Goal: Task Accomplishment & Management: Manage account settings

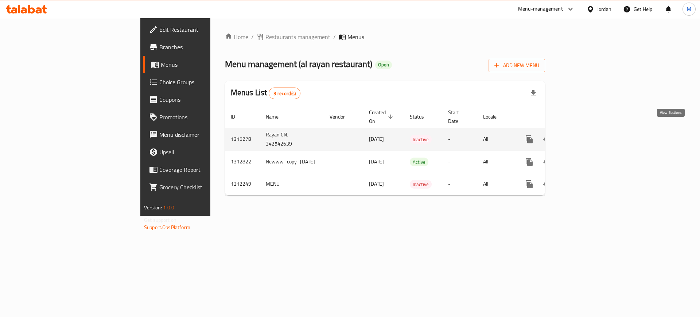
click at [586, 135] on icon "enhanced table" at bounding box center [582, 139] width 9 height 9
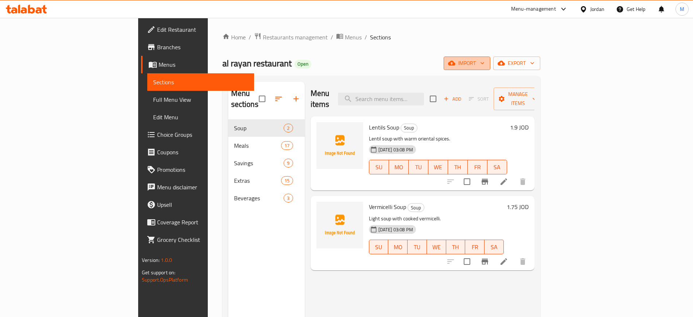
click at [485, 67] on span "import" at bounding box center [467, 63] width 35 height 9
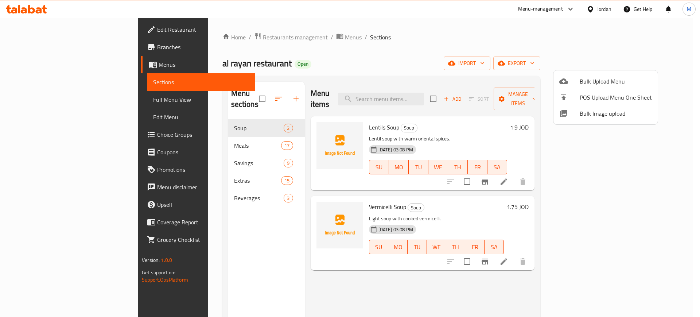
click at [592, 109] on span "Bulk Image upload" at bounding box center [616, 113] width 72 height 9
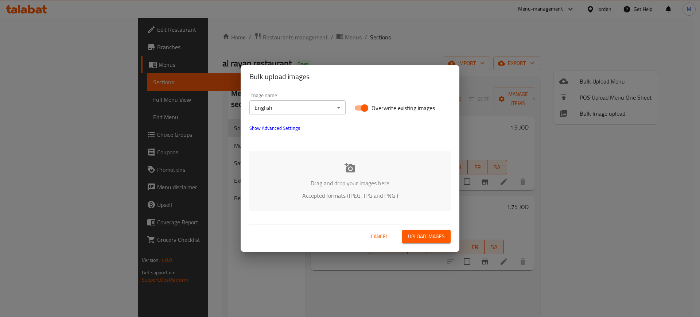
click at [377, 182] on p "Drag and drop your images here" at bounding box center [349, 183] width 179 height 9
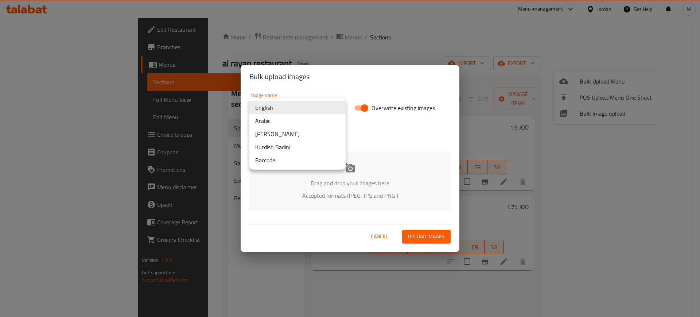
click at [280, 109] on body "​ Menu-management Jordan Get Help M Edit Restaurant Branches Menus Sections Ful…" at bounding box center [350, 167] width 700 height 299
click at [269, 120] on li "Arabic" at bounding box center [297, 120] width 96 height 13
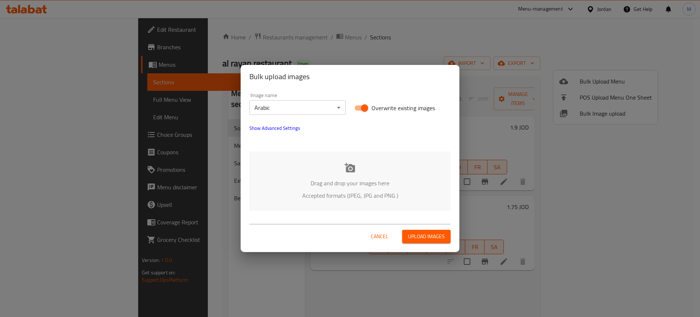
click at [284, 173] on div "Drag and drop your images here Accepted formats (JPEG, JPG and PNG )" at bounding box center [349, 180] width 201 height 59
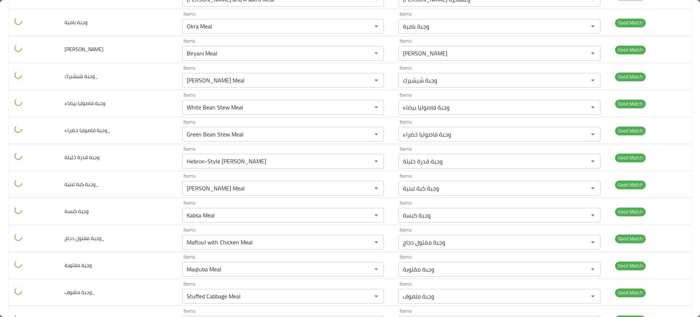
scroll to position [1050, 0]
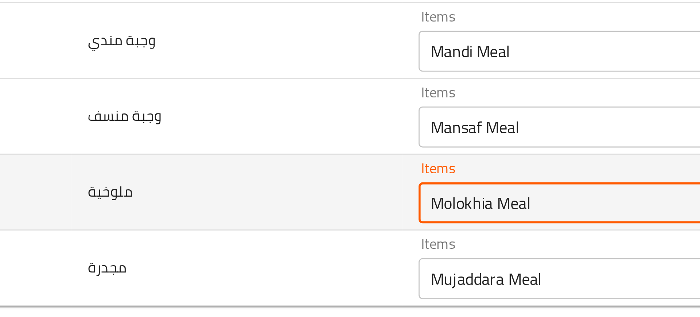
drag, startPoint x: 205, startPoint y: 265, endPoint x: 236, endPoint y: 263, distance: 30.7
click at [236, 263] on input "Molokhia Meal" at bounding box center [272, 265] width 176 height 10
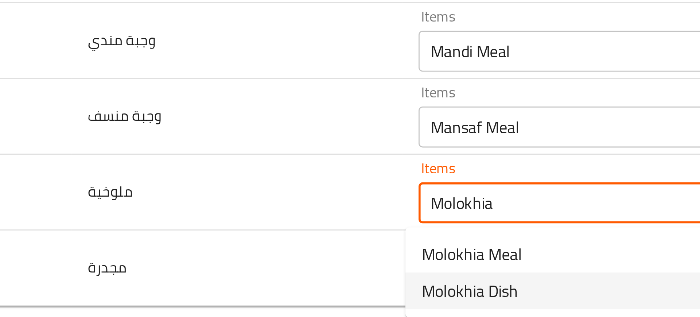
click at [190, 295] on span "Molokhia Dish" at bounding box center [200, 296] width 34 height 9
type input "Molokhia Dish"
type input "طبق ملوخية"
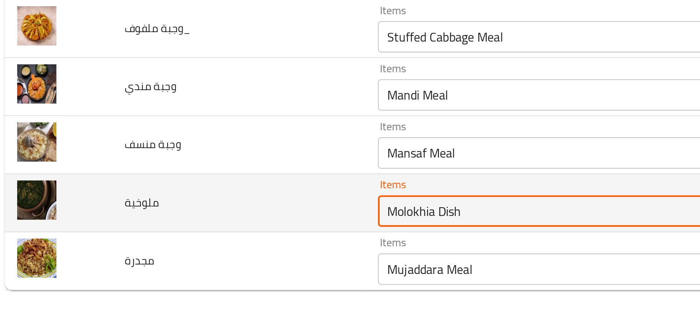
click at [213, 266] on input "Molokhia Dish" at bounding box center [272, 265] width 176 height 10
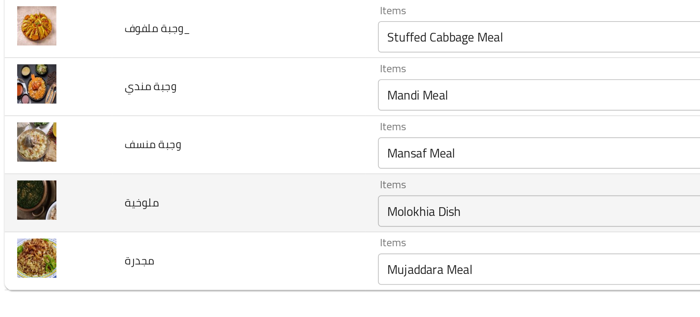
click at [137, 272] on td "ملوخية" at bounding box center [118, 261] width 118 height 27
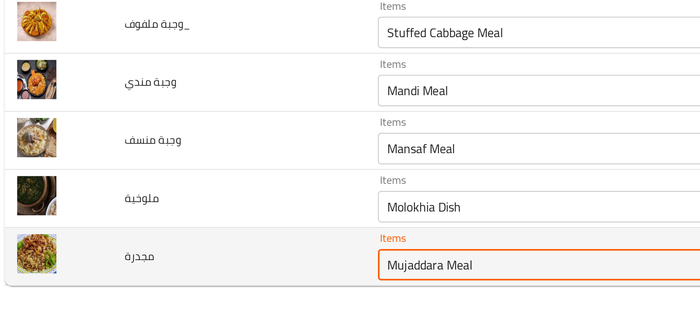
click at [205, 294] on input "Mujaddara Meal" at bounding box center [272, 292] width 176 height 10
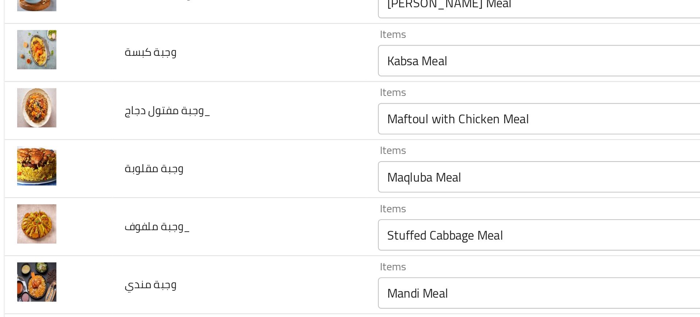
scroll to position [956, 0]
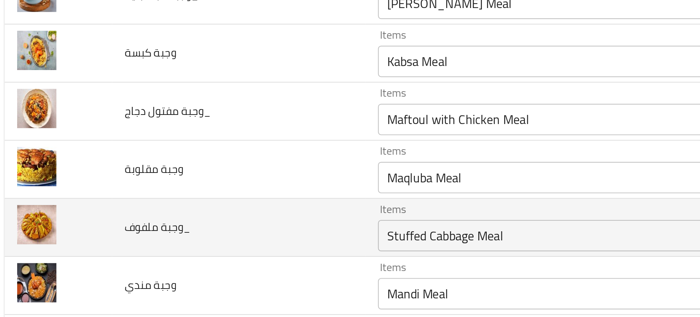
click at [169, 284] on td "وجبة ملفوف_" at bounding box center [118, 275] width 118 height 27
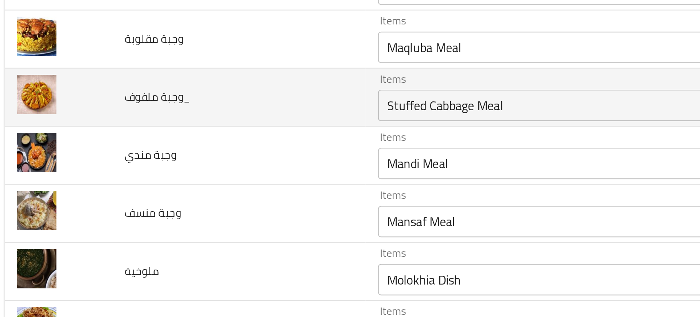
scroll to position [1050, 0]
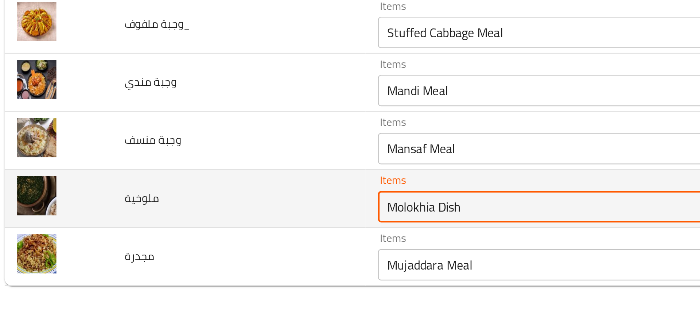
drag, startPoint x: 205, startPoint y: 267, endPoint x: 254, endPoint y: 258, distance: 50.6
click at [254, 258] on div "Molokhia Dish Items" at bounding box center [283, 265] width 202 height 15
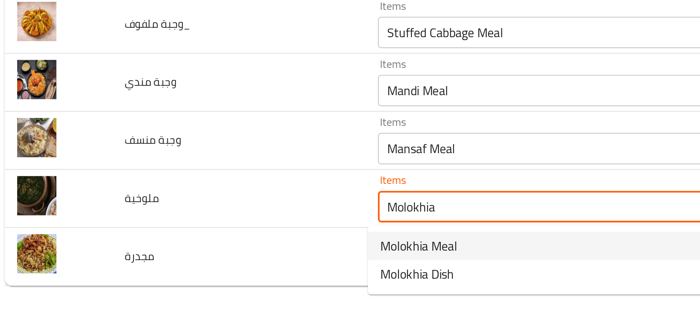
click at [212, 282] on span "Molokhia Meal" at bounding box center [201, 283] width 36 height 9
type input "Molokhia Meal"
type input "وجبة ملوخية"
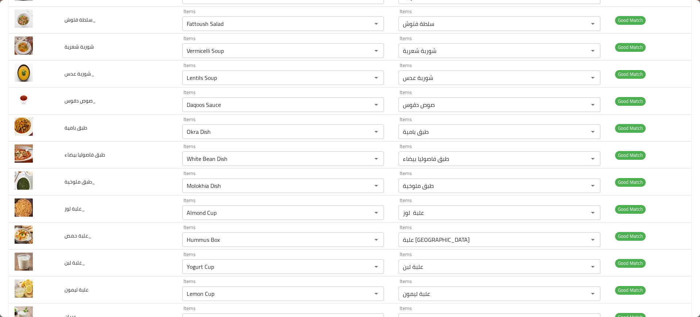
scroll to position [0, 0]
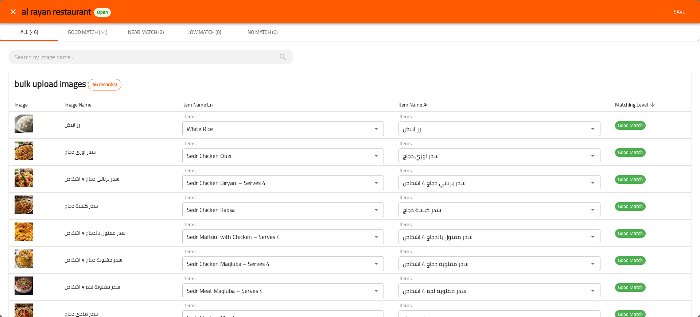
type input "Molokhia Meal"
click at [671, 12] on span "Save" at bounding box center [680, 11] width 18 height 9
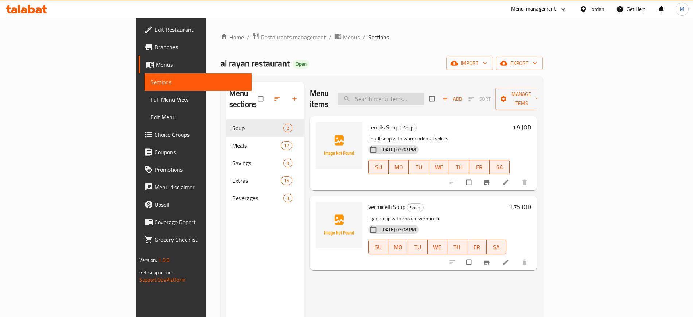
click at [416, 96] on input "search" at bounding box center [381, 99] width 86 height 13
paste input "Molokhia Dish"
paste input "ujaddara Meal"
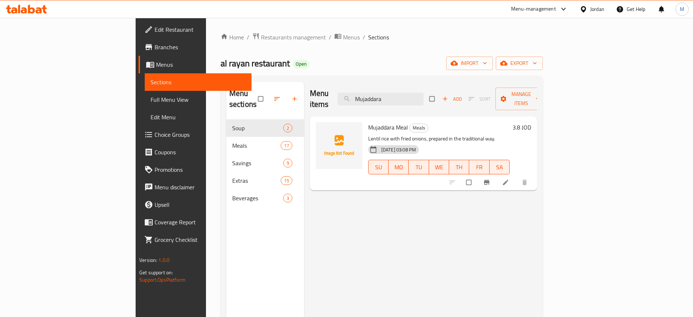
type input "Mujaddara"
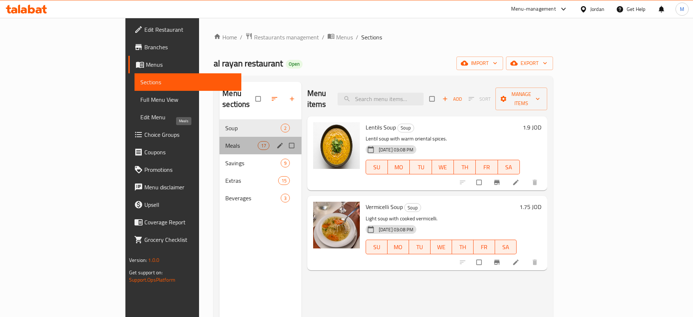
click at [225, 141] on span "Meals" at bounding box center [241, 145] width 32 height 9
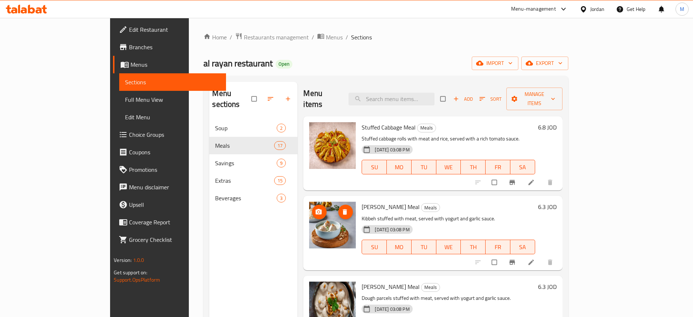
scroll to position [0, 0]
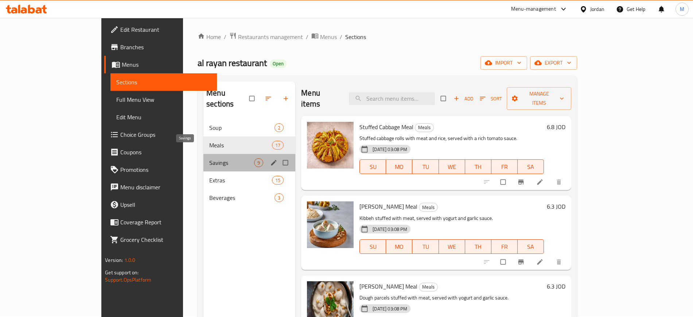
click at [209, 158] on span "Savings" at bounding box center [231, 162] width 45 height 9
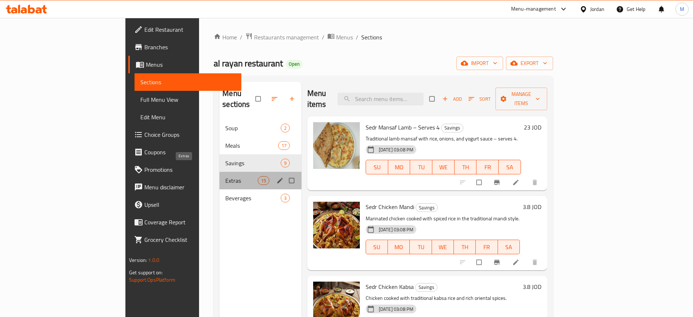
click at [225, 176] on span "Extras" at bounding box center [241, 180] width 32 height 9
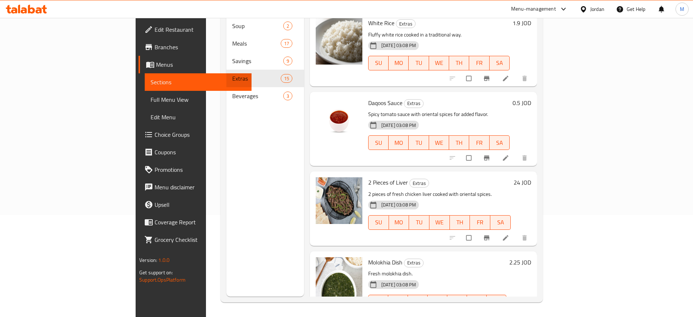
scroll to position [346, 0]
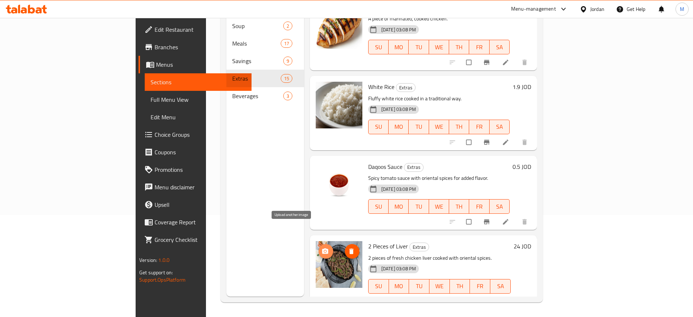
click at [322, 248] on icon "upload picture" at bounding box center [325, 250] width 6 height 5
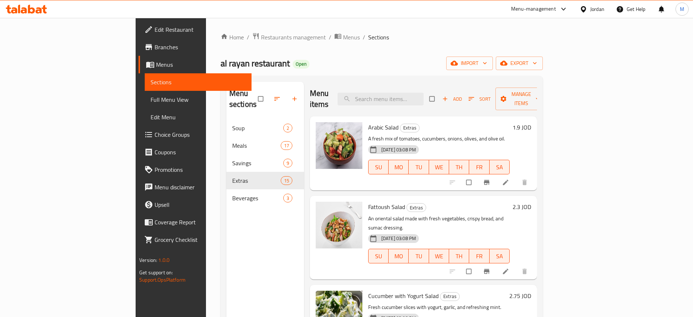
scroll to position [0, 0]
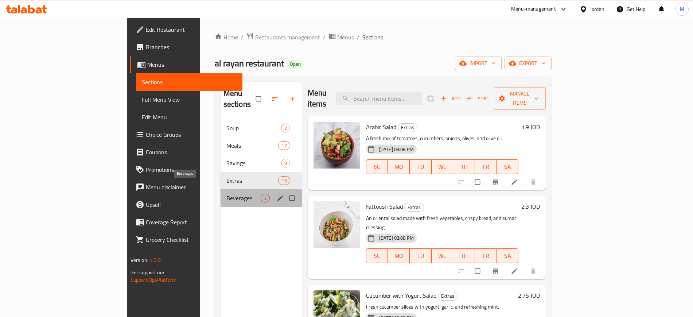
click at [226, 194] on span "Beverages" at bounding box center [243, 198] width 34 height 9
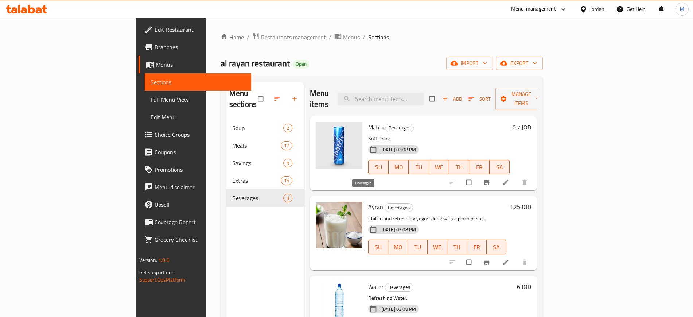
scroll to position [102, 0]
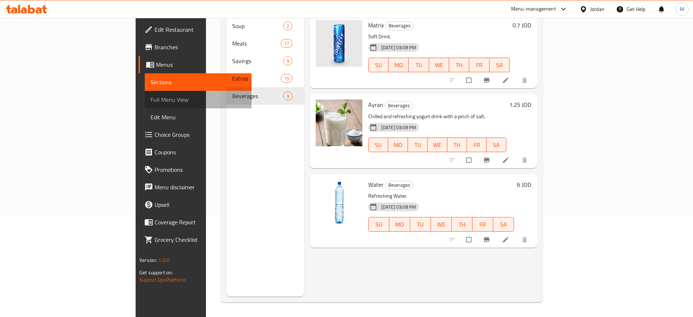
click at [151, 97] on span "Full Menu View" at bounding box center [198, 99] width 95 height 9
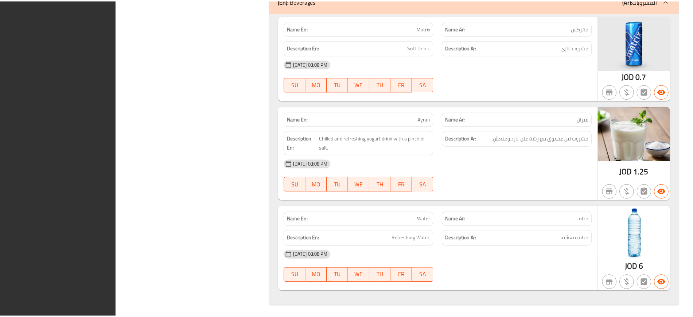
scroll to position [4875, 0]
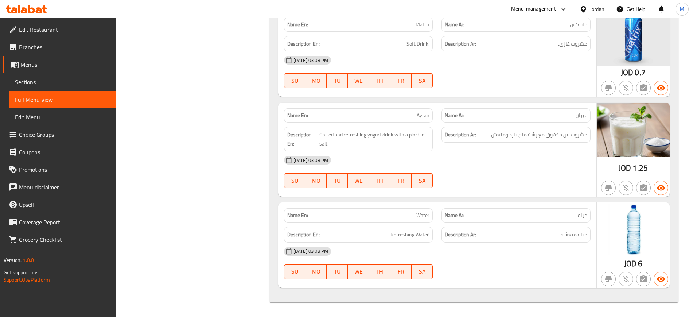
click at [24, 36] on link "Edit Restaurant" at bounding box center [59, 30] width 113 height 18
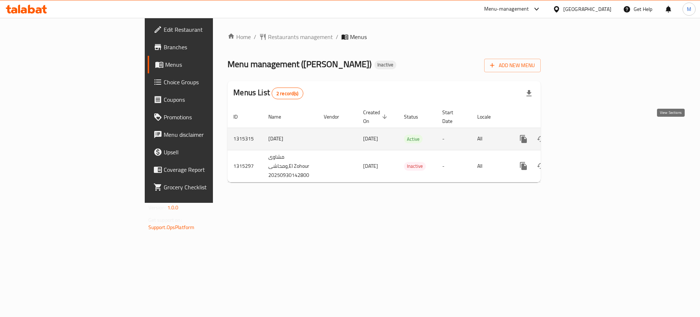
click at [585, 130] on link "enhanced table" at bounding box center [576, 139] width 18 height 18
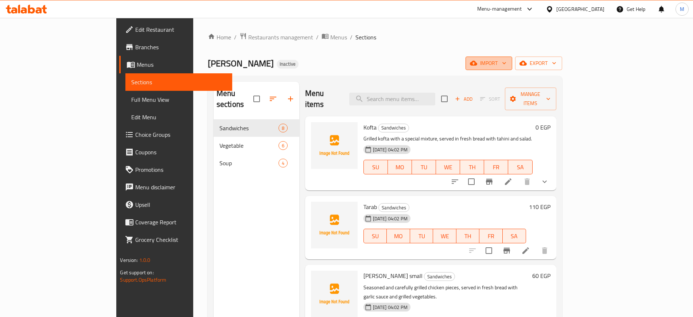
click at [506, 64] on span "import" at bounding box center [488, 63] width 35 height 9
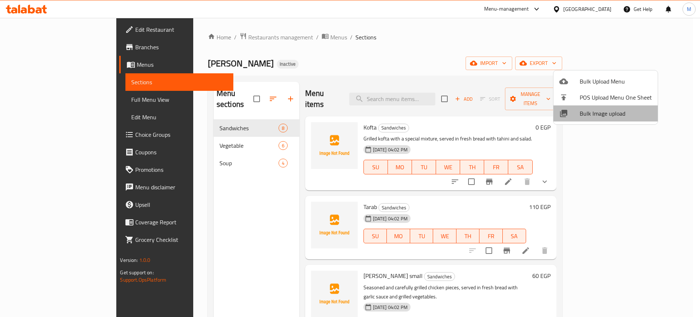
click at [610, 113] on span "Bulk Image upload" at bounding box center [616, 113] width 72 height 9
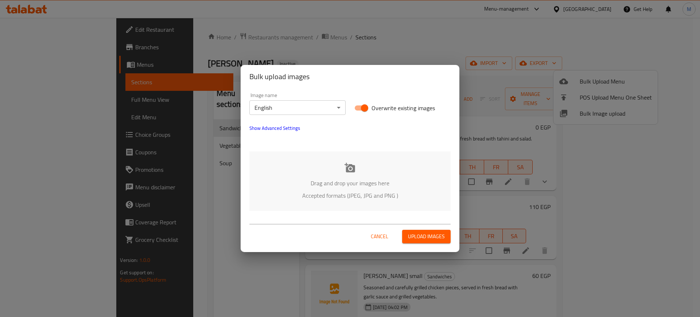
click at [257, 112] on body "​ Menu-management Egypt Get Help M Edit Restaurant Branches Menus Sections Full…" at bounding box center [350, 167] width 700 height 299
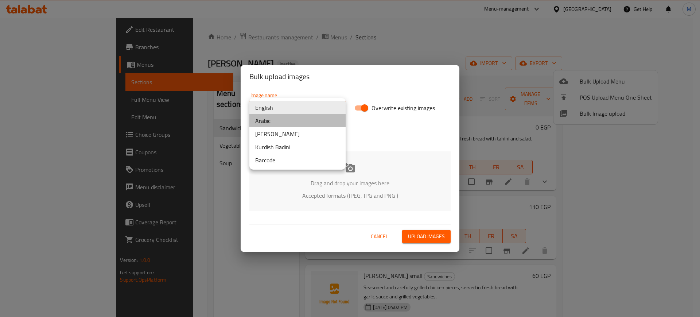
click at [264, 123] on li "Arabic" at bounding box center [297, 120] width 96 height 13
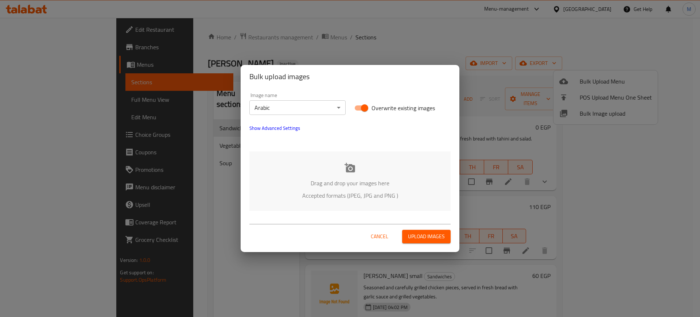
click at [317, 163] on div "Drag and drop your images here Accepted formats (JPEG, JPG and PNG )" at bounding box center [349, 180] width 201 height 59
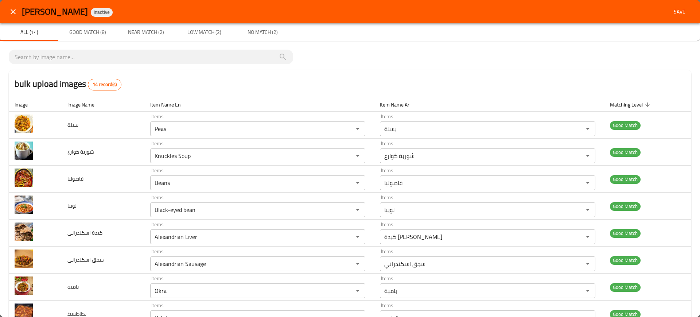
scroll to position [187, 0]
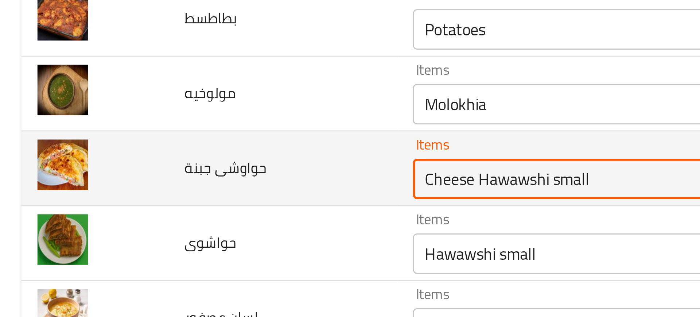
drag, startPoint x: 201, startPoint y: 184, endPoint x: 254, endPoint y: 180, distance: 53.4
click at [254, 180] on جبنة "Cheese Hawawshi small" at bounding box center [246, 184] width 189 height 10
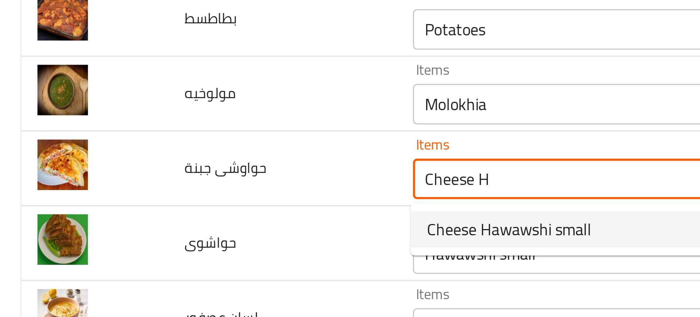
click at [201, 203] on span "Cheese Hawawshi small" at bounding box center [184, 202] width 59 height 9
type جبنة "Cheese Hawawshi small"
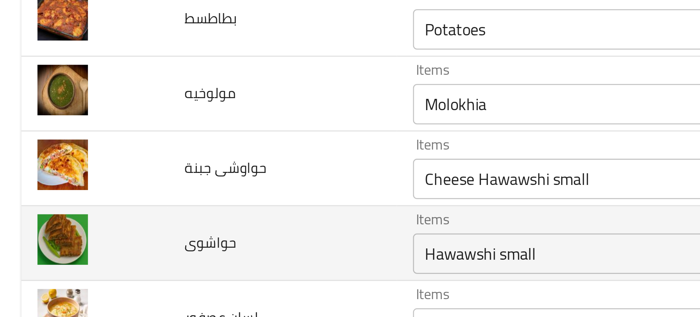
click at [142, 212] on td "حواشوى" at bounding box center [103, 207] width 82 height 27
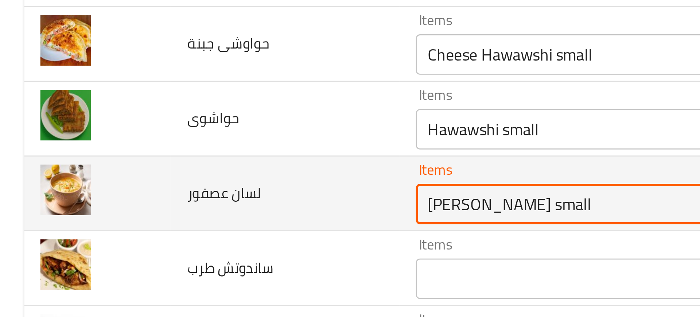
click at [162, 242] on عصفور "[PERSON_NAME] small" at bounding box center [246, 238] width 189 height 10
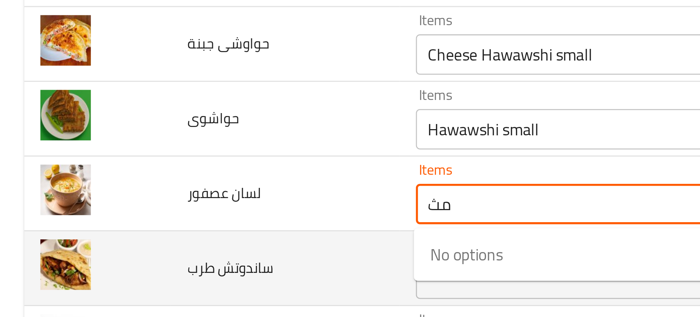
type عصفور "م"
type عصفور "l"
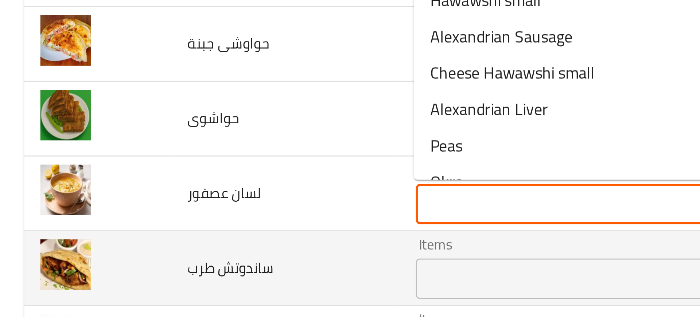
type عصفور "l"
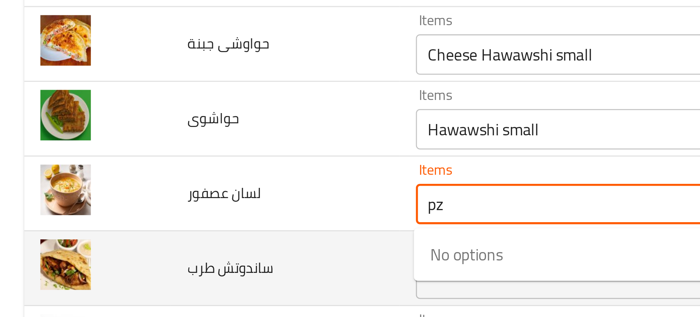
type عصفور "p"
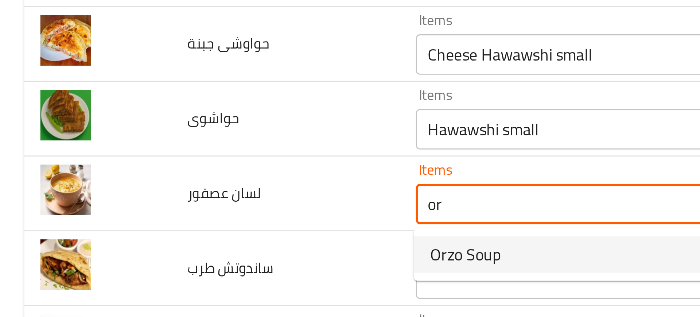
click at [156, 256] on span "Orzo Soup" at bounding box center [168, 256] width 26 height 9
type عصفور "Orzo Soup"
type عصفور-ar "شوربة لسان"
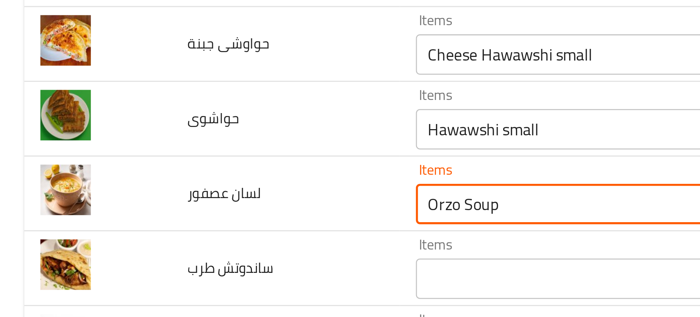
type عصفور "Orzo Soup"
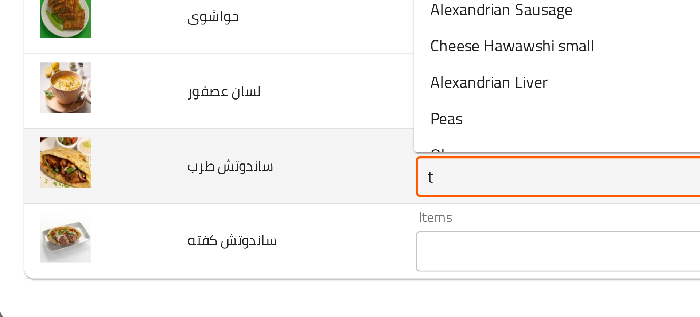
click at [156, 269] on طرب "t" at bounding box center [246, 265] width 189 height 10
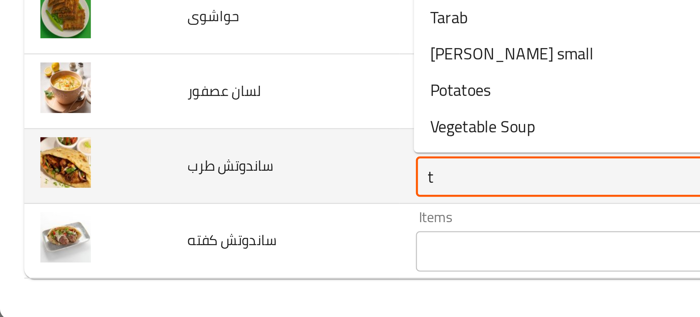
type طرب "a"
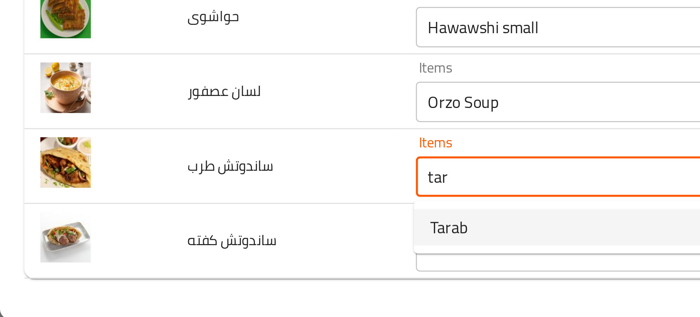
click at [164, 285] on span "Tarab" at bounding box center [161, 283] width 13 height 9
type طرب "Tarab"
type طرب-ar "طرب"
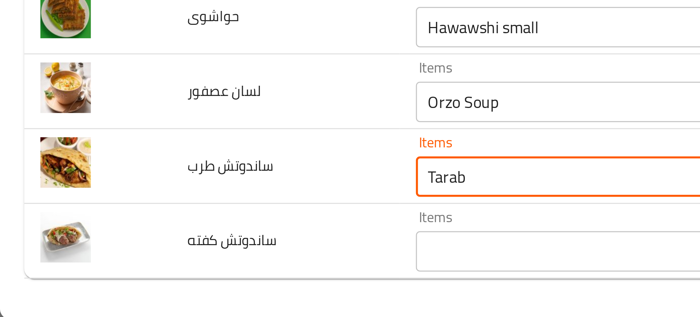
type طرب "Tarab"
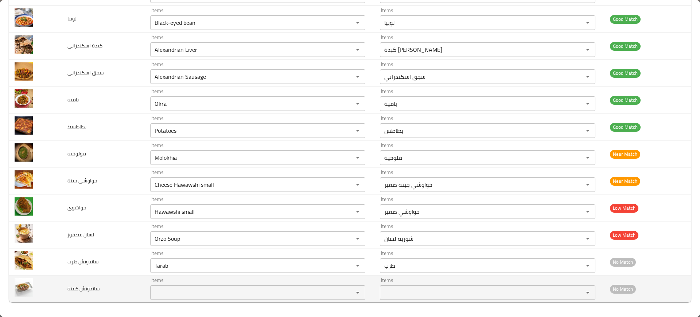
click at [127, 277] on td "ساندوتش كفته" at bounding box center [103, 288] width 82 height 27
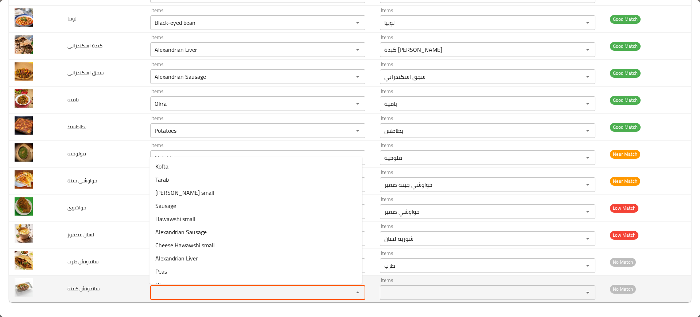
click at [155, 291] on كفته "Items" at bounding box center [246, 292] width 189 height 10
type كفته "k"
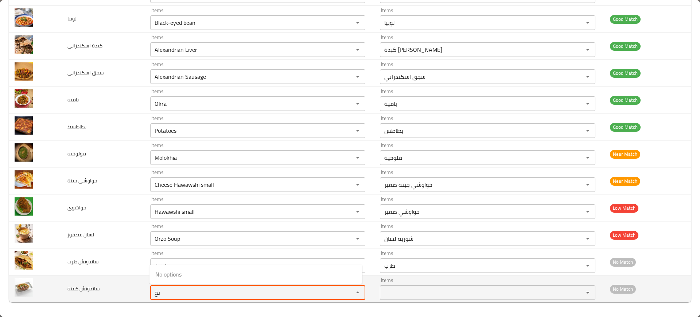
type كفته "ن"
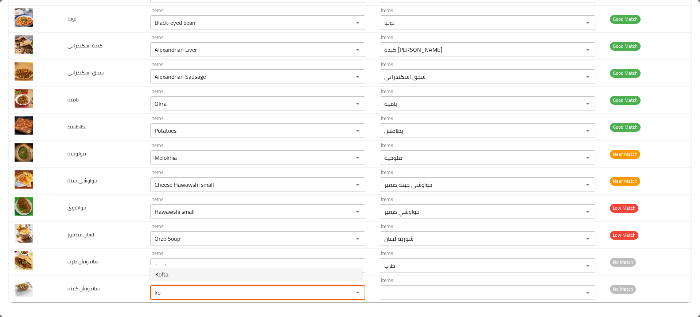
click at [166, 276] on span "Kofta" at bounding box center [161, 274] width 13 height 9
type كفته "Kofta"
type كفته-ar "كفتة"
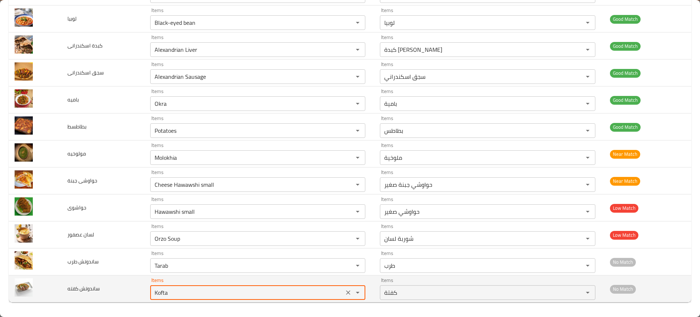
type كفته "Kofta"
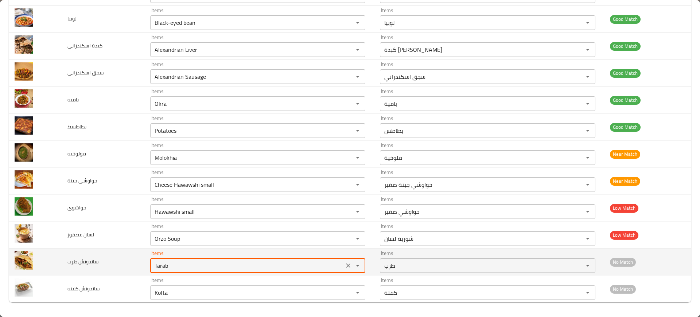
click at [183, 261] on طرب "Tarab" at bounding box center [246, 265] width 189 height 10
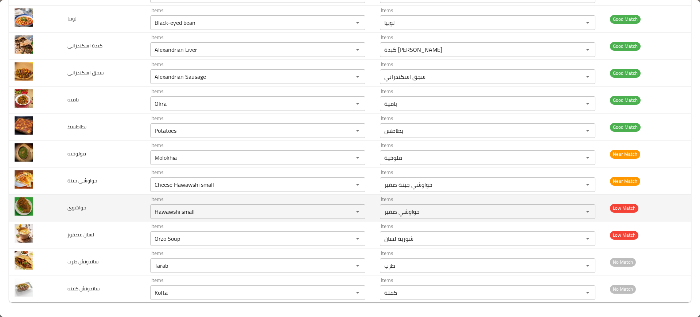
click at [119, 197] on td "حواشوى" at bounding box center [103, 207] width 82 height 27
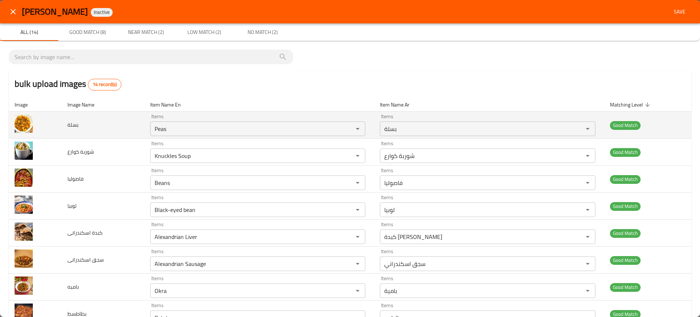
scroll to position [0, 0]
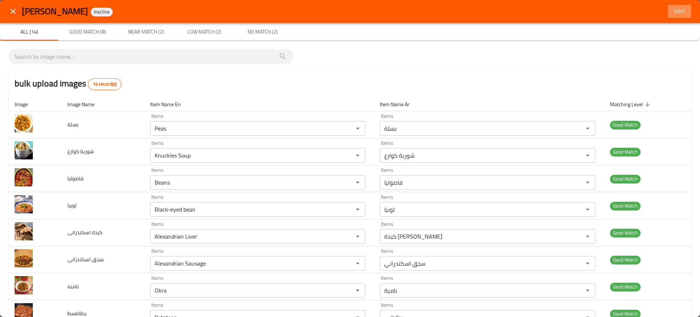
click at [674, 12] on span "Save" at bounding box center [680, 11] width 18 height 9
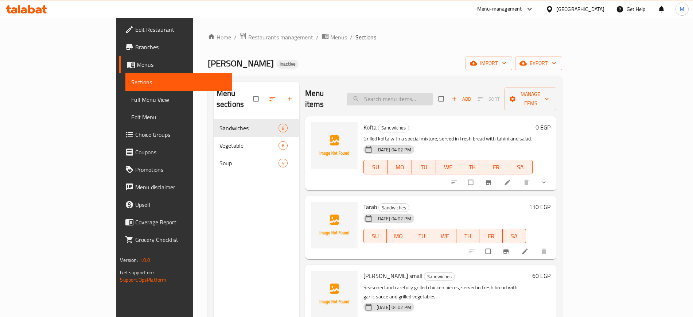
click at [417, 93] on input "search" at bounding box center [390, 99] width 86 height 13
paste input "Kofta"
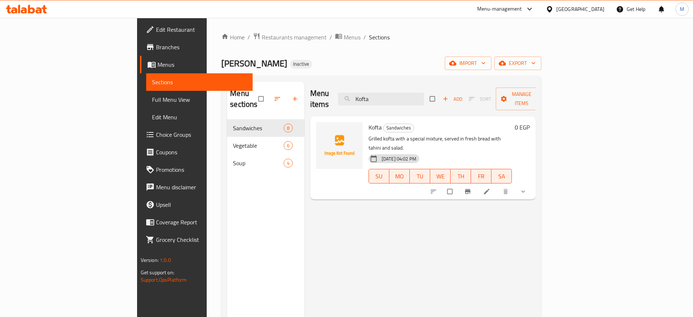
paste input "Tarab"
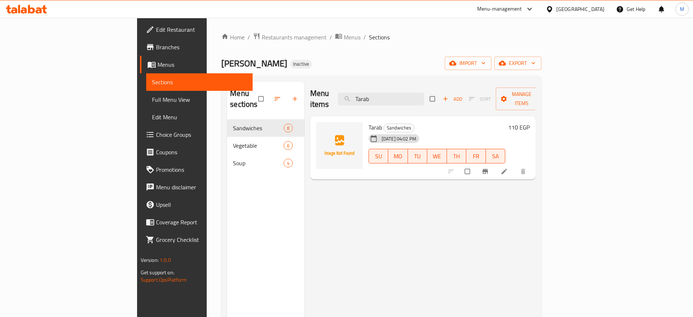
type input "Tarab"
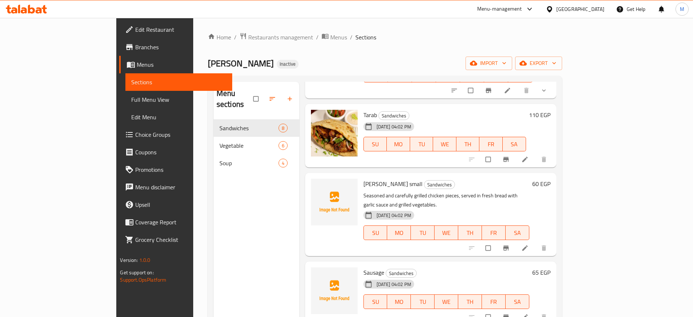
scroll to position [121, 0]
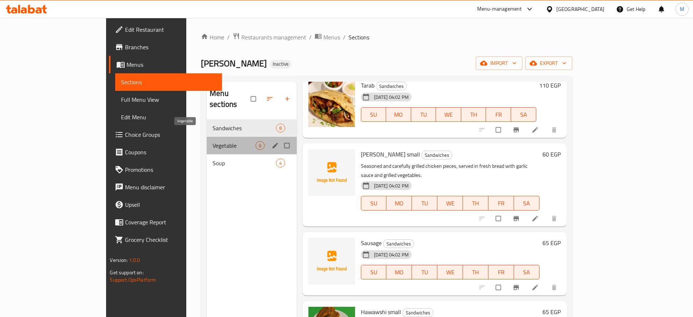
click at [220, 141] on span "Vegetable" at bounding box center [234, 145] width 43 height 9
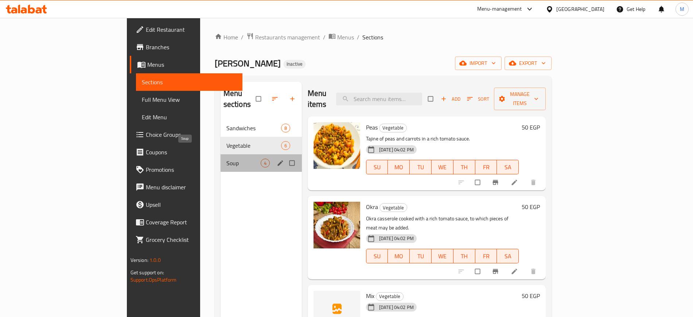
click at [226, 159] on span "Soup" at bounding box center [243, 163] width 34 height 9
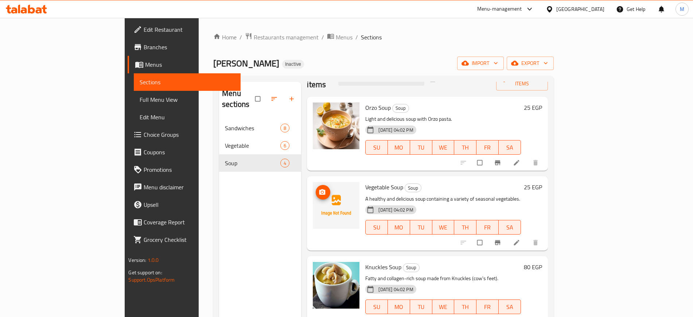
scroll to position [20, 0]
click at [140, 99] on span "Full Menu View" at bounding box center [187, 99] width 95 height 9
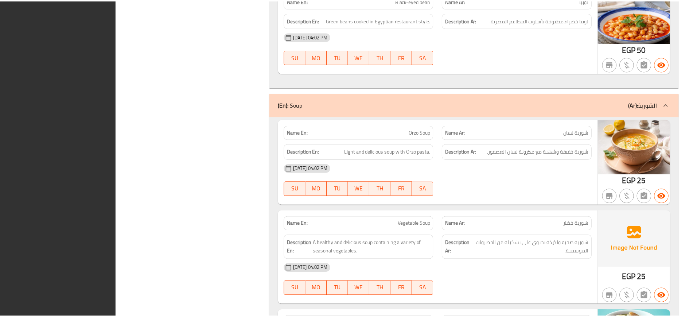
scroll to position [1678, 0]
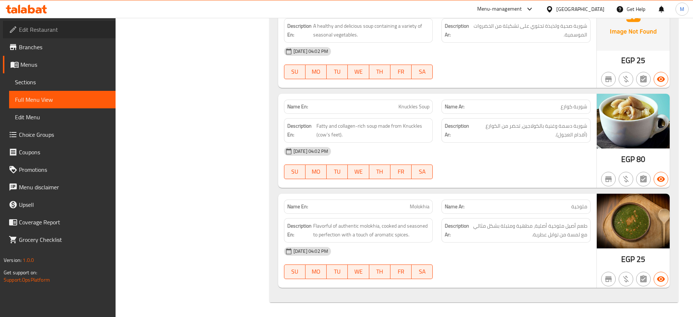
click at [62, 35] on link "Edit Restaurant" at bounding box center [59, 30] width 113 height 18
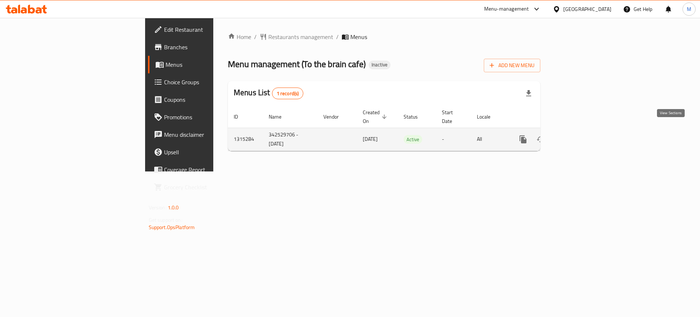
click at [579, 136] on icon "enhanced table" at bounding box center [575, 139] width 7 height 7
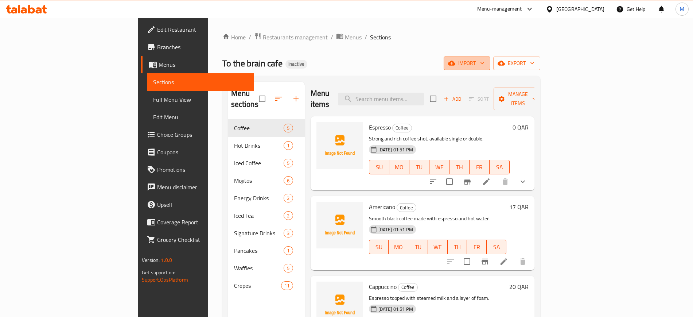
click at [485, 59] on span "import" at bounding box center [467, 63] width 35 height 9
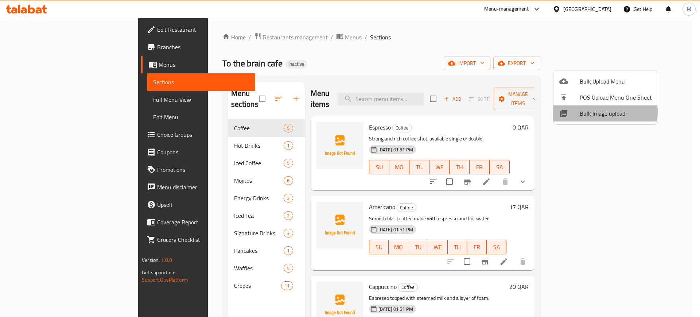
click at [584, 112] on span "Bulk Image upload" at bounding box center [616, 113] width 72 height 9
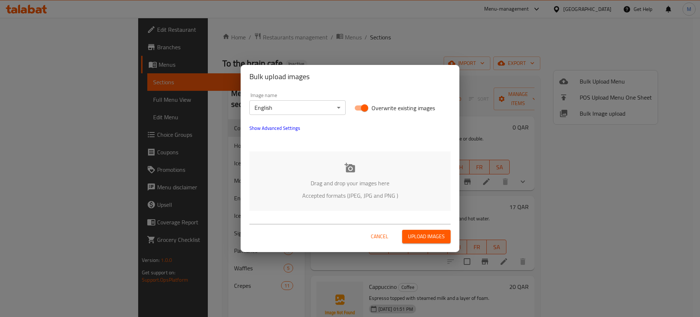
click at [303, 181] on p "Drag and drop your images here" at bounding box center [349, 183] width 179 height 9
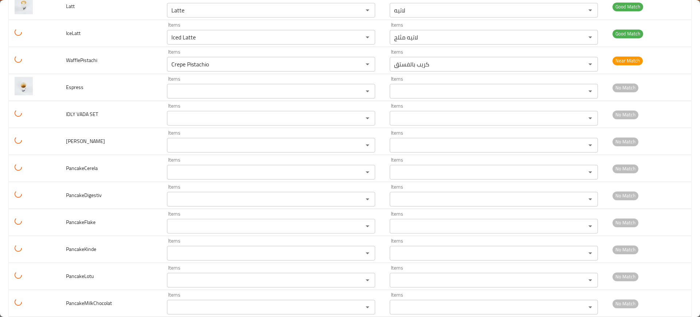
scroll to position [1143, 0]
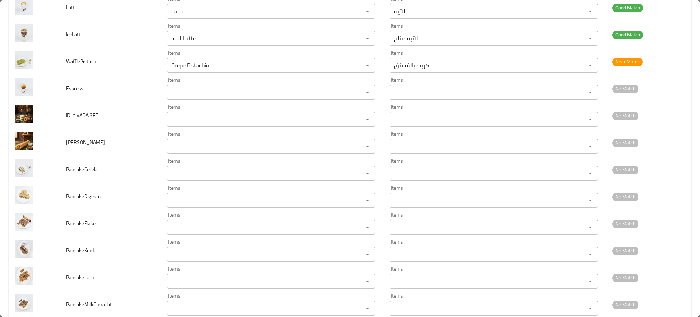
click at [112, 227] on td "PancakeFlake" at bounding box center [110, 223] width 101 height 27
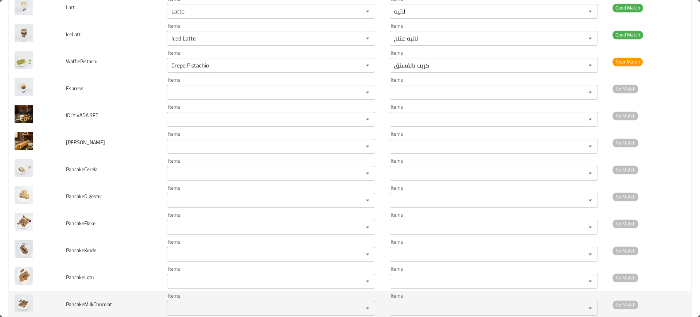
scroll to position [1054, 0]
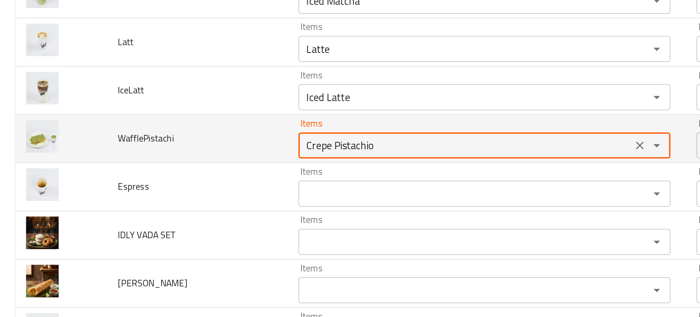
click at [191, 153] on input "Crepe Pistachio" at bounding box center [260, 154] width 182 height 10
type input "s"
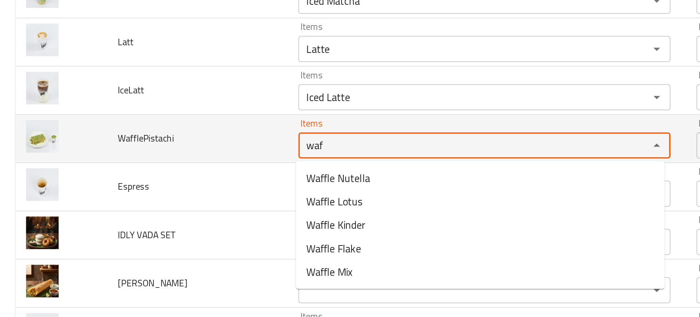
type input "waff"
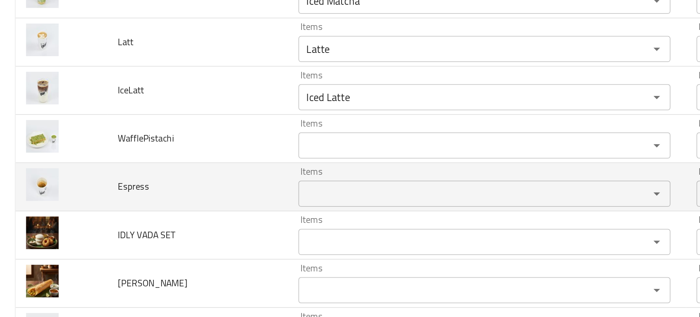
click at [148, 173] on td "Espress" at bounding box center [110, 177] width 101 height 27
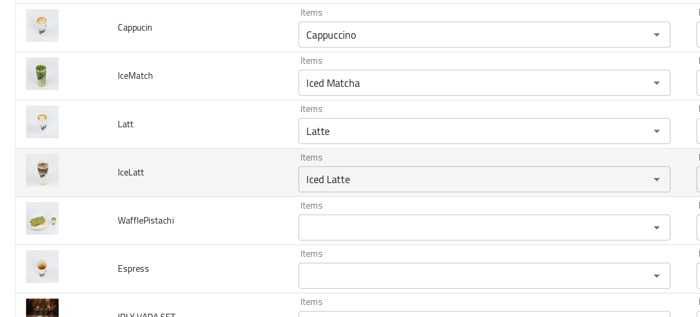
click at [162, 176] on td "Items Iced Latte Items" at bounding box center [272, 169] width 223 height 27
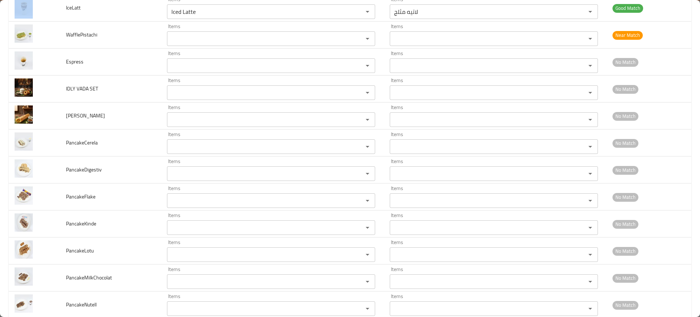
scroll to position [1320, 0]
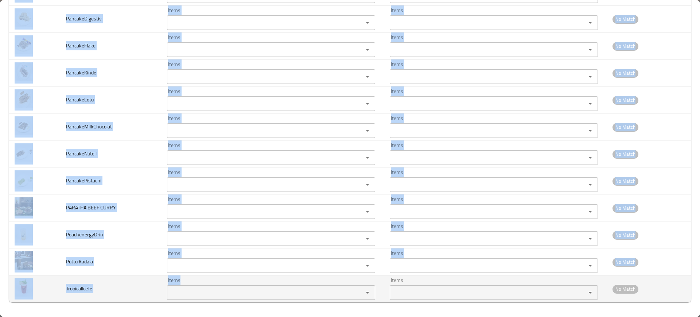
drag, startPoint x: 62, startPoint y: 163, endPoint x: 291, endPoint y: 291, distance: 262.5
copy tbody "IceLatt Items Items Items Items Good Match WafflePistachi Items Items Items Ite…"
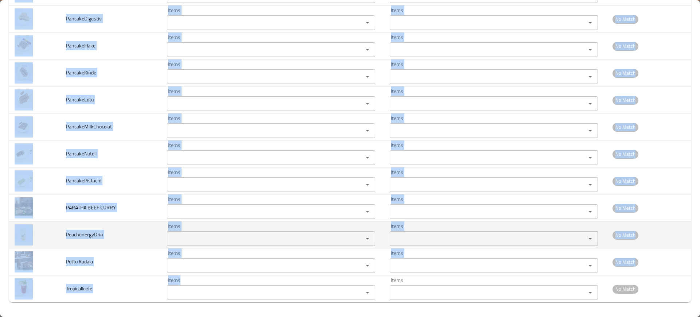
click at [123, 222] on td "PeachenergyDrin" at bounding box center [110, 234] width 101 height 27
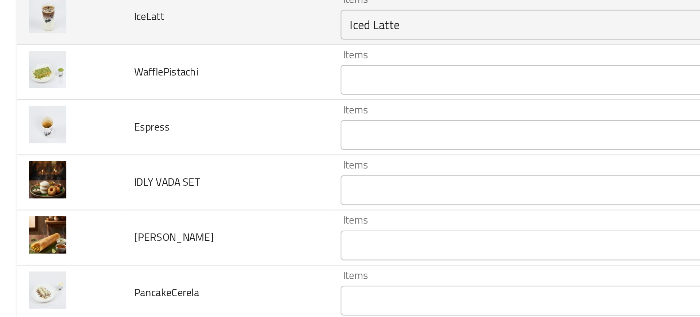
scroll to position [1069, 0]
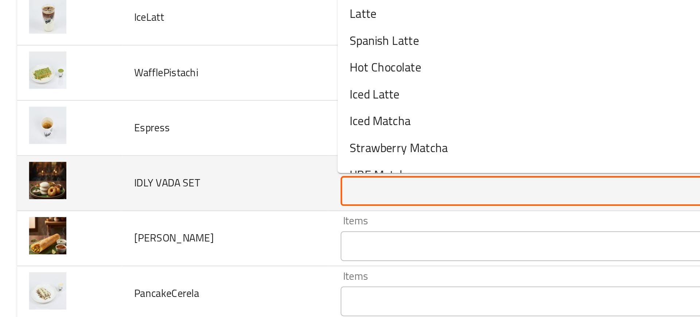
click at [182, 193] on SET "Items" at bounding box center [260, 192] width 182 height 10
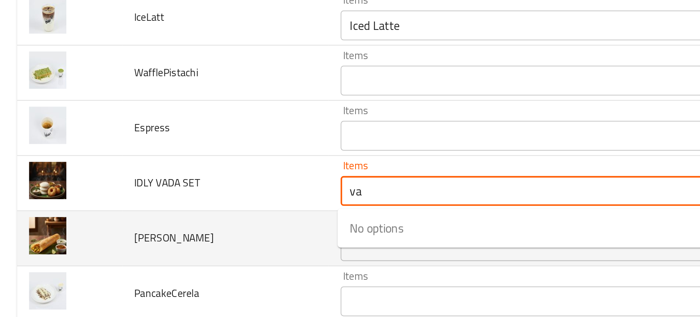
type SET "va"
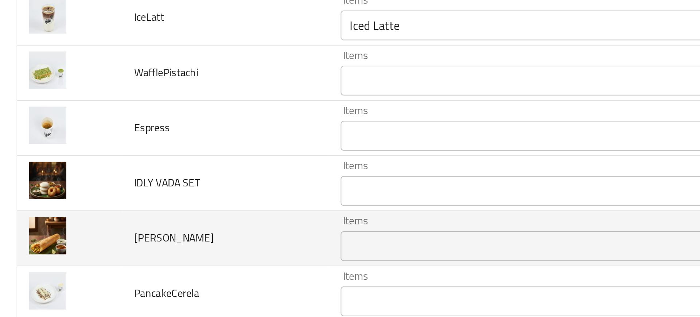
click at [146, 208] on td "Masala Dosa" at bounding box center [110, 215] width 101 height 27
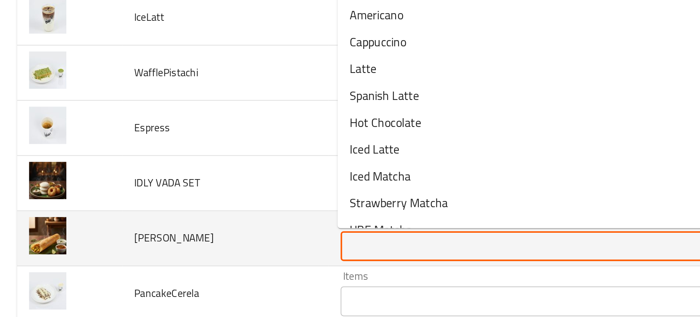
click at [181, 220] on Dosa "Items" at bounding box center [260, 219] width 182 height 10
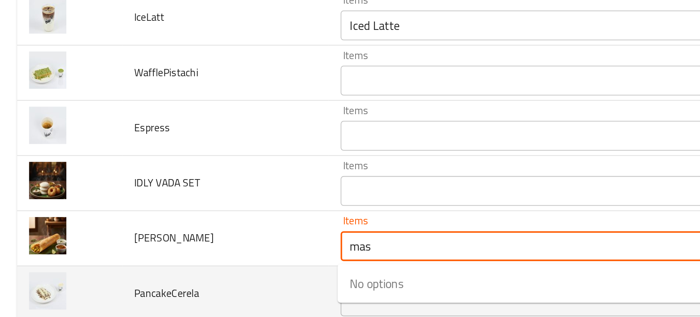
type Dosa "mas"
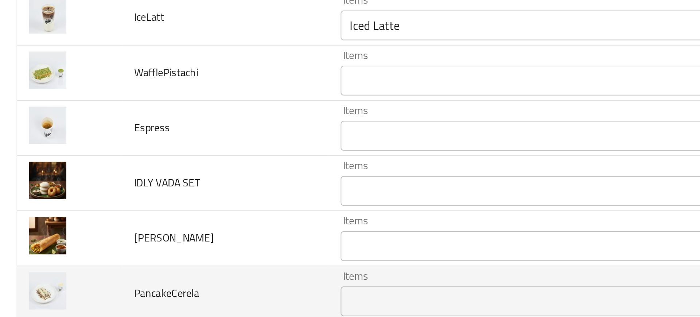
click at [134, 229] on td "PancakeCerela" at bounding box center [110, 242] width 101 height 27
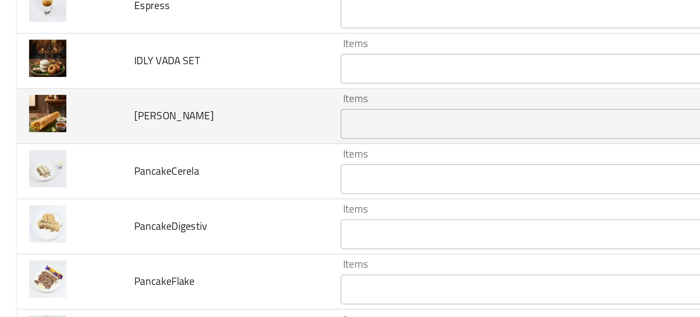
click at [80, 156] on span "Masala Dosa" at bounding box center [85, 155] width 39 height 9
copy span "Masala Dosa"
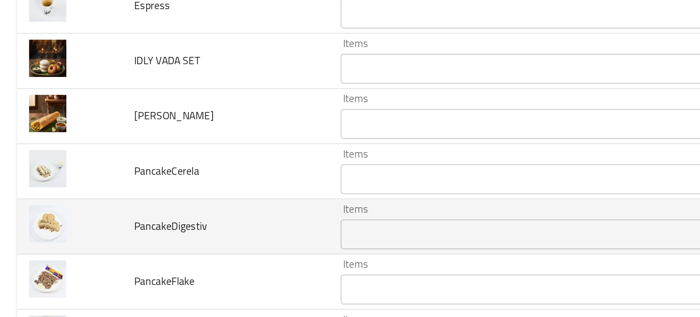
click at [97, 198] on td "PancakeDigestiv" at bounding box center [110, 210] width 101 height 27
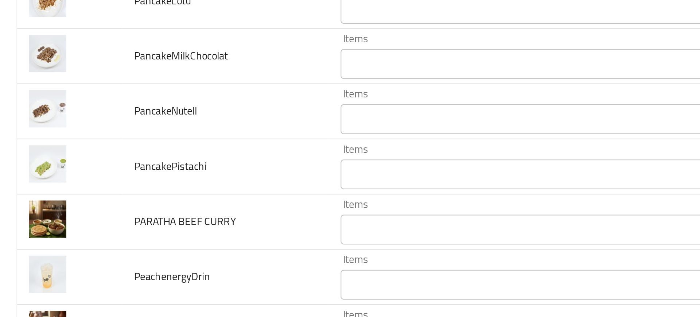
scroll to position [0, 0]
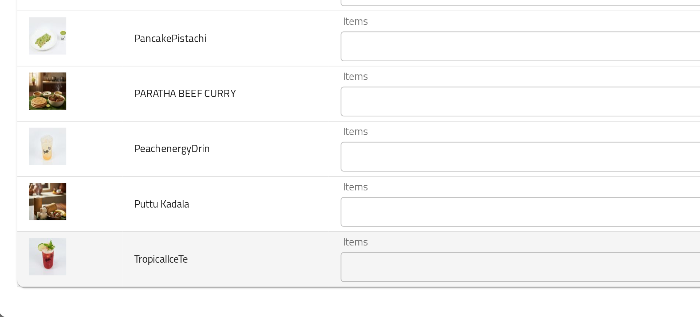
click at [190, 299] on div "Items" at bounding box center [271, 292] width 208 height 15
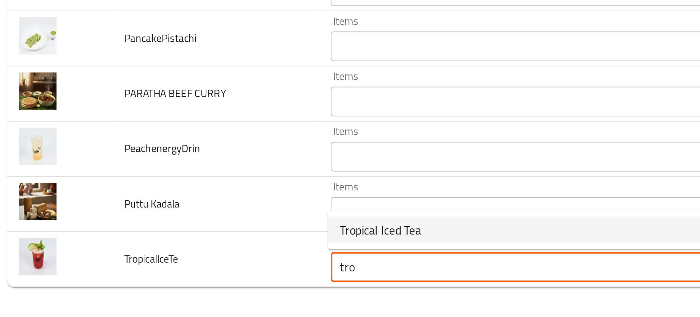
click at [183, 277] on span "Tropical Iced Tea" at bounding box center [191, 274] width 40 height 9
type input "Tropical Iced Tea"
type input "شاي مثلج استوائي"
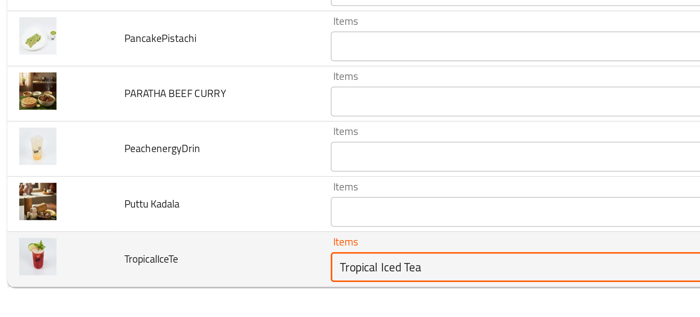
type input "Tropical Iced Tea"
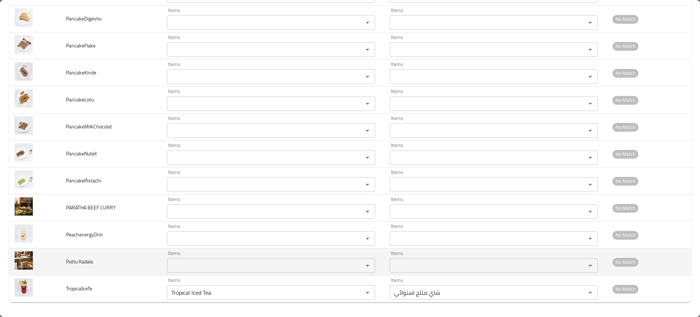
click at [121, 253] on td "Puttu Kadala" at bounding box center [110, 261] width 101 height 27
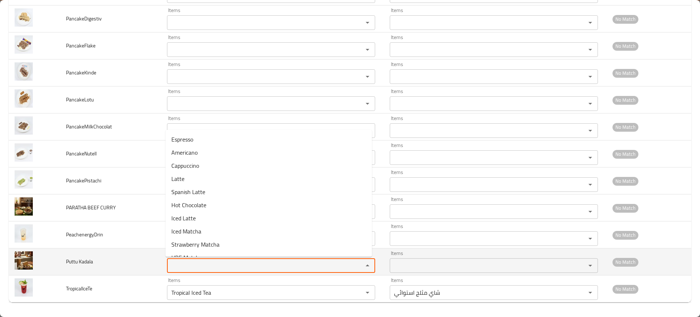
click at [192, 264] on Kadala "Items" at bounding box center [260, 265] width 182 height 10
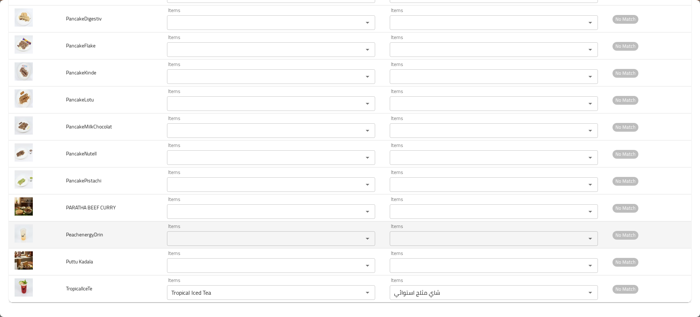
click at [117, 235] on td "PeachenergyDrin" at bounding box center [110, 234] width 101 height 27
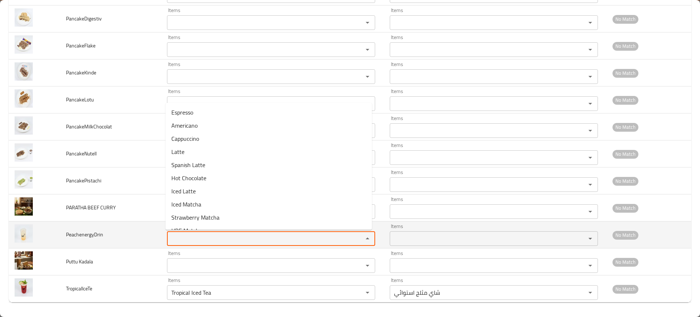
click at [197, 242] on input "Items" at bounding box center [260, 238] width 182 height 10
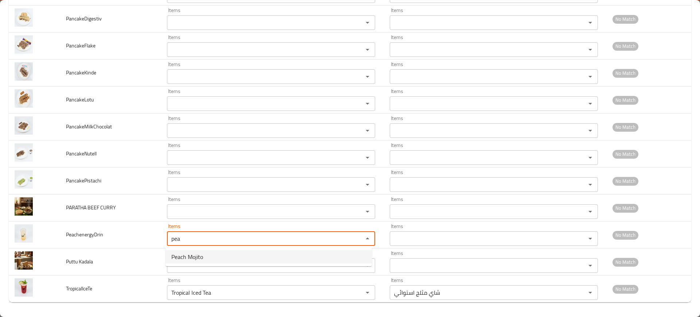
click at [199, 257] on span "Peach Mojito" at bounding box center [187, 256] width 32 height 9
type input "Peach Mojito"
type input "موهيتو خوخ"
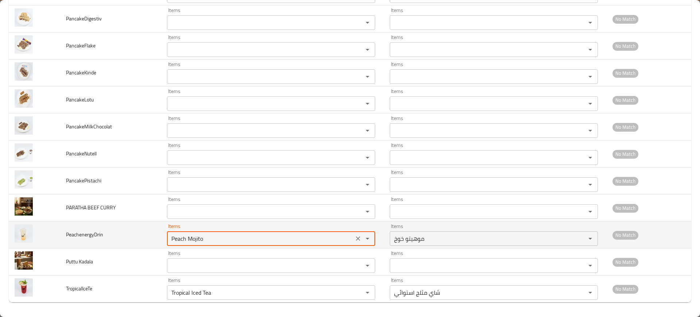
drag, startPoint x: 186, startPoint y: 240, endPoint x: 337, endPoint y: 228, distance: 151.8
click at [337, 228] on div "Items Peach Mojito Items" at bounding box center [271, 234] width 208 height 22
type input "P"
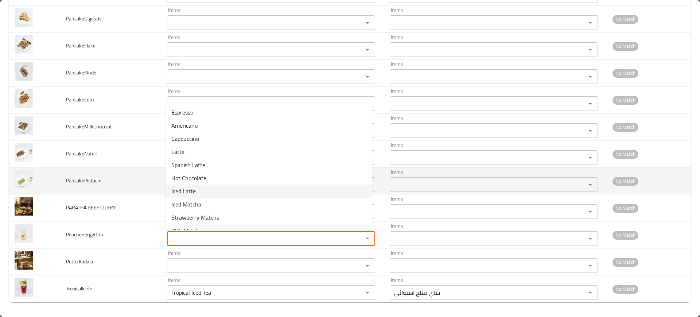
click at [154, 186] on td "PancakePistachi" at bounding box center [110, 180] width 101 height 27
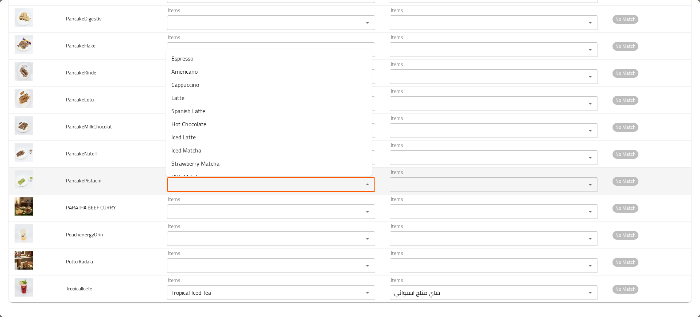
click at [192, 184] on input "Items" at bounding box center [260, 184] width 182 height 10
type input "p"
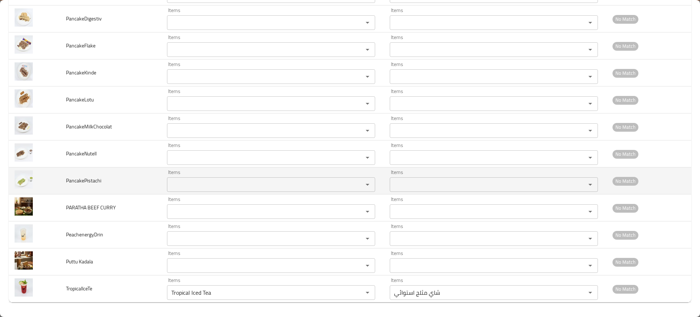
click at [100, 179] on span "PancakePistachi" at bounding box center [83, 180] width 35 height 9
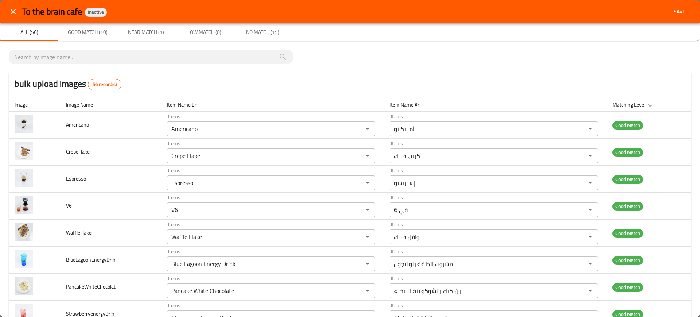
click at [675, 14] on span "Save" at bounding box center [680, 11] width 18 height 9
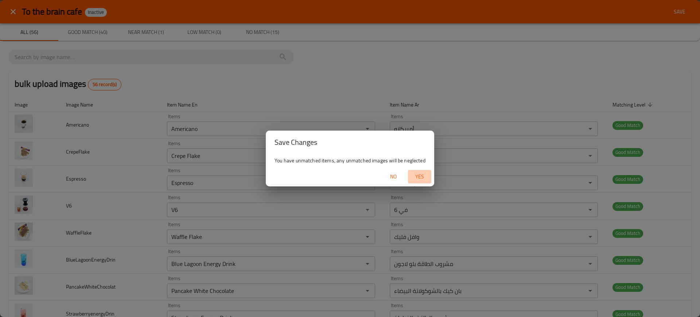
click at [418, 179] on span "Yes" at bounding box center [420, 176] width 18 height 9
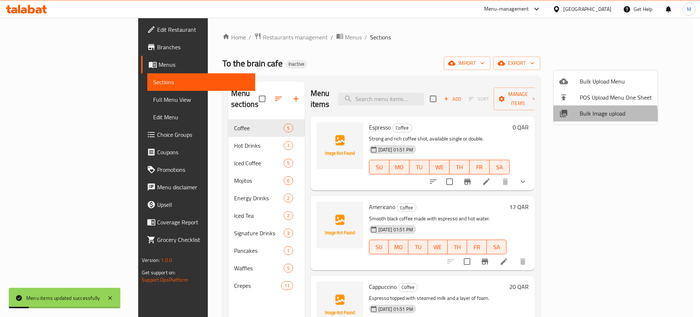
click at [578, 118] on li "Bulk Image upload" at bounding box center [605, 113] width 104 height 16
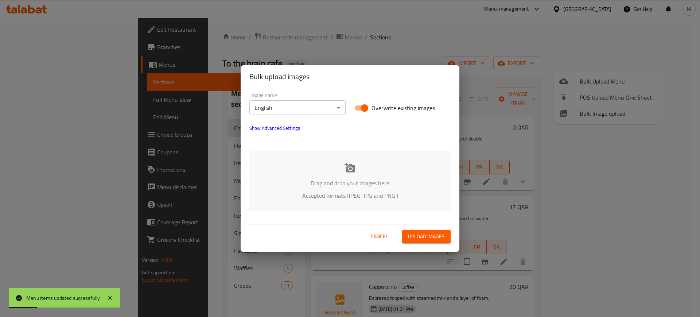
click at [382, 198] on p "Accepted formats (JPEG, JPG and PNG )" at bounding box center [349, 195] width 179 height 9
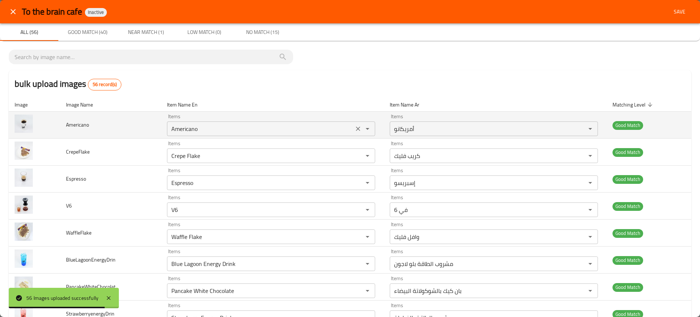
click at [297, 131] on input "Americano" at bounding box center [260, 129] width 182 height 10
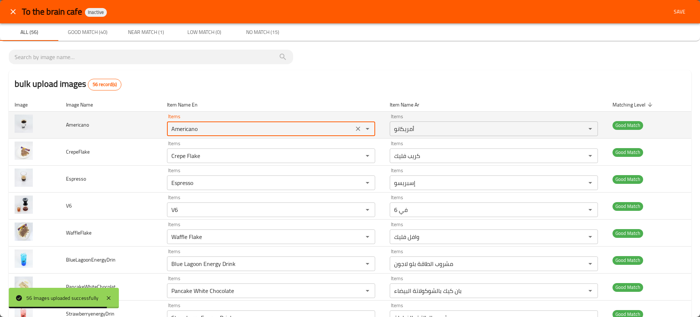
click at [297, 131] on input "Americano" at bounding box center [260, 129] width 182 height 10
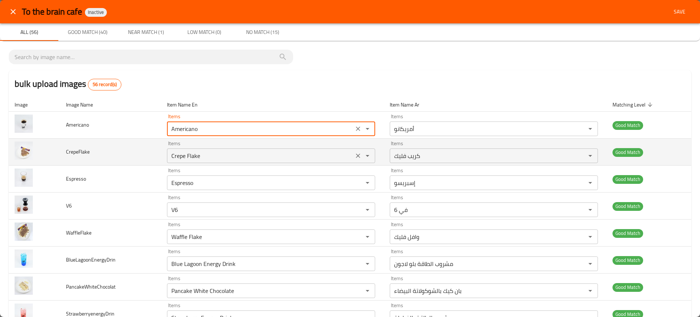
click at [295, 152] on input "Crepe Flake" at bounding box center [260, 156] width 182 height 10
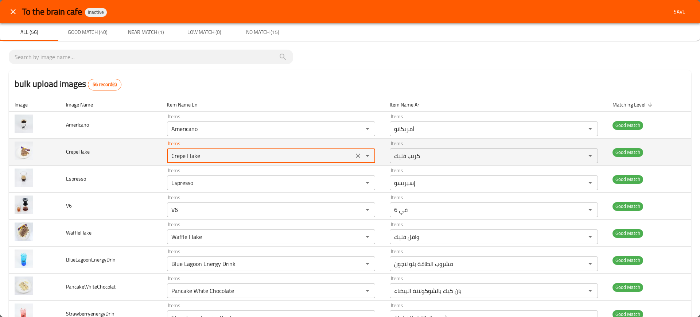
click at [295, 152] on input "Crepe Flake" at bounding box center [260, 156] width 182 height 10
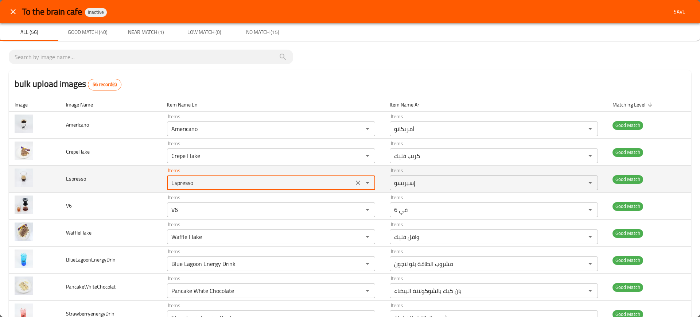
click at [271, 180] on input "Espresso" at bounding box center [260, 183] width 182 height 10
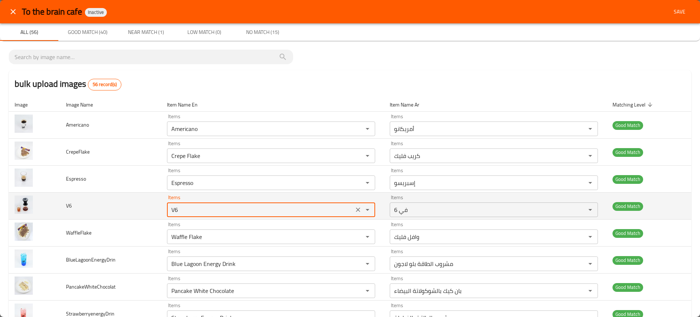
click at [258, 208] on input "V6" at bounding box center [260, 210] width 182 height 10
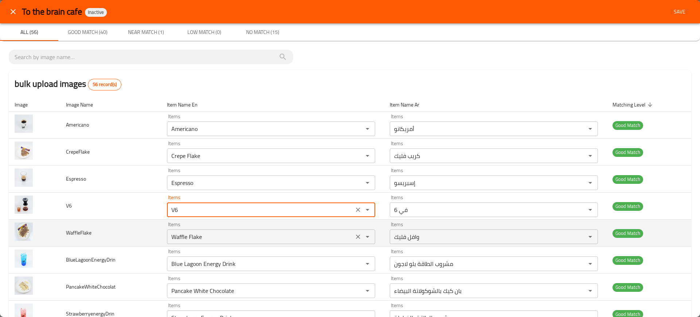
click at [223, 232] on input "Waffle Flake" at bounding box center [260, 237] width 182 height 10
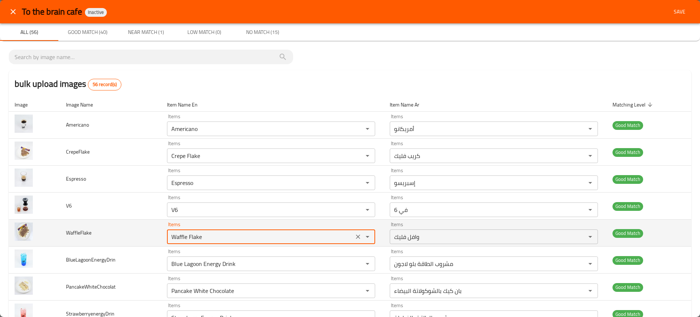
click at [223, 232] on input "Waffle Flake" at bounding box center [260, 237] width 182 height 10
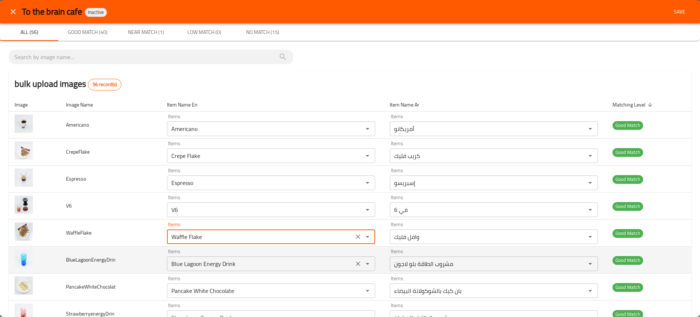
click at [213, 258] on div "Blue Lagoon Energy Drink Items" at bounding box center [271, 263] width 208 height 15
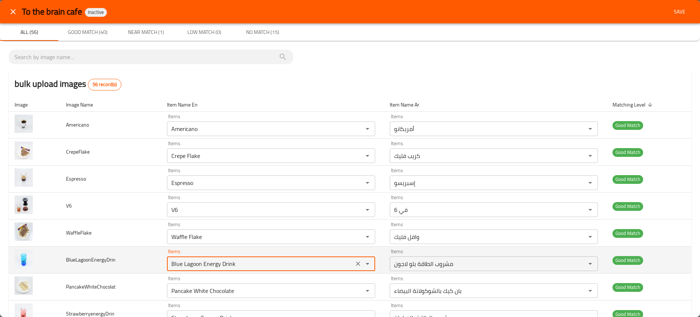
click at [213, 258] on div "Blue Lagoon Energy Drink Items" at bounding box center [271, 263] width 208 height 15
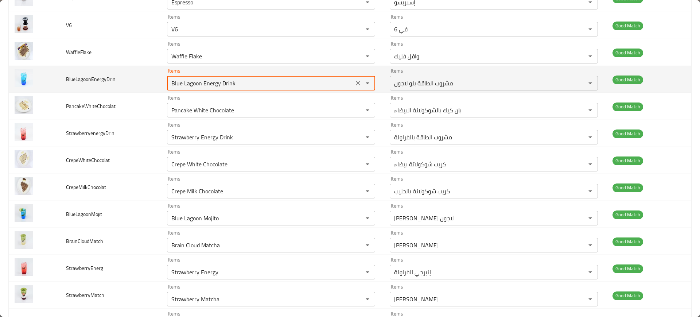
scroll to position [182, 0]
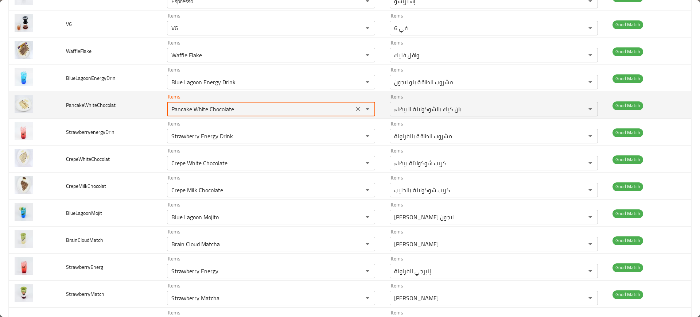
click at [210, 106] on input "Pancake White Chocolate" at bounding box center [260, 109] width 182 height 10
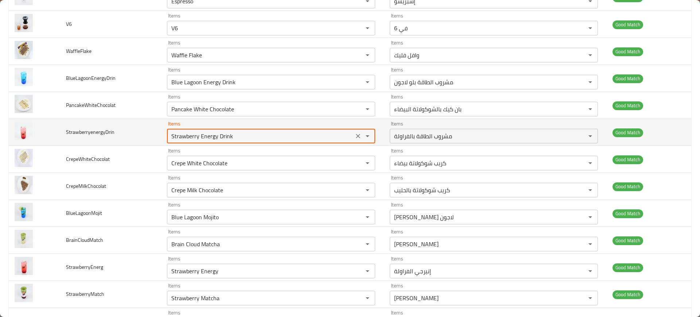
click at [195, 135] on input "Strawberry Energy Drink" at bounding box center [260, 136] width 182 height 10
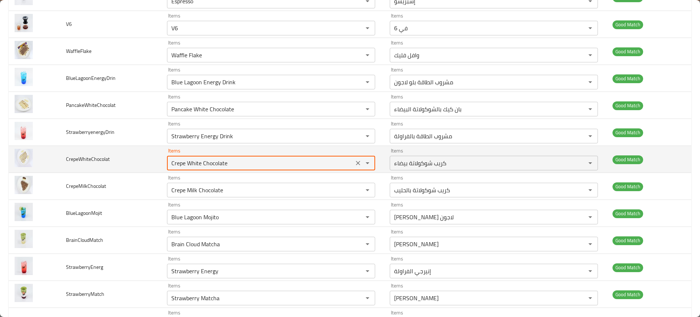
click at [209, 165] on input "Crepe White Chocolate" at bounding box center [260, 163] width 182 height 10
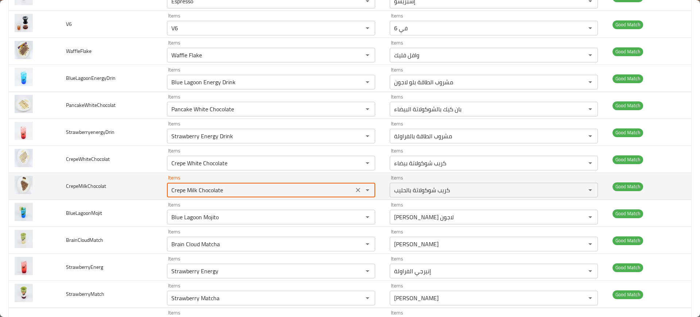
click at [201, 190] on input "Crepe Milk Chocolate" at bounding box center [260, 190] width 182 height 10
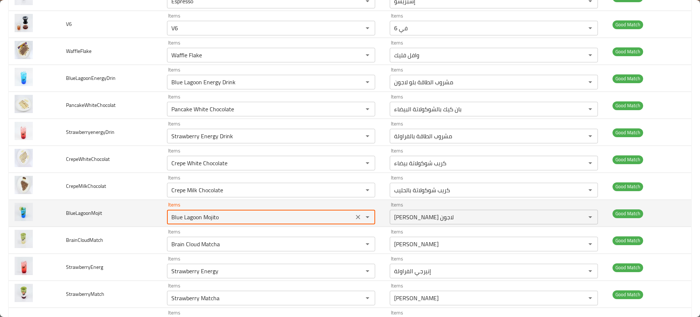
click at [205, 217] on input "Blue Lagoon Mojito" at bounding box center [260, 217] width 182 height 10
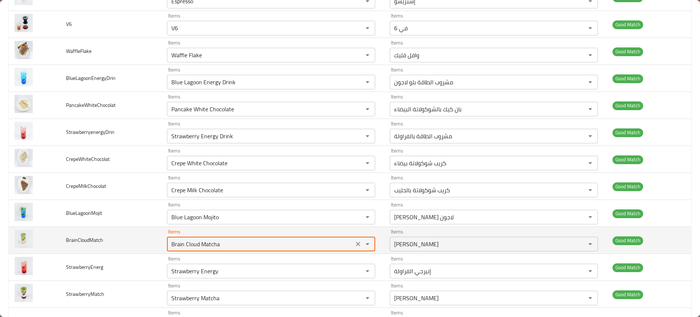
click at [209, 244] on input "Brain Cloud Matcha" at bounding box center [260, 244] width 182 height 10
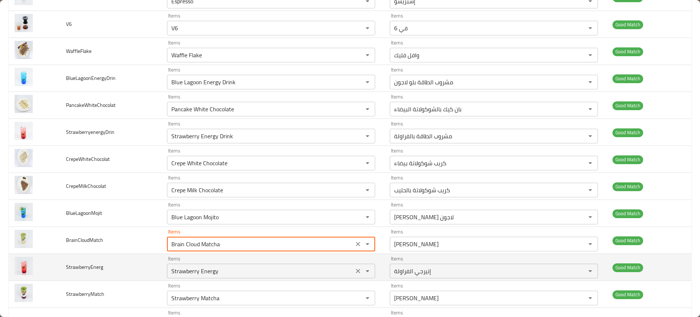
click at [215, 269] on input "Strawberry Energy" at bounding box center [260, 271] width 182 height 10
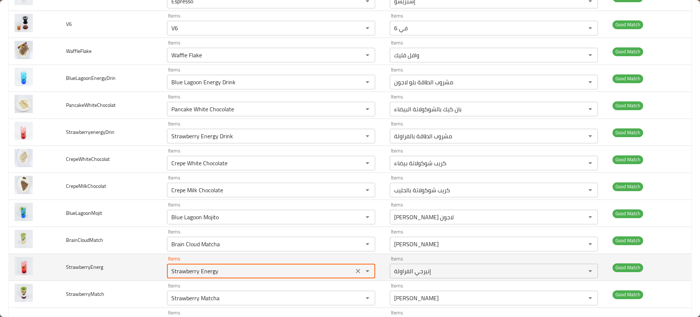
click at [215, 269] on input "Strawberry Energy" at bounding box center [260, 271] width 182 height 10
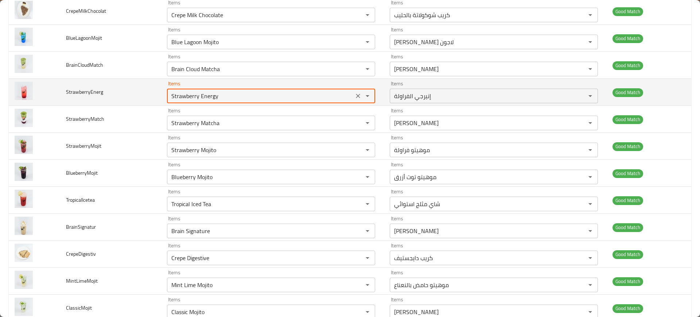
scroll to position [376, 0]
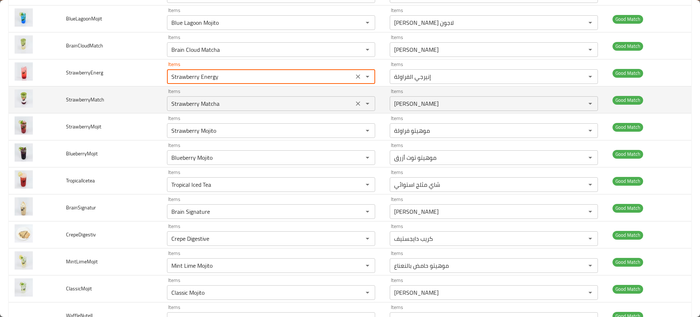
click at [208, 99] on input "Strawberry Matcha" at bounding box center [260, 103] width 182 height 10
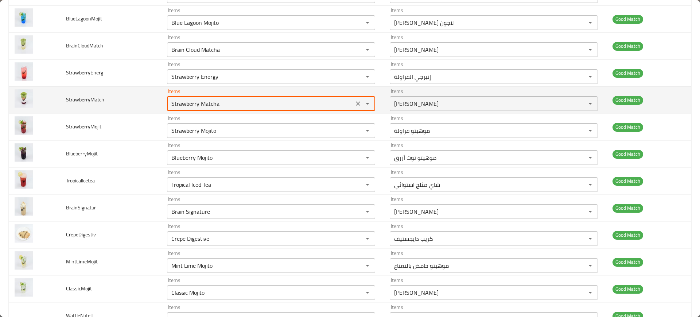
click at [208, 99] on input "Strawberry Matcha" at bounding box center [260, 103] width 182 height 10
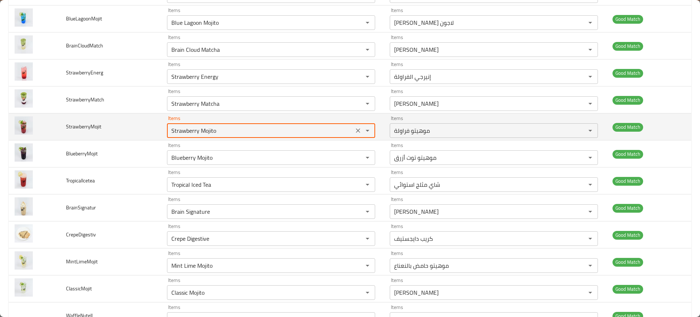
click at [214, 131] on input "Strawberry Mojito" at bounding box center [260, 130] width 182 height 10
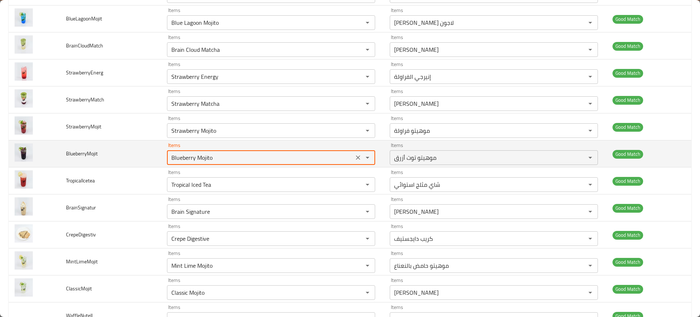
click at [201, 152] on input "Blueberry Mojito" at bounding box center [260, 157] width 182 height 10
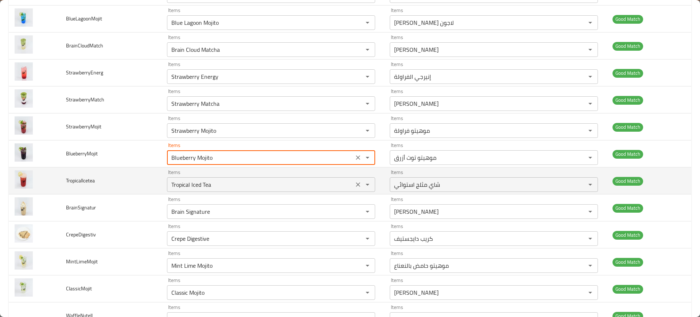
click at [205, 184] on input "Tropical Iced Tea" at bounding box center [260, 184] width 182 height 10
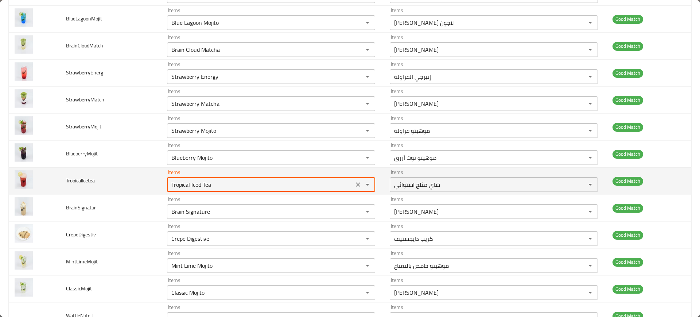
click at [205, 184] on input "Tropical Iced Tea" at bounding box center [260, 184] width 182 height 10
click at [90, 181] on span "TropicalIcetea" at bounding box center [80, 180] width 29 height 9
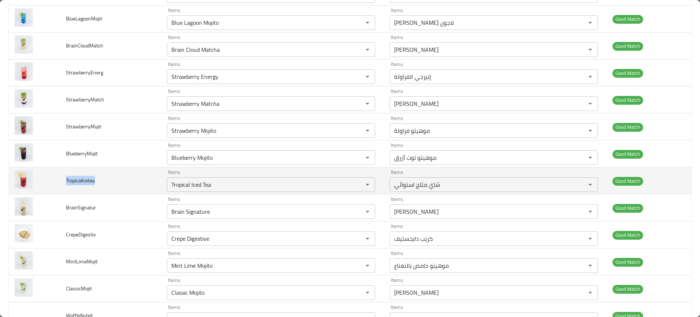
click at [90, 181] on span "TropicalIcetea" at bounding box center [80, 180] width 29 height 9
copy span "TropicalIcetea"
click at [90, 181] on span "TropicalIcetea" at bounding box center [80, 180] width 29 height 9
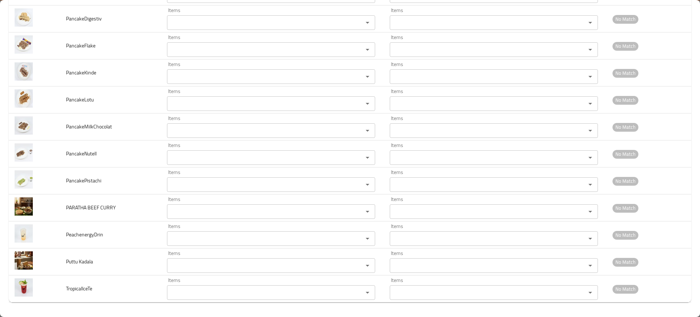
scroll to position [398, 0]
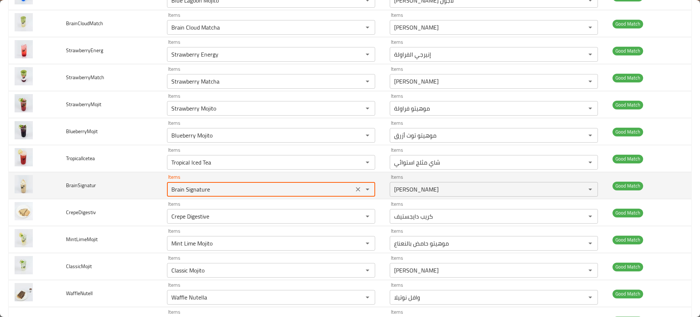
click at [180, 192] on input "Brain Signature" at bounding box center [260, 189] width 182 height 10
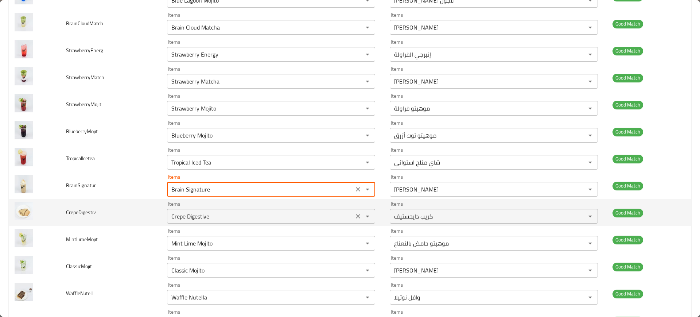
click at [180, 215] on input "Crepe Digestive" at bounding box center [260, 216] width 182 height 10
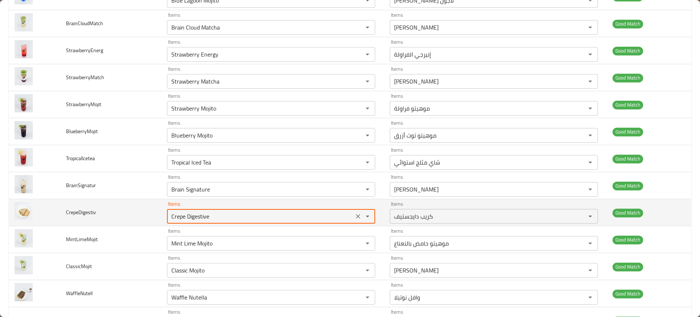
click at [180, 215] on input "Crepe Digestive" at bounding box center [260, 216] width 182 height 10
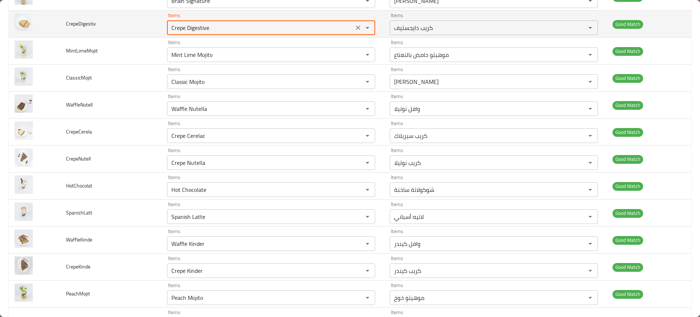
scroll to position [592, 0]
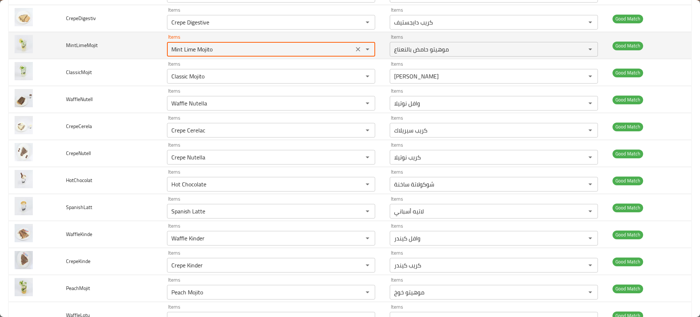
click at [196, 51] on input "Mint Lime Mojito" at bounding box center [260, 49] width 182 height 10
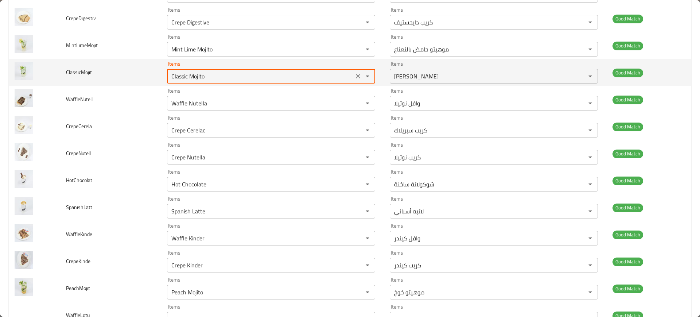
click at [197, 75] on input "Classic Mojito" at bounding box center [260, 76] width 182 height 10
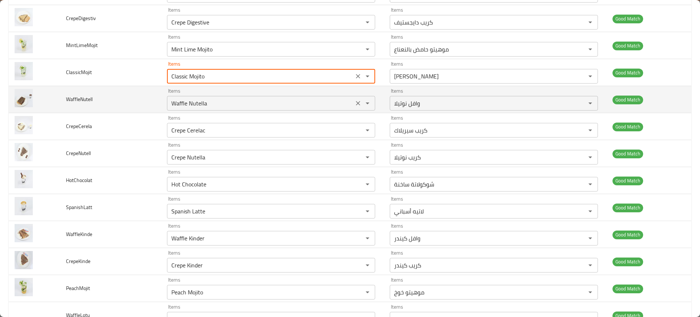
click at [194, 110] on div "Waffle Nutella Items" at bounding box center [271, 103] width 208 height 15
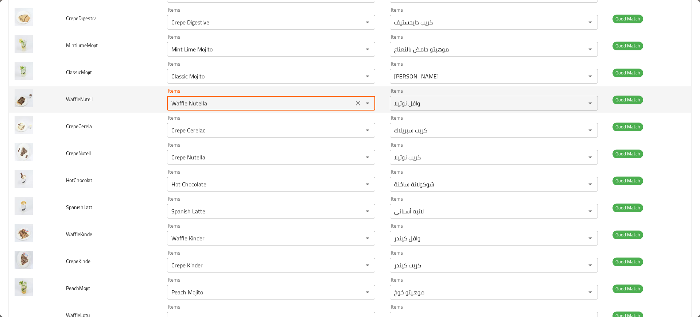
click at [194, 110] on div "Waffle Nutella Items" at bounding box center [271, 103] width 208 height 15
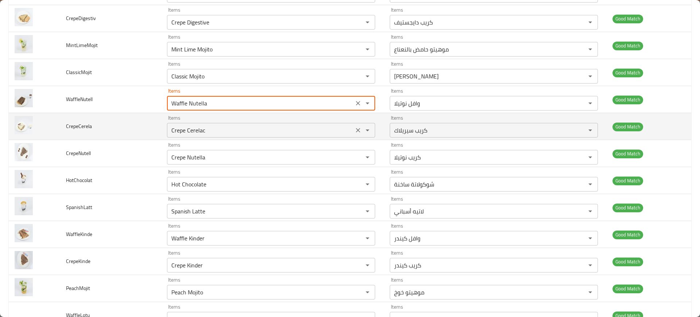
click at [191, 129] on input "Crepe Cerelac" at bounding box center [260, 130] width 182 height 10
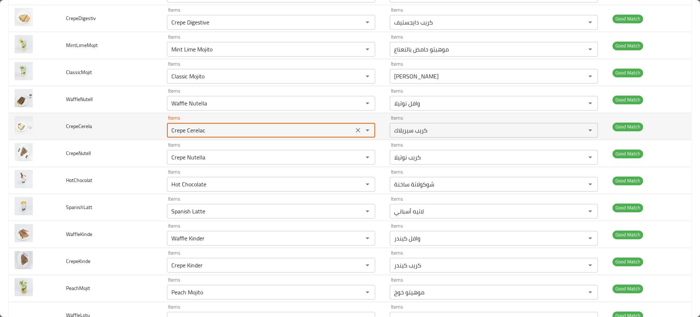
click at [191, 129] on input "Crepe Cerelac" at bounding box center [260, 130] width 182 height 10
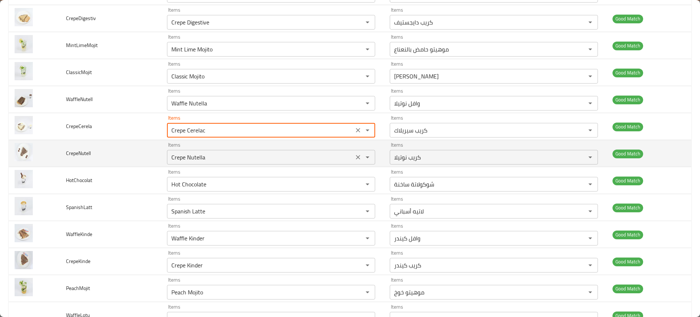
click at [198, 153] on input "Crepe Nutella" at bounding box center [260, 157] width 182 height 10
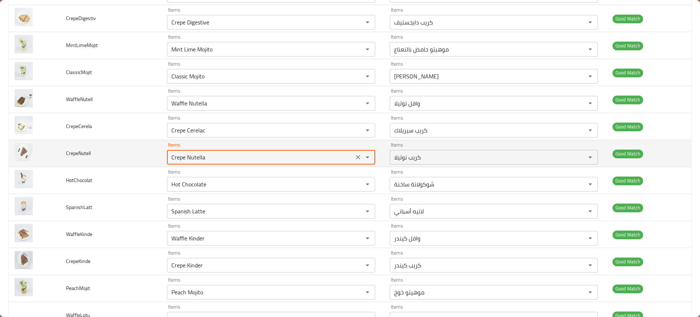
click at [198, 153] on input "Crepe Nutella" at bounding box center [260, 157] width 182 height 10
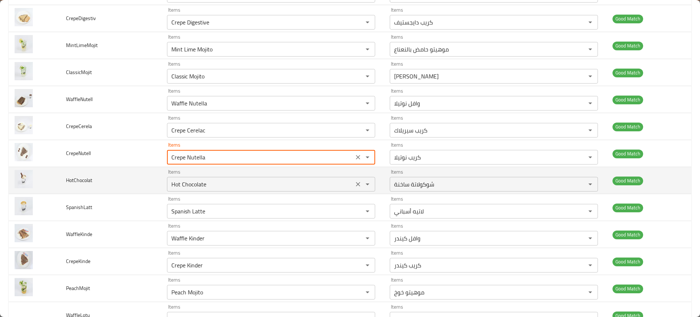
click at [201, 183] on input "Hot Chocolate" at bounding box center [260, 184] width 182 height 10
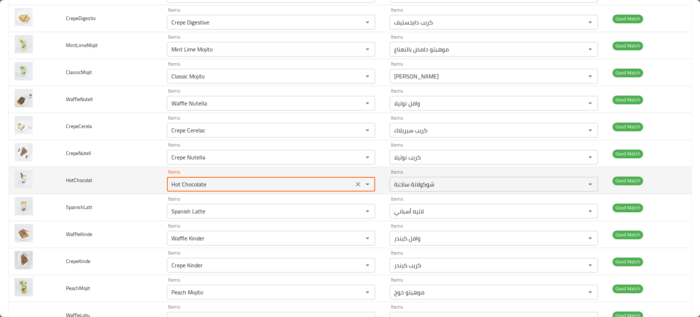
click at [201, 183] on input "Hot Chocolate" at bounding box center [260, 184] width 182 height 10
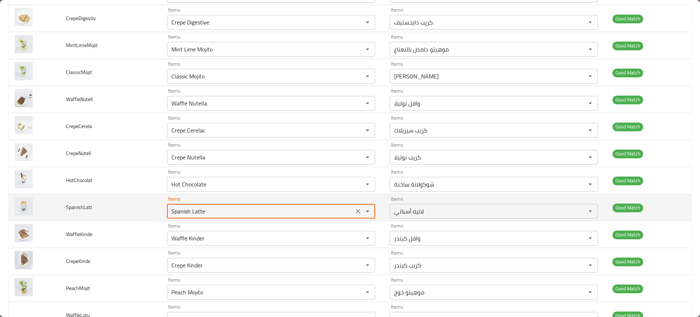
click at [210, 209] on input "Spanish Latte" at bounding box center [260, 211] width 182 height 10
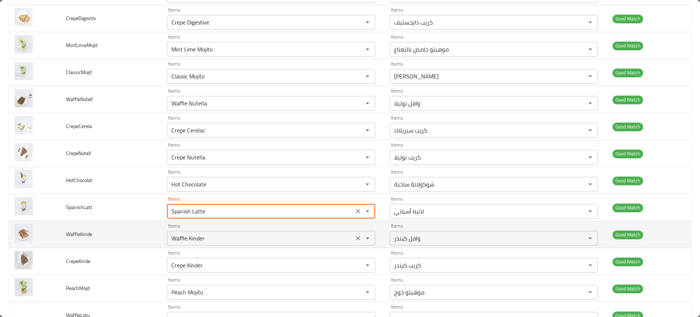
click at [206, 233] on input "Waffle Kinder" at bounding box center [260, 238] width 182 height 10
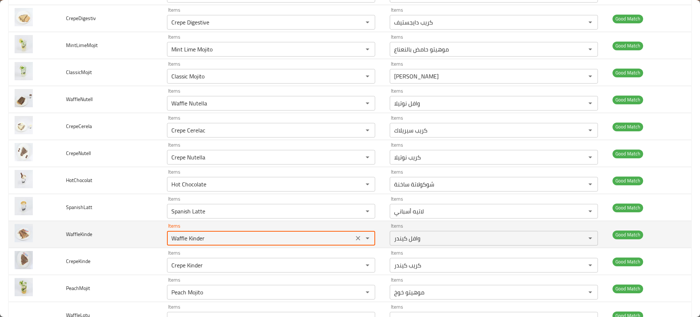
click at [206, 233] on input "Waffle Kinder" at bounding box center [260, 238] width 182 height 10
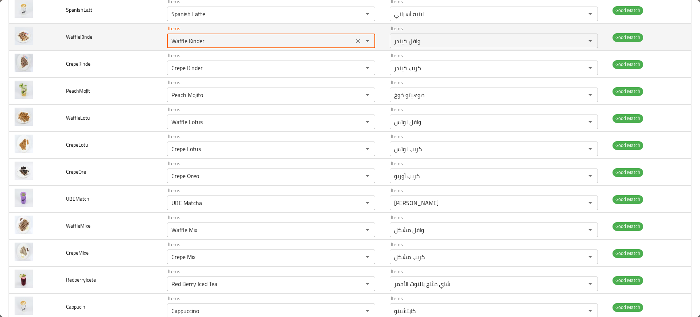
scroll to position [790, 0]
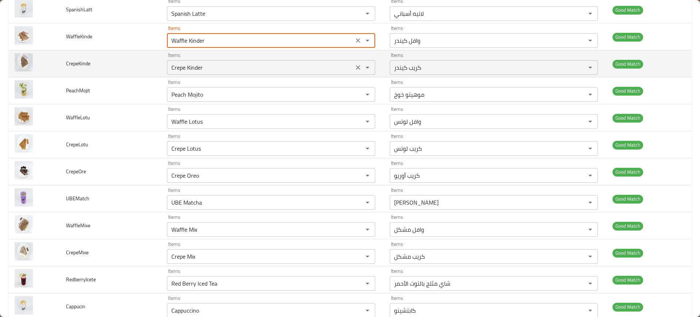
click at [180, 65] on input "Crepe Kinder" at bounding box center [260, 67] width 182 height 10
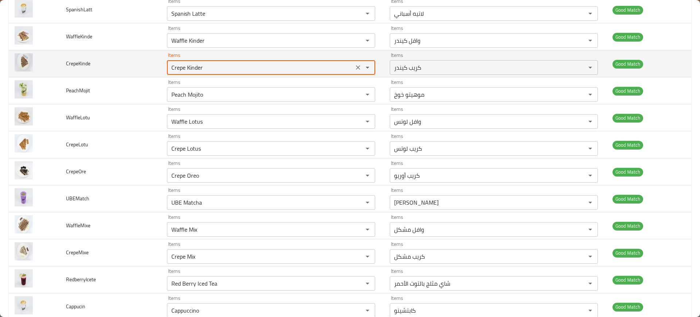
click at [180, 65] on input "Crepe Kinder" at bounding box center [260, 67] width 182 height 10
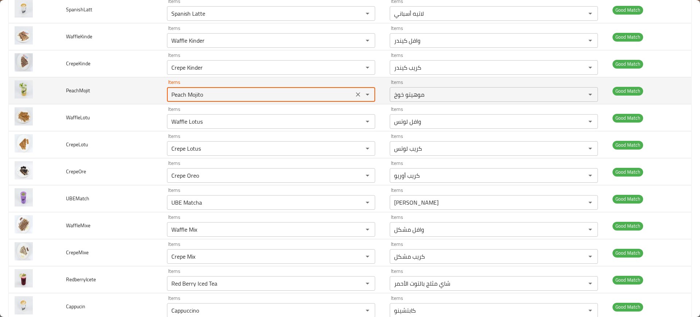
click at [190, 89] on input "Peach Mojito" at bounding box center [260, 94] width 182 height 10
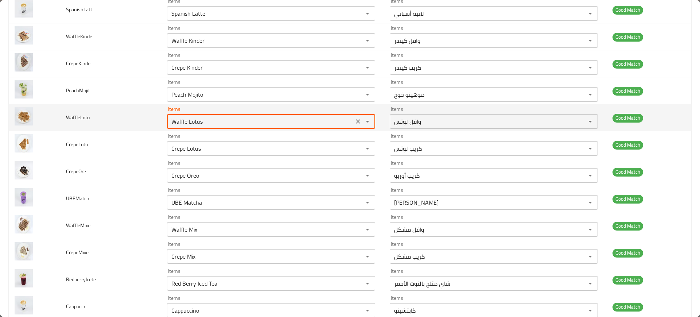
click at [196, 122] on input "Waffle Lotus" at bounding box center [260, 121] width 182 height 10
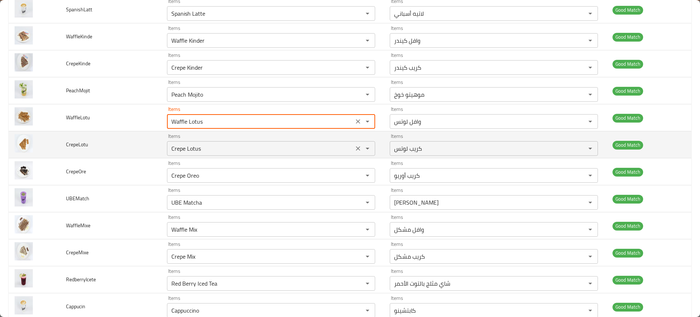
click at [190, 146] on input "Crepe Lotus" at bounding box center [260, 148] width 182 height 10
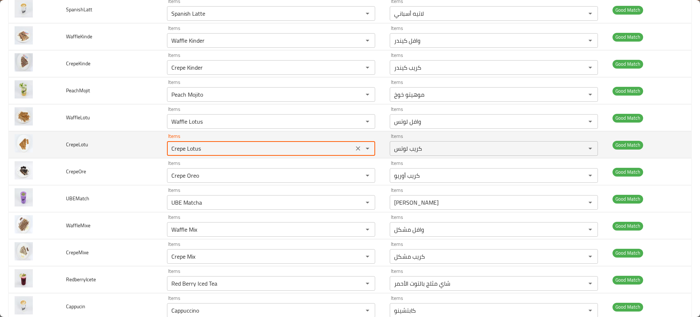
click at [190, 146] on input "Crepe Lotus" at bounding box center [260, 148] width 182 height 10
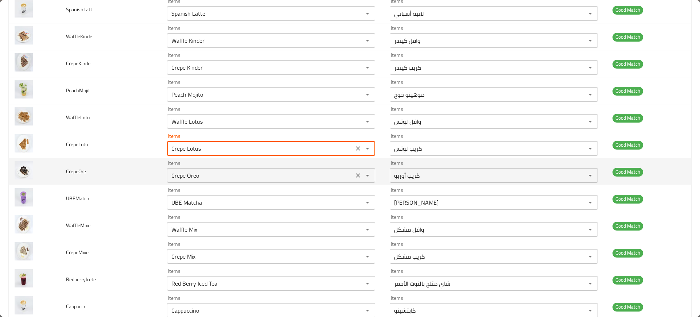
click at [205, 174] on input "Crepe Oreo" at bounding box center [260, 175] width 182 height 10
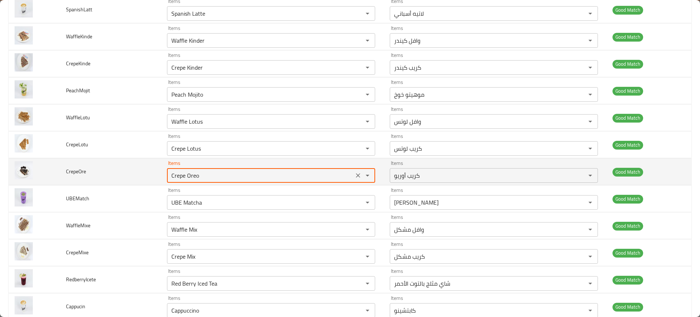
click at [205, 174] on input "Crepe Oreo" at bounding box center [260, 175] width 182 height 10
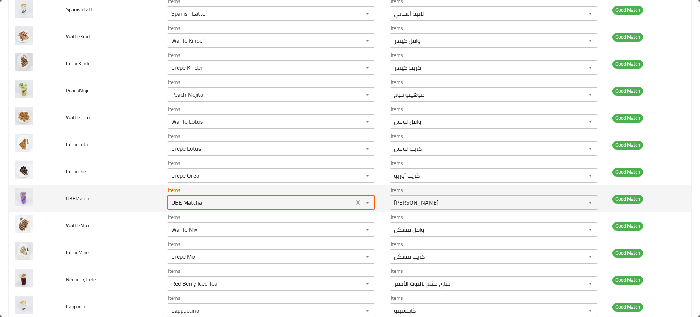
click at [203, 202] on input "UBE Matcha" at bounding box center [260, 202] width 182 height 10
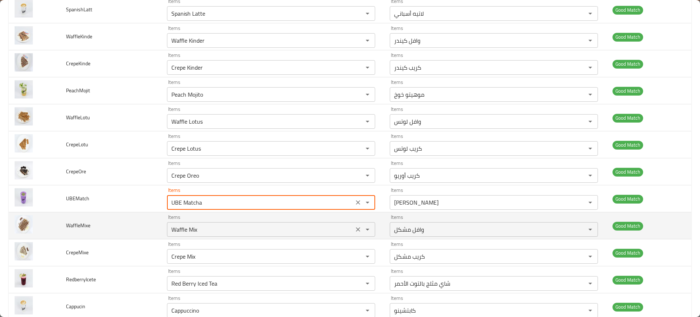
click at [208, 227] on input "Waffle Mix" at bounding box center [260, 229] width 182 height 10
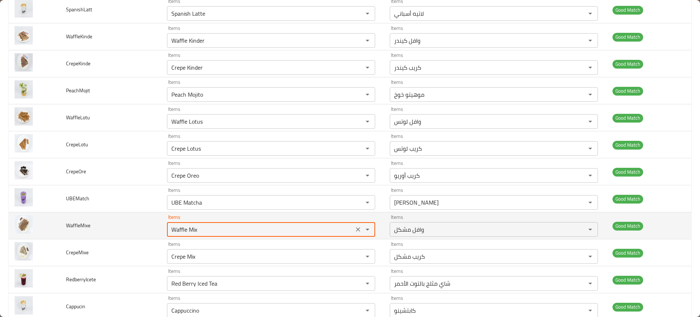
click at [208, 227] on input "Waffle Mix" at bounding box center [260, 229] width 182 height 10
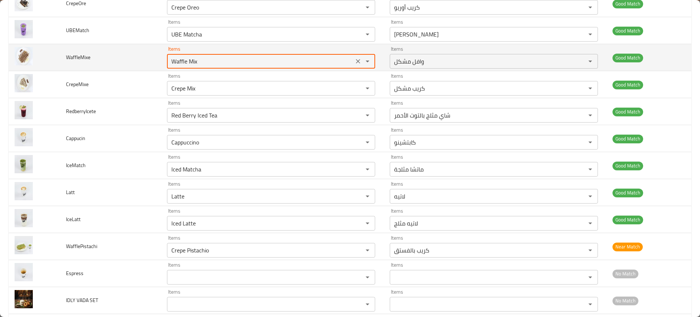
scroll to position [976, 0]
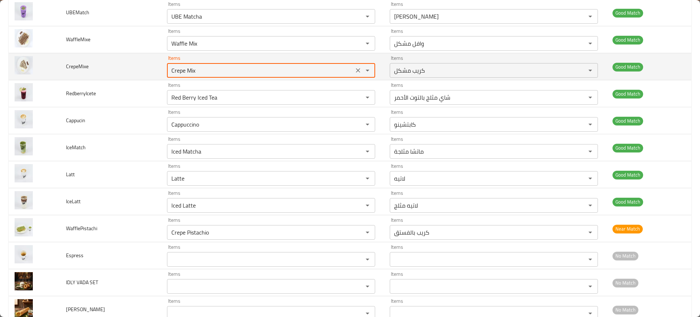
click at [218, 69] on input "Crepe Mix" at bounding box center [260, 70] width 182 height 10
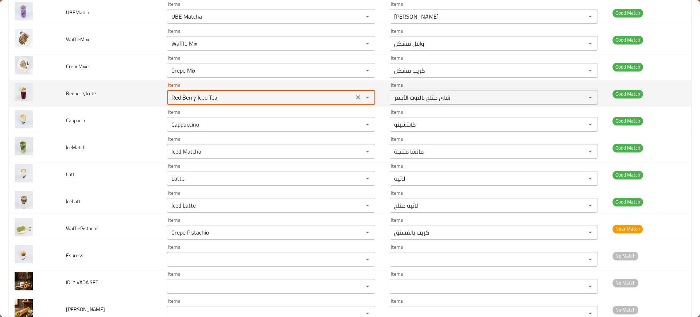
click at [204, 95] on input "Red Berry Iced Tea" at bounding box center [260, 97] width 182 height 10
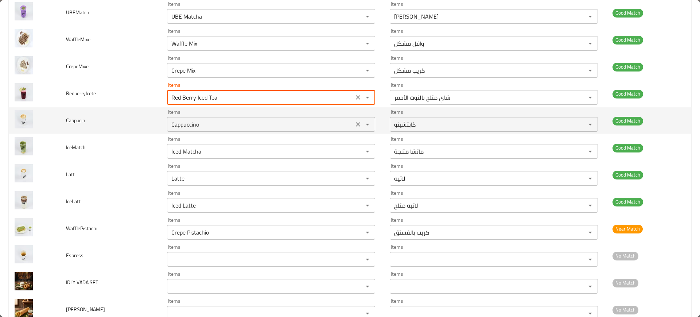
click at [195, 128] on input "Cappuccino" at bounding box center [260, 124] width 182 height 10
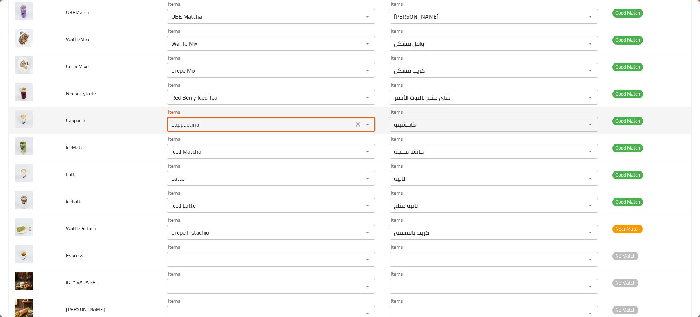
click at [195, 128] on input "Cappuccino" at bounding box center [260, 124] width 182 height 10
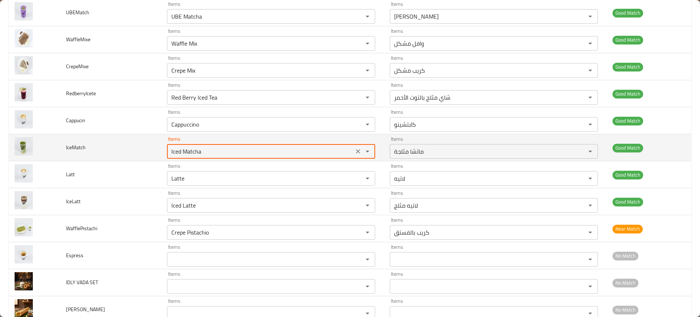
click at [207, 153] on input "Iced Matcha" at bounding box center [260, 151] width 182 height 10
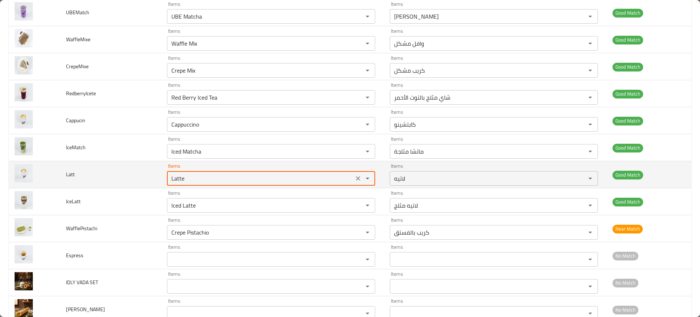
click at [183, 181] on input "Latte" at bounding box center [260, 178] width 182 height 10
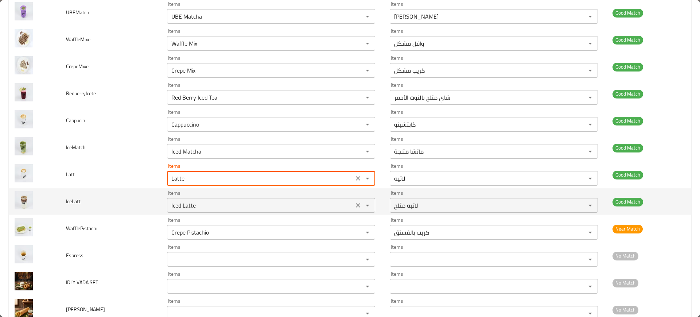
click at [216, 206] on input "Iced Latte" at bounding box center [260, 205] width 182 height 10
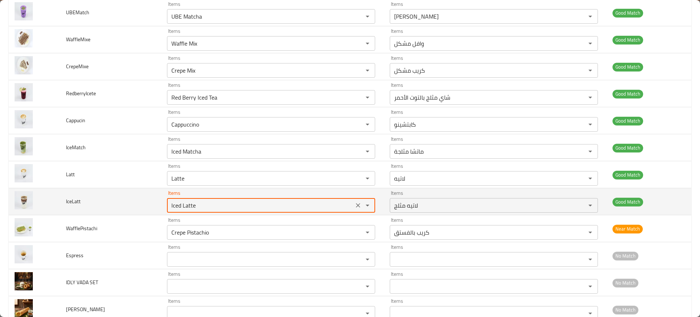
click at [216, 206] on input "Iced Latte" at bounding box center [260, 205] width 182 height 10
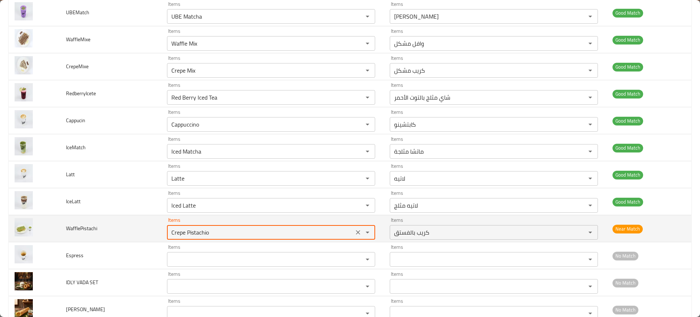
click at [187, 233] on input "Crepe Pistachio" at bounding box center [260, 232] width 182 height 10
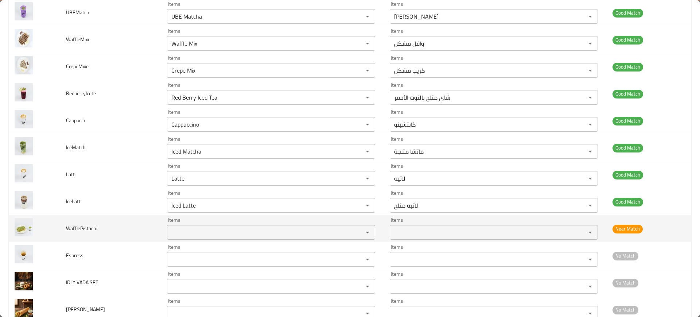
click at [101, 216] on td "WafflePistachi" at bounding box center [110, 228] width 101 height 27
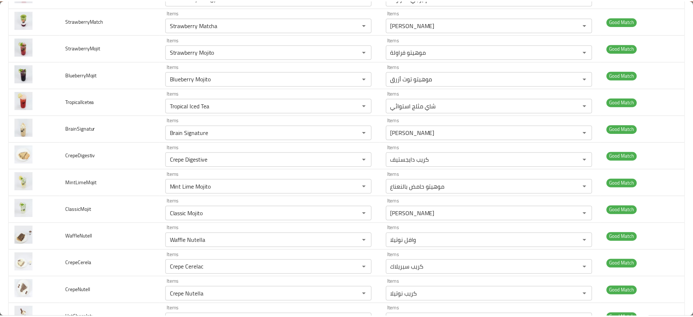
scroll to position [0, 0]
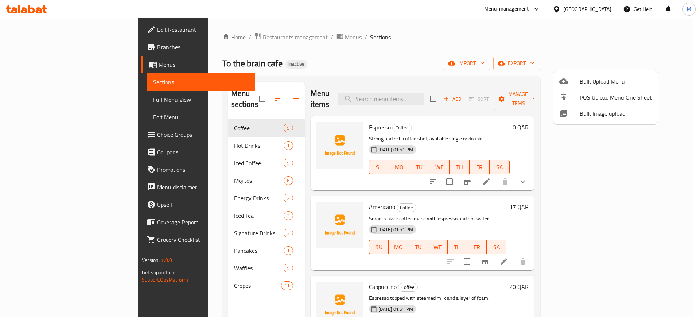
click at [73, 103] on div at bounding box center [350, 158] width 700 height 317
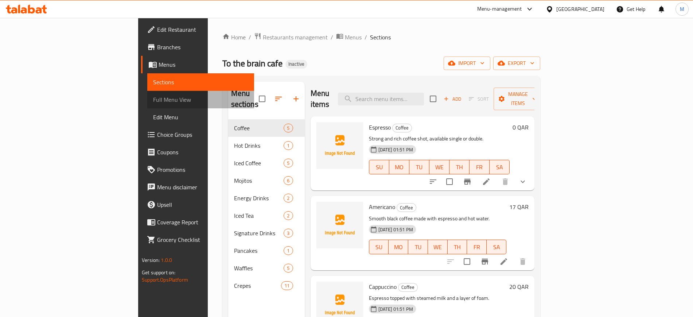
click at [153, 103] on span "Full Menu View" at bounding box center [200, 99] width 95 height 9
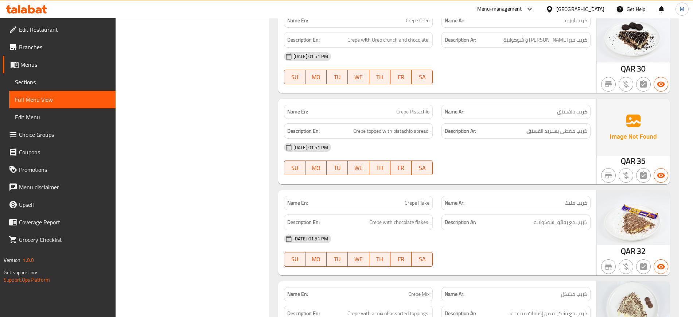
scroll to position [3864, 0]
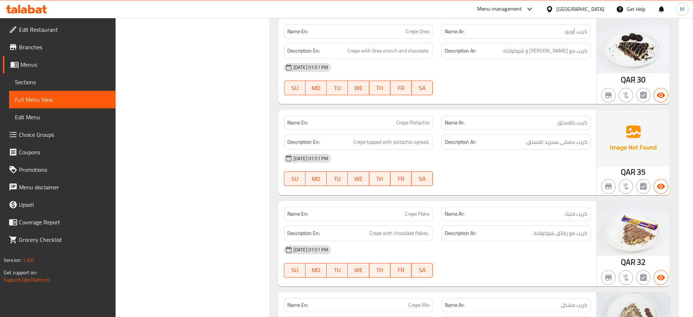
click at [408, 119] on span "Crepe Pistachio" at bounding box center [412, 123] width 33 height 8
copy span "Crepe Pistachio"
click at [408, 119] on span "Crepe Pistachio" at bounding box center [412, 123] width 33 height 8
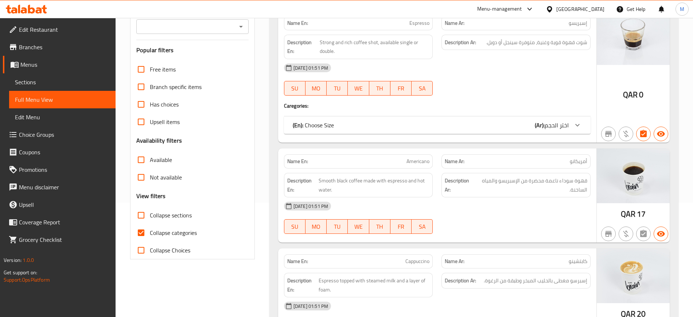
scroll to position [0, 0]
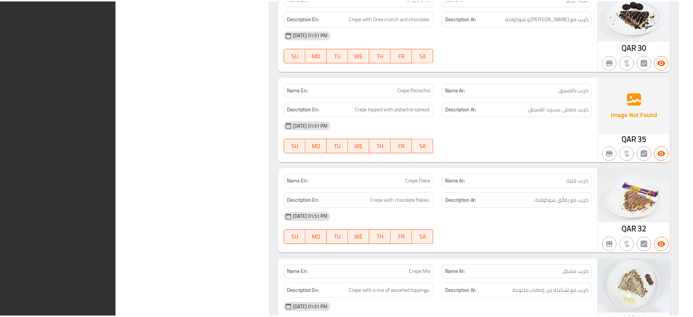
scroll to position [4126, 0]
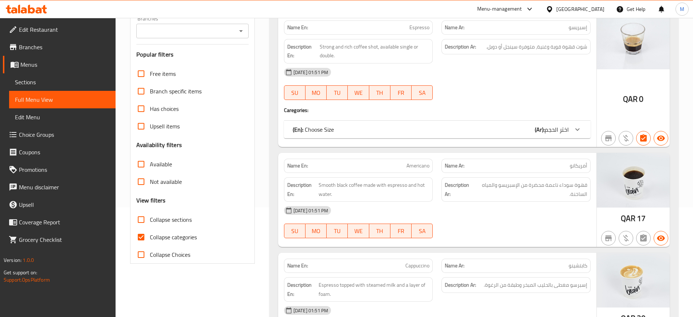
scroll to position [0, 0]
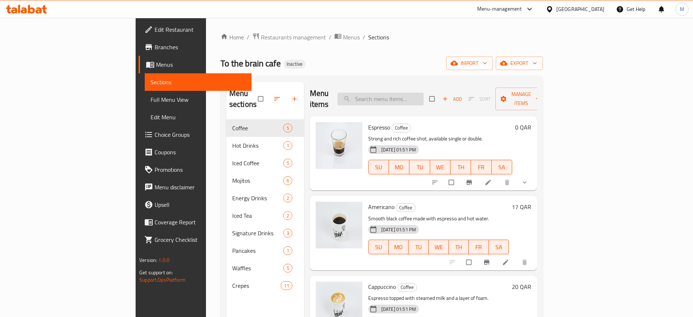
click at [414, 98] on input "search" at bounding box center [381, 99] width 86 height 13
paste input "Americano"
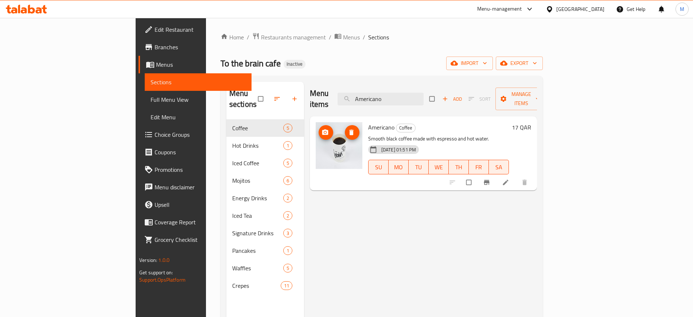
paste input "Crepe Flake"
paste input "Espresso"
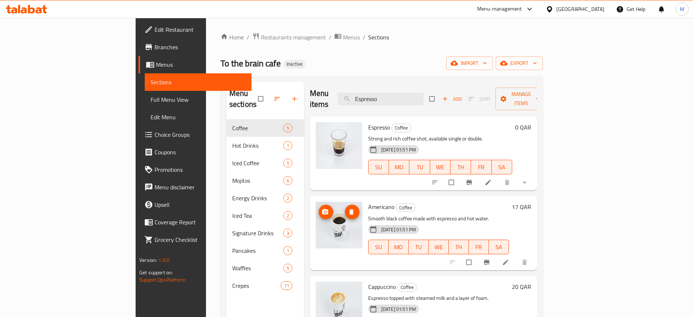
paste input "V6"
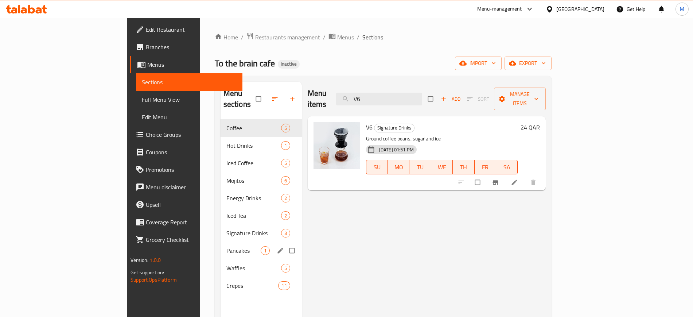
paste input "Waffle Flake"
paste input "Blue Lagoon Energy Drink"
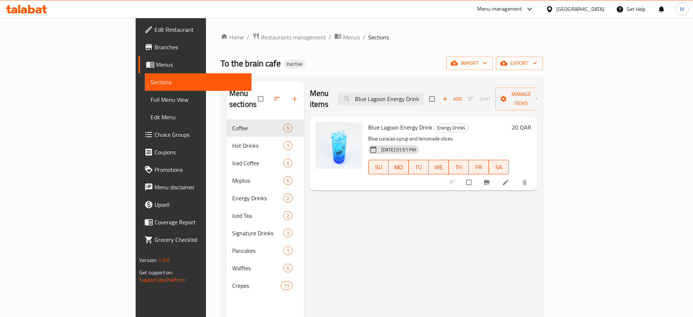
paste input "Pancake White Chocolate"
paste input "Strawberry Energy Drink"
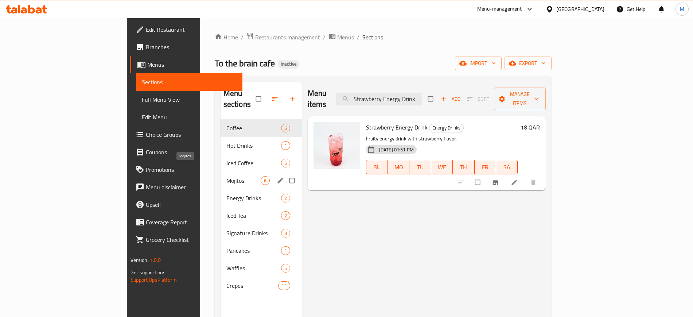
paste input "Crepe White Chocolate"
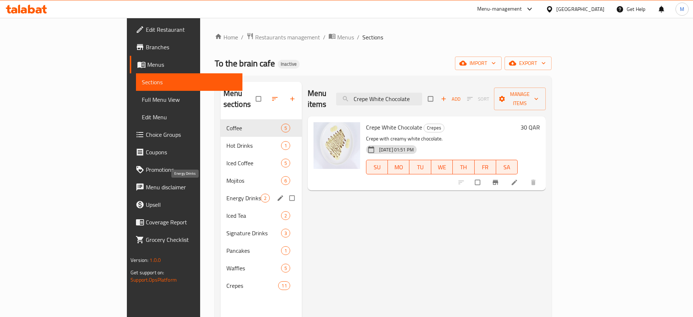
paste input "Milk"
paste input "Blue Lagoon Mojito"
paste input "rain Cloud Matcha"
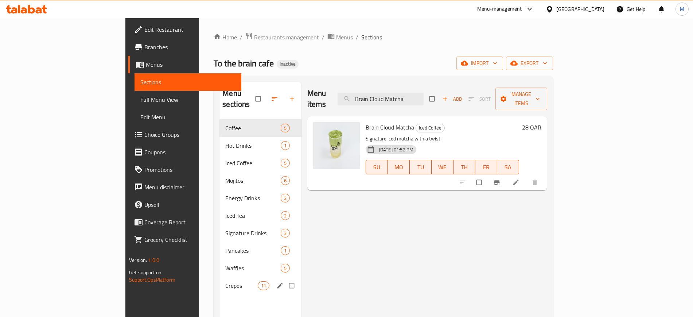
paste input "Strawberry Energy"
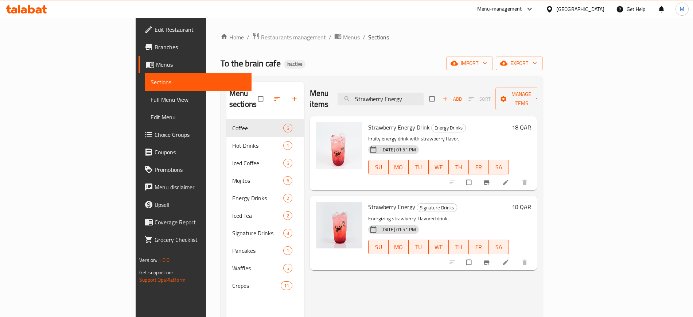
paste input "Matcha"
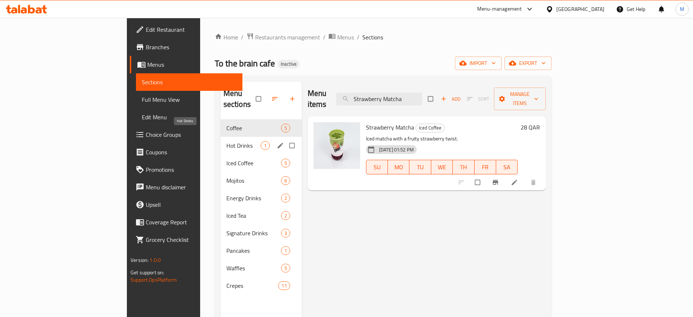
paste input "ojito"
paste input "Blue"
paste input "Tropical Iced Tea"
paste input "Brain Signature"
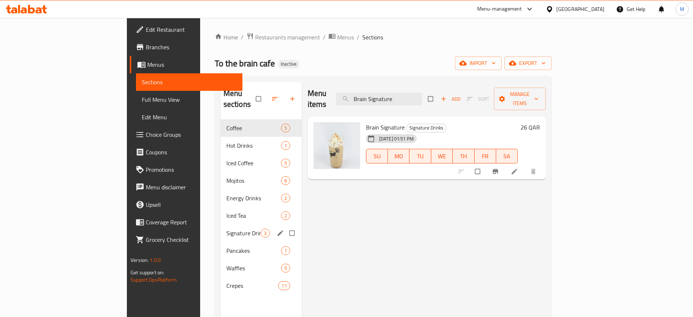
paste input "Crepe Digestiv"
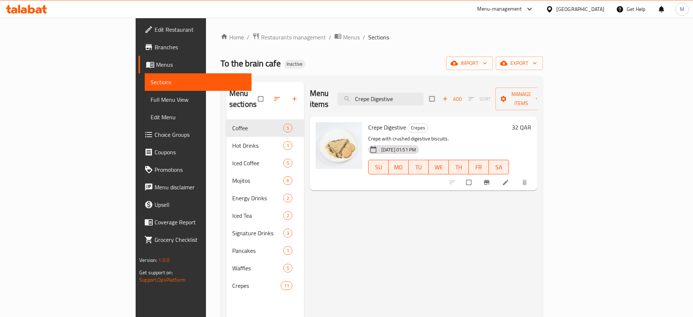
paste input "Mint Lime Mojito"
paste input "Classic"
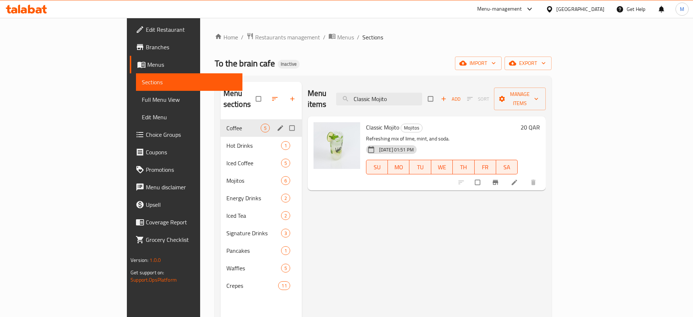
paste input "Waffle Nutella"
paste input "Crepe Cerelac"
paste input "Nutella"
paste input "Hot Chocolate"
paste input "Spanish Lat"
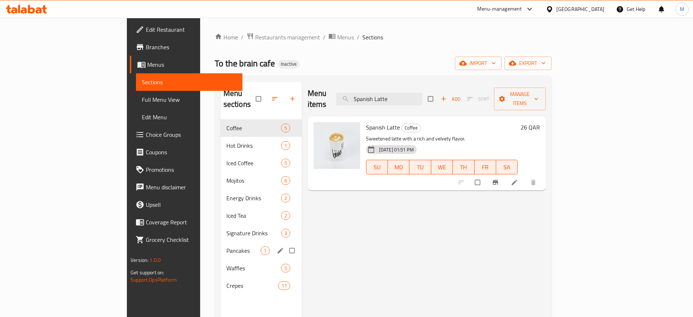
paste input "Waffle Kinder"
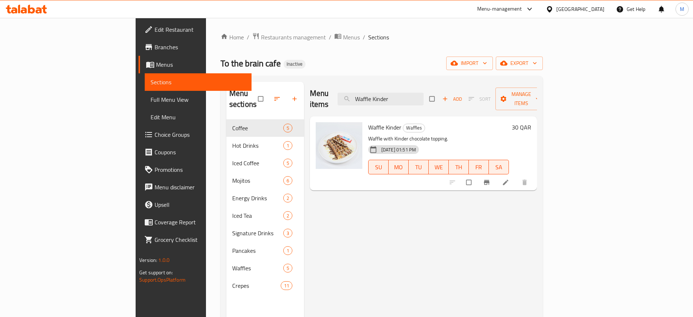
paste input "Crep"
paste input "Peach Mojito"
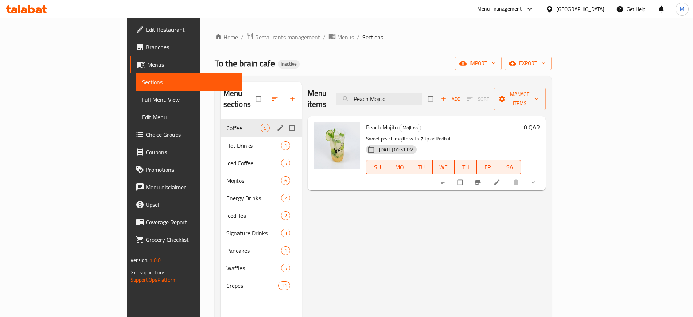
paste input "Waffle Lotus"
paste input "Crep"
paste input "Oreo"
paste input "UBE Matcha"
paste input "Waffle Mix"
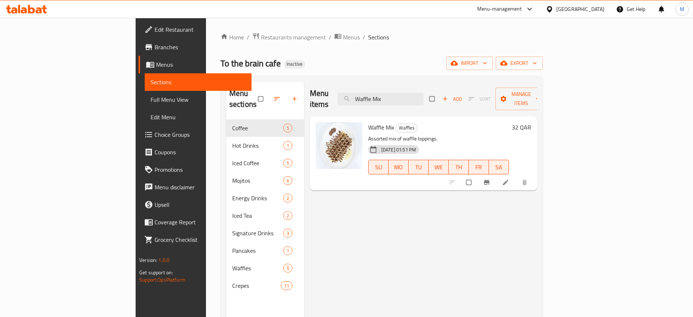
paste input "Crep"
paste input "Red Berry Iced Tea"
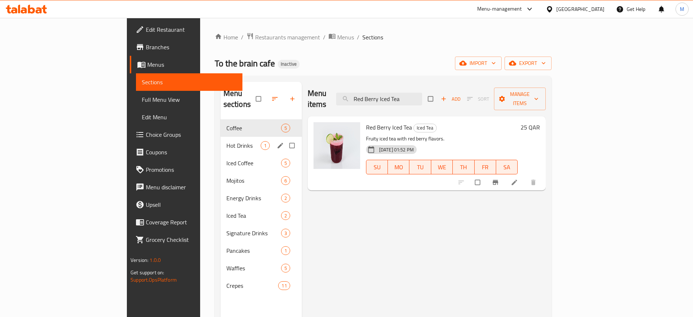
paste input "Cappuccino"
paste input "Iced Matcha"
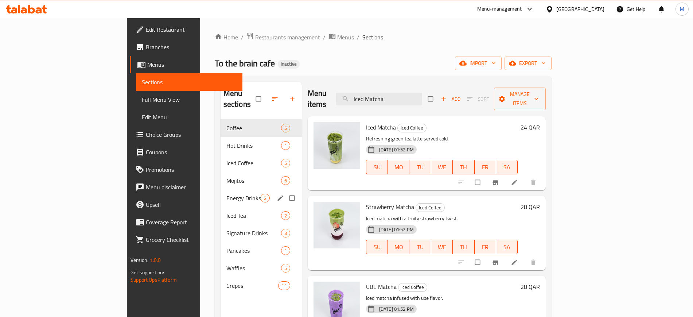
paste input "Latte"
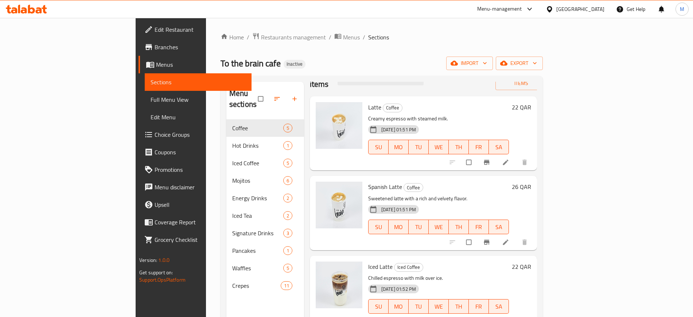
scroll to position [102, 0]
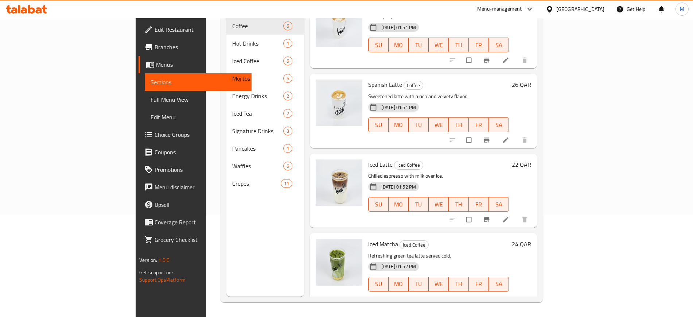
paste input "Iced"
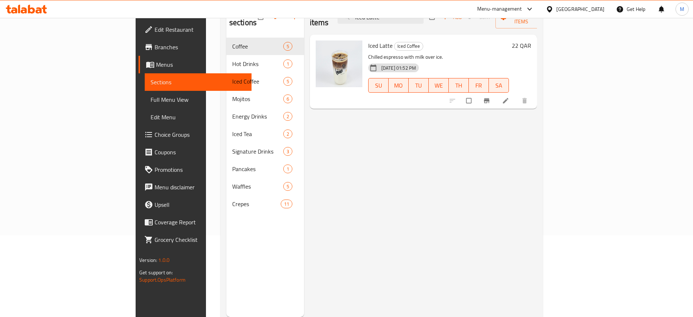
scroll to position [11, 0]
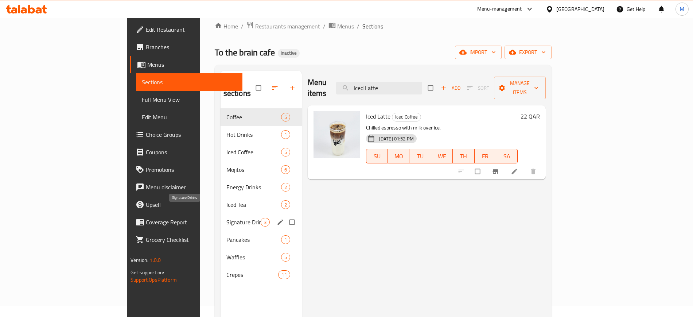
type input "Iced Latte"
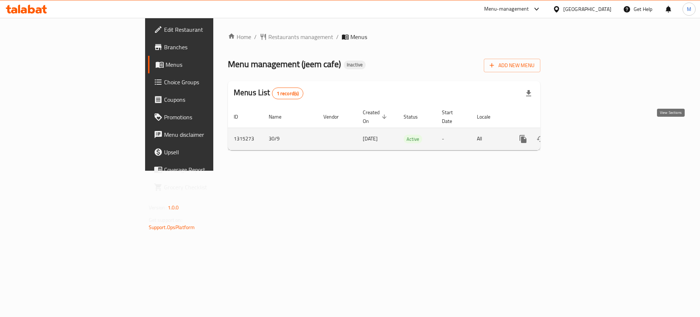
click at [580, 135] on icon "enhanced table" at bounding box center [575, 139] width 9 height 9
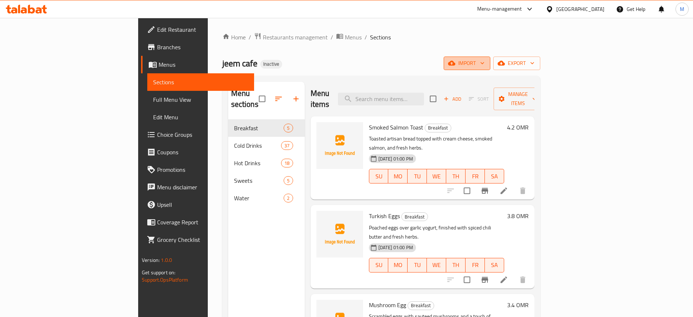
click at [455, 62] on icon "button" at bounding box center [451, 62] width 7 height 7
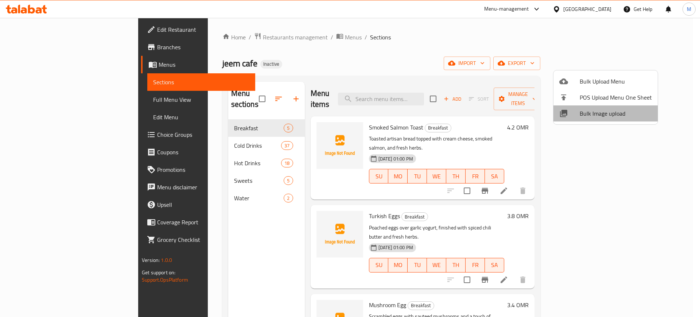
click at [612, 113] on span "Bulk Image upload" at bounding box center [616, 113] width 72 height 9
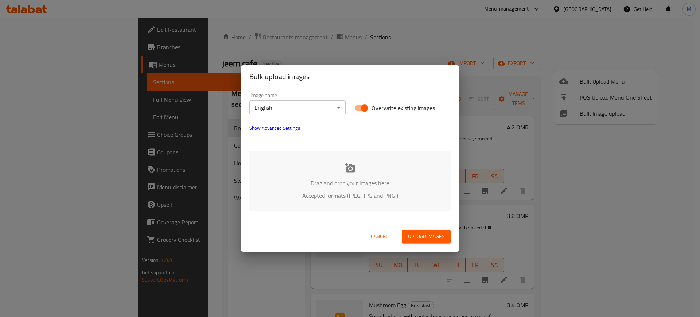
click at [290, 206] on div "Drag and drop your images here Accepted formats (JPEG, JPG and PNG )" at bounding box center [349, 180] width 201 height 59
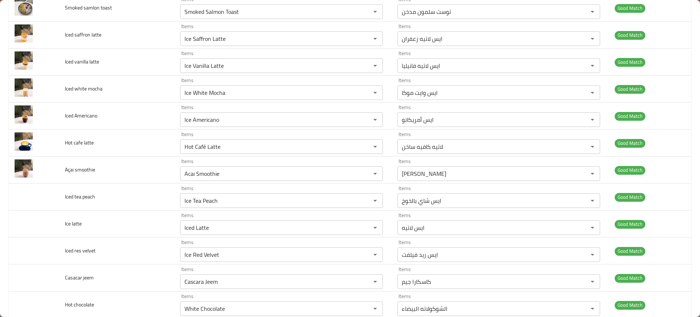
scroll to position [1644, 0]
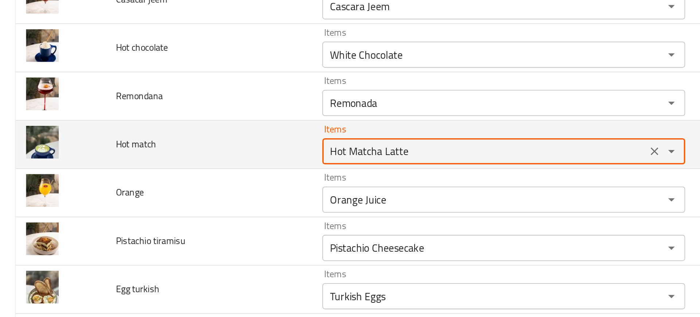
drag, startPoint x: 213, startPoint y: 185, endPoint x: 285, endPoint y: 181, distance: 71.6
click at [285, 181] on match "Hot Matcha Latte" at bounding box center [270, 184] width 177 height 10
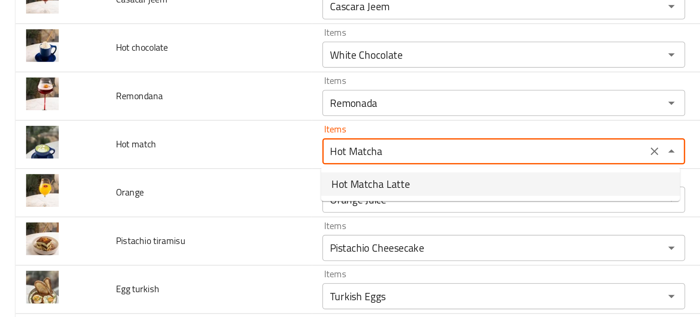
click at [225, 200] on span "Hot Matcha Latte" at bounding box center [207, 202] width 44 height 9
type match "Hot Matcha Latte"
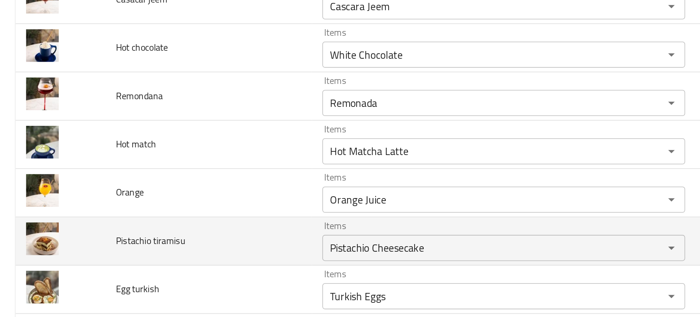
click at [152, 226] on td "Pistachio tiramisu" at bounding box center [116, 234] width 115 height 27
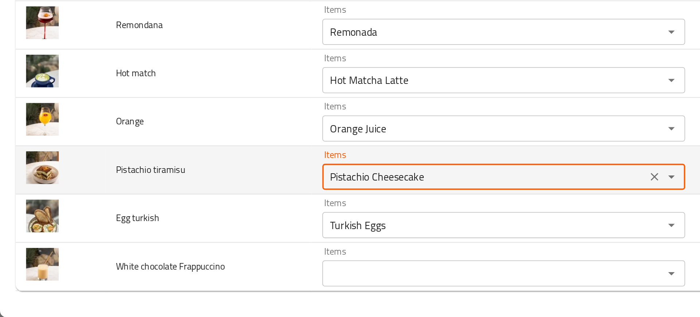
click at [190, 243] on tiramisu "Pistachio Cheesecake" at bounding box center [270, 238] width 177 height 10
type tiramisu "t"
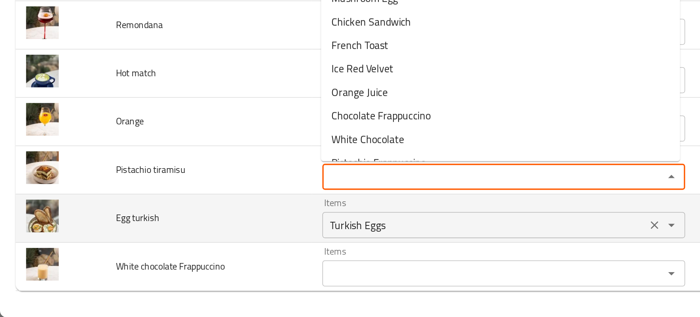
click at [201, 268] on turkish "Turkish Eggs" at bounding box center [270, 265] width 177 height 10
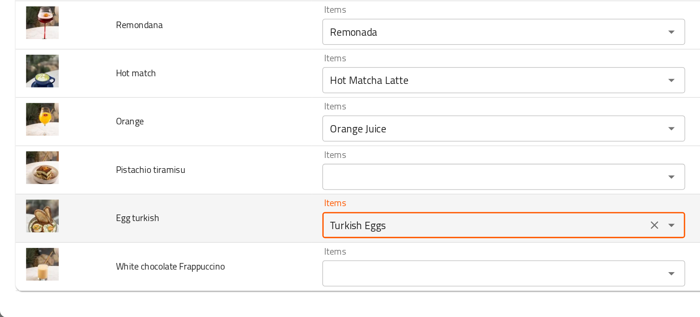
click at [140, 273] on td "Egg turkish" at bounding box center [116, 261] width 115 height 27
click at [189, 265] on turkish "Turkish Eggs" at bounding box center [270, 265] width 177 height 10
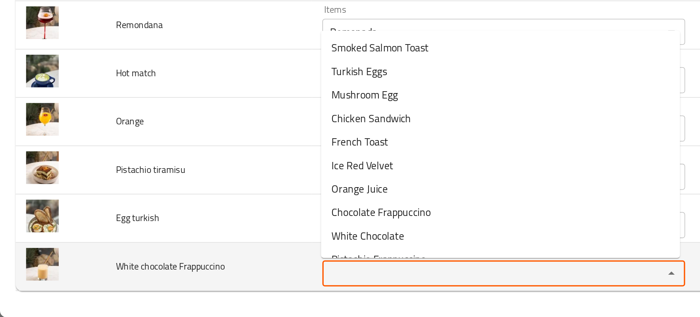
click at [197, 289] on Frappuccino "Items" at bounding box center [270, 292] width 177 height 10
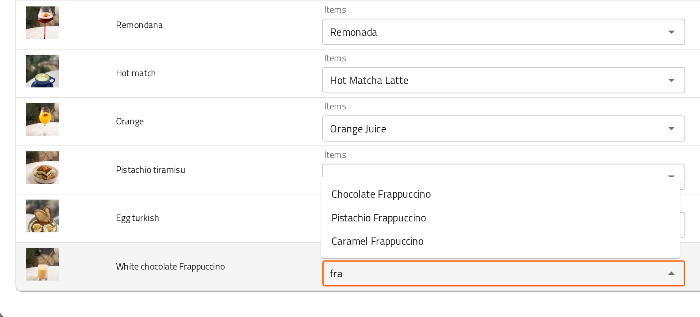
type Frappuccino "frap"
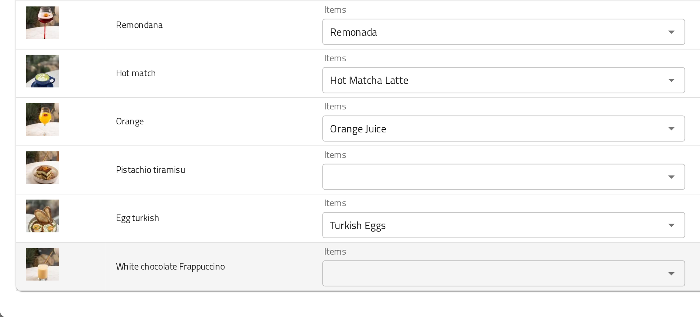
click at [140, 278] on td "White chocolate Frappuccino" at bounding box center [116, 288] width 115 height 27
click at [106, 288] on span "White chocolate Frappuccino" at bounding box center [95, 288] width 61 height 9
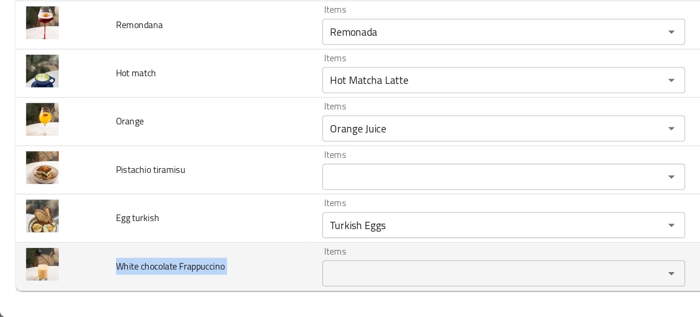
click at [106, 288] on span "White chocolate Frappuccino" at bounding box center [95, 288] width 61 height 9
copy span "White chocolate Frappuccino"
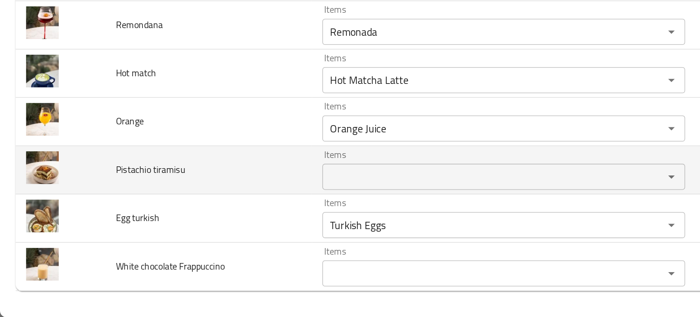
click at [77, 236] on span "Pistachio tiramisu" at bounding box center [84, 234] width 39 height 9
copy span "Pistachio tiramisu"
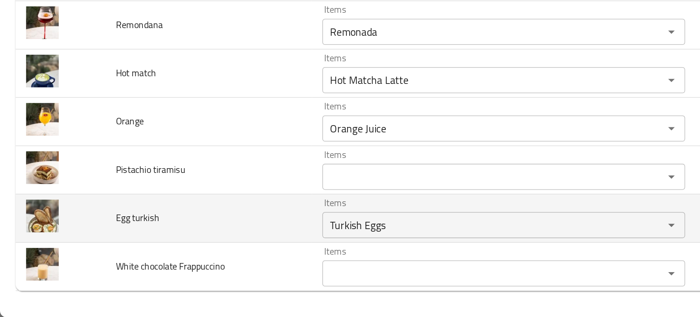
click at [141, 257] on td "Egg turkish" at bounding box center [116, 261] width 115 height 27
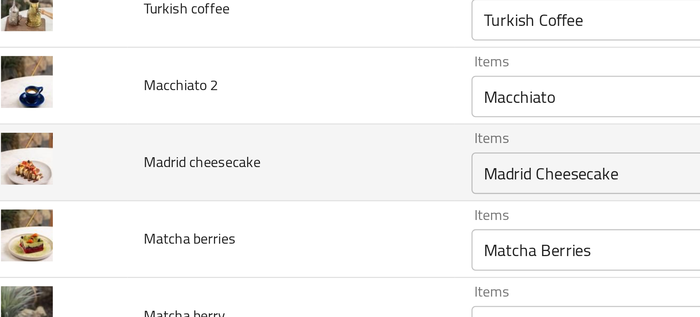
scroll to position [82, 0]
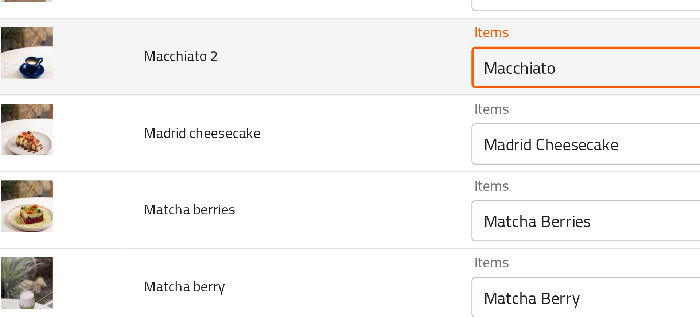
click at [194, 127] on 2 "Macchiato" at bounding box center [270, 127] width 177 height 10
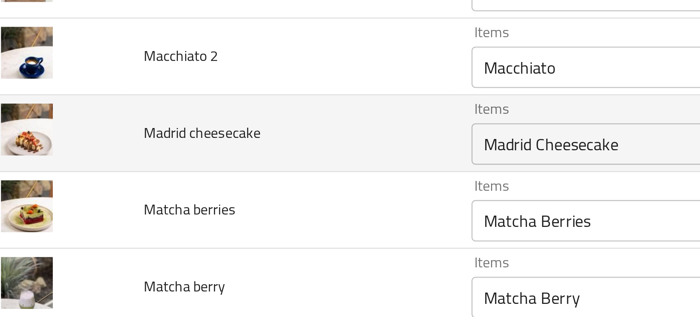
click at [164, 146] on td "Madrid cheesecake" at bounding box center [116, 150] width 115 height 27
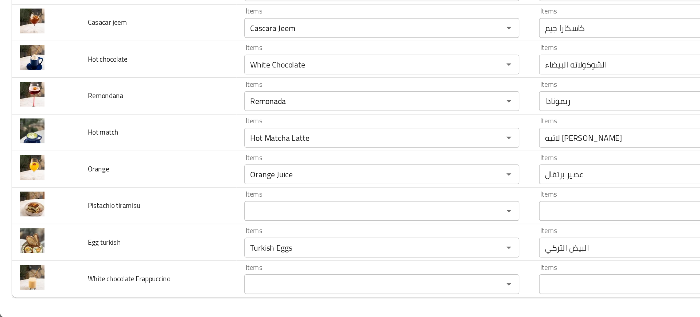
scroll to position [0, 0]
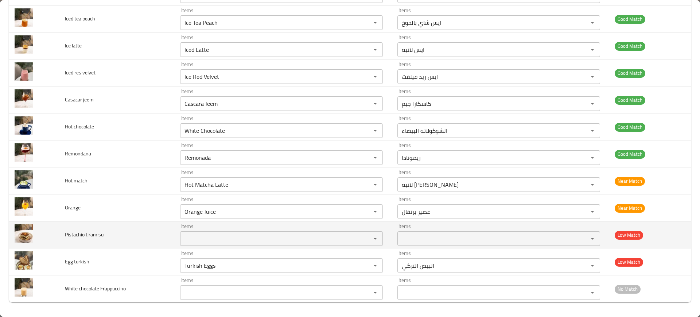
click at [89, 232] on span "Pistachio tiramisu" at bounding box center [84, 234] width 39 height 9
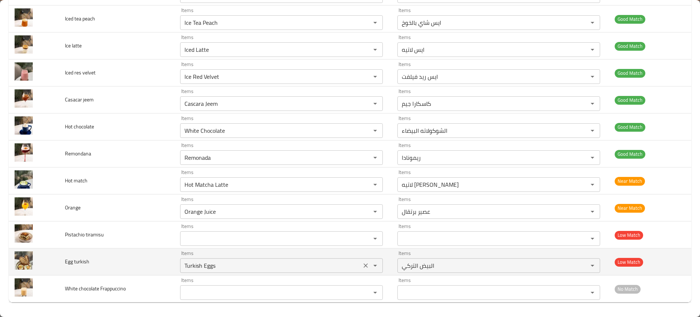
click at [205, 271] on div "Turkish Eggs Items" at bounding box center [281, 265] width 203 height 15
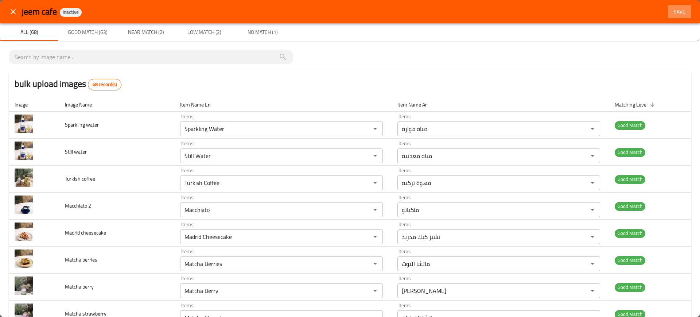
click at [670, 16] on button "Save" at bounding box center [679, 11] width 23 height 13
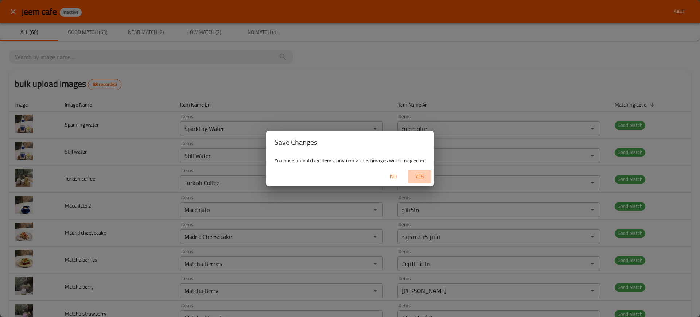
click at [419, 175] on span "Yes" at bounding box center [420, 176] width 18 height 9
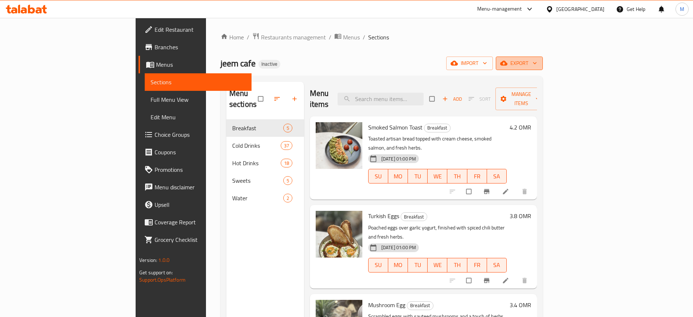
click at [537, 64] on span "export" at bounding box center [519, 63] width 35 height 9
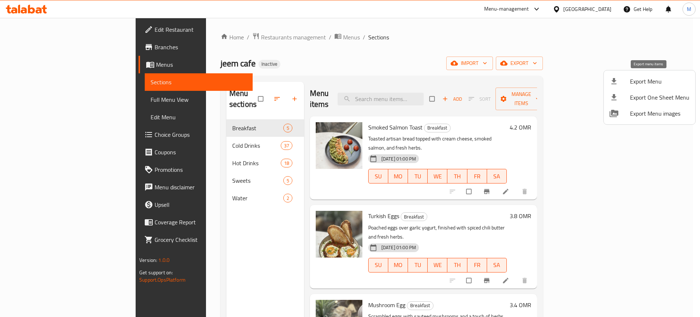
click at [631, 82] on span "Export Menu" at bounding box center [659, 81] width 59 height 9
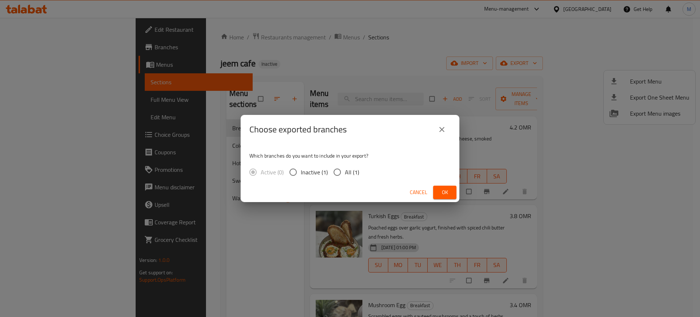
click at [346, 168] on span "All (1)" at bounding box center [352, 172] width 14 height 9
click at [345, 168] on input "All (1)" at bounding box center [337, 171] width 15 height 15
radio input "true"
click at [450, 191] on span "Ok" at bounding box center [445, 192] width 12 height 9
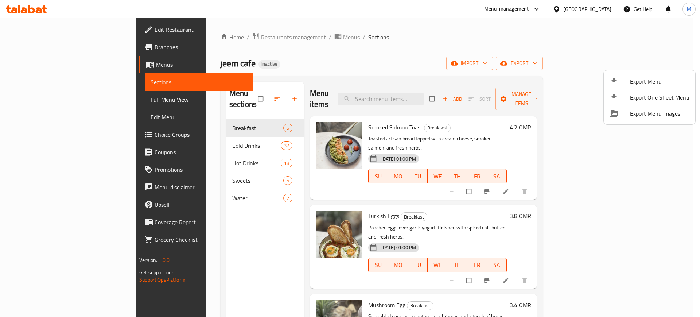
click at [418, 182] on div at bounding box center [350, 158] width 700 height 317
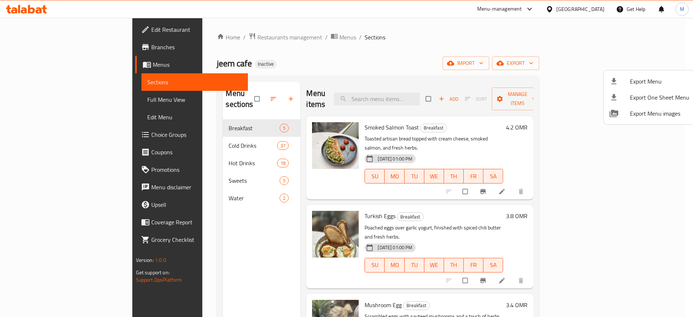
click at [418, 182] on div "Menu items Add Sort Manage items Smoked Salmon Toast Breakfast Toasted artisan …" at bounding box center [416, 240] width 233 height 317
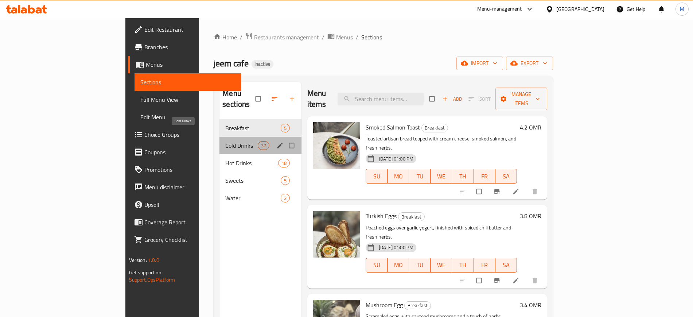
click at [225, 141] on span "Cold Drinks" at bounding box center [241, 145] width 32 height 9
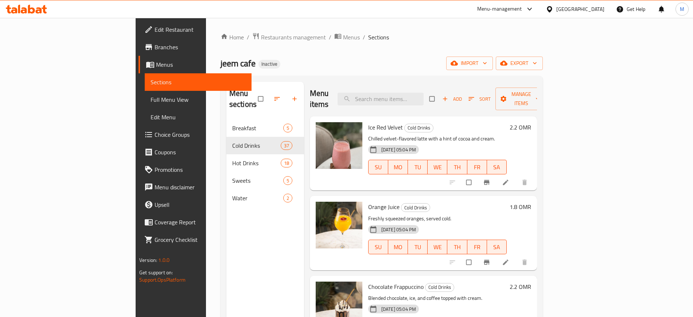
click at [421, 202] on h6 "Orange Juice Cold Drinks" at bounding box center [437, 207] width 139 height 10
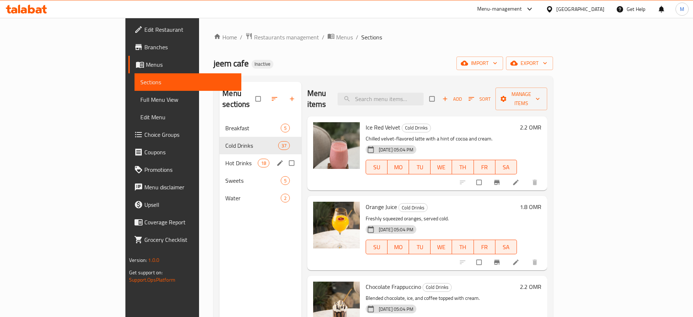
scroll to position [0, 0]
click at [225, 158] on span "Hot Drinks" at bounding box center [241, 162] width 32 height 9
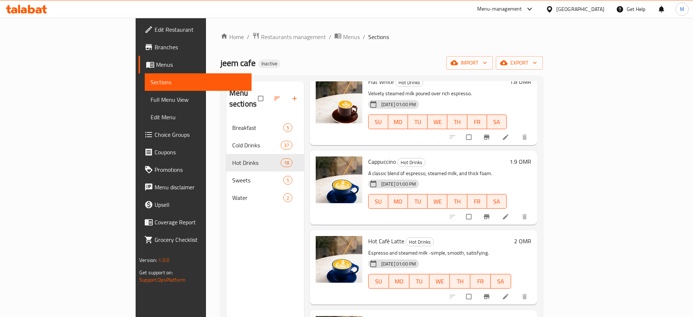
scroll to position [1135, 0]
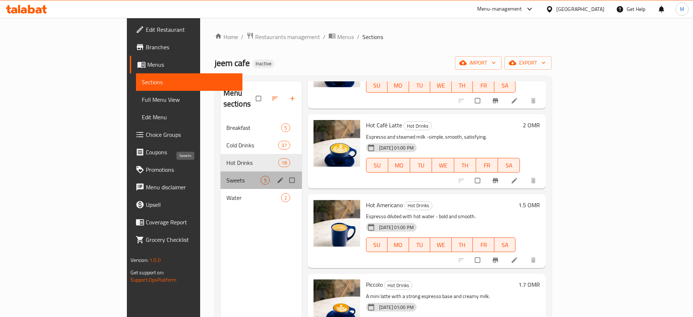
click at [226, 176] on span "Sweets" at bounding box center [243, 180] width 34 height 9
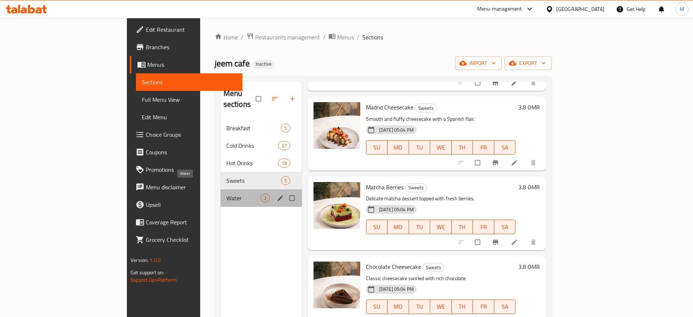
click at [226, 194] on span "Water" at bounding box center [243, 198] width 34 height 9
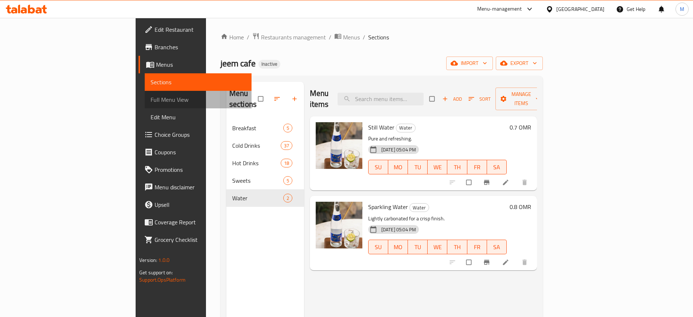
click at [151, 98] on span "Full Menu View" at bounding box center [198, 99] width 95 height 9
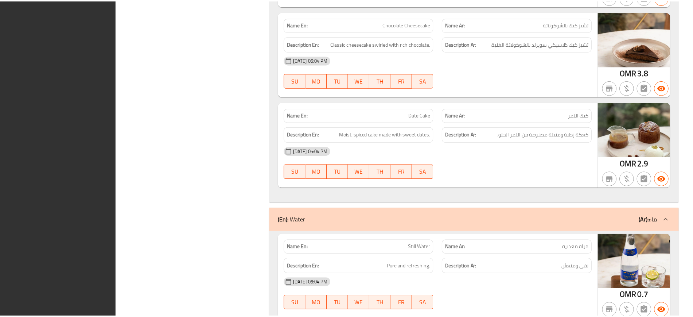
scroll to position [6411, 0]
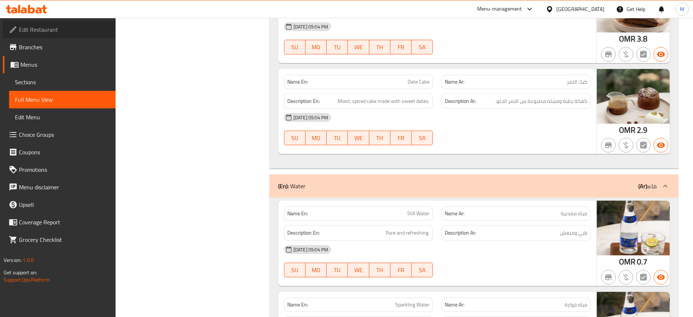
click at [104, 25] on span "Edit Restaurant" at bounding box center [64, 29] width 91 height 9
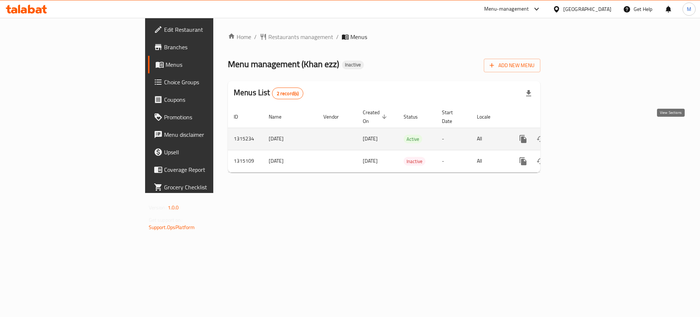
click at [584, 135] on link "enhanced table" at bounding box center [576, 139] width 18 height 18
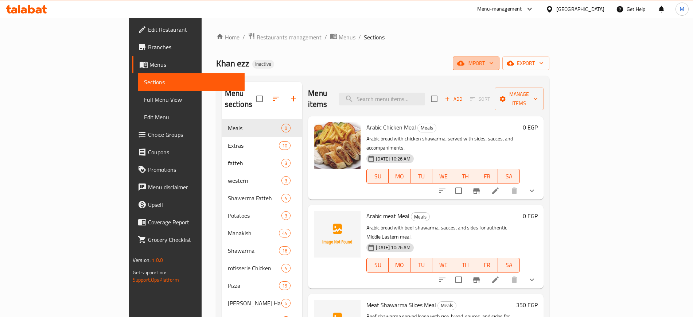
click at [499, 58] on button "import" at bounding box center [476, 63] width 47 height 13
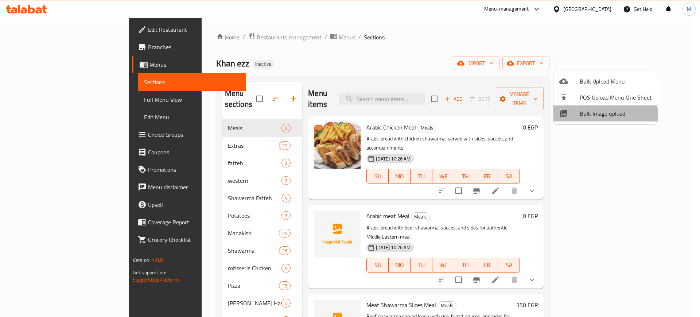
click at [601, 116] on span "Bulk Image upload" at bounding box center [616, 113] width 72 height 9
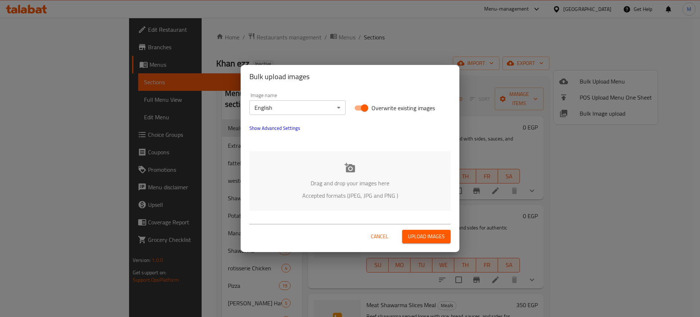
click at [391, 182] on p "Drag and drop your images here" at bounding box center [349, 183] width 179 height 9
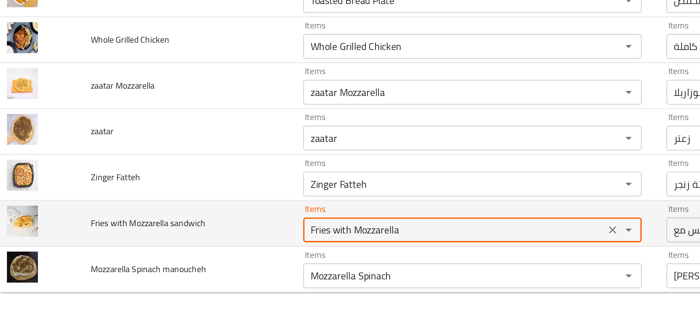
click at [205, 264] on sandwich "Fries with Mozzarella" at bounding box center [277, 265] width 173 height 10
click at [213, 266] on sandwich "Fries with Mozzarella" at bounding box center [277, 265] width 173 height 10
click at [159, 262] on td "Fries with Mozzarella sandwich" at bounding box center [120, 261] width 125 height 27
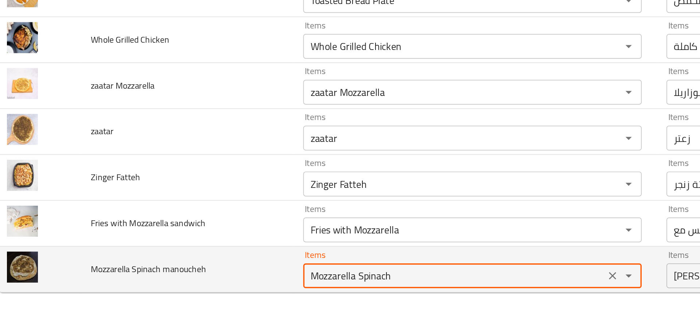
click at [203, 290] on manoucheh "Mozzarella Spinach" at bounding box center [277, 292] width 173 height 10
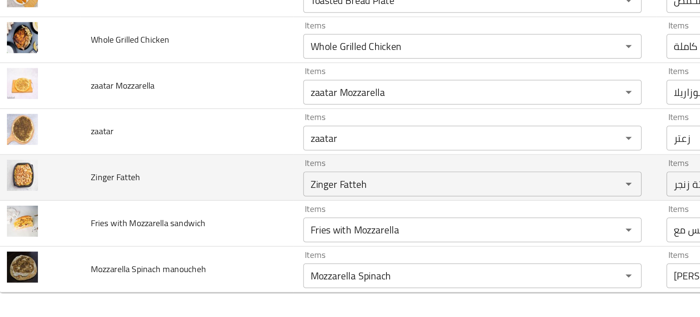
click at [158, 245] on td "Zinger Fatteh" at bounding box center [120, 234] width 125 height 27
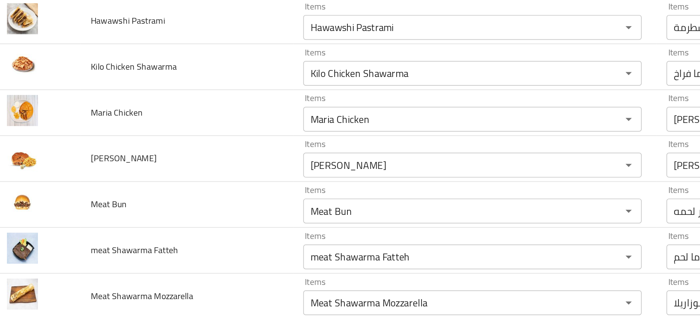
scroll to position [246, 0]
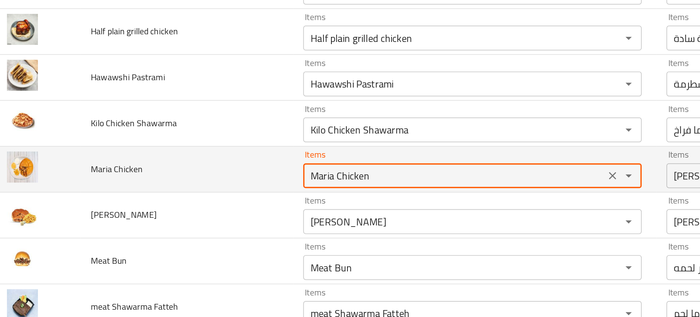
click at [211, 234] on Chicken "Maria Chicken" at bounding box center [277, 234] width 173 height 10
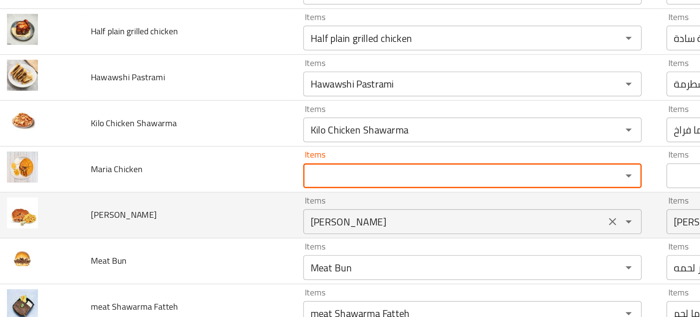
click at [212, 254] on div "Maria Mix Items" at bounding box center [288, 260] width 199 height 15
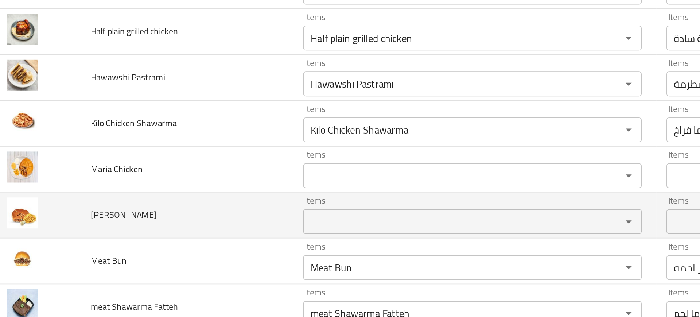
click at [163, 256] on td "[PERSON_NAME]" at bounding box center [120, 257] width 125 height 27
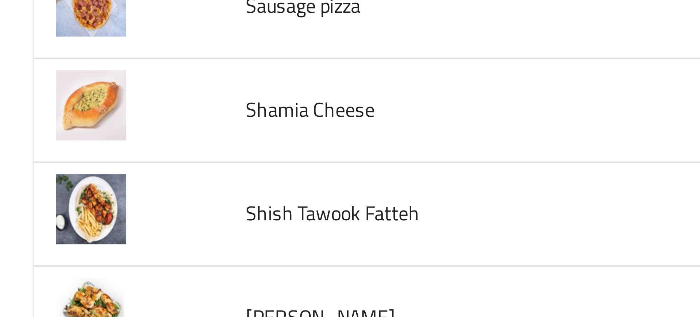
scroll to position [787, 0]
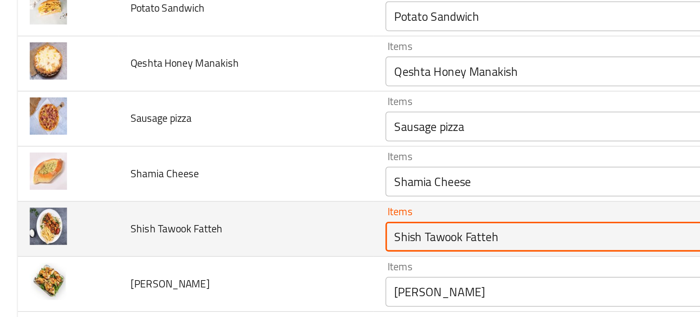
click at [208, 258] on Fatteh "Shish Tawook Fatteh" at bounding box center [277, 259] width 173 height 10
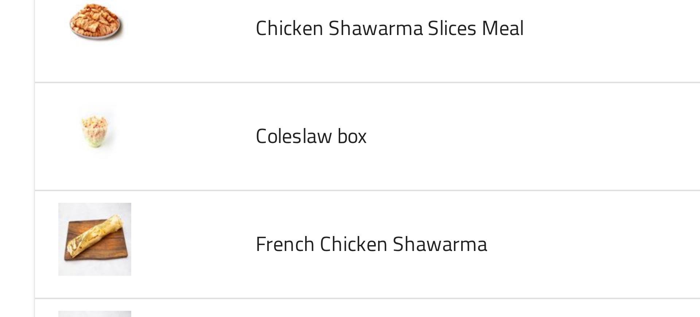
scroll to position [0, 0]
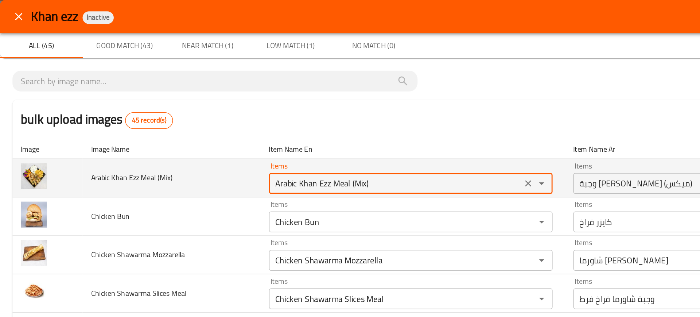
click at [230, 130] on \(Mix\) "Arabic Khan Ezz Meal (Mix)" at bounding box center [277, 129] width 173 height 10
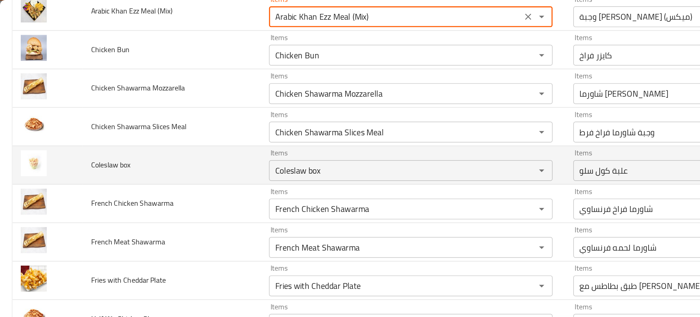
scroll to position [18, 0]
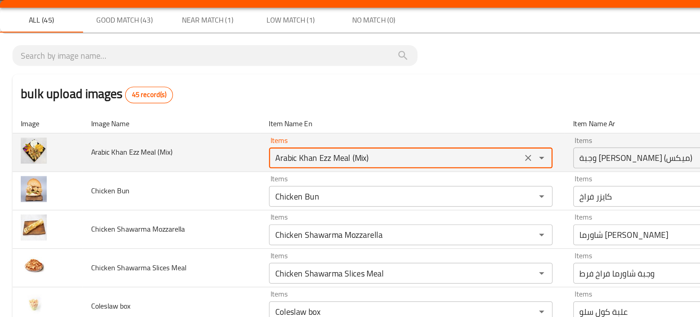
click at [240, 108] on \(Mix\) "Arabic Khan Ezz Meal (Mix)" at bounding box center [277, 111] width 173 height 10
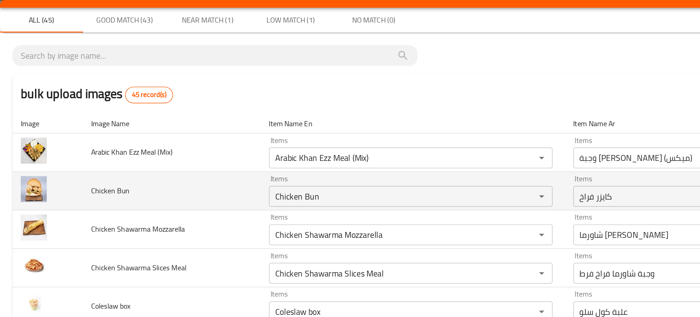
click at [126, 139] on td "Chicken Bun" at bounding box center [120, 134] width 125 height 27
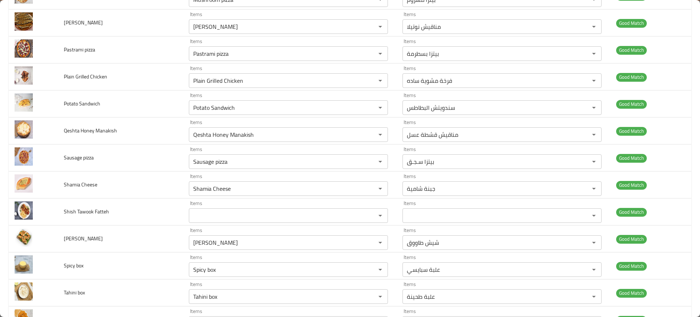
scroll to position [830, 0]
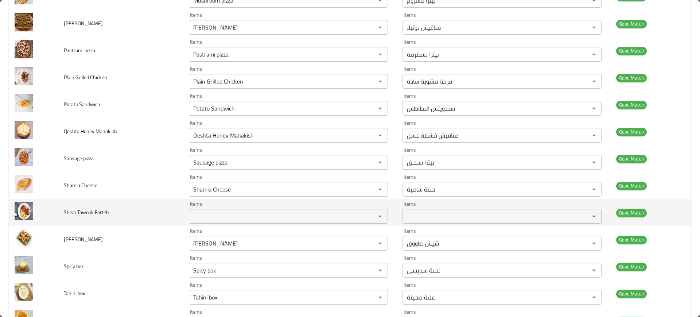
click at [74, 215] on span "Shish Tawook Fatteh" at bounding box center [86, 211] width 45 height 9
copy span "Shish Tawook Fatteh"
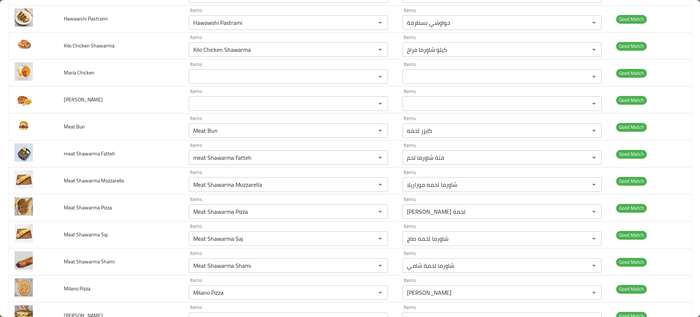
scroll to position [341, 0]
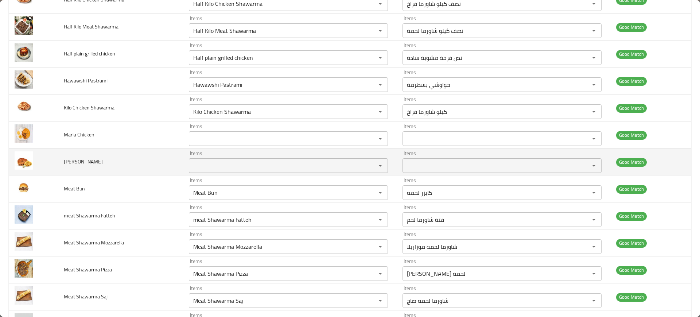
click at [71, 160] on span "[PERSON_NAME]" at bounding box center [83, 161] width 39 height 9
copy span "[PERSON_NAME]"
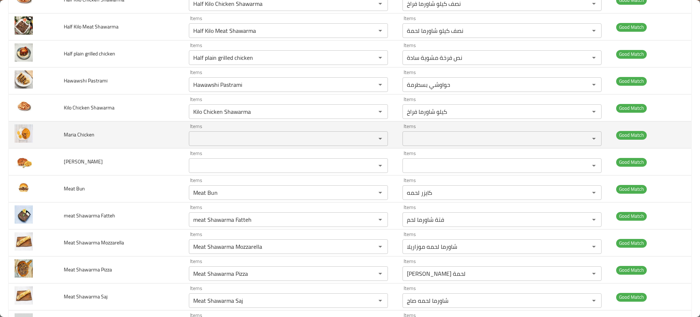
click at [66, 135] on span "Maria Chicken" at bounding box center [79, 134] width 31 height 9
copy span "Maria Chicken"
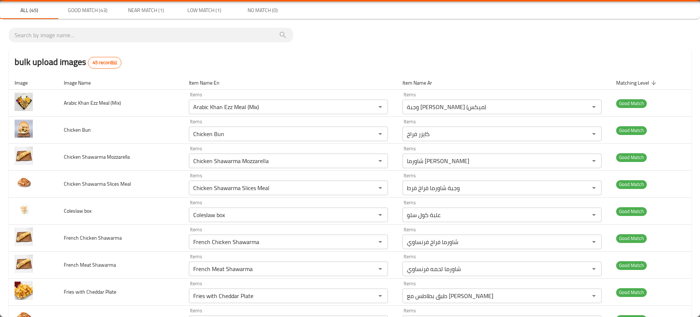
scroll to position [0, 0]
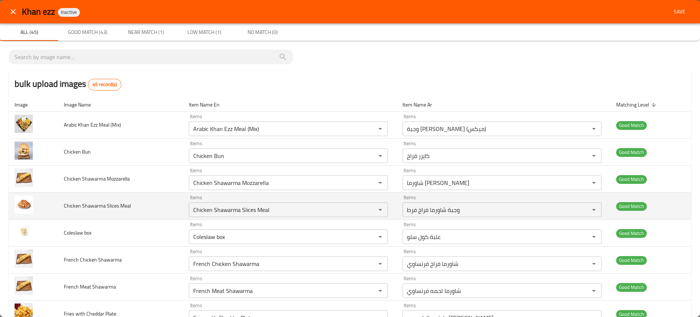
click at [83, 206] on span "Chicken Shawarma Slices Meal" at bounding box center [97, 205] width 67 height 9
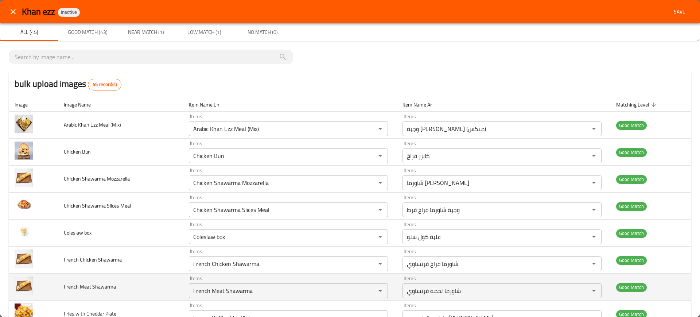
click at [97, 283] on span "French Meat Shawarma" at bounding box center [90, 286] width 52 height 9
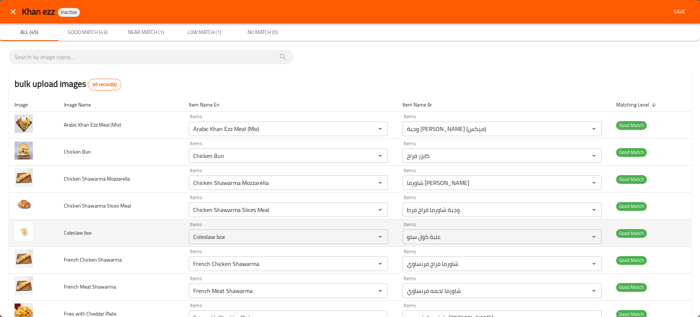
click at [161, 224] on td "Coleslaw box" at bounding box center [120, 232] width 125 height 27
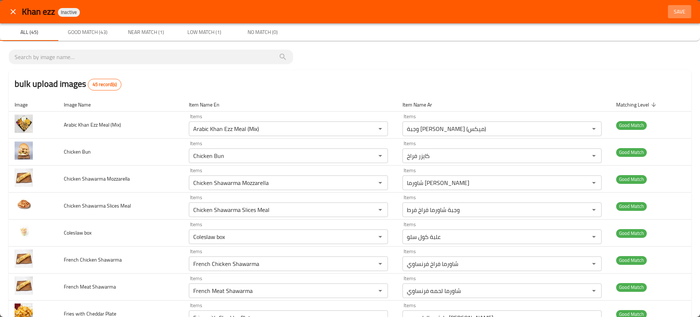
click at [675, 13] on span "Save" at bounding box center [680, 11] width 18 height 9
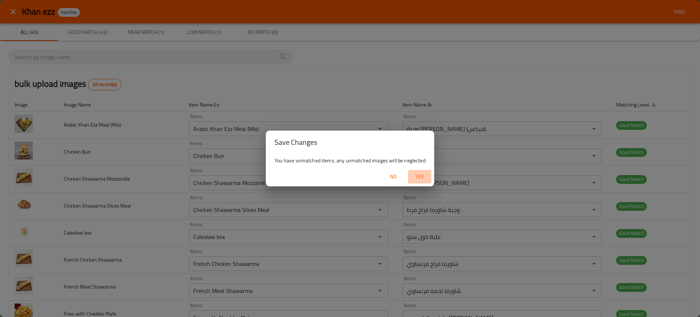
click at [415, 176] on span "Yes" at bounding box center [420, 176] width 18 height 9
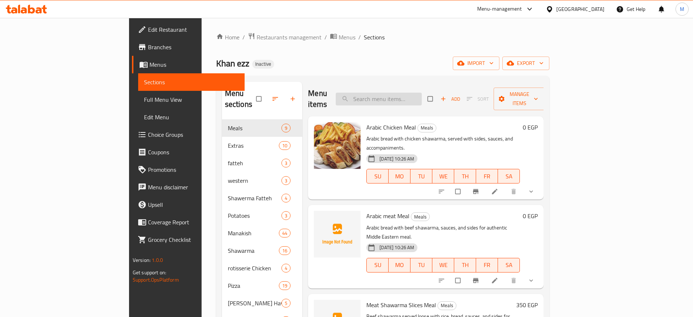
click at [399, 95] on input "search" at bounding box center [379, 99] width 86 height 13
paste input "Fries with Mozzarella"
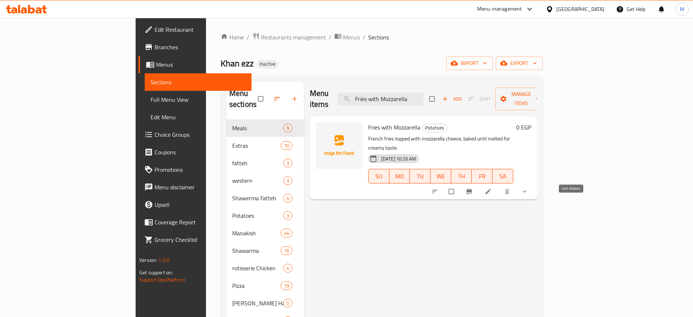
type input "Fries with Mozzarella"
click at [439, 188] on icon "sort-choices" at bounding box center [434, 191] width 7 height 7
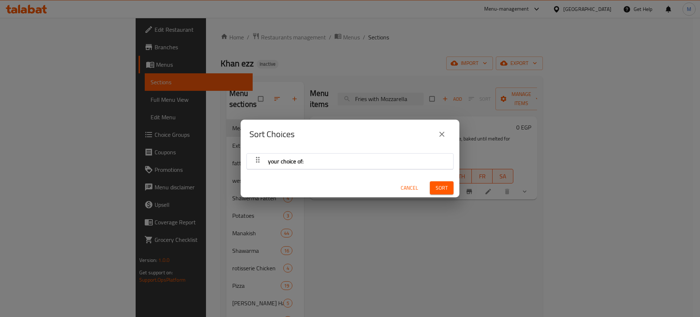
click at [296, 164] on span "your choice of:" at bounding box center [285, 161] width 35 height 11
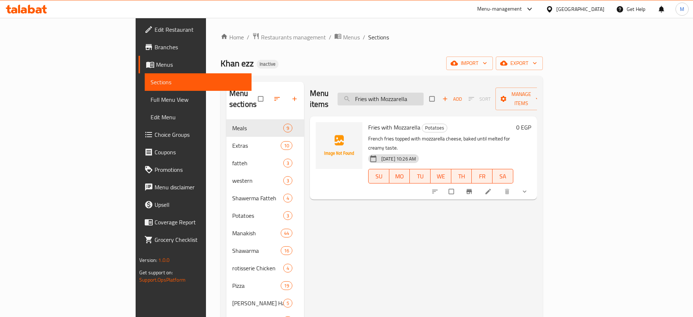
click at [424, 93] on input "Fries with Mozzarella" at bounding box center [381, 99] width 86 height 13
paste input "Mozzarella Spinach"
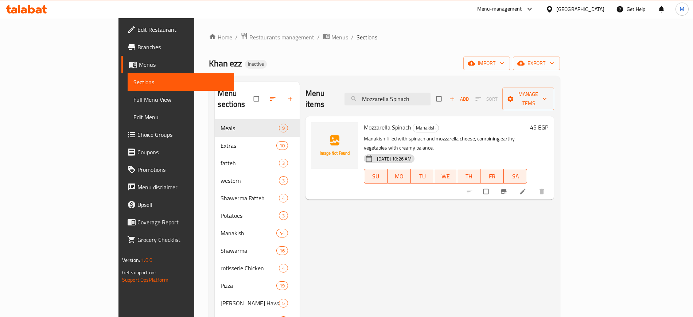
paste input "aria Chicken"
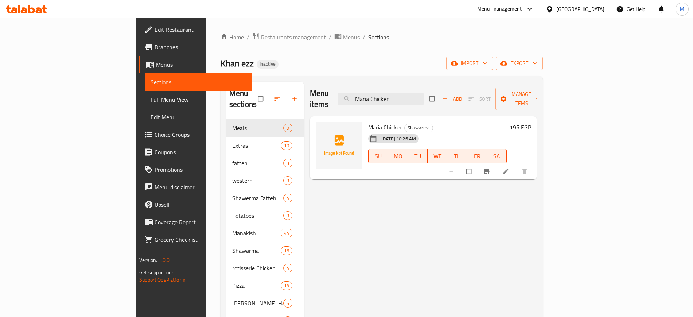
click at [534, 163] on div at bounding box center [489, 171] width 90 height 16
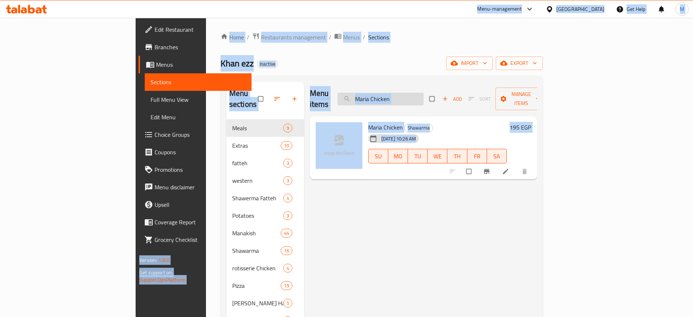
click at [404, 98] on input "Maria Chicken" at bounding box center [381, 99] width 86 height 13
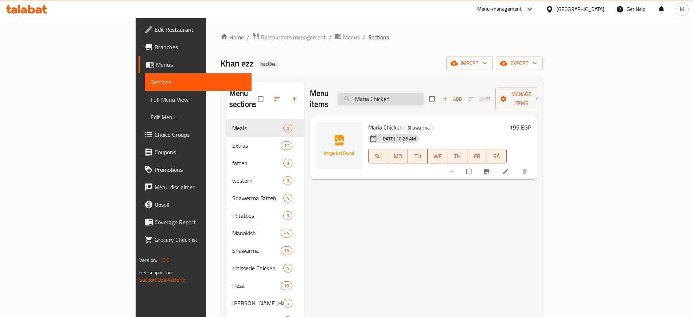
paste input "Mix"
paste input "Shish Tawook Fatteh"
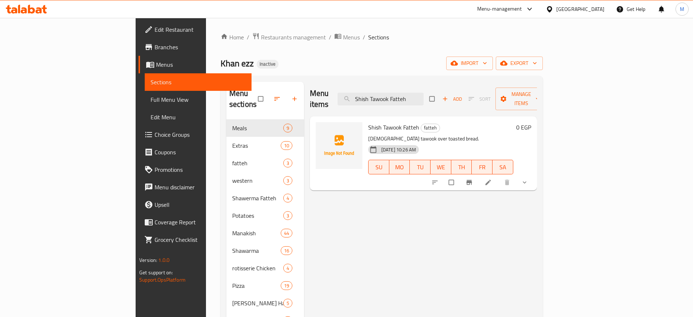
type input "Shish Tawook Fatteh"
click at [439, 179] on icon "sort-choices" at bounding box center [434, 182] width 7 height 7
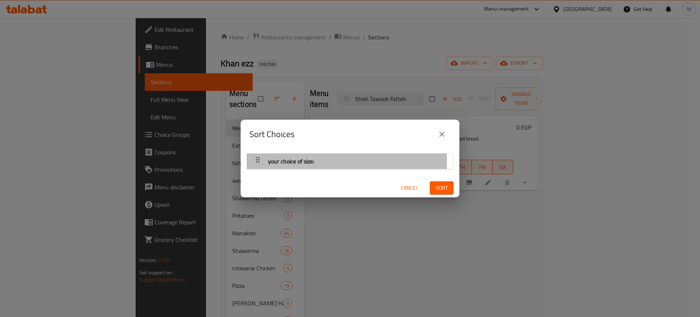
click at [286, 162] on span "your choice of size:" at bounding box center [291, 161] width 46 height 11
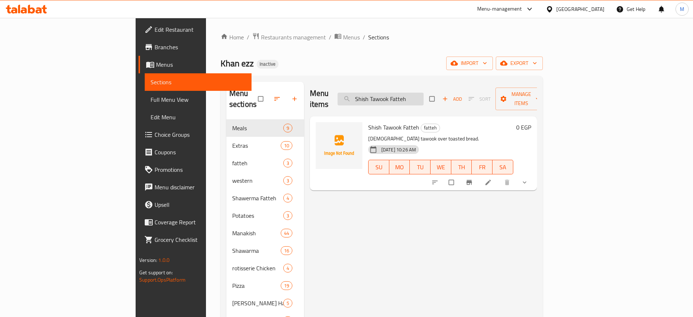
click at [424, 99] on input "Shish Tawook Fatteh" at bounding box center [381, 99] width 86 height 13
paste input "Arabic Khan Ezz Meal (Mix)"
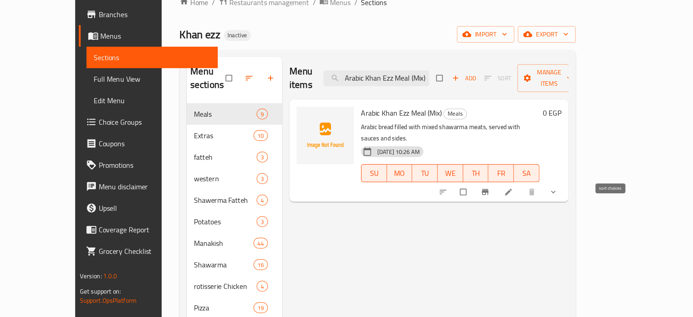
type input "Arabic Khan Ezz Meal (Mix)"
click at [440, 188] on span "sort-choices" at bounding box center [435, 191] width 9 height 7
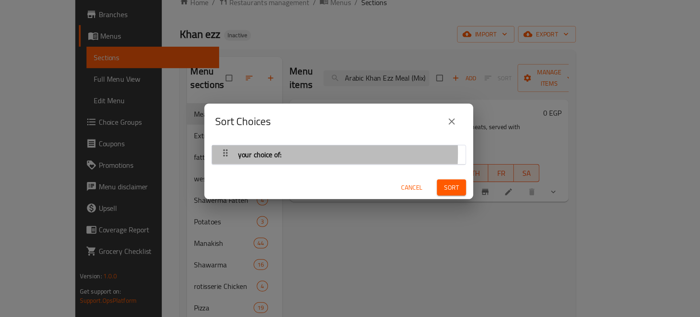
click at [281, 160] on span "your choice of:" at bounding box center [285, 161] width 35 height 11
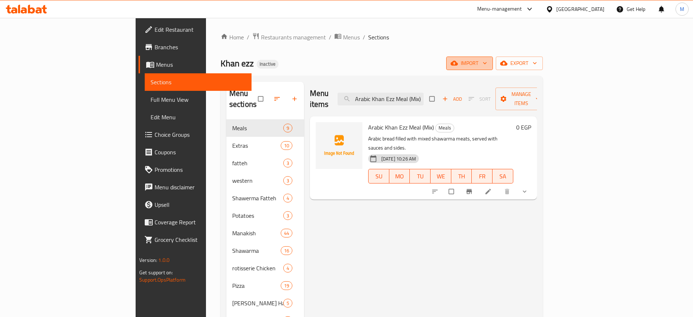
click at [493, 57] on button "import" at bounding box center [469, 63] width 47 height 13
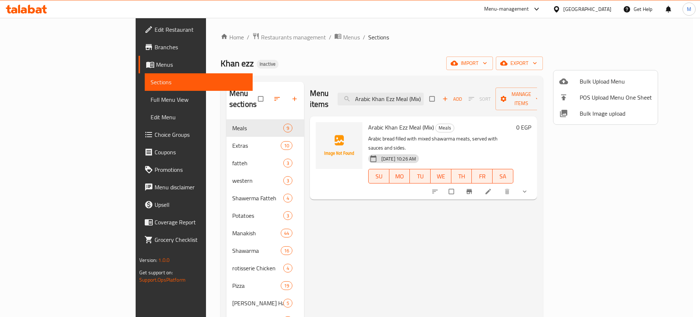
click at [588, 116] on span "Bulk Image upload" at bounding box center [616, 113] width 72 height 9
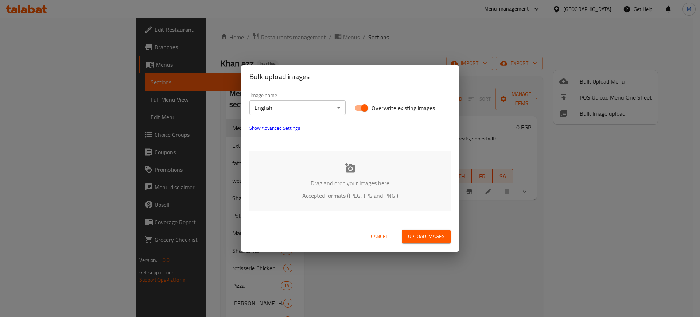
click at [335, 172] on div "Drag and drop your images here Accepted formats (JPEG, JPG and PNG )" at bounding box center [349, 180] width 201 height 59
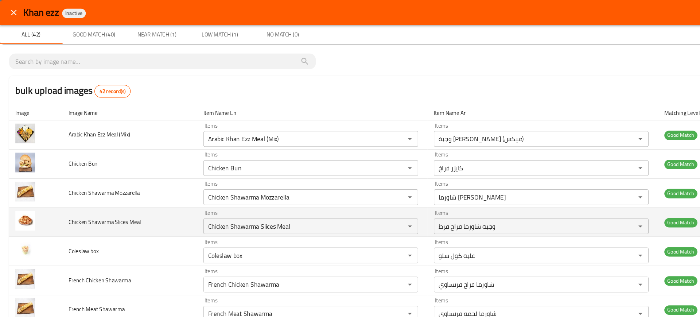
click at [143, 215] on td "Chicken Shawarma Slices Meal" at bounding box center [120, 206] width 125 height 27
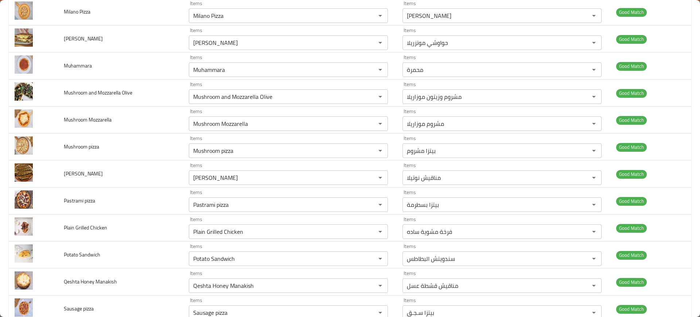
scroll to position [942, 0]
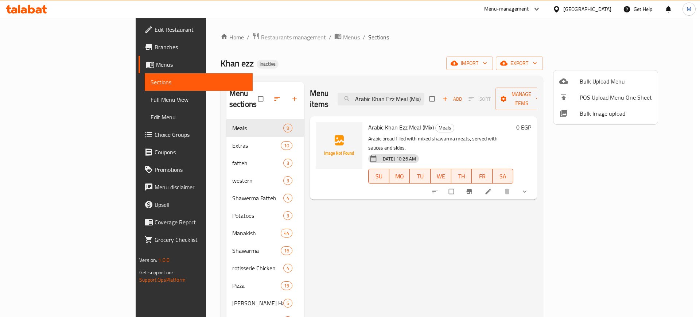
click at [67, 97] on div at bounding box center [350, 158] width 700 height 317
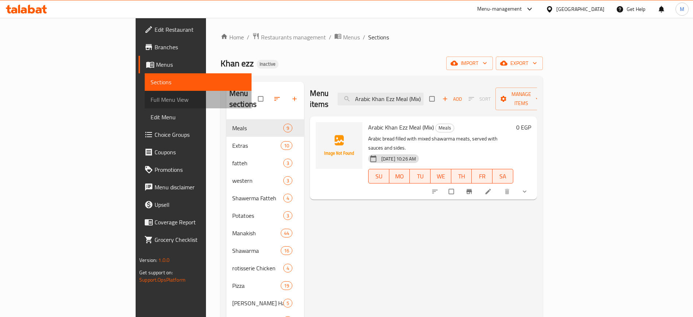
click at [151, 97] on span "Full Menu View" at bounding box center [198, 99] width 95 height 9
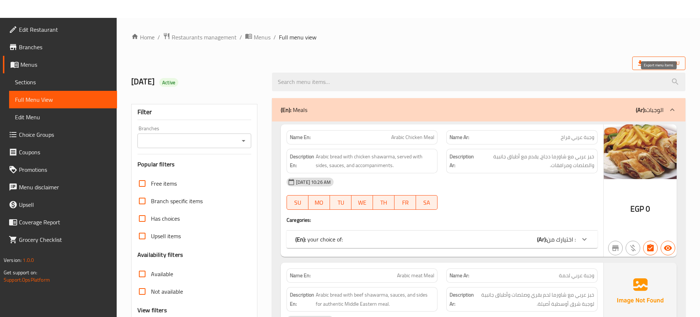
click at [659, 68] on span "Export Menu" at bounding box center [658, 63] width 53 height 13
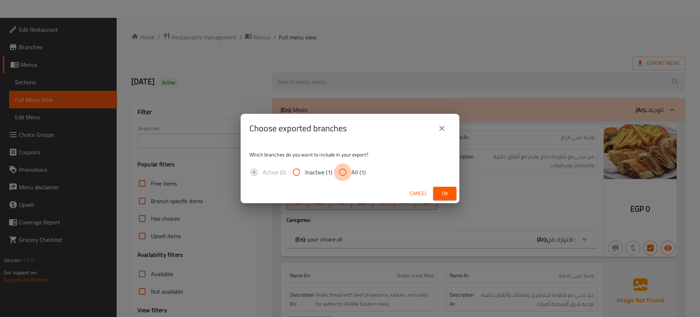
click at [346, 178] on input "All (1)" at bounding box center [343, 172] width 18 height 18
radio input "true"
click at [447, 197] on span "Ok" at bounding box center [445, 193] width 12 height 9
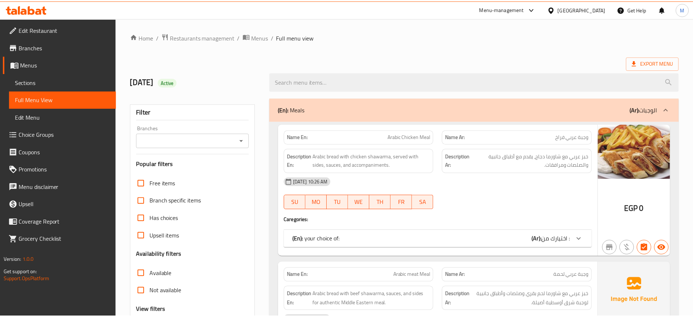
scroll to position [731, 0]
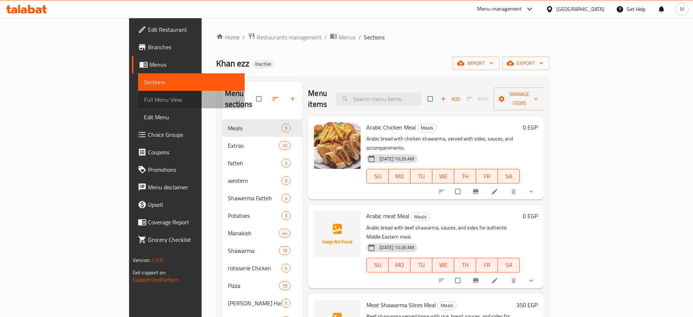
click at [144, 100] on span "Full Menu View" at bounding box center [191, 99] width 95 height 9
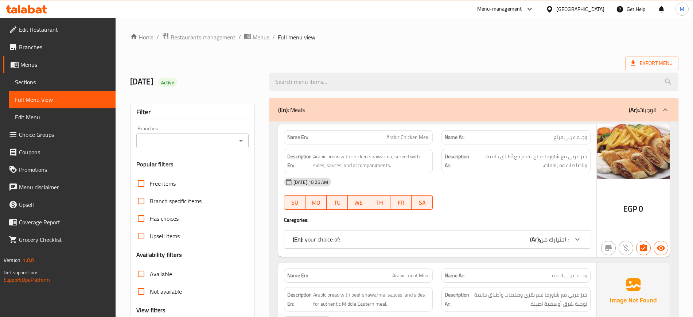
scroll to position [157, 0]
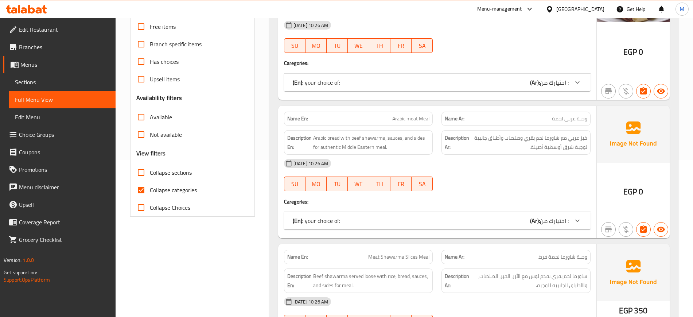
click at [403, 120] on span "Arabic meat Meal" at bounding box center [410, 119] width 37 height 8
copy span "Arabic meat Meal"
click at [403, 120] on span "Arabic meat Meal" at bounding box center [410, 119] width 37 height 8
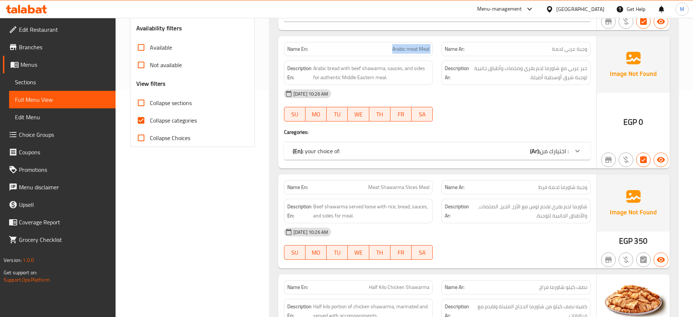
scroll to position [227, 0]
click at [405, 186] on span "Meat Shawarma Slices Meal" at bounding box center [398, 187] width 61 height 8
copy span "Meat Shawarma Slices Meal"
click at [405, 186] on span "Meat Shawarma Slices Meal" at bounding box center [398, 187] width 61 height 8
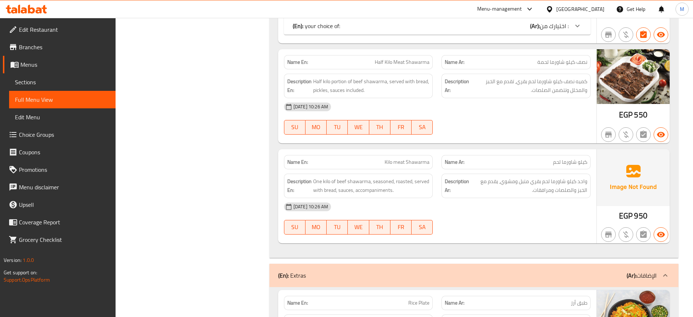
scroll to position [936, 0]
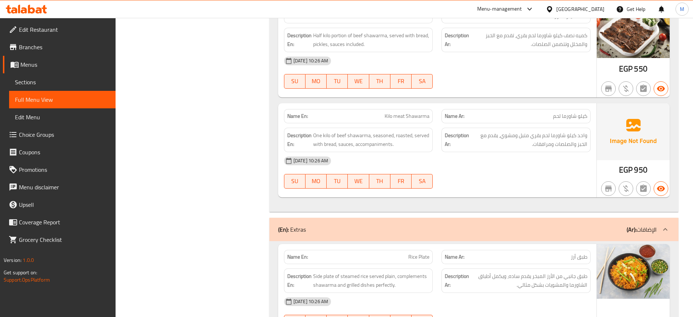
click at [391, 119] on span "Kilo meat Shawarma" at bounding box center [407, 116] width 45 height 8
copy span "Kilo meat Shawarma"
click at [391, 119] on span "Kilo meat Shawarma" at bounding box center [407, 116] width 45 height 8
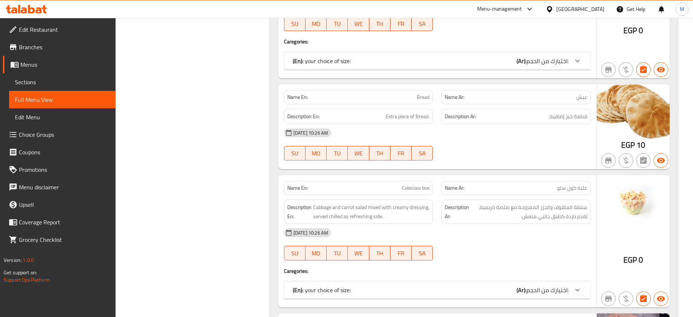
scroll to position [1809, 0]
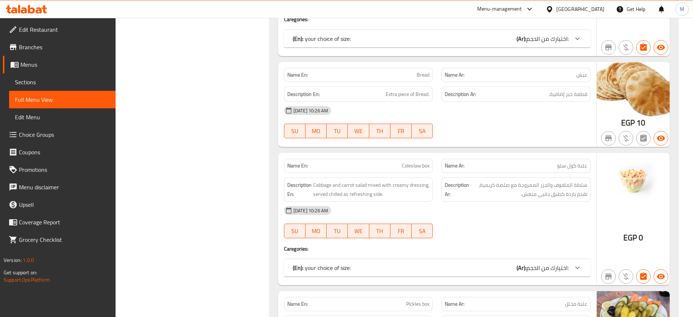
click at [404, 162] on span "Coleslaw box" at bounding box center [416, 166] width 28 height 8
copy span "Coleslaw box"
click at [404, 162] on span "Coleslaw box" at bounding box center [416, 166] width 28 height 8
click at [271, 192] on div "Name En: Rice Plate Name Ar: طبق أرز Description En: Side plate of steamed rice…" at bounding box center [473, 3] width 409 height 1270
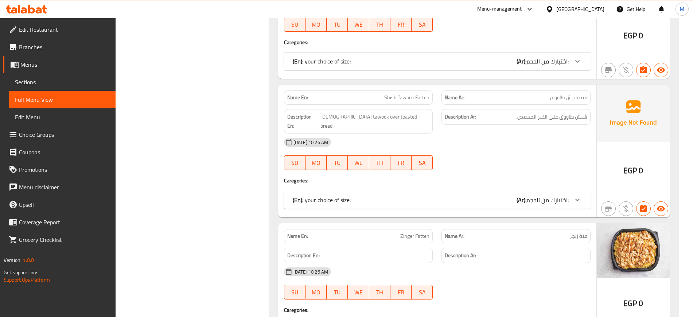
scroll to position [2465, 0]
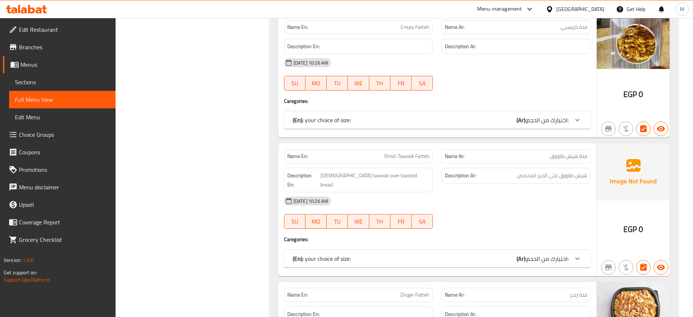
click at [401, 153] on span "Shish Tawook Fatteh" at bounding box center [406, 156] width 45 height 8
copy span "Shish Tawook Fatteh"
click at [401, 153] on span "Shish Tawook Fatteh" at bounding box center [406, 156] width 45 height 8
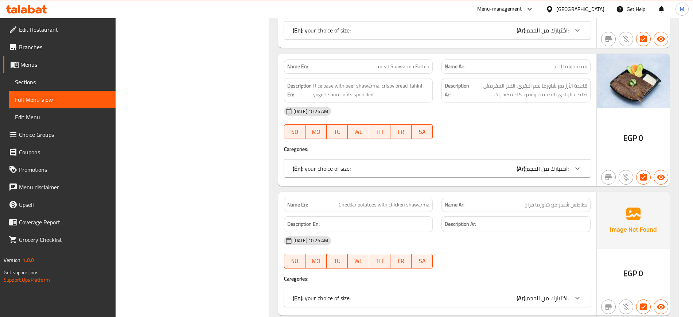
scroll to position [3511, 0]
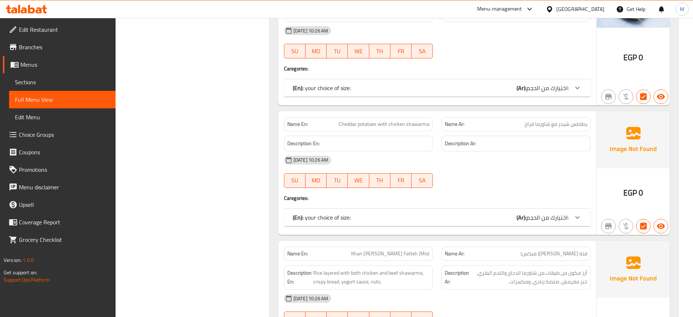
click at [404, 120] on span "Cheddar potatoes with chicken shawarma" at bounding box center [384, 124] width 91 height 8
copy span "Cheddar potatoes with chicken shawarma"
click at [404, 120] on span "Cheddar potatoes with chicken shawarma" at bounding box center [384, 124] width 91 height 8
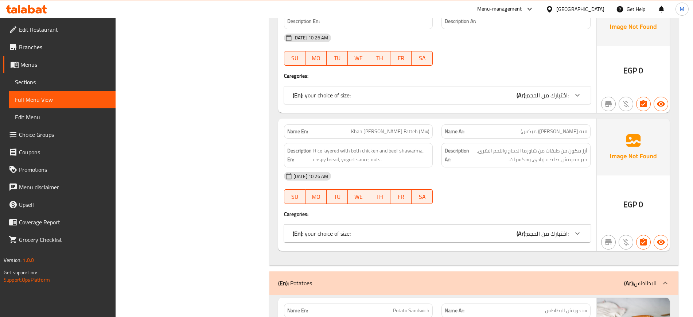
scroll to position [3632, 0]
click at [396, 128] on span "Khan Ezz shawerma Fatteh (Mix)" at bounding box center [390, 132] width 78 height 8
copy span "Khan Ezz shawerma Fatteh (Mix)"
click at [396, 128] on span "Khan Ezz shawerma Fatteh (Mix)" at bounding box center [390, 132] width 78 height 8
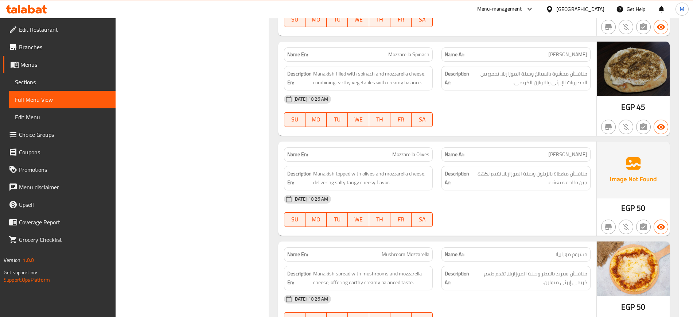
scroll to position [4944, 0]
click at [400, 150] on span "Mozzarella Olives" at bounding box center [410, 154] width 37 height 8
copy span "Mozzarella Olives"
click at [400, 150] on span "Mozzarella Olives" at bounding box center [410, 154] width 37 height 8
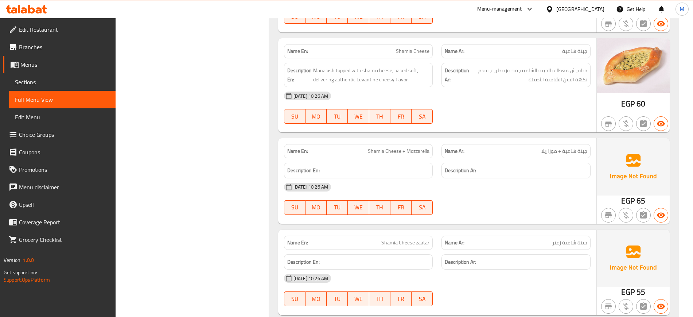
scroll to position [5342, 0]
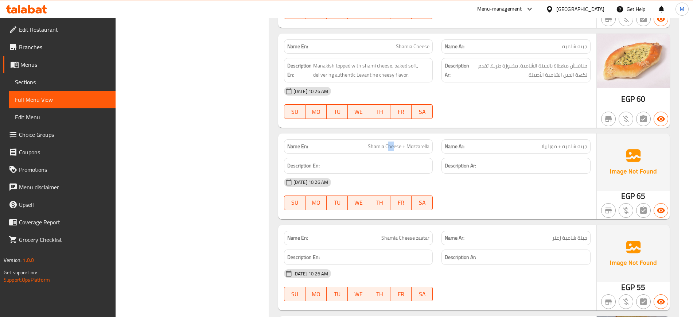
drag, startPoint x: 388, startPoint y: 129, endPoint x: 397, endPoint y: 138, distance: 12.4
click at [397, 138] on div "Name En: Shamia Cheese + Mozzarella" at bounding box center [359, 146] width 158 height 23
click at [397, 143] on span "Shamia Cheese + Mozzarella" at bounding box center [399, 147] width 62 height 8
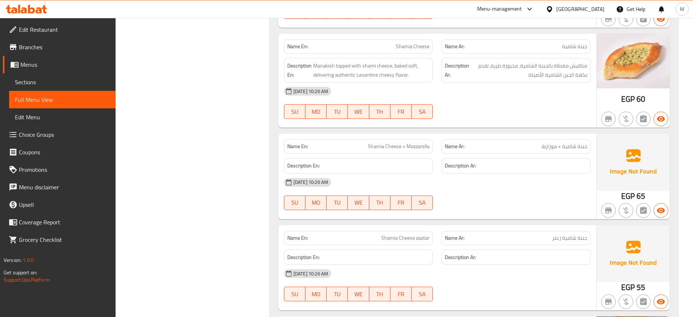
click at [411, 231] on div "Name En: Shamia Cheese zaatar" at bounding box center [358, 238] width 149 height 14
click at [406, 214] on div at bounding box center [406, 214] width 0 height 0
copy span "Cheese"
click at [415, 234] on span "Shamia Cheese zaatar" at bounding box center [405, 238] width 48 height 8
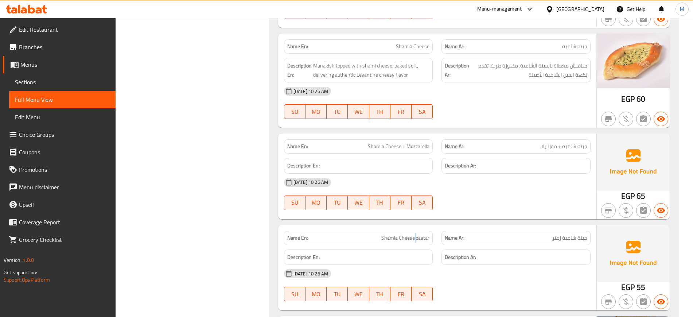
click at [415, 234] on span "Shamia Cheese zaatar" at bounding box center [405, 238] width 48 height 8
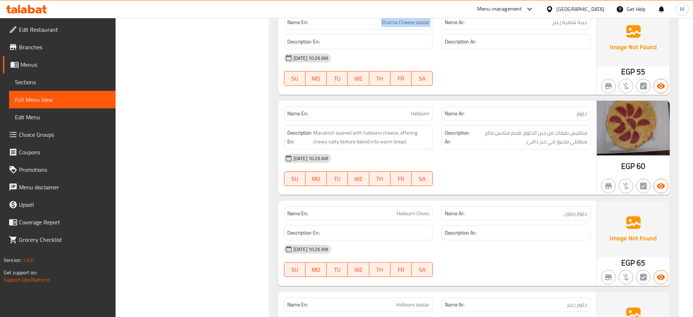
scroll to position [5557, 0]
click at [400, 210] on span "Halloumi Olives" at bounding box center [413, 214] width 33 height 8
copy span "Halloumi Olives"
click at [400, 210] on span "Halloumi Olives" at bounding box center [413, 214] width 33 height 8
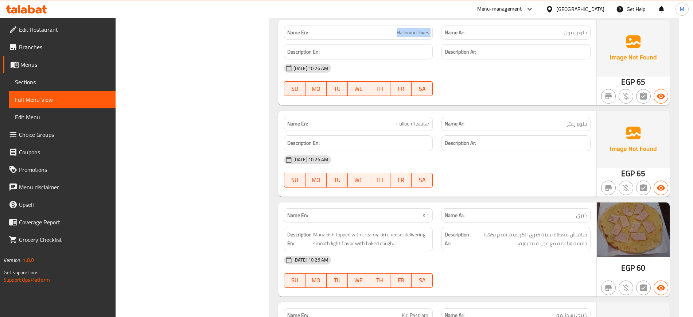
scroll to position [5750, 0]
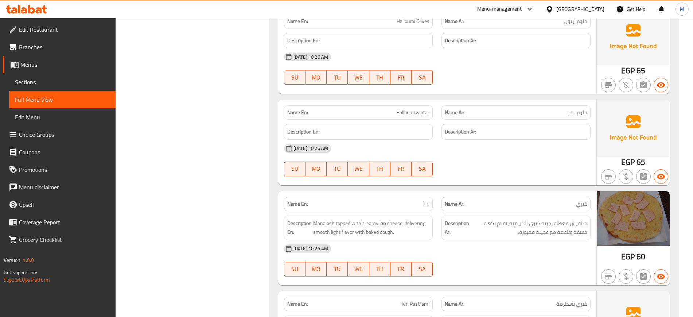
click at [405, 109] on span "Halloumi zaatar" at bounding box center [412, 113] width 33 height 8
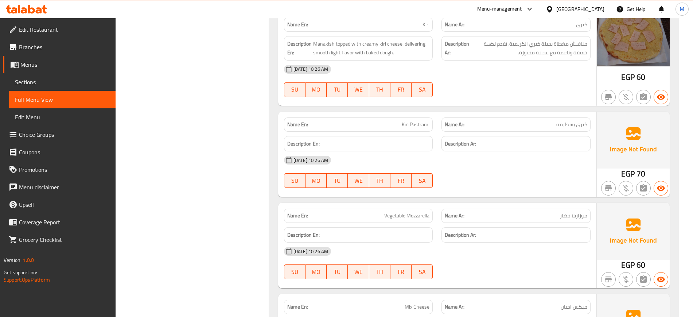
scroll to position [5930, 0]
click at [412, 120] on span "Kiri Pastrami" at bounding box center [416, 124] width 28 height 8
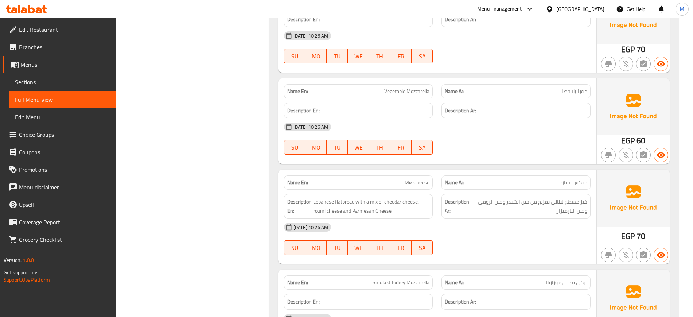
scroll to position [6054, 0]
click at [412, 87] on span "Vegetable Mozzarella" at bounding box center [406, 91] width 45 height 8
click at [413, 178] on span "Mix Cheese" at bounding box center [417, 182] width 25 height 8
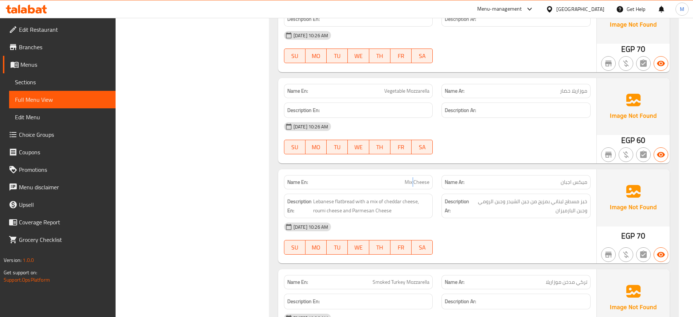
click at [413, 178] on span "Mix Cheese" at bounding box center [417, 182] width 25 height 8
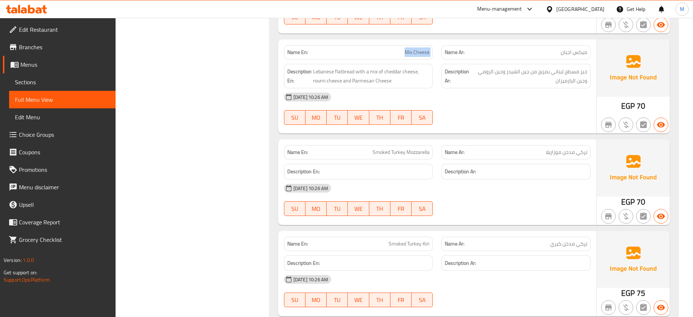
scroll to position [6224, 0]
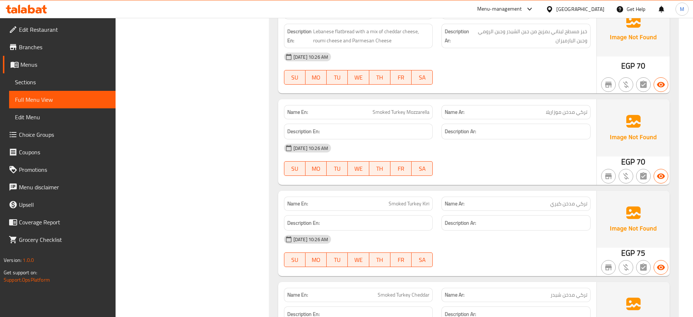
click at [407, 108] on span "Smoked Turkey Mozzarella" at bounding box center [401, 112] width 57 height 8
click at [408, 200] on span "Smoked Turkey Kiri" at bounding box center [409, 204] width 41 height 8
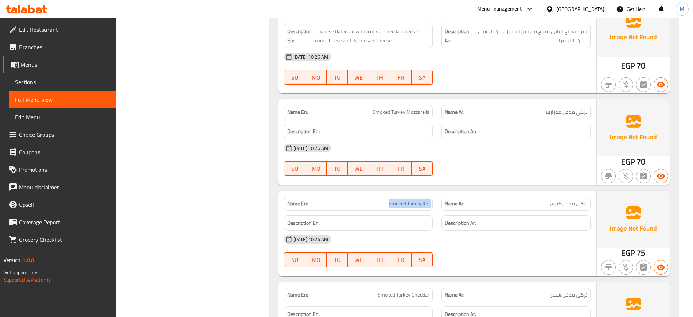
click at [408, 200] on span "Smoked Turkey Kiri" at bounding box center [409, 204] width 41 height 8
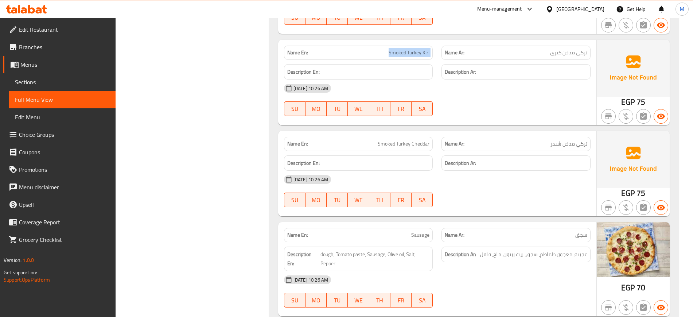
scroll to position [6389, 0]
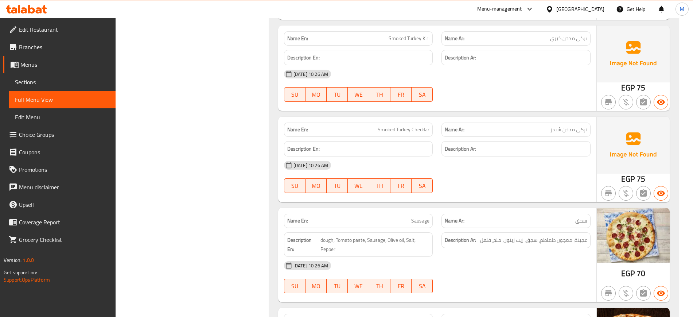
click at [406, 126] on span "Smoked Turkey Cheddar" at bounding box center [404, 130] width 52 height 8
click at [418, 217] on span "Sausage" at bounding box center [420, 221] width 18 height 8
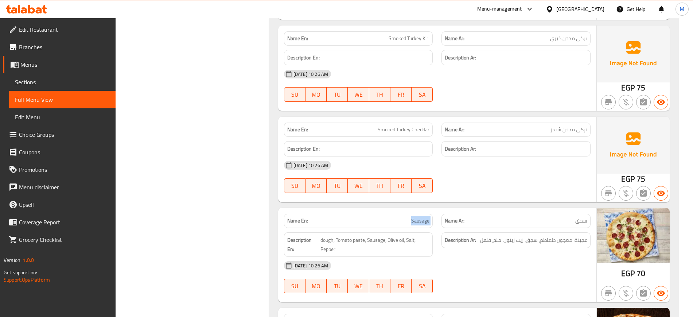
click at [418, 217] on span "Sausage" at bounding box center [420, 221] width 18 height 8
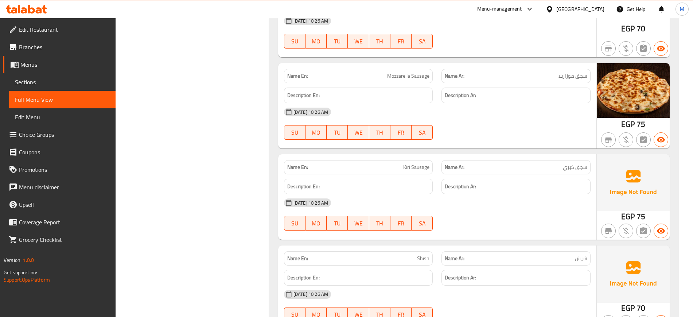
scroll to position [6642, 0]
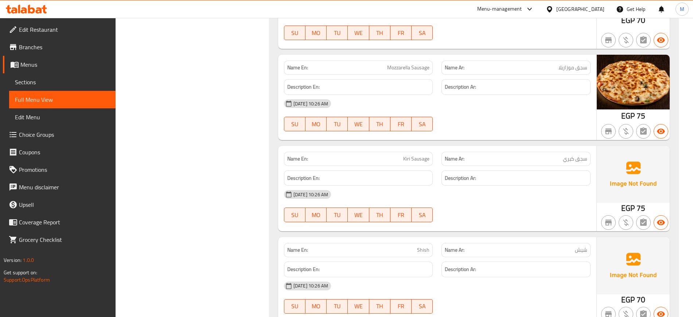
click at [408, 155] on span "Kiri Sausage" at bounding box center [416, 159] width 26 height 8
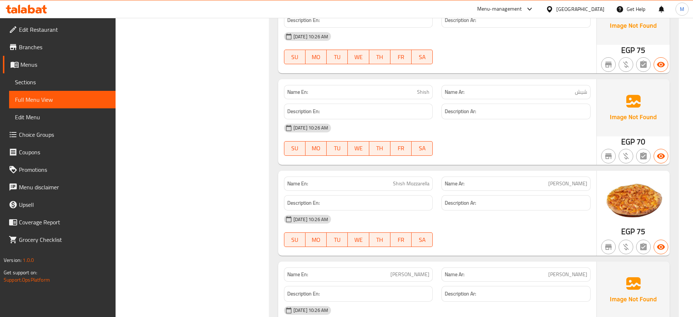
scroll to position [6823, 0]
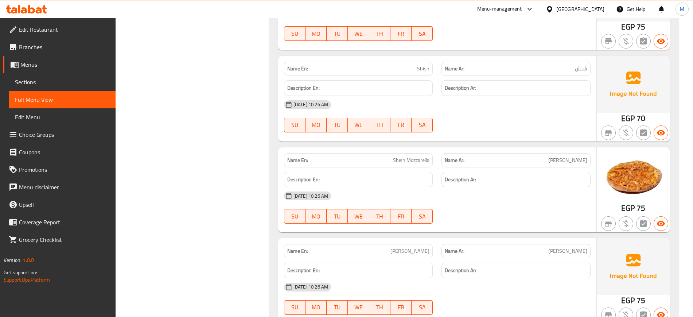
click at [427, 65] on span "Shish" at bounding box center [423, 69] width 12 height 8
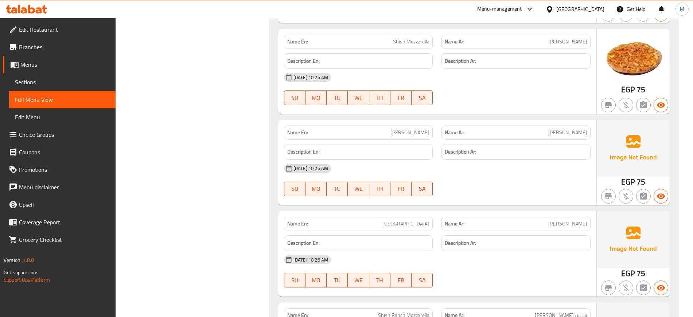
click at [418, 129] on span "Shish Kiri" at bounding box center [409, 133] width 39 height 8
click at [417, 220] on span "Shish Ranch" at bounding box center [405, 224] width 47 height 8
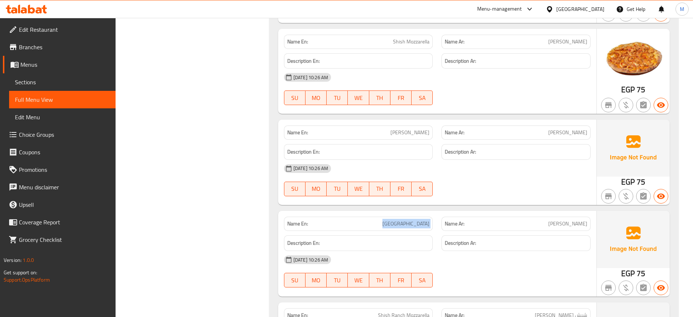
click at [417, 220] on span "Shish Ranch" at bounding box center [405, 224] width 47 height 8
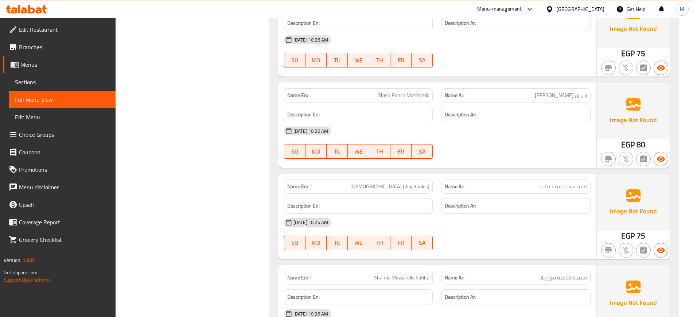
click at [410, 92] on span "Shish Ranch Mozzarella" at bounding box center [403, 96] width 51 height 8
click at [411, 183] on span "Safiha Shamia (Vegetables)" at bounding box center [389, 187] width 79 height 8
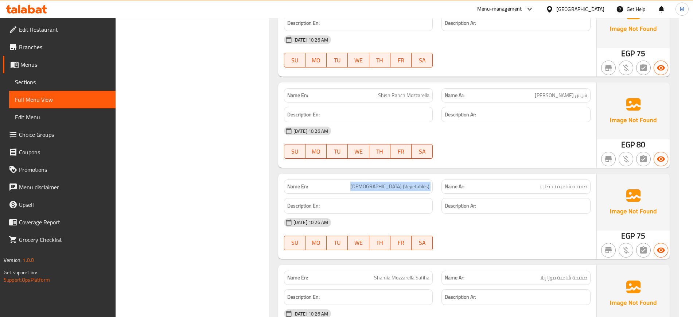
click at [411, 183] on span "Safiha Shamia (Vegetables)" at bounding box center [389, 187] width 79 height 8
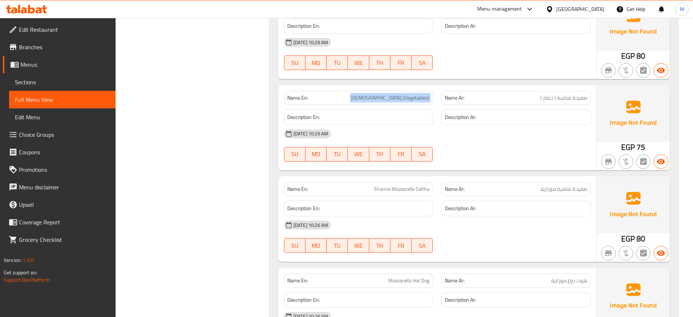
scroll to position [7262, 0]
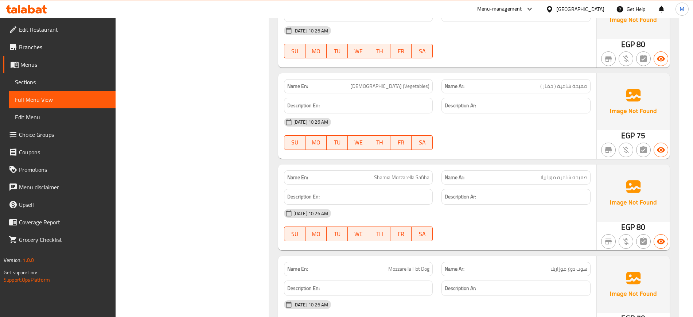
click at [396, 174] on span "Shamia Mozzarella Safiha" at bounding box center [401, 178] width 55 height 8
click at [415, 265] on span "Mozzarella Hot Dog" at bounding box center [408, 269] width 41 height 8
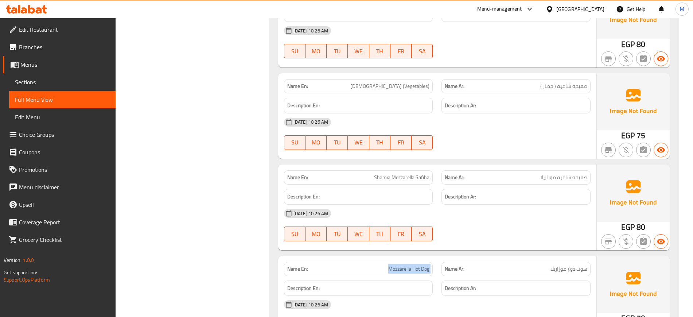
click at [415, 265] on span "Mozzarella Hot Dog" at bounding box center [408, 269] width 41 height 8
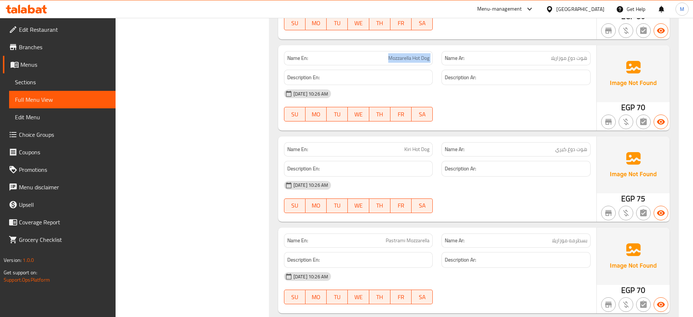
scroll to position [7484, 0]
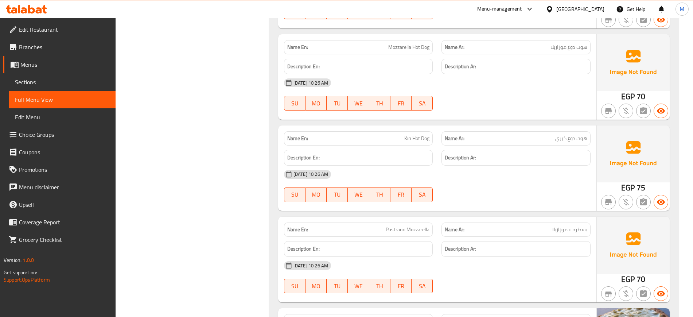
click at [410, 135] on span "Kiri Hot Dog" at bounding box center [416, 139] width 25 height 8
click at [417, 226] on span "Pastrami Mozzarella" at bounding box center [408, 230] width 44 height 8
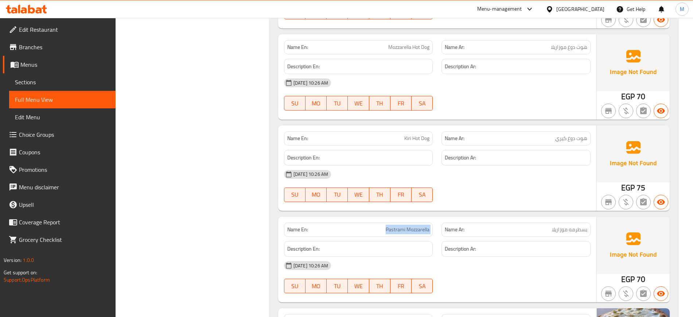
click at [417, 226] on span "Pastrami Mozzarella" at bounding box center [408, 230] width 44 height 8
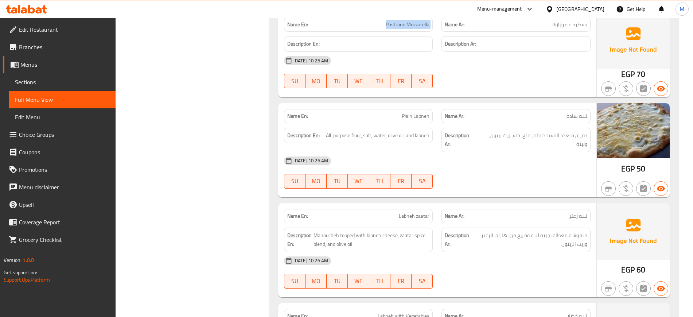
scroll to position [7690, 0]
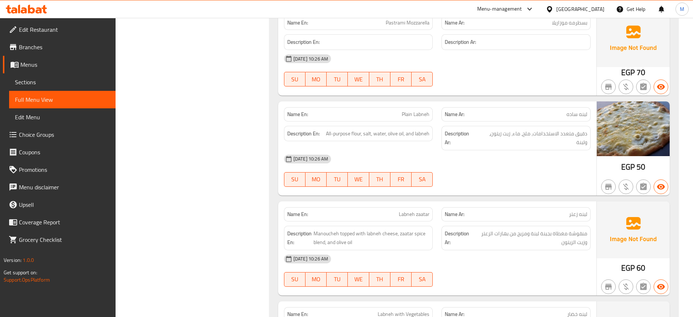
click at [406, 210] on span "Labneh zaatar" at bounding box center [414, 214] width 31 height 8
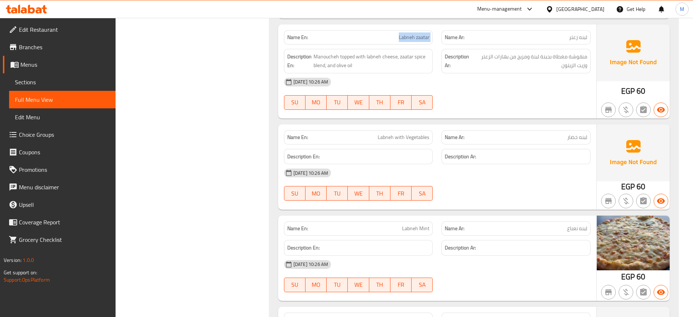
scroll to position [7894, 0]
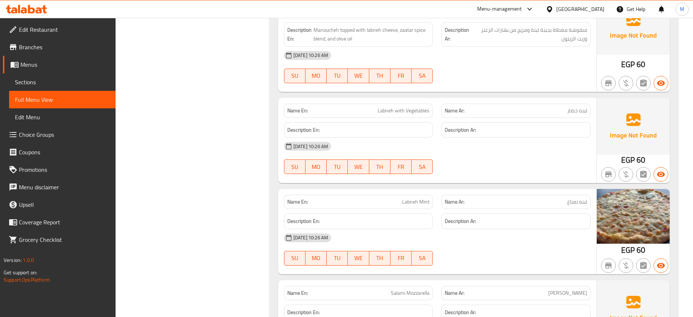
click at [407, 107] on span "Labneh with Vegetables" at bounding box center [404, 111] width 52 height 8
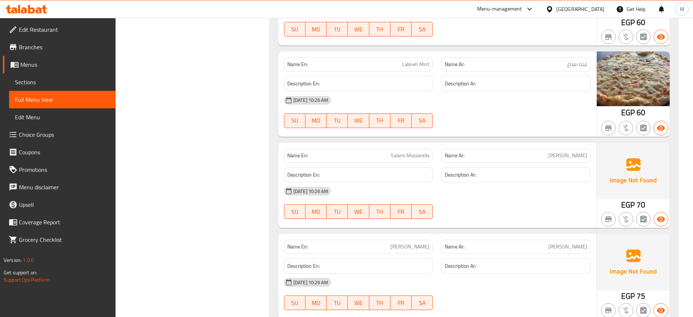
scroll to position [8069, 0]
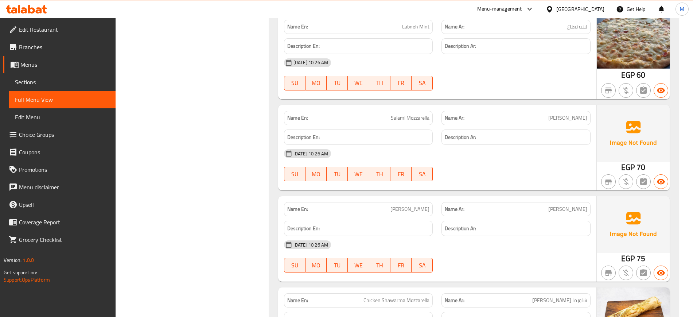
click at [409, 114] on span "Salami Mozzarella" at bounding box center [410, 118] width 39 height 8
click at [419, 205] on span "Salami Kiri" at bounding box center [409, 209] width 39 height 8
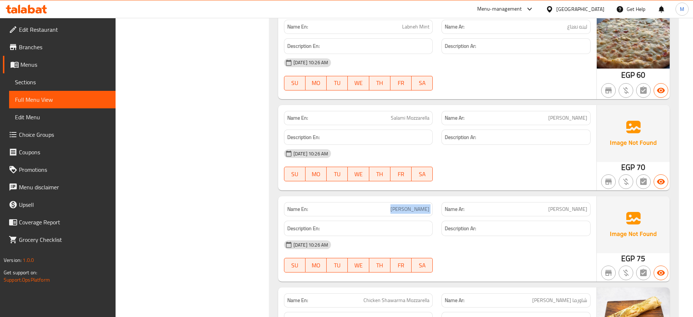
click at [419, 205] on span "Salami Kiri" at bounding box center [409, 209] width 39 height 8
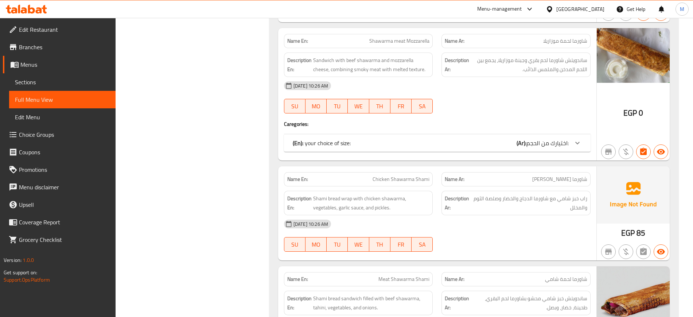
scroll to position [9565, 0]
click at [398, 176] on span "Chicken Shawarma Shami" at bounding box center [401, 180] width 57 height 8
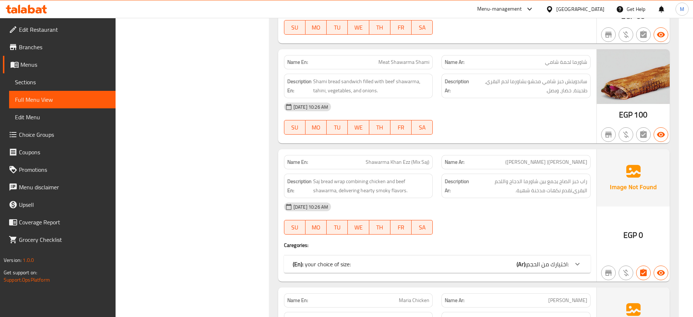
click at [389, 158] on span "Shawarma Khan Ezz (Mix Saj)" at bounding box center [398, 162] width 64 height 8
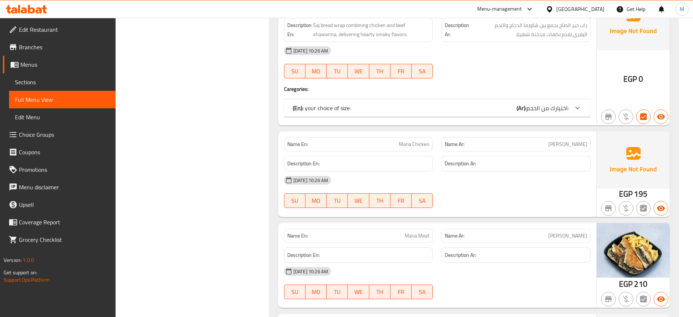
scroll to position [9984, 0]
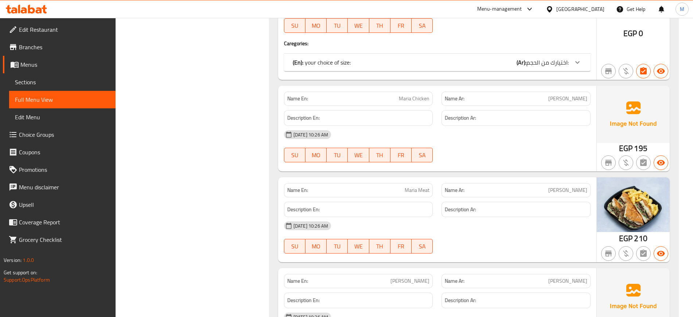
click at [403, 95] on span "Maria Chicken" at bounding box center [414, 99] width 31 height 8
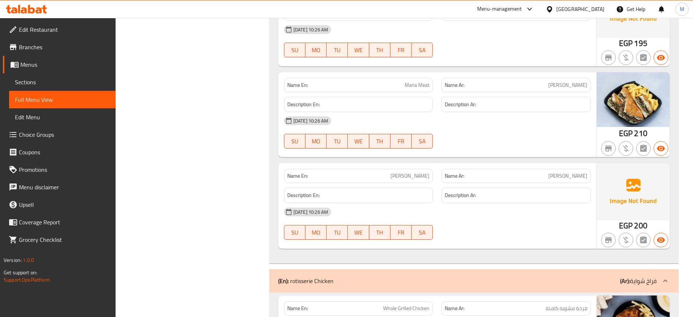
scroll to position [10101, 0]
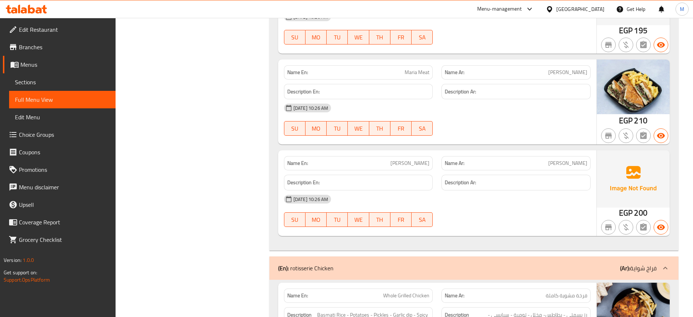
click at [414, 159] on span "Maria Mix" at bounding box center [409, 163] width 39 height 8
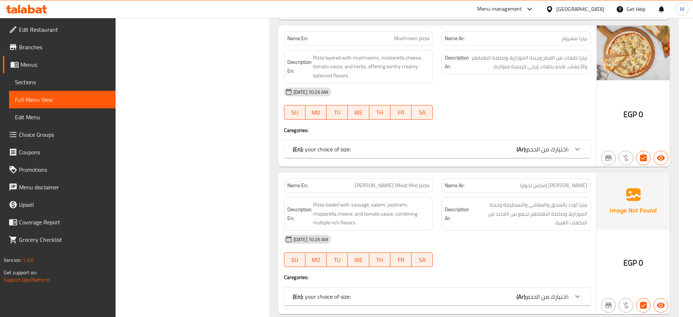
scroll to position [11690, 0]
click at [395, 183] on span "Khan Ezz (Meat Mix) pizza" at bounding box center [392, 187] width 75 height 8
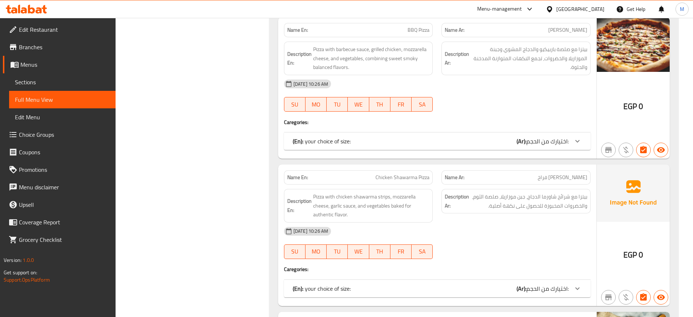
scroll to position [12574, 0]
click at [397, 173] on span "Chicken Shawarma Pizza" at bounding box center [403, 177] width 54 height 8
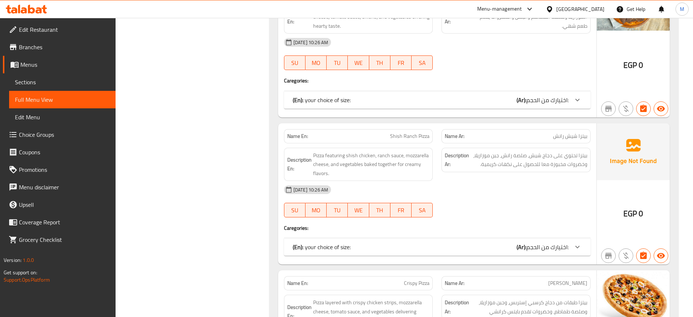
scroll to position [12949, 0]
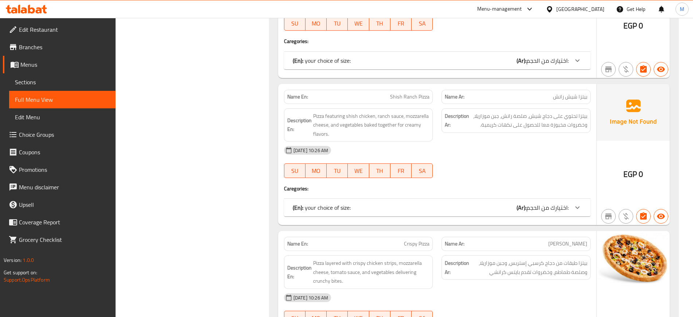
click at [394, 93] on span "Shish Ranch Pizza" at bounding box center [409, 97] width 39 height 8
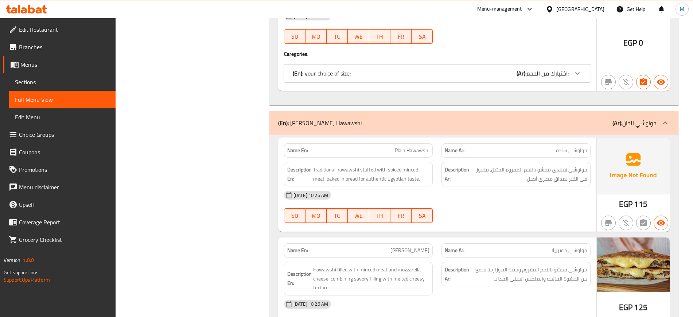
scroll to position [13516, 0]
click at [400, 146] on span "Plain Hawawshi" at bounding box center [412, 150] width 35 height 8
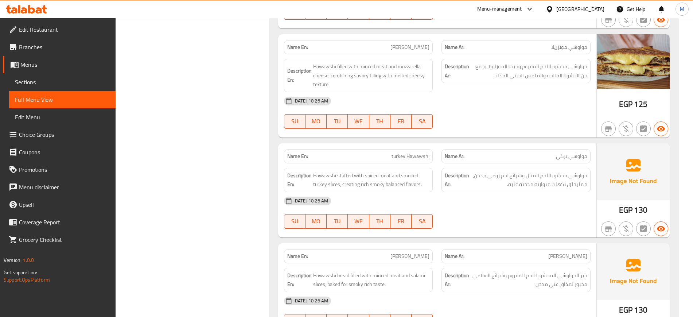
scroll to position [13760, 0]
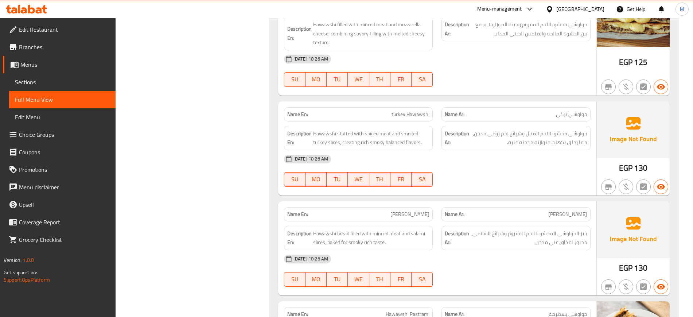
click at [396, 110] on span "turkey Hawawshi" at bounding box center [411, 114] width 38 height 8
click at [405, 210] on span "Hawawshi Salami" at bounding box center [409, 214] width 39 height 8
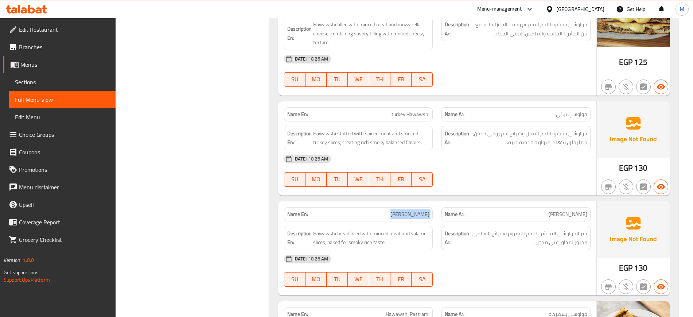
click at [405, 210] on span "Hawawshi Salami" at bounding box center [409, 214] width 39 height 8
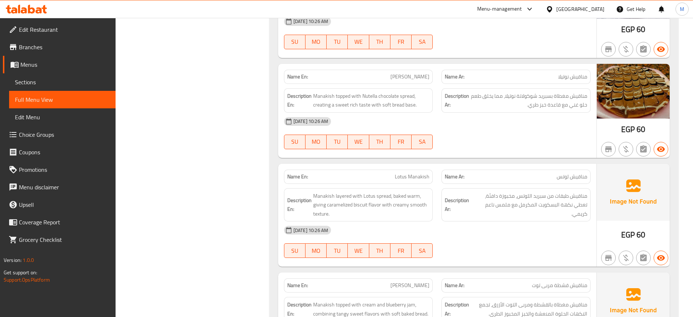
scroll to position [14238, 0]
click at [407, 173] on span "Lotus Manakish" at bounding box center [412, 177] width 35 height 8
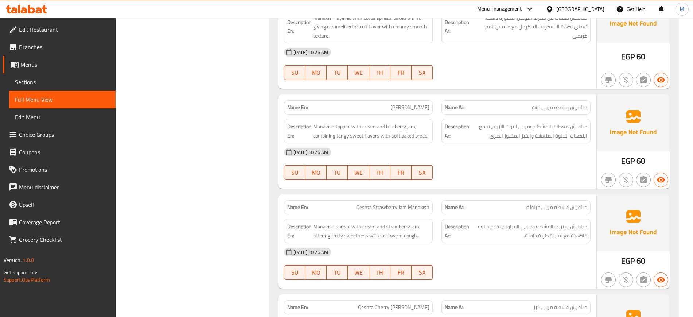
scroll to position [14419, 0]
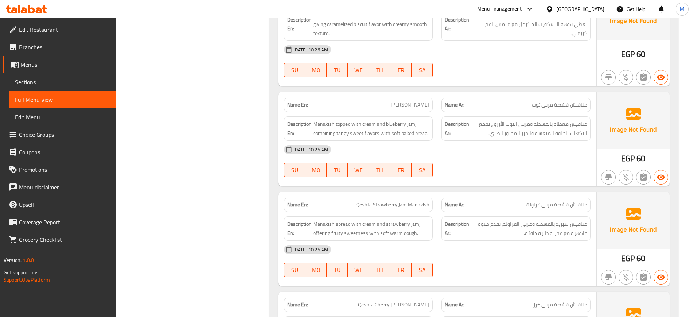
click at [390, 101] on span "Qeshta Berry Jam Manakish" at bounding box center [409, 105] width 39 height 8
click at [402, 201] on span "Qeshta Strawberry Jam Manakish" at bounding box center [392, 205] width 73 height 8
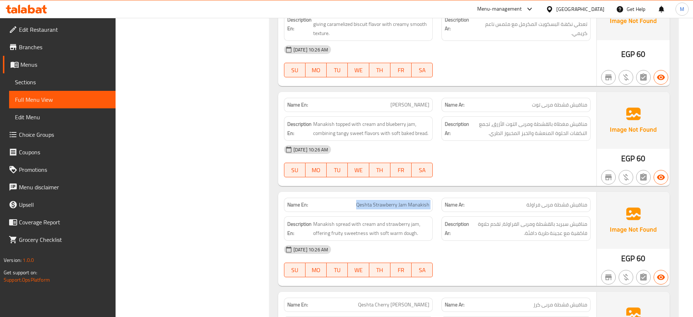
click at [402, 201] on span "Qeshta Strawberry Jam Manakish" at bounding box center [392, 205] width 73 height 8
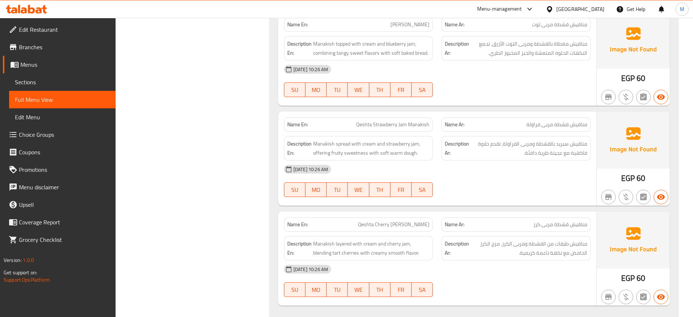
click at [385, 217] on div "Name En: Qeshta Cherry Jam Manakish" at bounding box center [358, 224] width 149 height 14
click at [380, 221] on span "Qeshta Cherry Jam Manakish" at bounding box center [393, 225] width 71 height 8
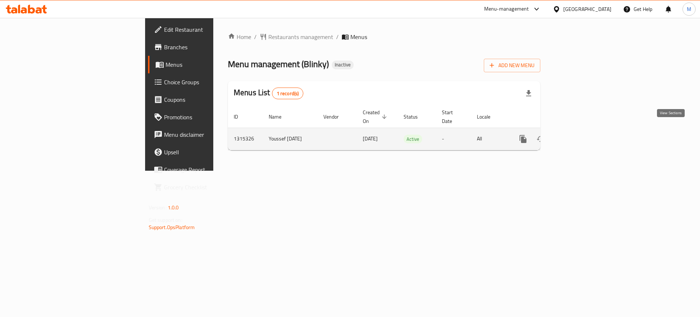
click at [580, 135] on icon "enhanced table" at bounding box center [575, 139] width 9 height 9
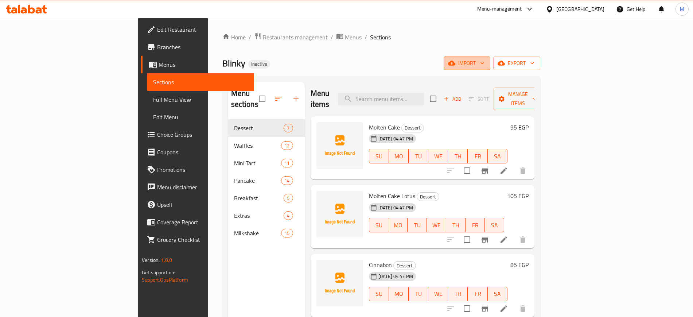
click at [490, 57] on button "import" at bounding box center [467, 63] width 47 height 13
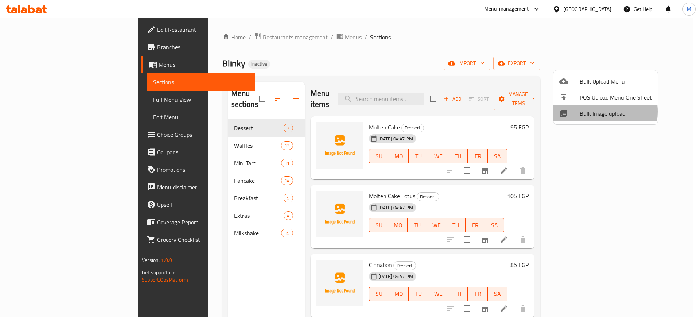
click at [586, 112] on span "Bulk Image upload" at bounding box center [616, 113] width 72 height 9
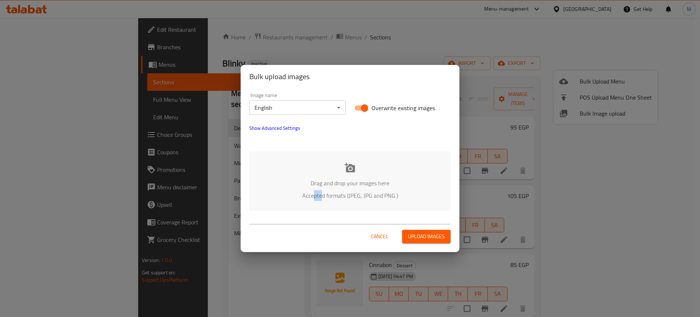
drag, startPoint x: 321, startPoint y: 210, endPoint x: 315, endPoint y: 206, distance: 7.4
click at [315, 206] on div "Drag and drop your images here Accepted formats (JPEG, JPG and PNG )" at bounding box center [349, 180] width 201 height 59
click at [309, 106] on body "​ Menu-management [GEOGRAPHIC_DATA] Get Help M Edit Restaurant Branches Menus S…" at bounding box center [350, 167] width 700 height 299
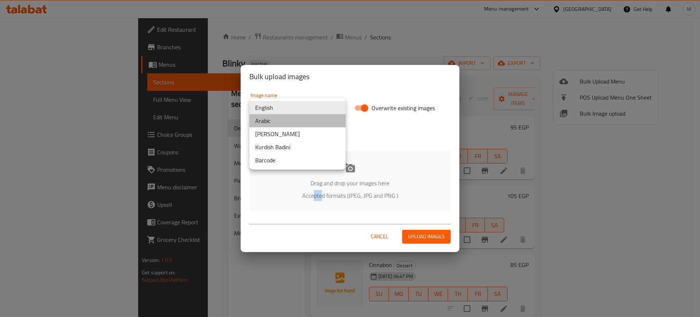
click at [277, 121] on li "Arabic" at bounding box center [297, 120] width 96 height 13
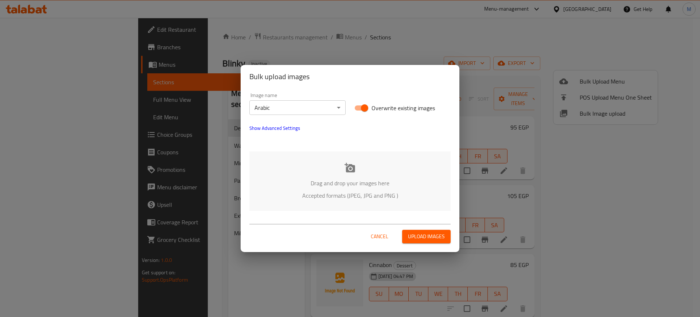
click at [380, 197] on p "Accepted formats (JPEG, JPG and PNG )" at bounding box center [349, 195] width 179 height 9
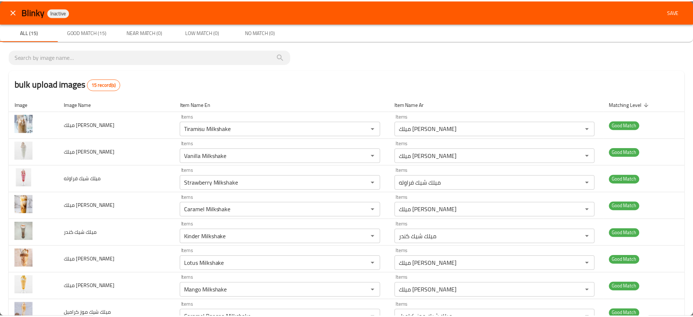
scroll to position [0, 0]
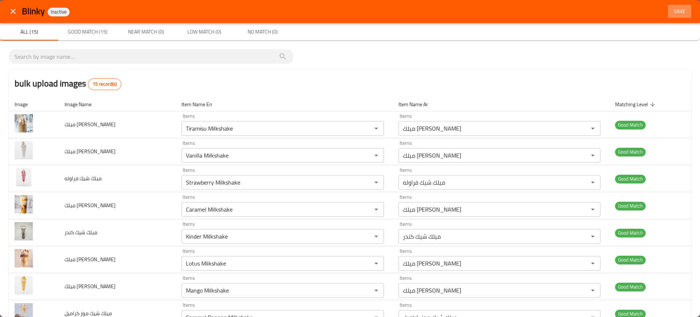
click at [675, 12] on span "Save" at bounding box center [680, 11] width 18 height 9
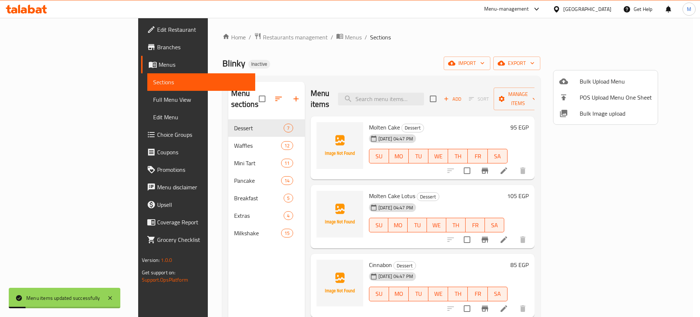
click at [31, 102] on div at bounding box center [350, 158] width 700 height 317
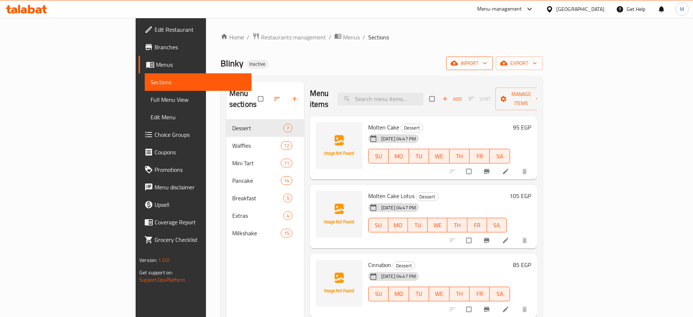
click at [487, 59] on span "import" at bounding box center [469, 63] width 35 height 9
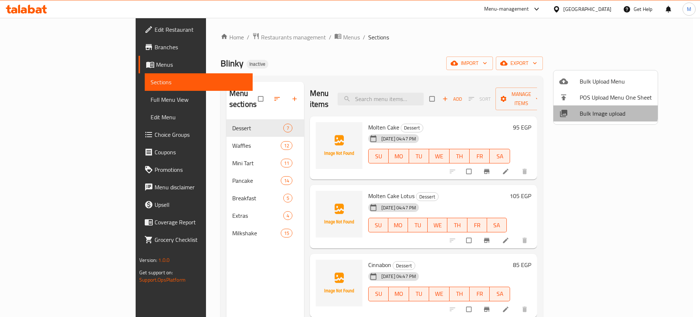
click at [596, 109] on span "Bulk Image upload" at bounding box center [616, 113] width 72 height 9
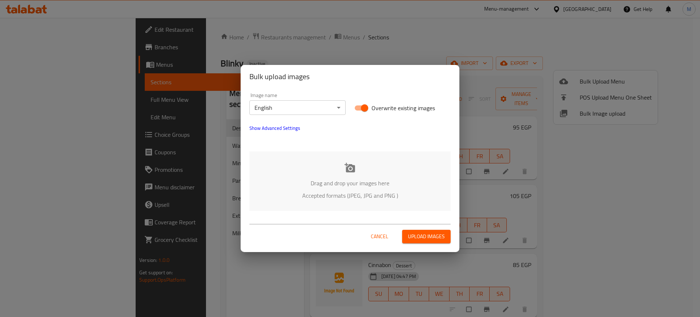
click at [303, 117] on div "Image name English ​" at bounding box center [297, 103] width 105 height 31
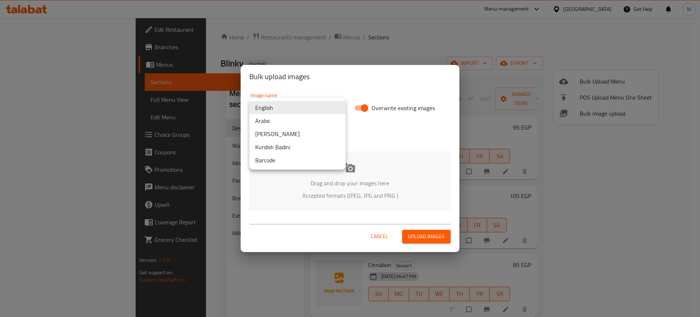
click at [296, 114] on body "​ Menu-management [GEOGRAPHIC_DATA] Get Help M Edit Restaurant Branches Menus S…" at bounding box center [350, 167] width 700 height 299
click at [281, 118] on li "Arabic" at bounding box center [297, 120] width 96 height 13
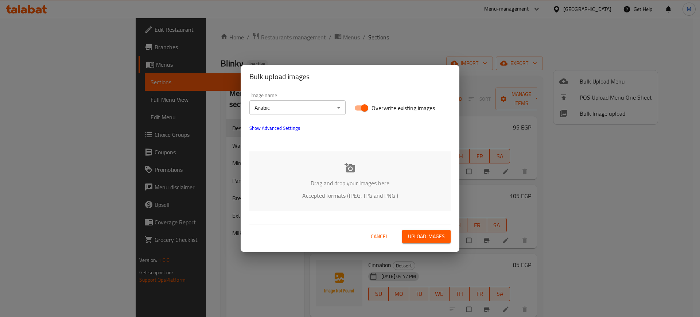
click at [295, 184] on p "Drag and drop your images here" at bounding box center [349, 183] width 179 height 9
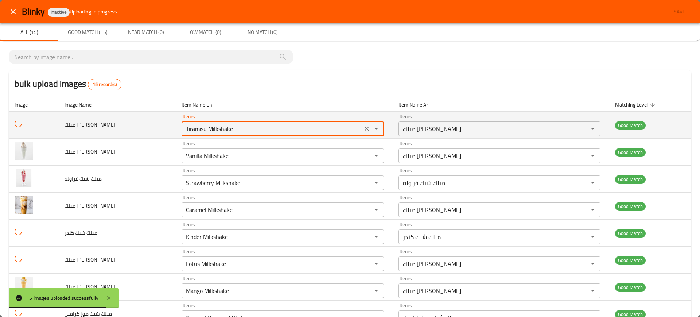
click at [188, 132] on تيراميسو "Tiramisu Milkshake" at bounding box center [272, 129] width 176 height 10
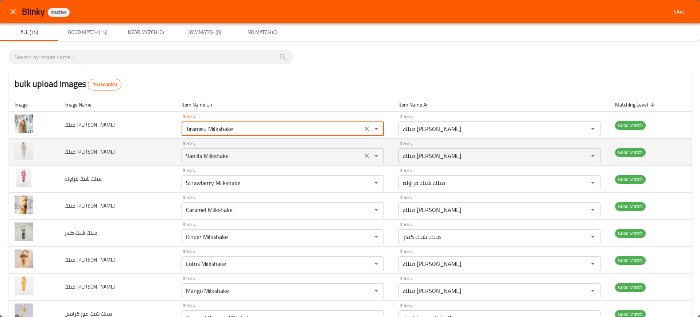
click at [243, 153] on فانيليا "Vanilla Milkshake" at bounding box center [272, 156] width 176 height 10
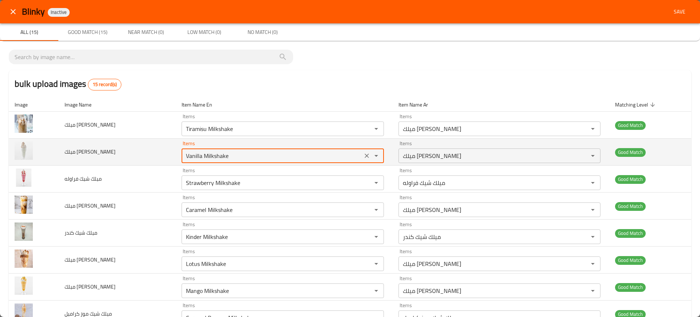
click at [243, 153] on فانيليا "Vanilla Milkshake" at bounding box center [272, 156] width 176 height 10
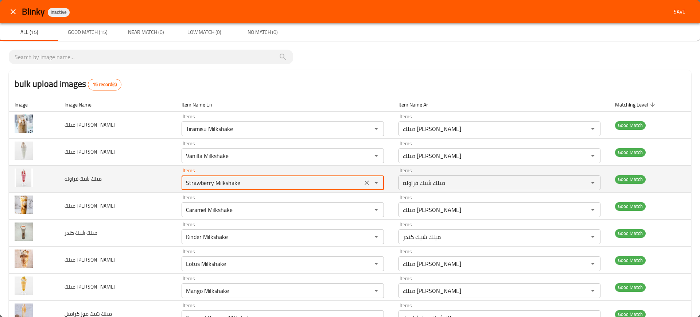
click at [249, 178] on فراوله "Strawberry Milkshake" at bounding box center [272, 183] width 176 height 10
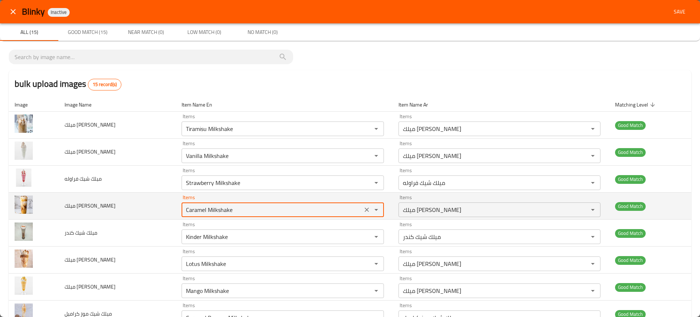
click at [222, 206] on كراميل "Caramel Milkshake" at bounding box center [272, 210] width 176 height 10
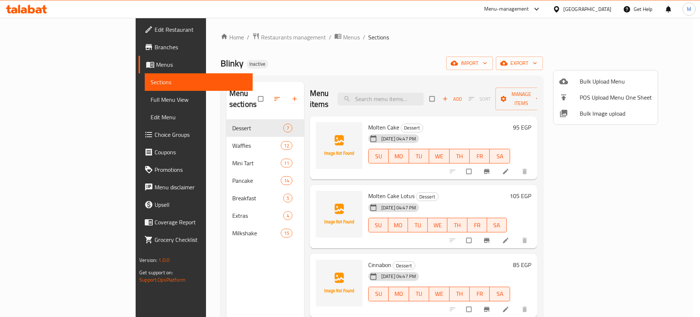
click at [38, 100] on div at bounding box center [350, 158] width 700 height 317
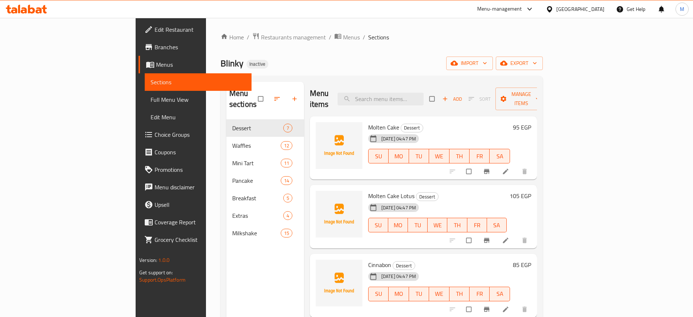
click at [151, 100] on span "Full Menu View" at bounding box center [198, 99] width 95 height 9
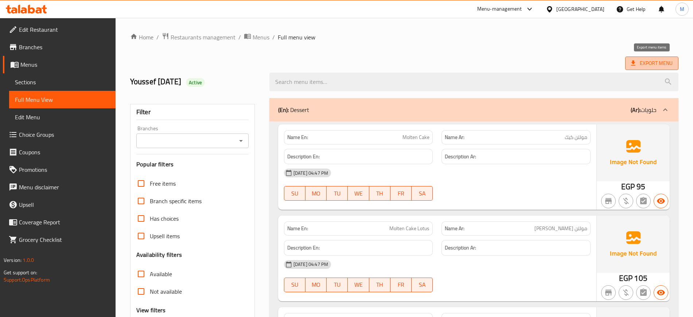
click at [639, 59] on span "Export Menu" at bounding box center [652, 63] width 42 height 9
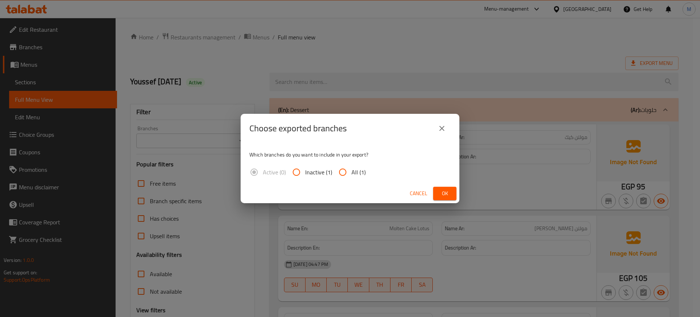
click at [359, 169] on span "All (1)" at bounding box center [358, 172] width 14 height 9
click at [351, 169] on input "All (1)" at bounding box center [343, 172] width 18 height 18
radio input "true"
click at [442, 191] on span "Ok" at bounding box center [445, 193] width 12 height 9
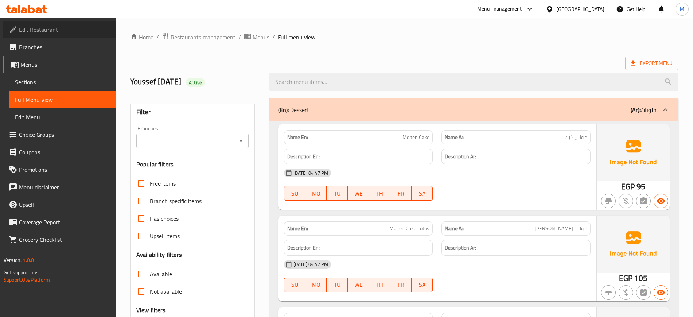
click at [47, 27] on span "Edit Restaurant" at bounding box center [64, 29] width 91 height 9
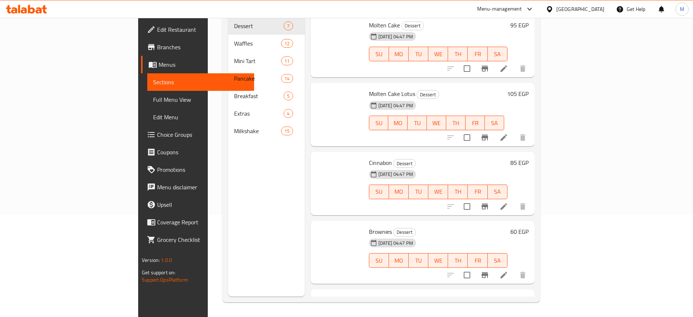
scroll to position [14404, 0]
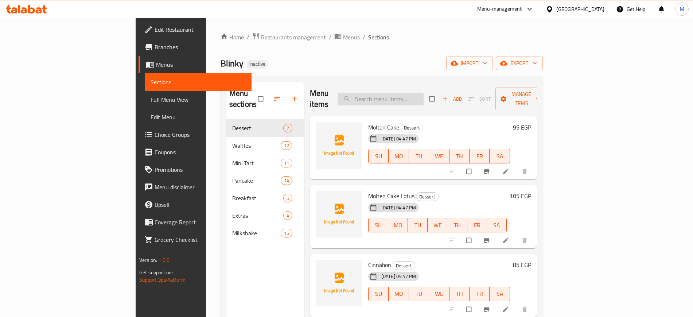
click at [424, 93] on input "search" at bounding box center [381, 99] width 86 height 13
paste input "Tiramisu Milkshake"
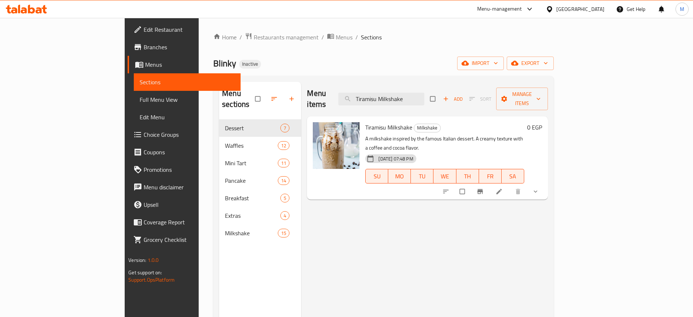
paste input "Vanilla"
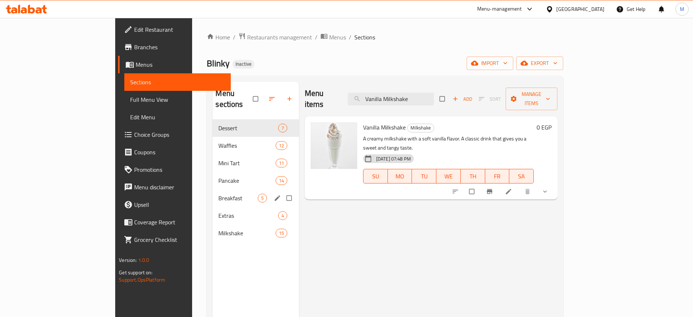
paste input "Strawberry"
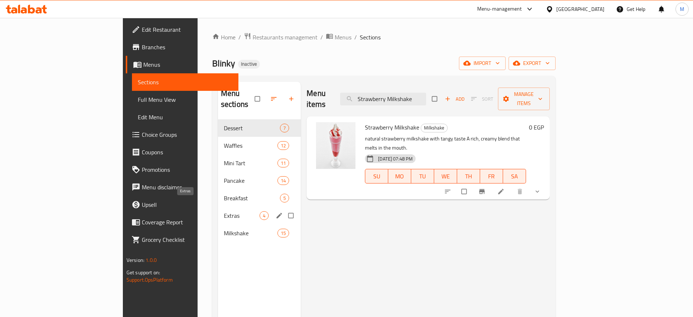
paste input "Caramel"
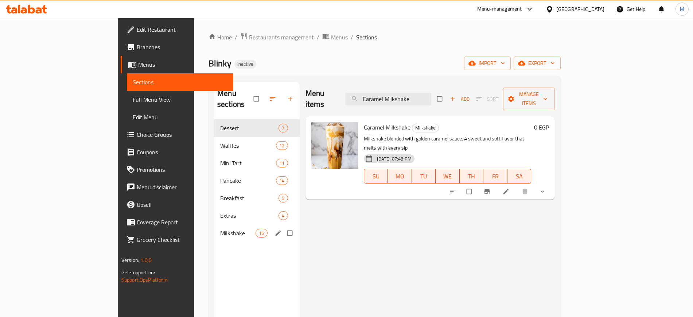
type input "Caramel Milkshake"
click at [214, 228] on div "Milkshake 15" at bounding box center [256, 233] width 85 height 18
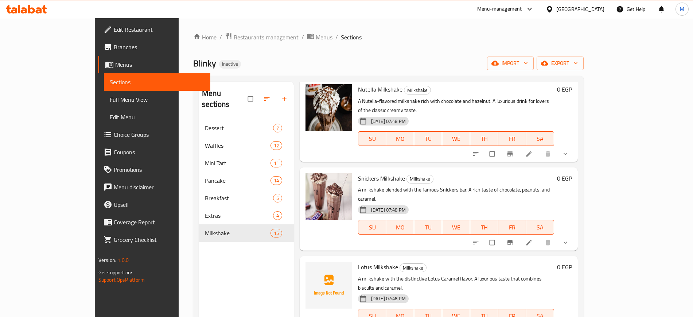
scroll to position [102, 0]
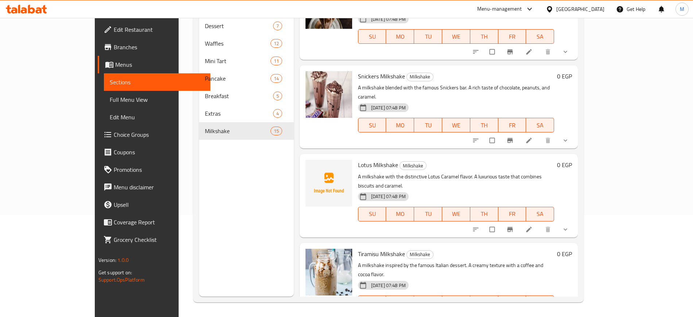
click at [361, 159] on span "Lotus Milkshake" at bounding box center [378, 164] width 40 height 11
copy h6 "Lotus Milkshake"
click at [312, 167] on icon "upload picture" at bounding box center [315, 169] width 6 height 5
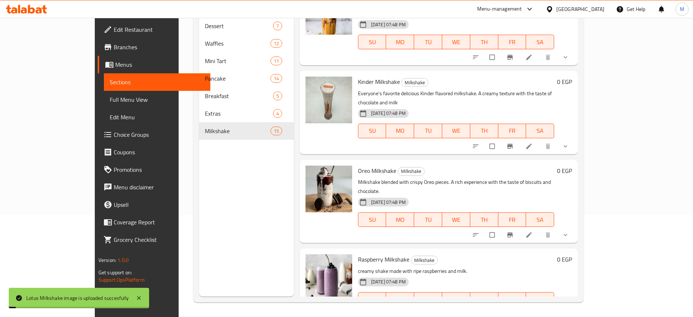
scroll to position [0, 0]
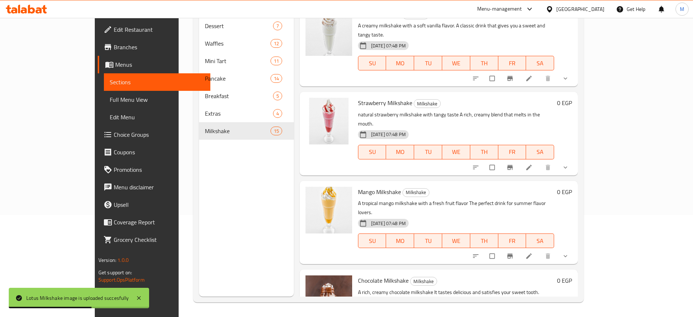
click at [367, 186] on span "Mango Milkshake" at bounding box center [379, 191] width 43 height 11
copy h6 "Milkshake"
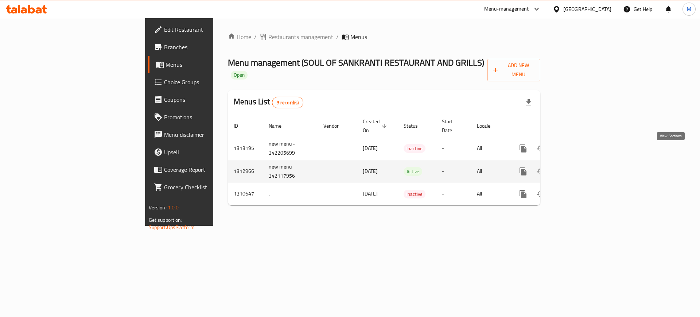
click at [580, 167] on icon "enhanced table" at bounding box center [575, 171] width 9 height 9
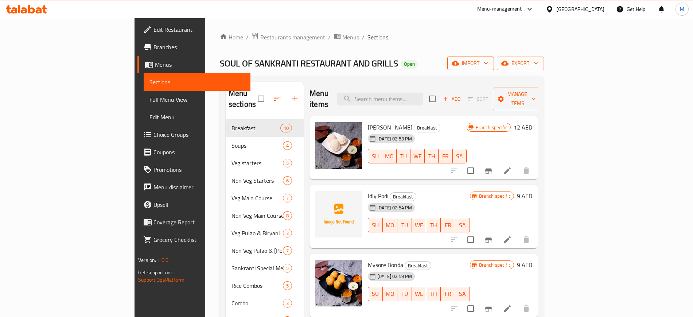
click at [488, 59] on span "import" at bounding box center [470, 63] width 35 height 9
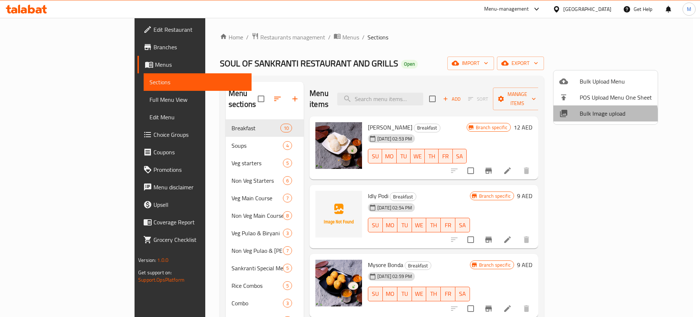
click at [601, 116] on span "Bulk Image upload" at bounding box center [616, 113] width 72 height 9
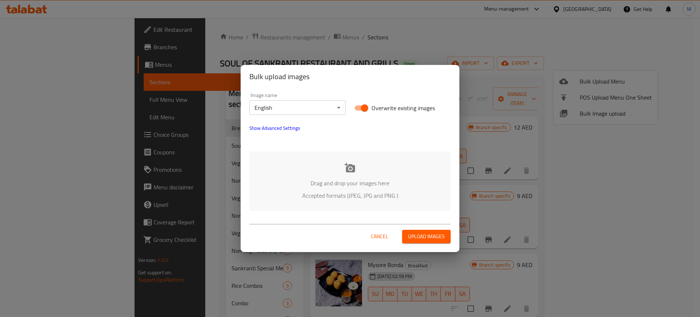
click at [407, 186] on p "Drag and drop your images here" at bounding box center [349, 183] width 179 height 9
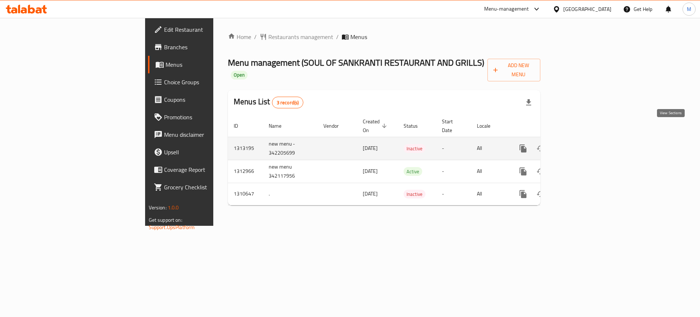
click at [584, 140] on link "enhanced table" at bounding box center [576, 149] width 18 height 18
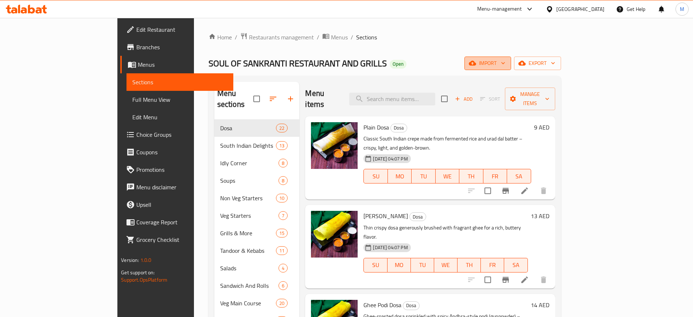
click at [505, 63] on span "import" at bounding box center [487, 63] width 35 height 9
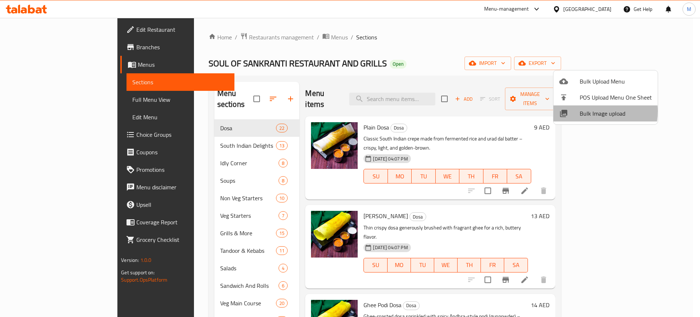
click at [581, 111] on span "Bulk Image upload" at bounding box center [616, 113] width 72 height 9
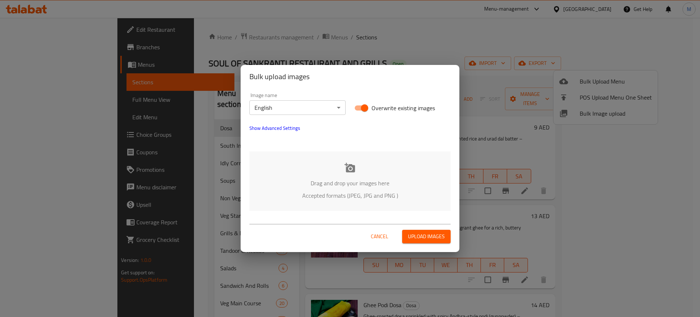
click at [306, 164] on div "Drag and drop your images here Accepted formats (JPEG, JPG and PNG )" at bounding box center [349, 180] width 201 height 59
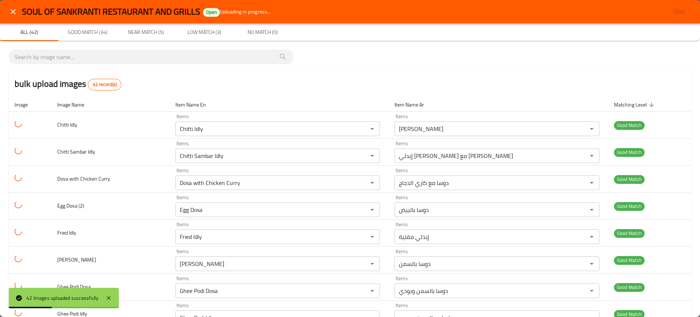
click at [140, 186] on div at bounding box center [350, 158] width 700 height 317
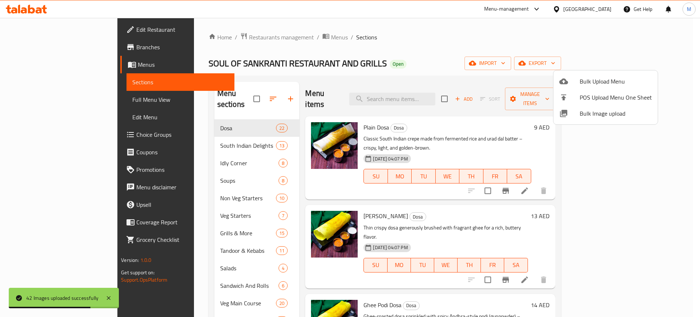
click at [592, 113] on span "Bulk Image upload" at bounding box center [616, 113] width 72 height 9
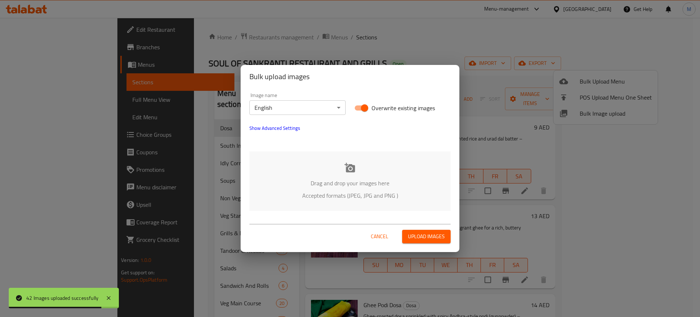
click at [393, 169] on div "Drag and drop your images here Accepted formats (JPEG, JPG and PNG )" at bounding box center [349, 180] width 201 height 59
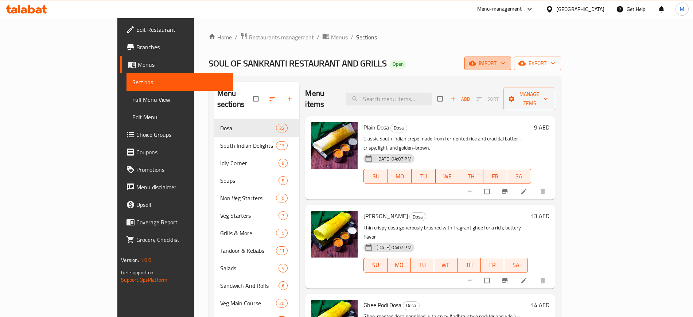
click at [511, 58] on button "import" at bounding box center [487, 63] width 47 height 13
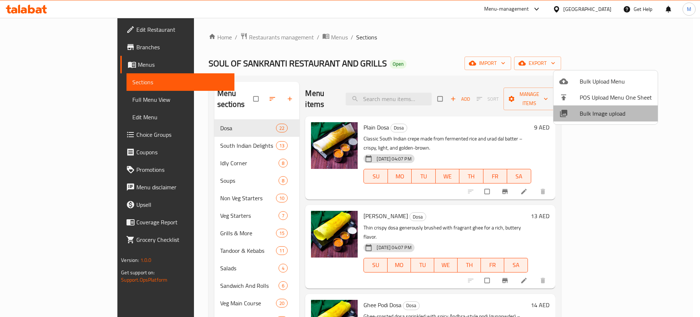
click at [607, 120] on li "Bulk Image upload" at bounding box center [605, 113] width 104 height 16
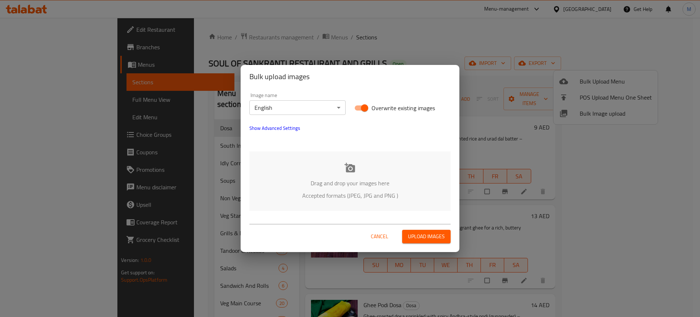
click at [361, 174] on div "Drag and drop your images here Accepted formats (JPEG, JPG and PNG )" at bounding box center [349, 180] width 201 height 59
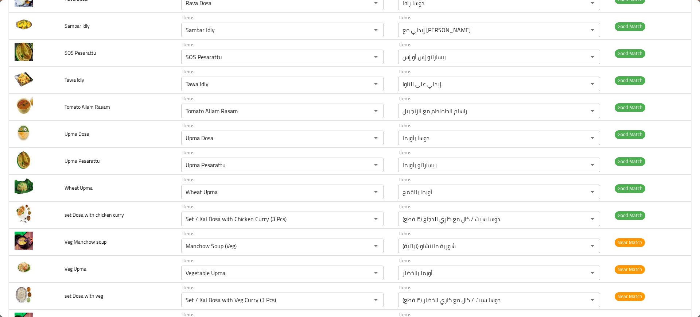
scroll to position [889, 0]
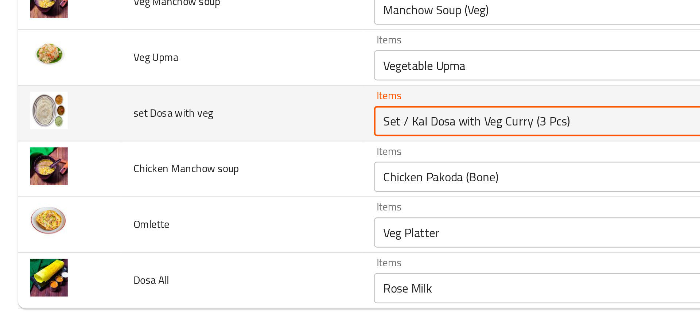
click at [230, 214] on veg "Set / Kal Dosa with Veg Curry (3 Pcs)" at bounding box center [271, 211] width 176 height 10
type veg "س"
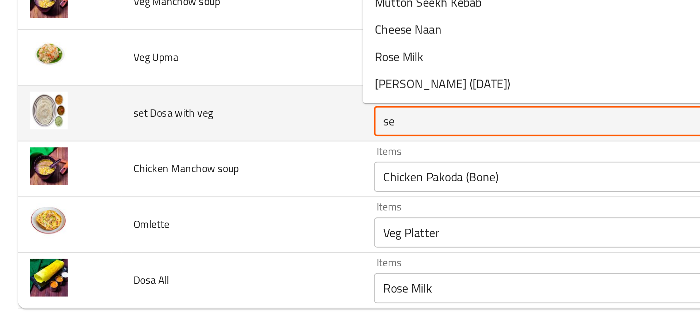
type veg "set"
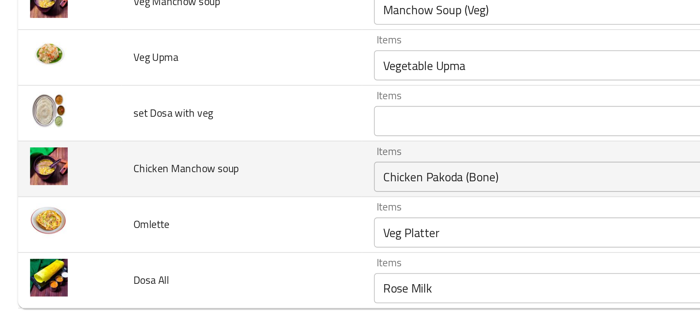
click at [153, 231] on td "Chicken Manchow soup" at bounding box center [117, 234] width 117 height 27
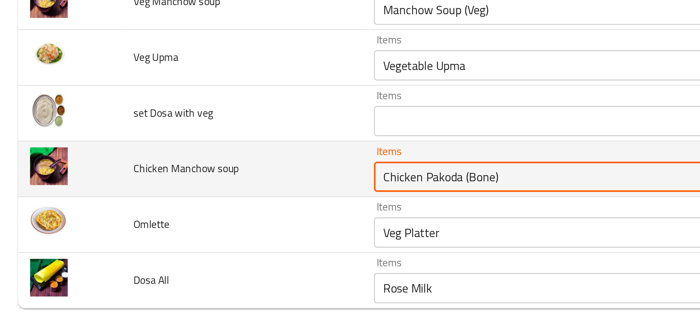
click at [193, 236] on soup "Chicken Pakoda (Bone)" at bounding box center [271, 238] width 176 height 10
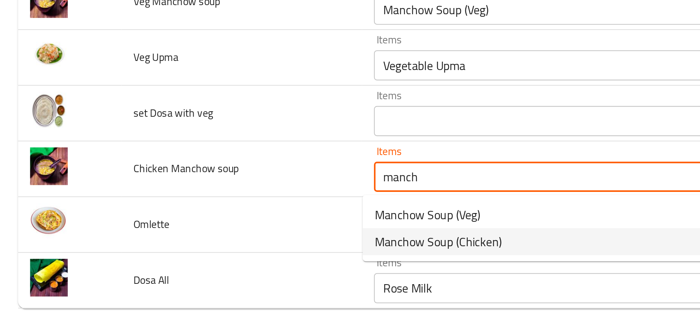
click at [193, 270] on span "Manchow Soup (Chicken)" at bounding box center [213, 269] width 62 height 9
type soup "Manchow Soup (Chicken)"
type soup-ar "شوربة مانتشاو (دجاج)"
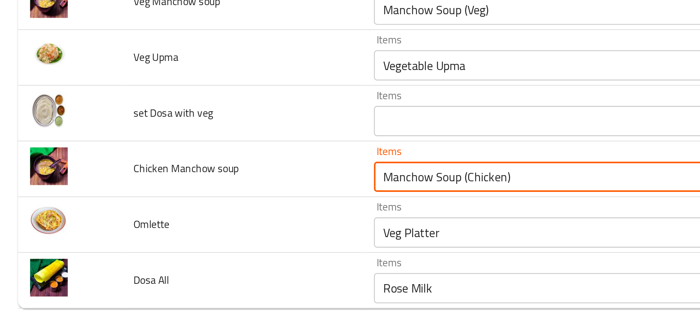
type soup "Manchow Soup (Chicken)"
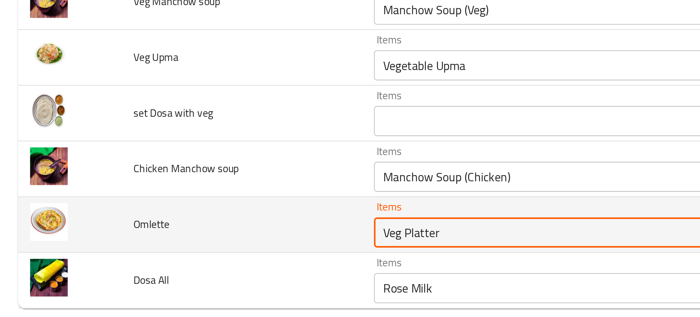
click at [190, 268] on input "Veg Platter" at bounding box center [271, 265] width 176 height 10
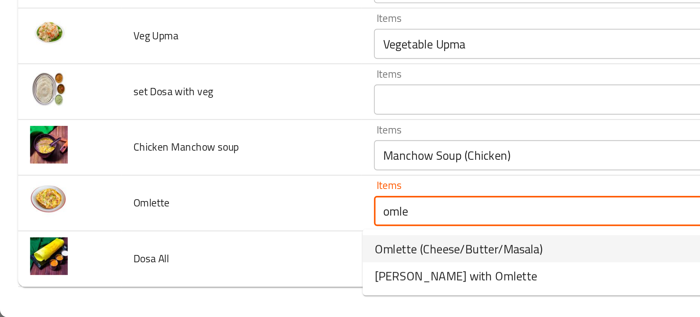
click at [191, 287] on span "Omlette (Cheese/Butter/Masala)" at bounding box center [222, 283] width 81 height 9
type input "Omlette (Cheese/Butter/Masala)"
type input "أومليت (جبن / زبدة / ماسالا)"
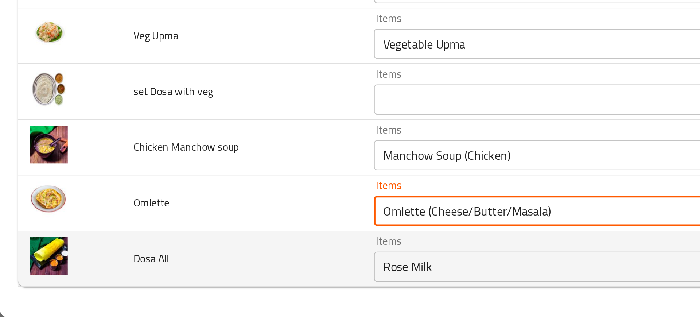
type input "Omlette (Cheese/Butter/Masala)"
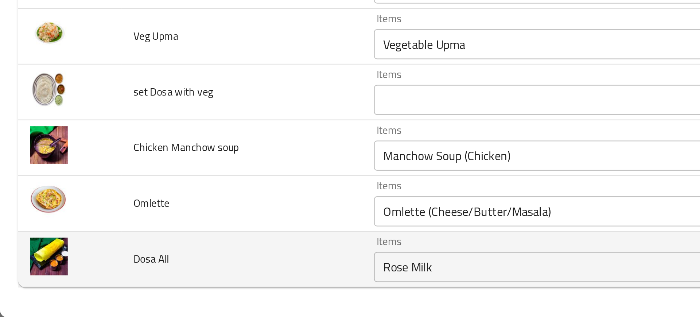
click at [155, 283] on td "Dosa All" at bounding box center [117, 288] width 117 height 27
click at [198, 286] on div "Rose Milk Items" at bounding box center [282, 292] width 202 height 15
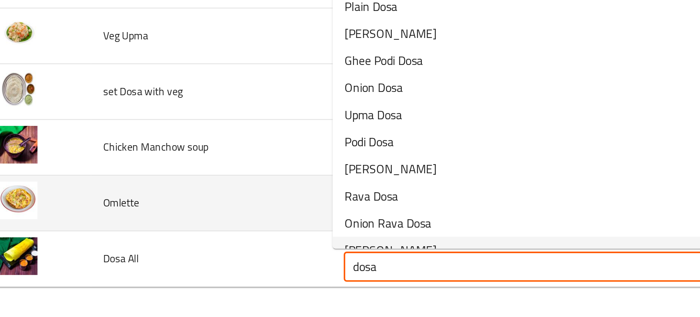
type All "Rose Milk"
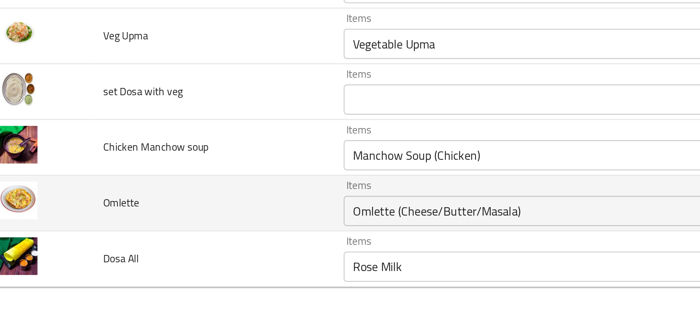
click at [127, 260] on td "Omlette" at bounding box center [117, 261] width 117 height 27
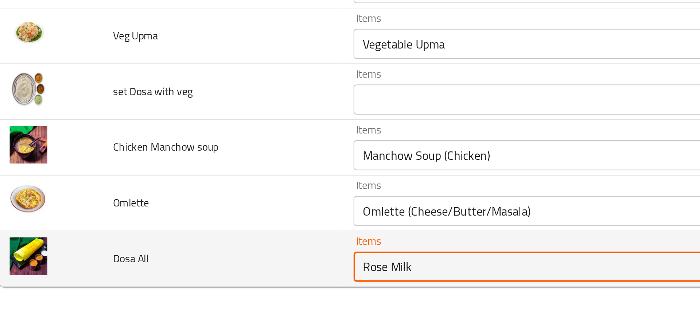
click at [200, 292] on All "Rose Milk" at bounding box center [271, 292] width 176 height 10
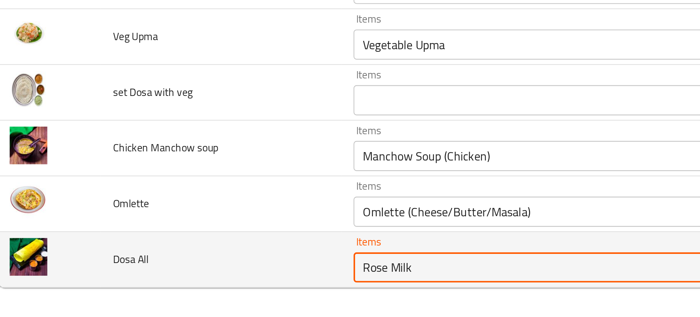
click at [200, 292] on All "Rose Milk" at bounding box center [271, 292] width 176 height 10
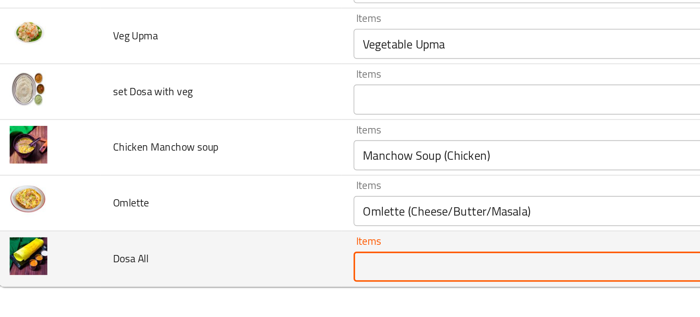
click at [104, 282] on td "Dosa All" at bounding box center [117, 288] width 117 height 27
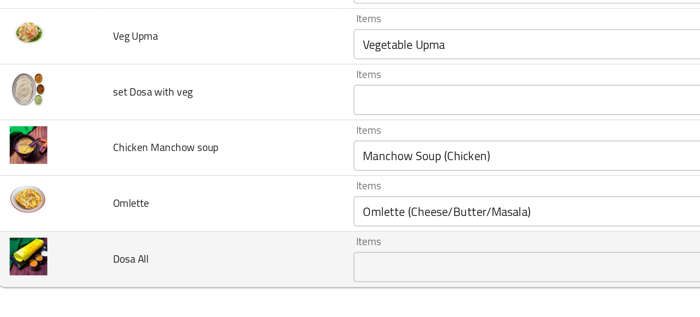
click at [71, 290] on span "Dosa All" at bounding box center [73, 288] width 17 height 9
copy span "Dosa All"
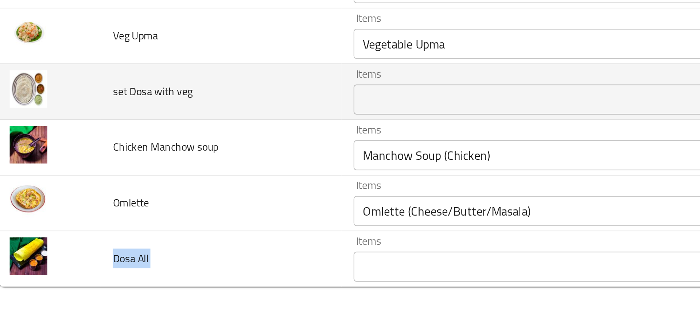
click at [79, 210] on span "set Dosa with veg" at bounding box center [84, 207] width 39 height 9
copy span "set Dosa with veg"
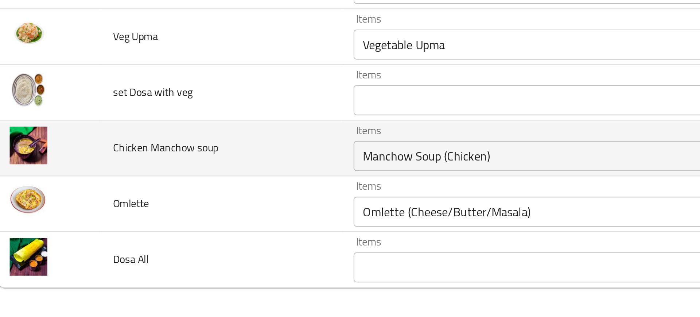
click at [137, 246] on td "Chicken Manchow soup" at bounding box center [117, 234] width 117 height 27
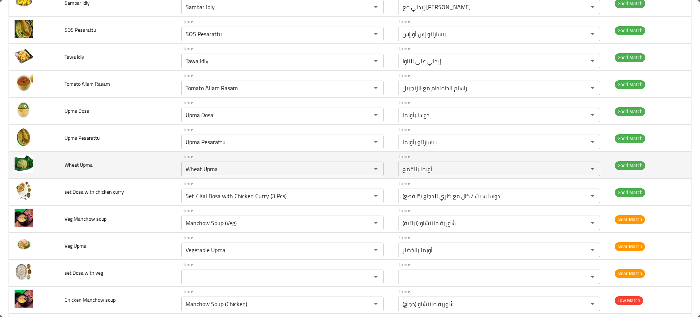
click at [132, 166] on td "Wheat Upma" at bounding box center [117, 165] width 117 height 27
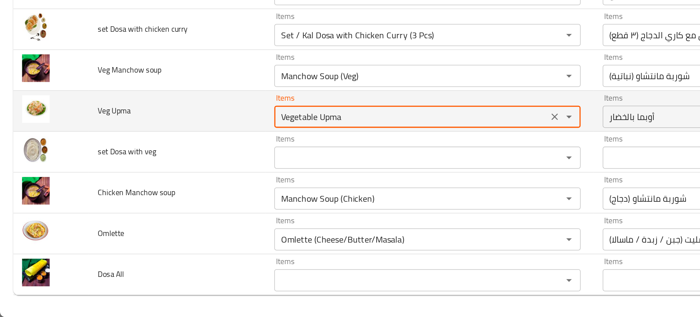
click at [217, 185] on Upma "Vegetable Upma" at bounding box center [271, 184] width 176 height 10
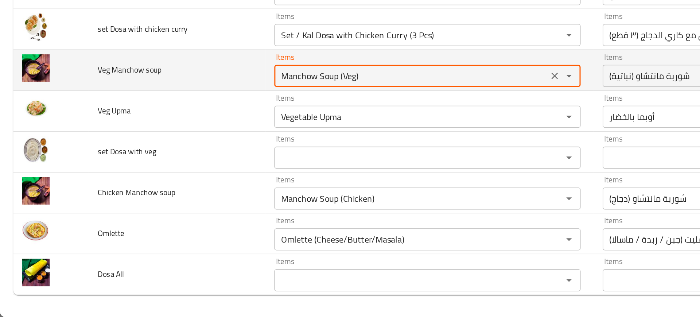
click at [203, 158] on soup "Manchow Soup (Veg)" at bounding box center [271, 157] width 176 height 10
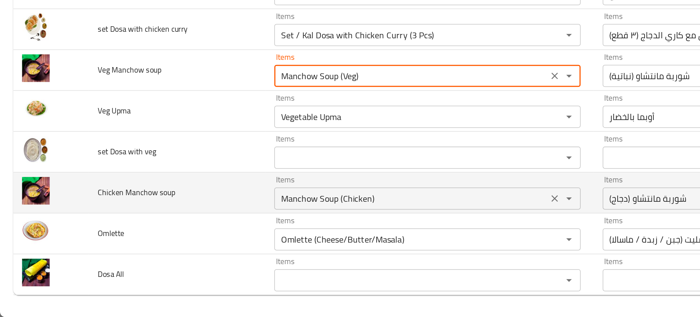
scroll to position [802, 0]
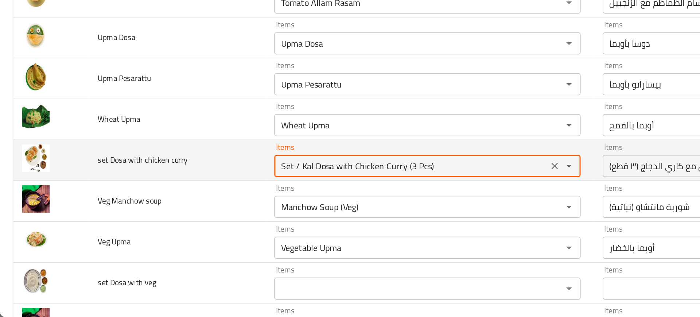
click at [219, 214] on curry "Set / Kal Dosa with Chicken Curry (3 Pcs)" at bounding box center [271, 217] width 176 height 10
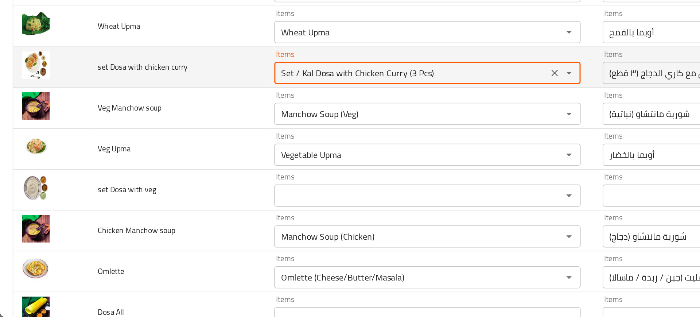
scroll to position [885, 0]
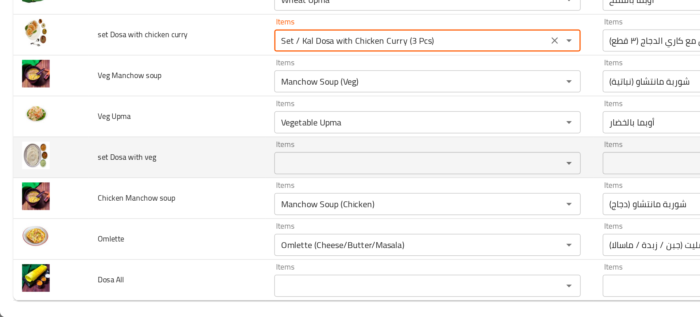
click at [191, 221] on div "Items" at bounding box center [282, 215] width 202 height 15
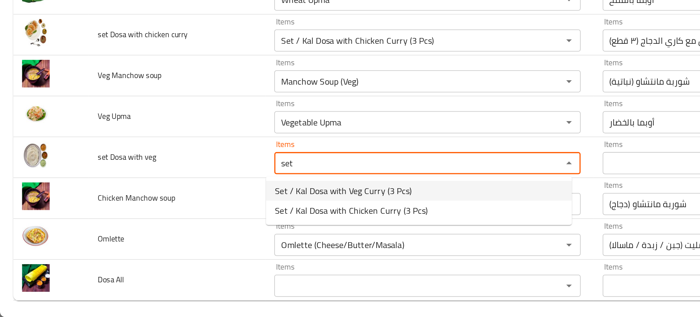
click at [209, 230] on span "Set / Kal Dosa with Veg Curry (3 Pcs)" at bounding box center [227, 233] width 90 height 9
type veg "Set / Kal Dosa with Veg Curry (3 Pcs)"
type veg-ar "دوسا سيت / كال مع كاري الخضار (٣ قطع)"
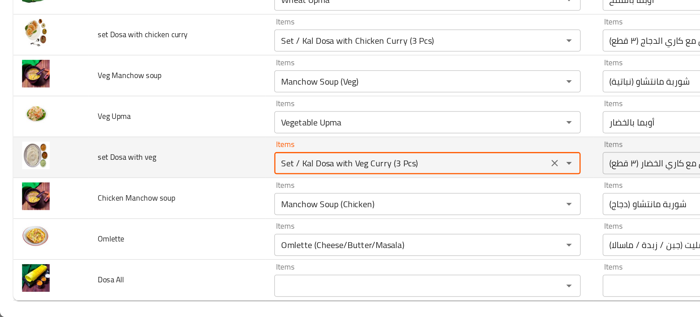
type veg "Set / Kal Dosa with Veg Curry (3 Pcs)"
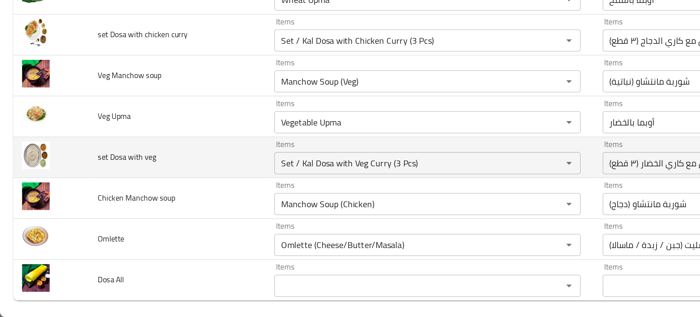
click at [165, 222] on td "set Dosa with veg" at bounding box center [117, 211] width 117 height 27
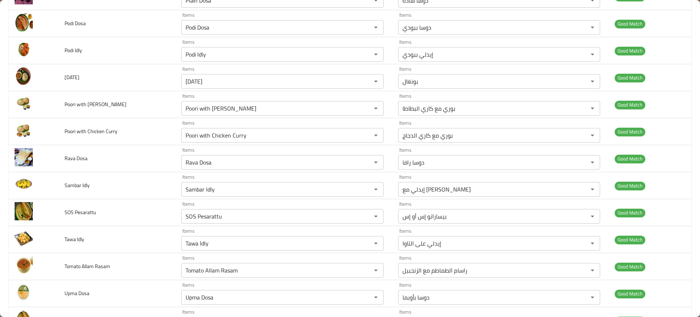
scroll to position [889, 0]
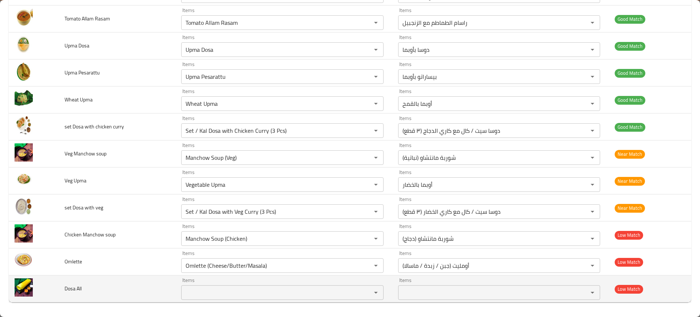
click at [71, 292] on span "Dosa All" at bounding box center [73, 288] width 17 height 9
copy span "Dosa All"
click at [71, 292] on span "Dosa All" at bounding box center [73, 288] width 17 height 9
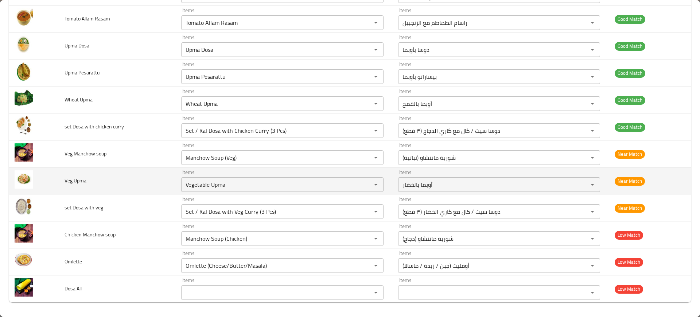
click at [134, 179] on td "Veg Upma" at bounding box center [117, 180] width 117 height 27
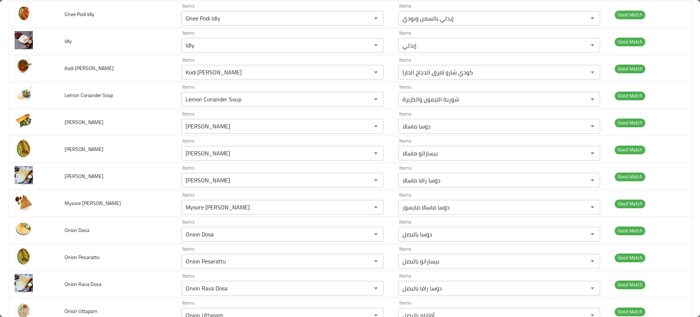
scroll to position [0, 0]
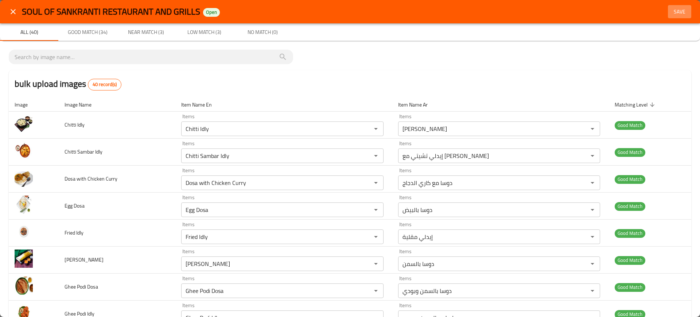
click at [671, 9] on span "Save" at bounding box center [680, 11] width 18 height 9
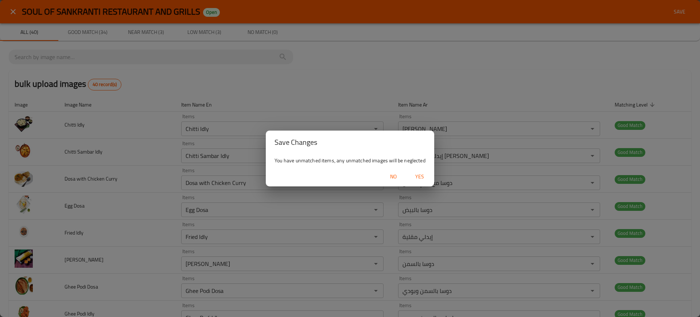
click at [425, 167] on div "No Yes" at bounding box center [350, 176] width 168 height 19
click at [424, 172] on span "Yes" at bounding box center [420, 176] width 18 height 9
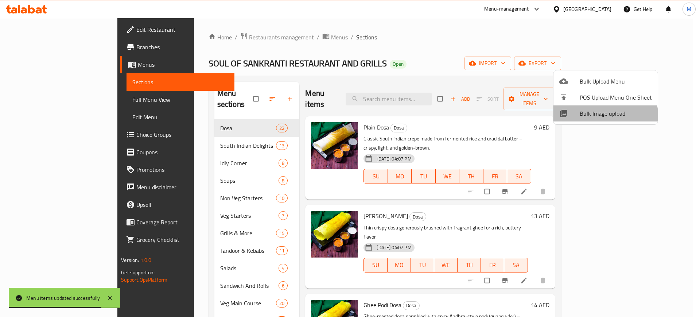
click at [591, 118] on span "Bulk Image upload" at bounding box center [616, 113] width 72 height 9
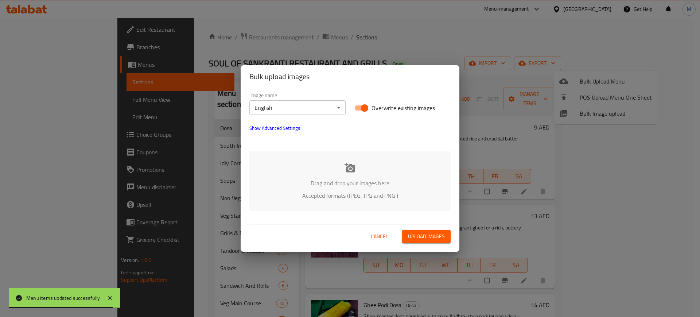
click at [345, 175] on div "Drag and drop your images here Accepted formats (JPEG, JPG and PNG )" at bounding box center [349, 180] width 201 height 59
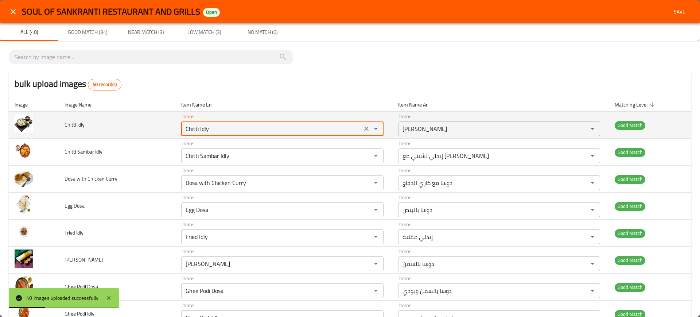
click at [204, 131] on Idly "Chitti Idly" at bounding box center [271, 129] width 176 height 10
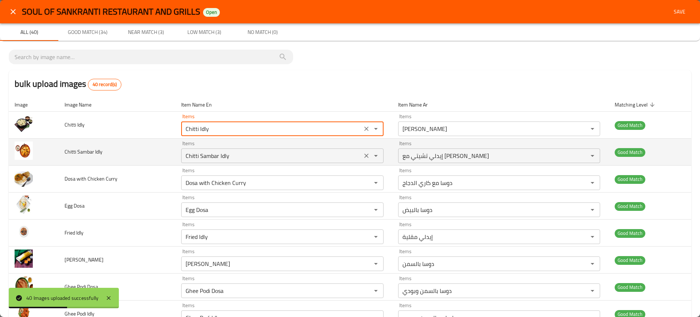
click at [187, 156] on Idly "Chitti Sambar Idly" at bounding box center [271, 156] width 176 height 10
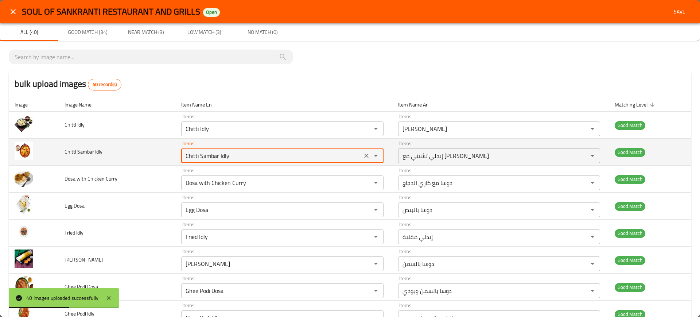
click at [187, 156] on Idly "Chitti Sambar Idly" at bounding box center [271, 156] width 176 height 10
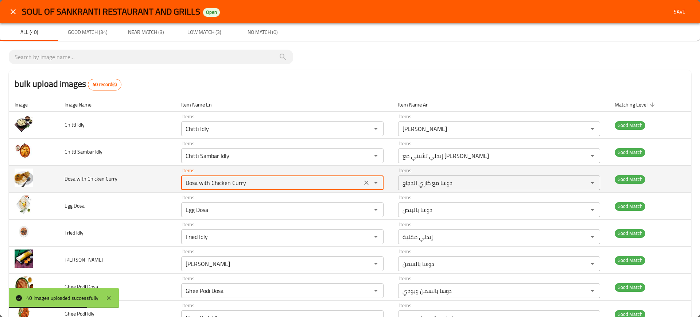
click at [217, 183] on Curry "Dosa with Chicken Curry" at bounding box center [271, 183] width 176 height 10
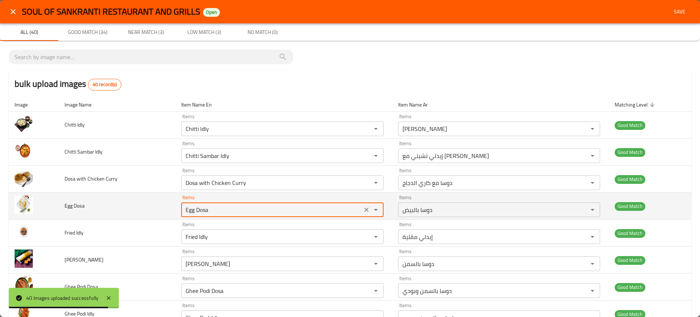
click at [206, 206] on Dosa "Egg Dosa" at bounding box center [271, 210] width 176 height 10
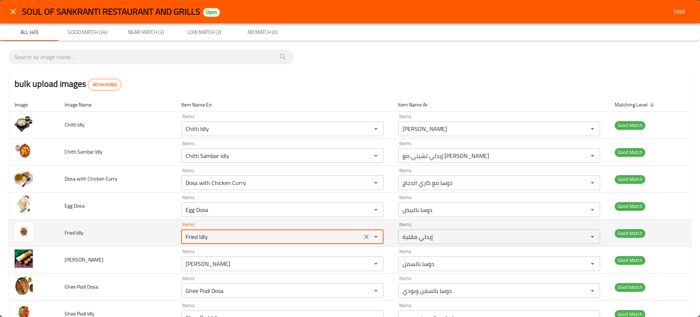
click at [200, 237] on Idly "Fried Idly" at bounding box center [271, 237] width 176 height 10
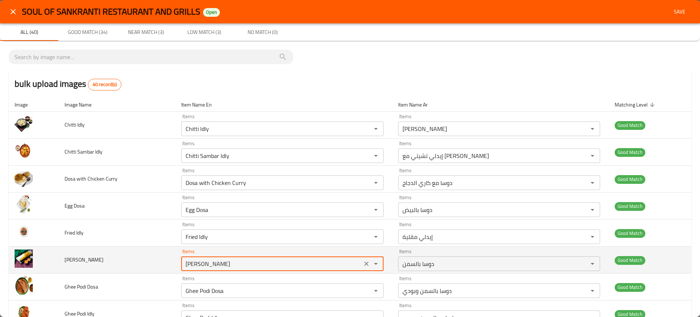
click at [196, 263] on Dosa "Ghee Dosa" at bounding box center [271, 263] width 176 height 10
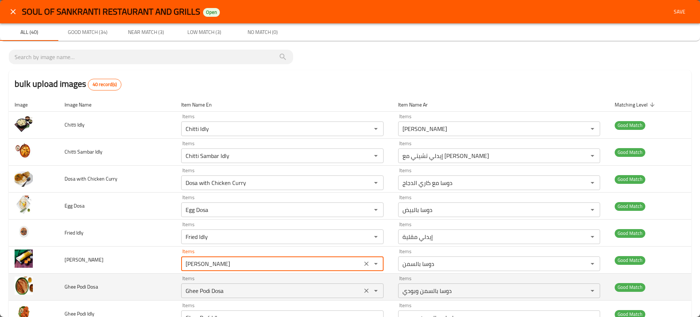
click at [197, 287] on Dosa "Ghee Podi Dosa" at bounding box center [271, 290] width 176 height 10
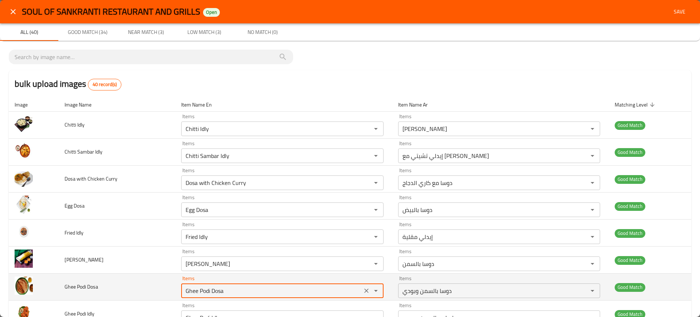
click at [197, 287] on Dosa "Ghee Podi Dosa" at bounding box center [271, 290] width 176 height 10
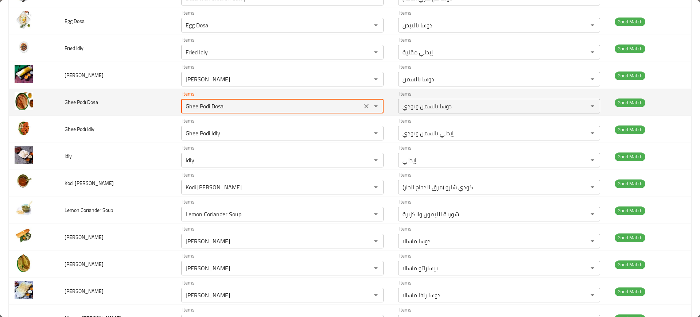
scroll to position [185, 0]
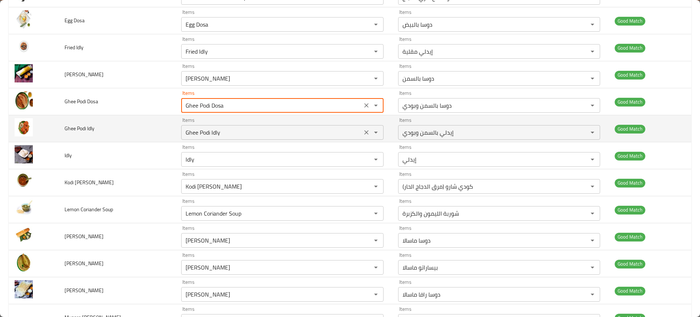
click at [194, 133] on Idly "Ghee Podi Idly" at bounding box center [271, 132] width 176 height 10
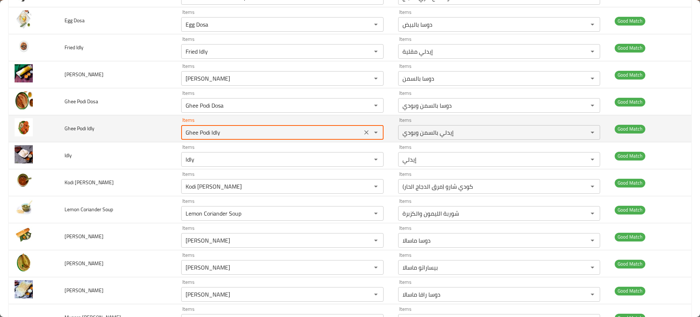
click at [194, 133] on Idly "Ghee Podi Idly" at bounding box center [271, 132] width 176 height 10
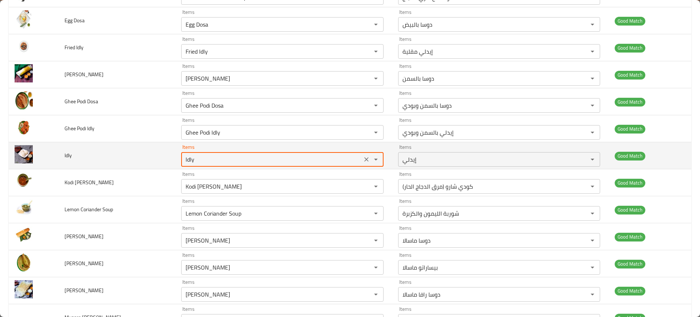
click at [185, 161] on input "Idly" at bounding box center [271, 159] width 176 height 10
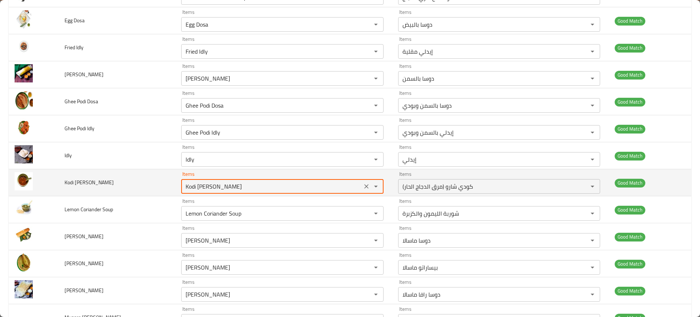
click at [188, 187] on Charu "Kodi Charu" at bounding box center [271, 186] width 176 height 10
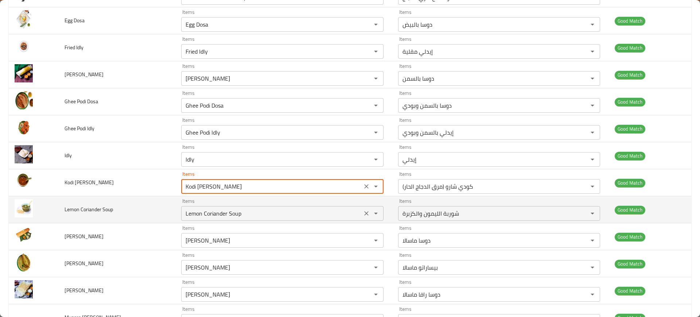
click at [193, 218] on Soup "Lemon Coriander Soup" at bounding box center [271, 213] width 176 height 10
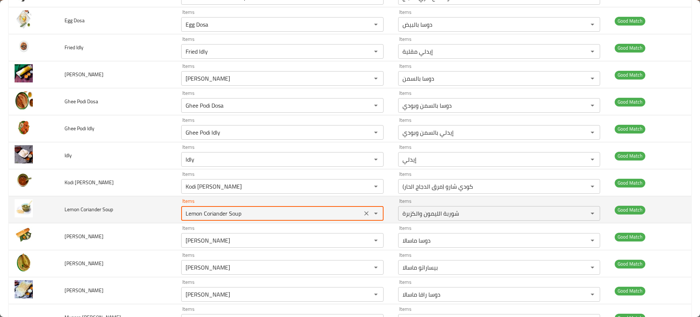
click at [193, 218] on Soup "Lemon Coriander Soup" at bounding box center [271, 213] width 176 height 10
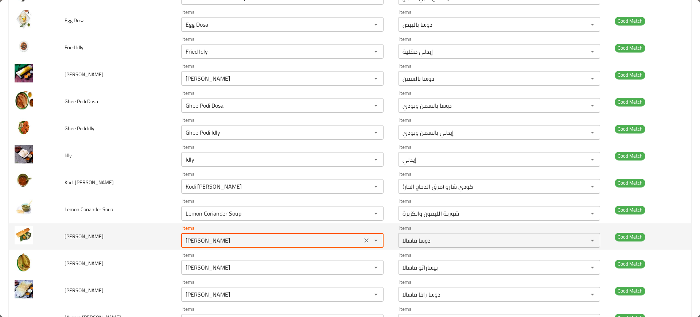
click at [201, 237] on Dosa "Masala Dosa" at bounding box center [271, 240] width 176 height 10
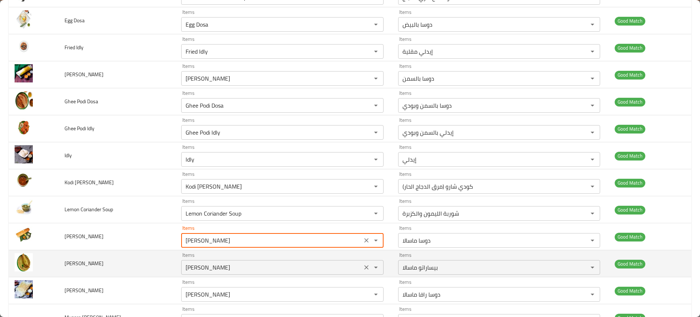
click at [210, 264] on Pesarattu "Masala Pesarattu" at bounding box center [271, 267] width 176 height 10
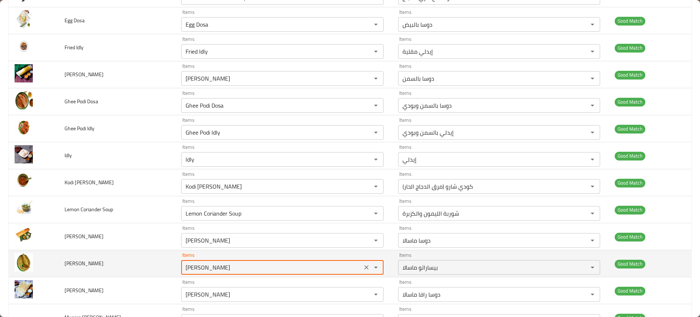
click at [210, 264] on Pesarattu "Masala Pesarattu" at bounding box center [271, 267] width 176 height 10
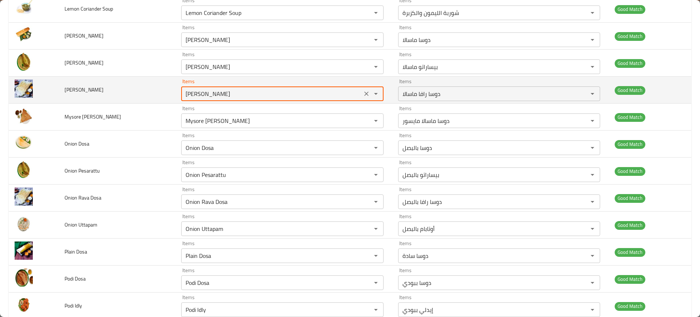
click at [195, 96] on Dosa "Masala Rava Dosa" at bounding box center [271, 94] width 176 height 10
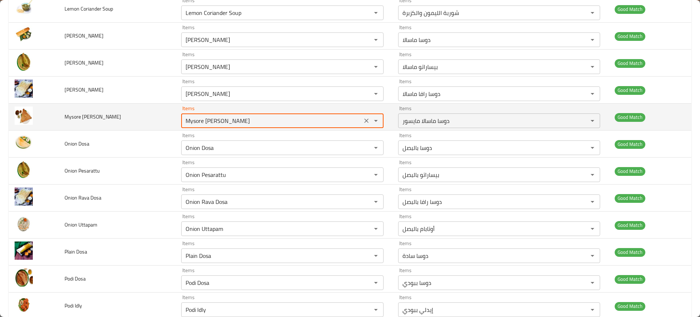
click at [192, 116] on Dosa "Mysore Masala Dosa" at bounding box center [271, 121] width 176 height 10
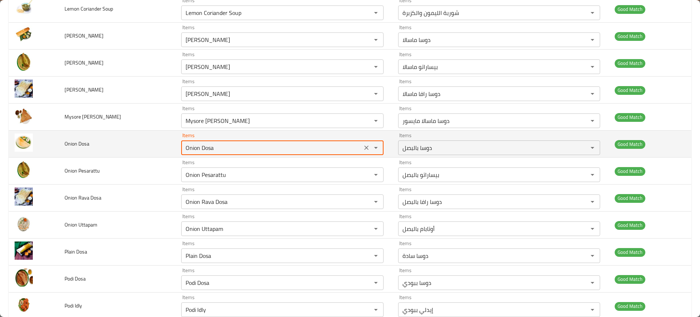
click at [200, 151] on Dosa "Onion Dosa" at bounding box center [271, 148] width 176 height 10
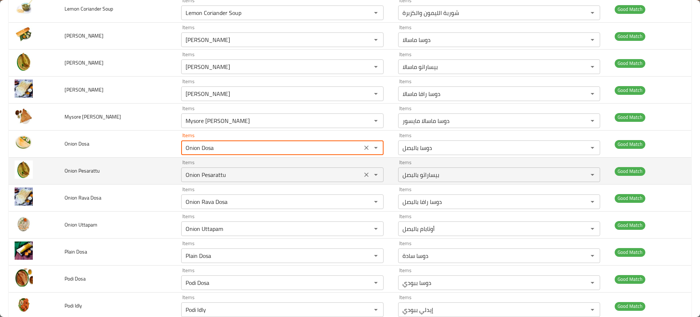
click at [206, 176] on Pesarattu "Onion Pesarattu" at bounding box center [271, 175] width 176 height 10
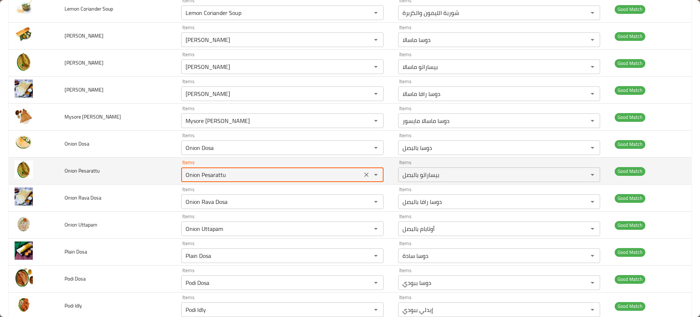
click at [206, 176] on Pesarattu "Onion Pesarattu" at bounding box center [271, 175] width 176 height 10
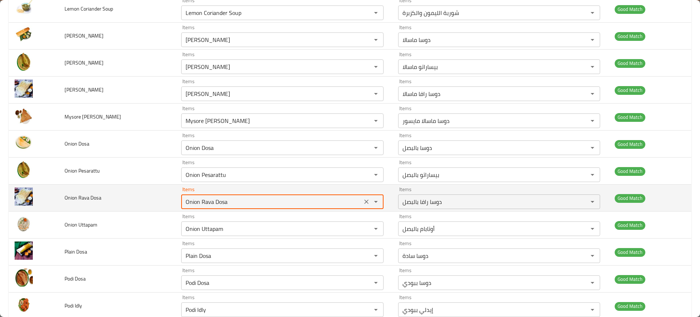
click at [198, 199] on Dosa "Onion Rava Dosa" at bounding box center [271, 202] width 176 height 10
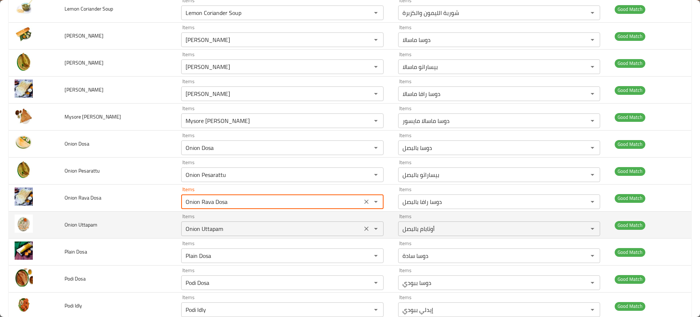
click at [189, 233] on Uttapam "Onion Uttapam" at bounding box center [271, 228] width 176 height 10
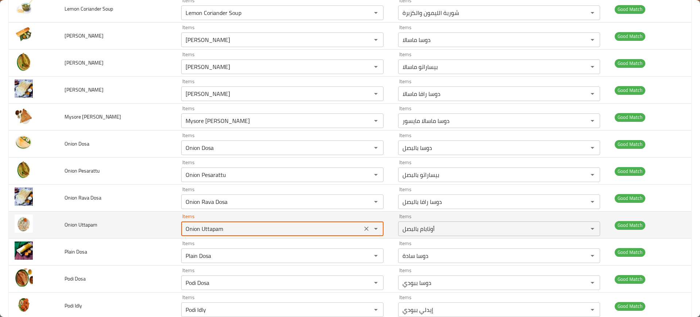
click at [189, 233] on Uttapam "Onion Uttapam" at bounding box center [271, 228] width 176 height 10
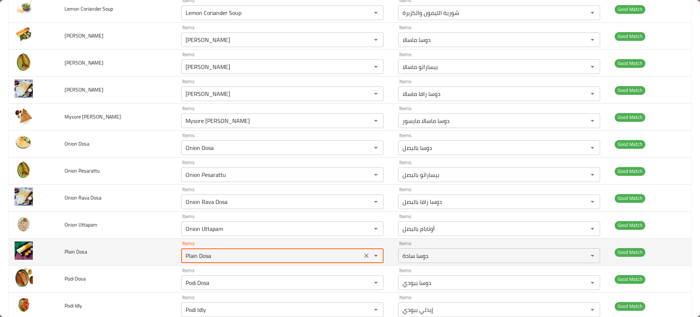
click at [214, 257] on Dosa "Plain Dosa" at bounding box center [271, 255] width 176 height 10
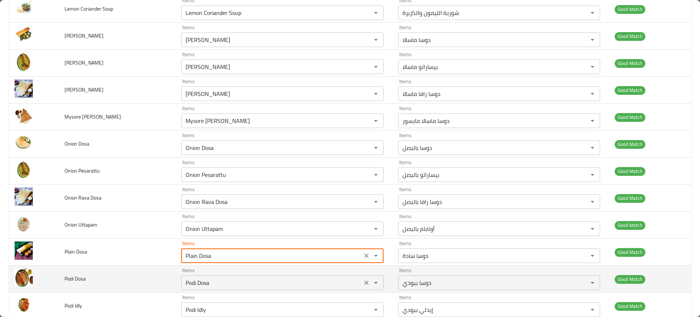
click at [212, 277] on div "Podi Dosa Items" at bounding box center [282, 282] width 202 height 15
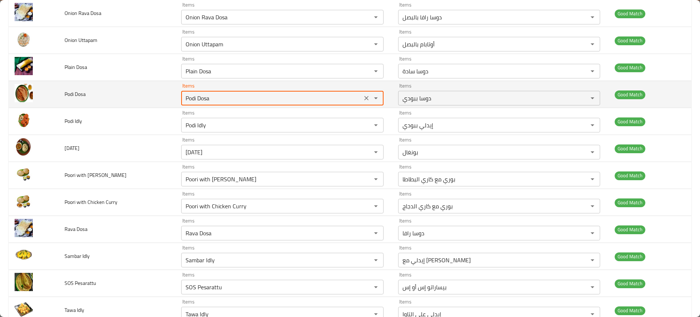
scroll to position [571, 0]
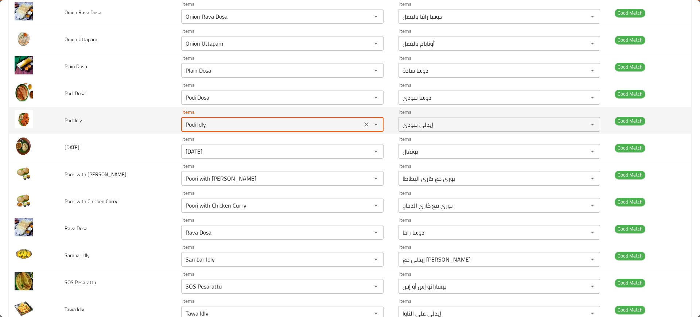
click at [192, 125] on Idly "Podi Idly" at bounding box center [271, 124] width 176 height 10
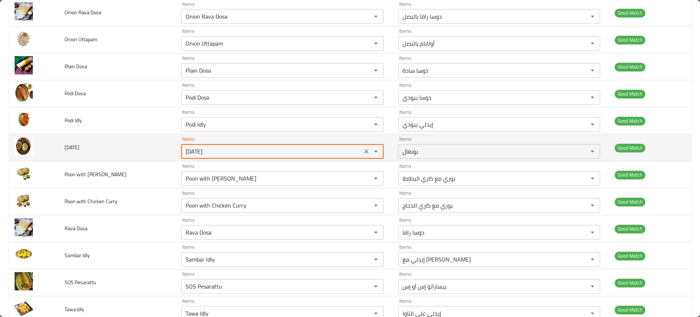
click at [198, 152] on input "Pongal" at bounding box center [271, 151] width 176 height 10
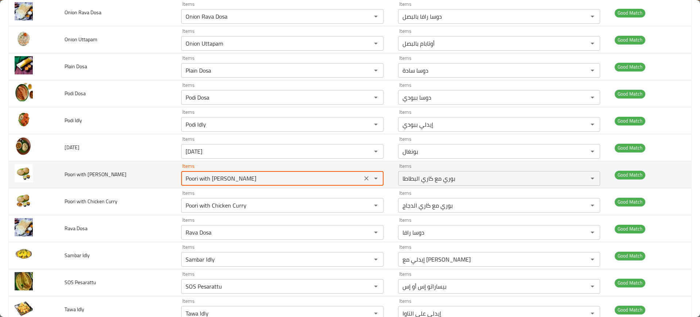
click at [202, 176] on Curry "Poori with Aloo Curry" at bounding box center [271, 178] width 176 height 10
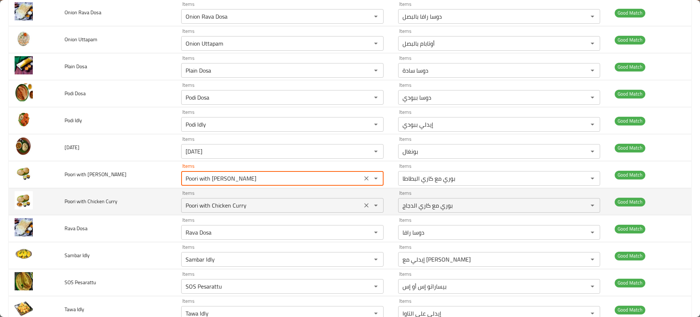
click at [199, 199] on div "Poori with Chicken Curry Items" at bounding box center [282, 205] width 202 height 15
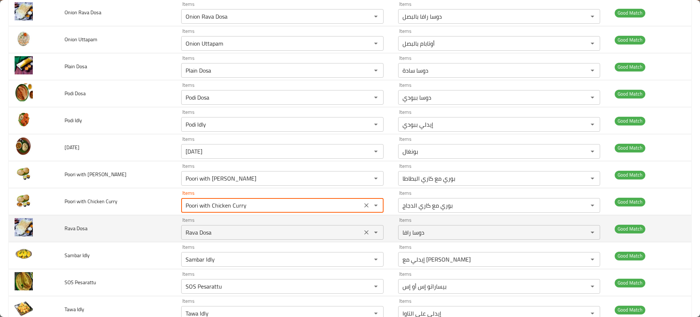
click at [219, 236] on Dosa "Rava Dosa" at bounding box center [271, 232] width 176 height 10
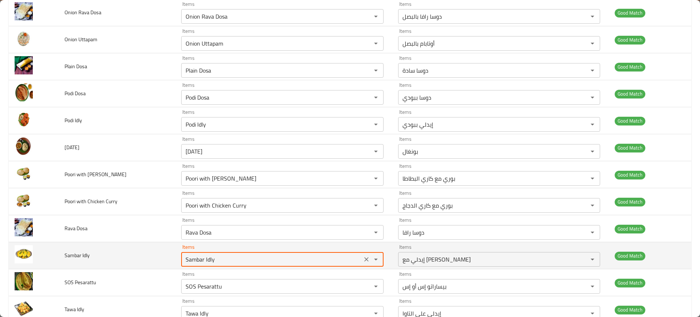
click at [219, 264] on Idly "Sambar Idly" at bounding box center [271, 259] width 176 height 10
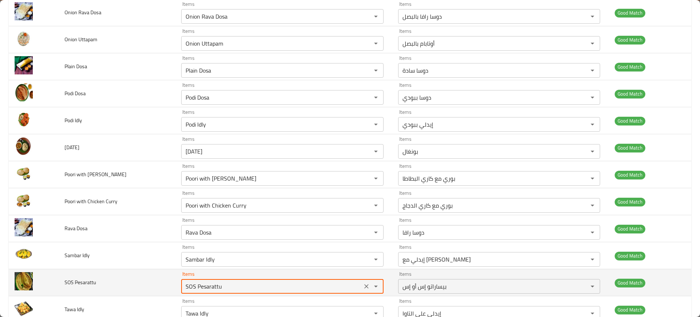
click at [223, 282] on Pesarattu "SOS Pesarattu" at bounding box center [271, 286] width 176 height 10
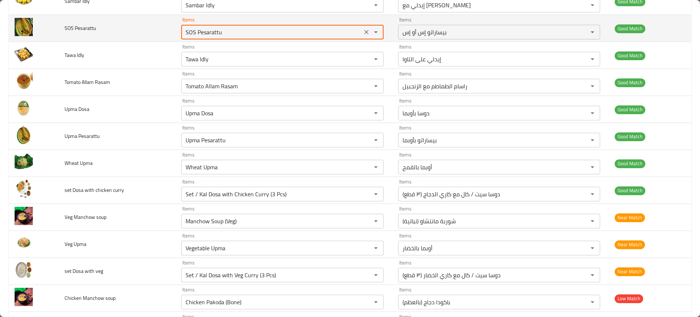
scroll to position [824, 0]
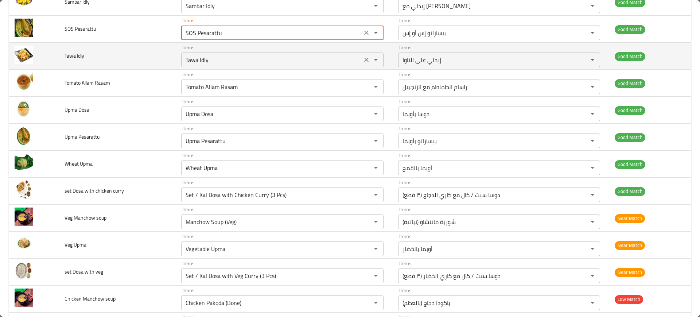
click at [224, 66] on div "Tawa Idly Items" at bounding box center [282, 60] width 202 height 15
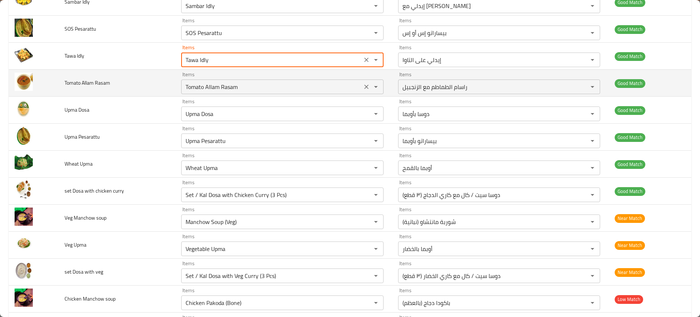
click at [213, 89] on Rasam "Tomato Allam Rasam" at bounding box center [271, 87] width 176 height 10
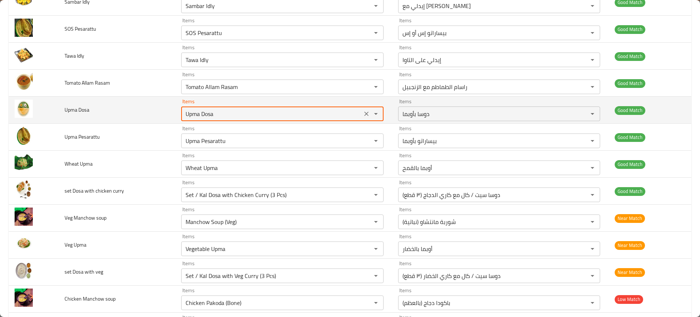
click at [196, 112] on Dosa "Upma Dosa" at bounding box center [271, 114] width 176 height 10
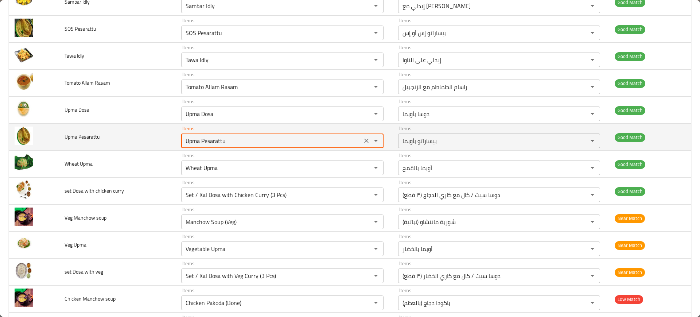
click at [201, 137] on Pesarattu "Upma Pesarattu" at bounding box center [271, 141] width 176 height 10
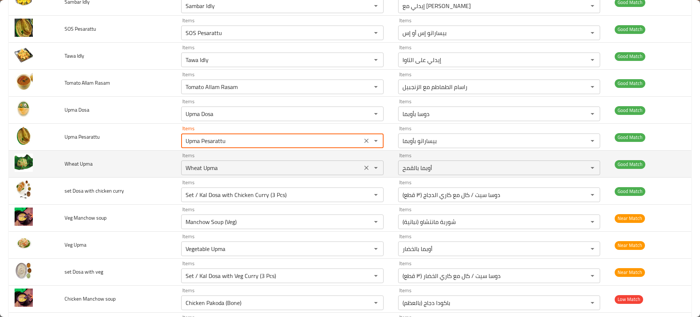
click at [203, 174] on div "Wheat Upma Items" at bounding box center [282, 167] width 202 height 15
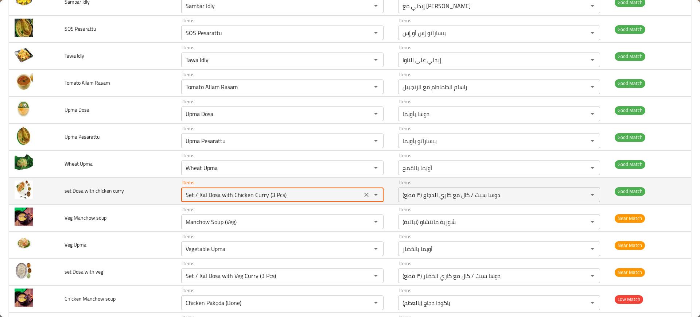
click at [183, 194] on curry "Set / Kal Dosa with Chicken Curry (3 Pcs)" at bounding box center [271, 195] width 176 height 10
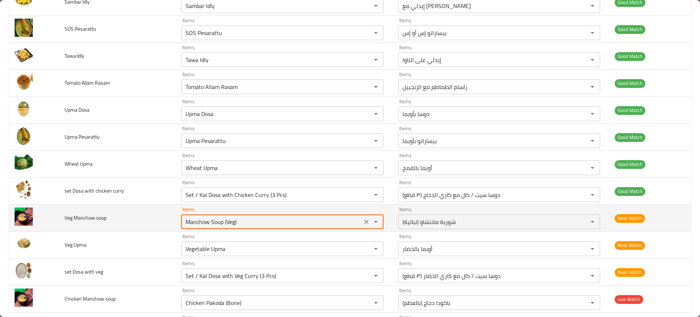
click at [197, 224] on soup "Manchow Soup (Veg)" at bounding box center [271, 222] width 176 height 10
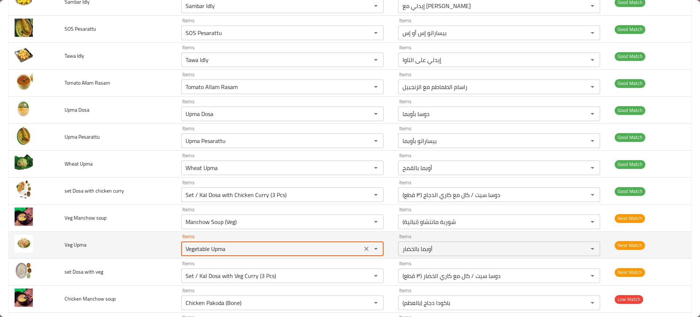
click at [206, 250] on Upma "Vegetable Upma" at bounding box center [271, 249] width 176 height 10
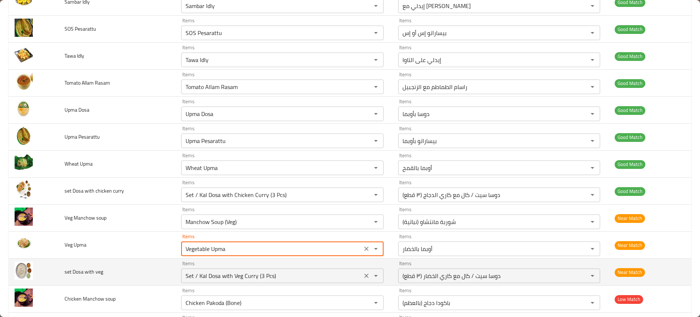
click at [212, 268] on div "Set / Kal Dosa with Veg Curry (3 Pcs) Items" at bounding box center [282, 275] width 202 height 15
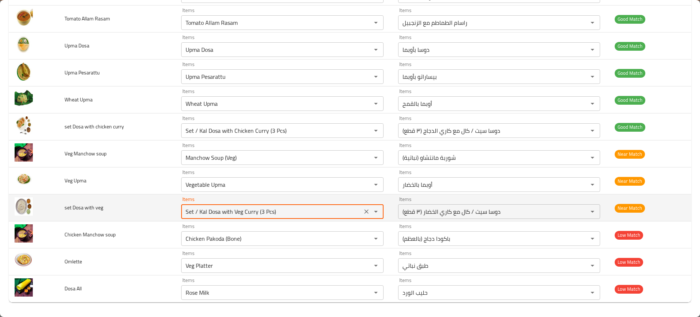
scroll to position [888, 0]
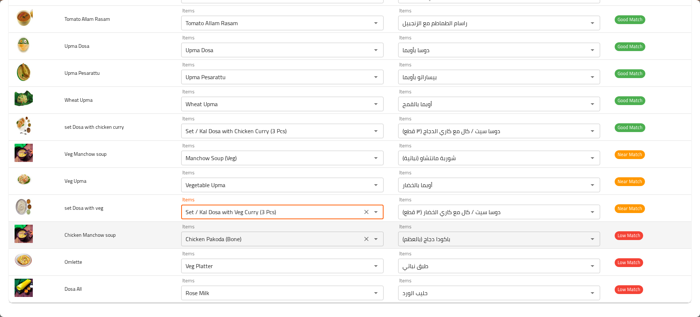
click at [203, 233] on div "Chicken Pakoda (Bone) Items" at bounding box center [282, 239] width 202 height 15
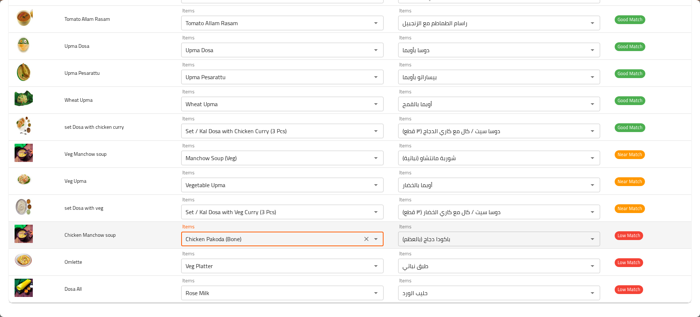
click at [203, 233] on div "Chicken Pakoda (Bone) Items" at bounding box center [282, 239] width 202 height 15
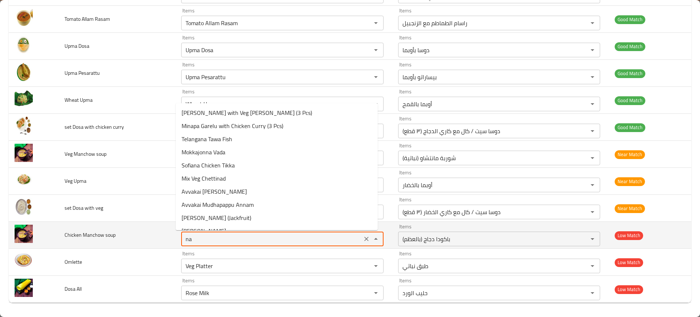
type soup "n"
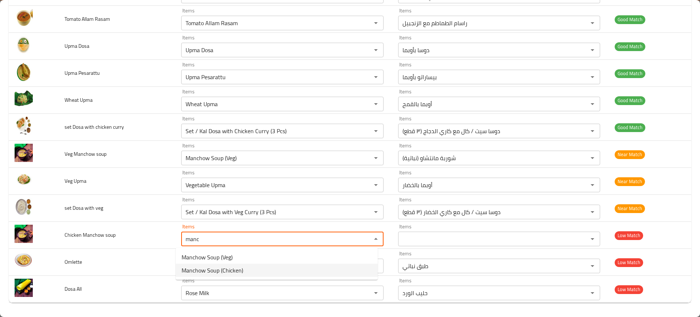
click at [203, 269] on span "Manchow Soup (Chicken)" at bounding box center [213, 270] width 62 height 9
type soup "Manchow Soup (Chicken)"
type soup-ar "شوربة مانتشاو (دجاج)"
type soup "Manchow Soup (Chicken)"
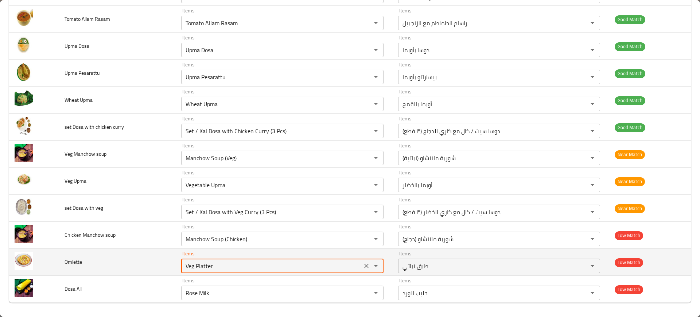
click at [210, 265] on input "Veg Platter" at bounding box center [271, 266] width 176 height 10
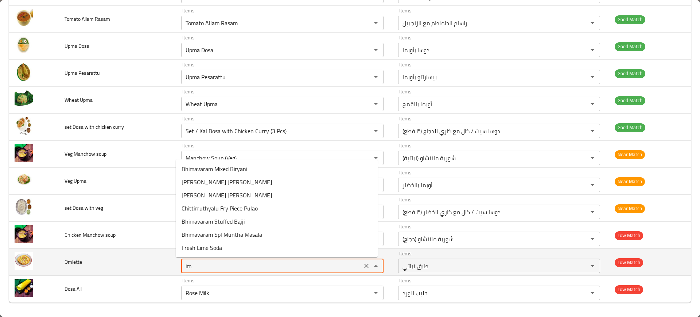
type input "i"
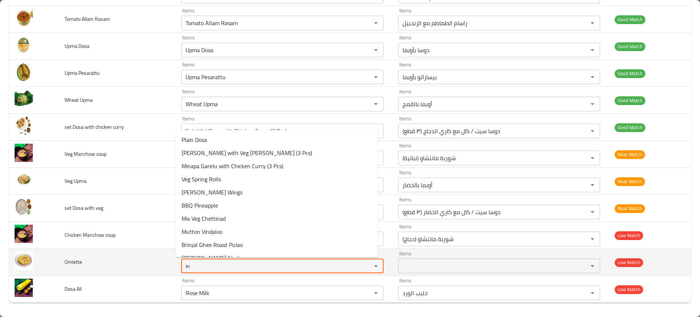
type input "i"
type input "u"
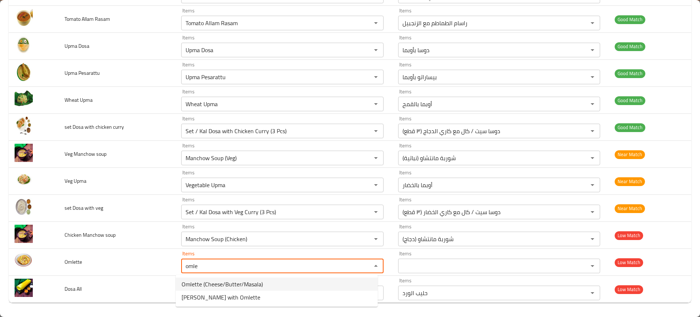
click at [191, 284] on span "Omlette (Cheese/Butter/Masala)" at bounding box center [222, 284] width 81 height 9
type input "Omlette (Cheese/Butter/Masala)"
type input "أومليت (جبن / زبدة / ماسالا)"
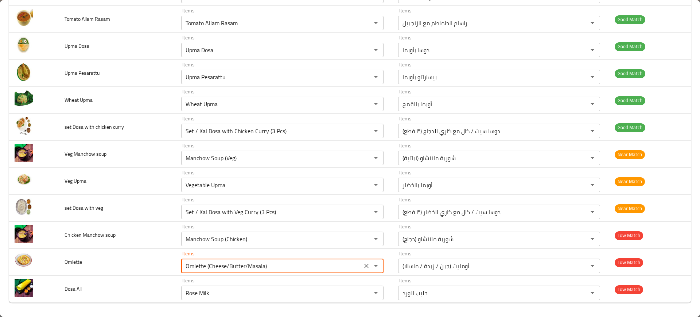
type input "Omlette (Cheese/Butter/Masala)"
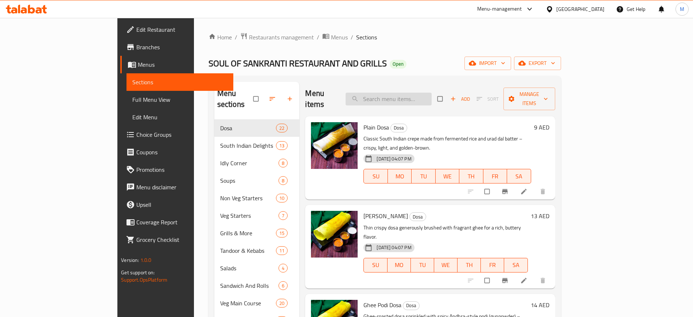
click at [412, 93] on input "search" at bounding box center [389, 99] width 86 height 13
paste input "Vegetable Upma"
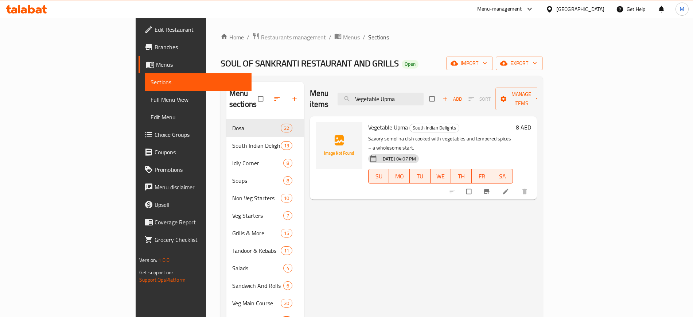
paste input "Manchow Soup (Veg)"
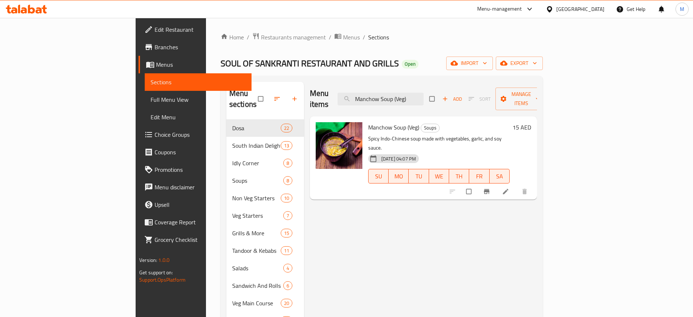
paste input "Set / Kal Dosa with Chicken [PERSON_NAME] (3 Pcs"
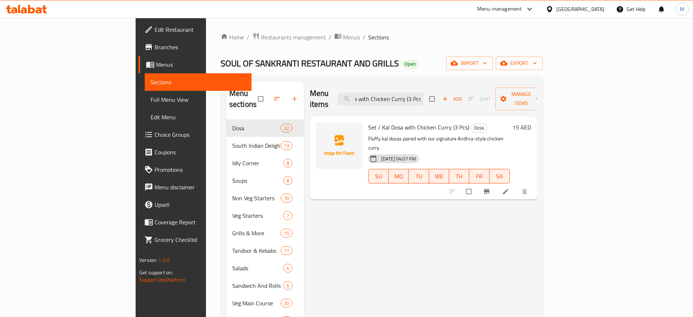
type input "Set / Kal Dosa with Chicken Curry (3 Pcs)"
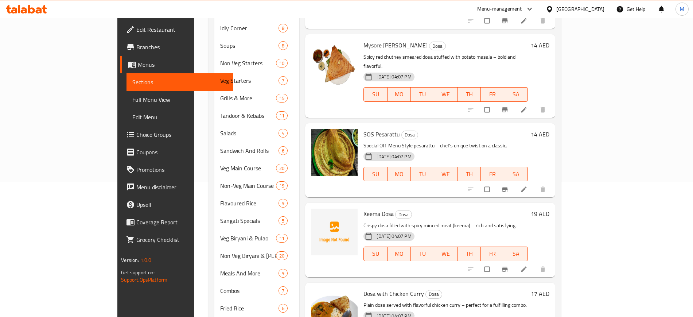
scroll to position [158, 0]
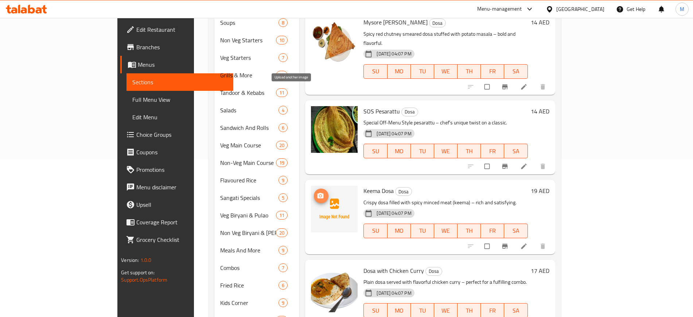
click at [318, 193] on icon "upload picture" at bounding box center [321, 195] width 6 height 5
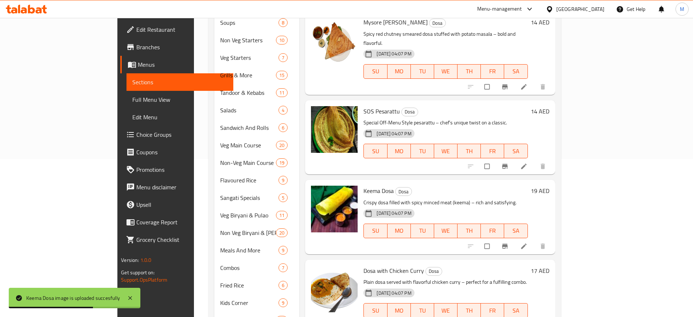
scroll to position [252, 0]
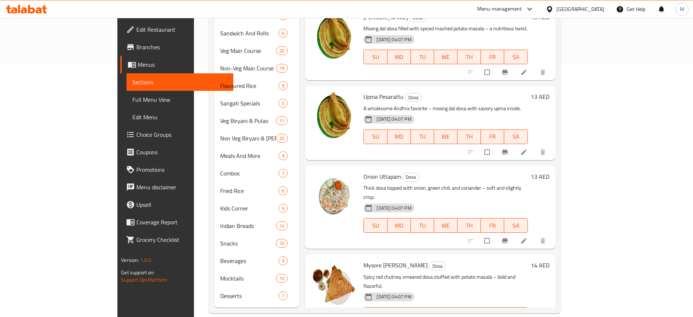
scroll to position [1303, 0]
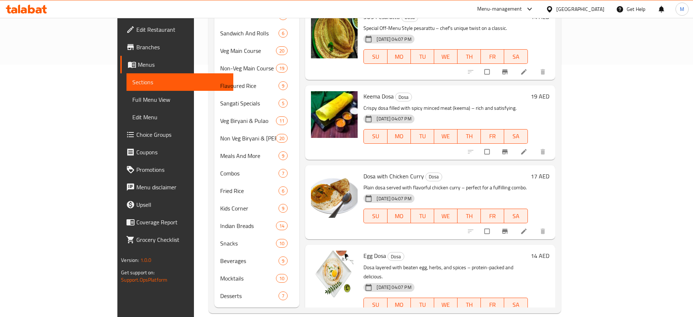
copy span "Kadapa"
copy span "Karam"
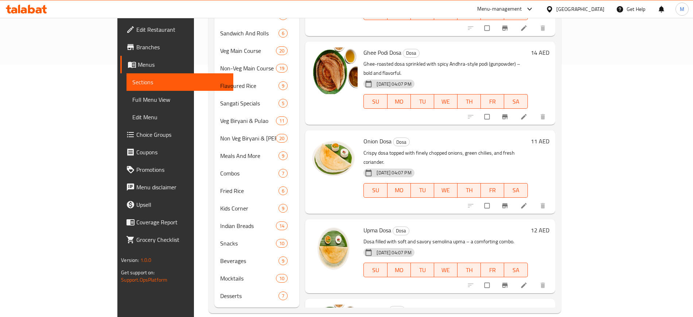
scroll to position [0, 0]
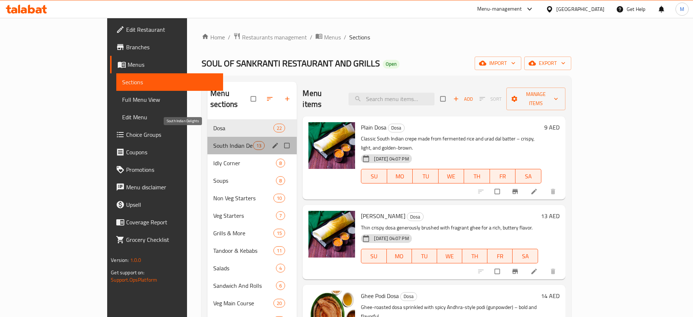
click at [225, 141] on span "South Indian Delights" at bounding box center [233, 145] width 40 height 9
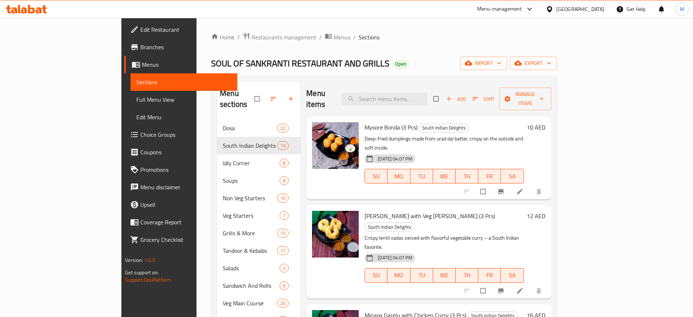
click at [409, 95] on input "search" at bounding box center [385, 99] width 86 height 13
paste input "Chitti Idly"
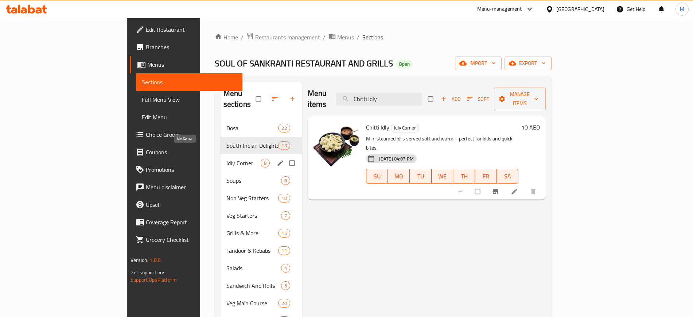
paste input "Sambar"
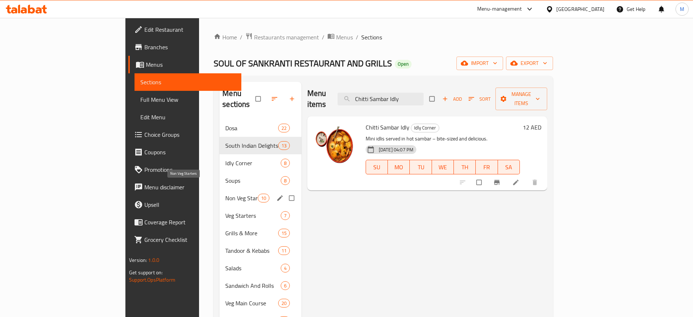
paste input "Dosa with Chicken Curr"
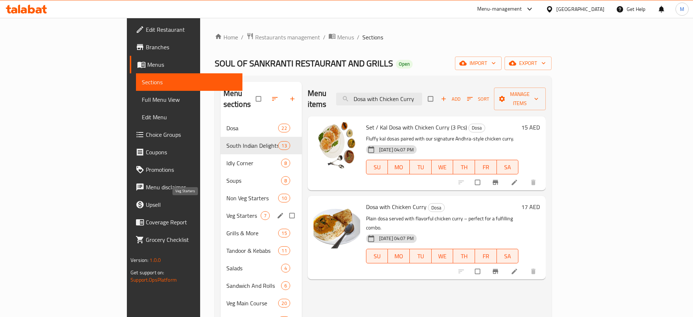
paste input "Egg Dosa"
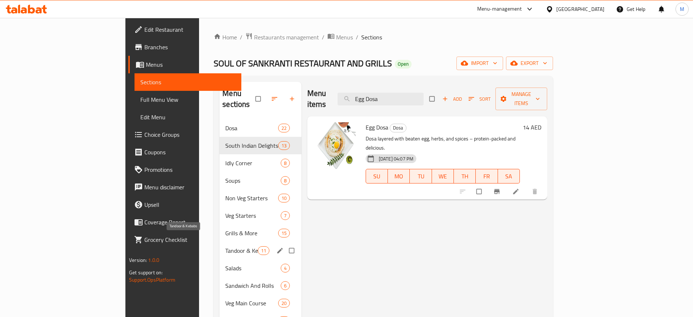
paste input "Fried Idly"
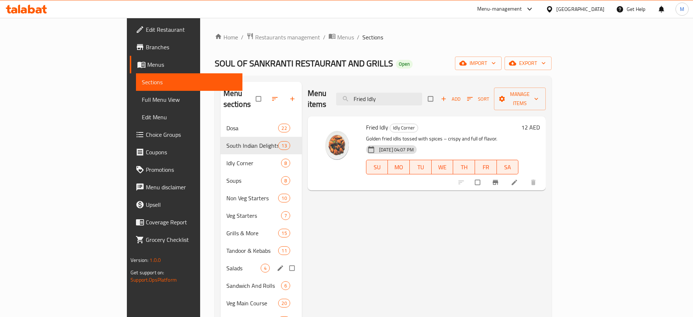
paste input "[PERSON_NAME]"
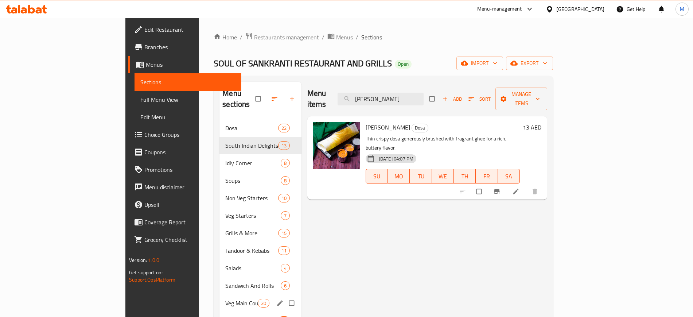
paste input "Podi"
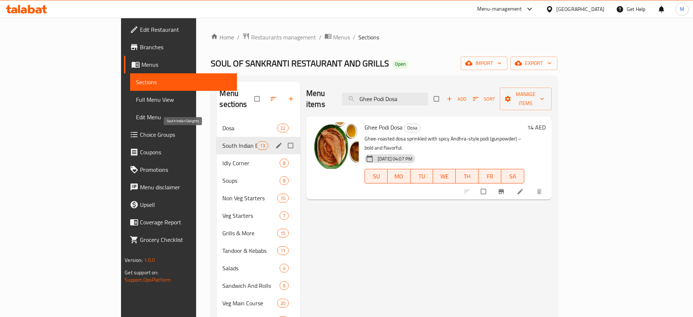
paste input "Idly"
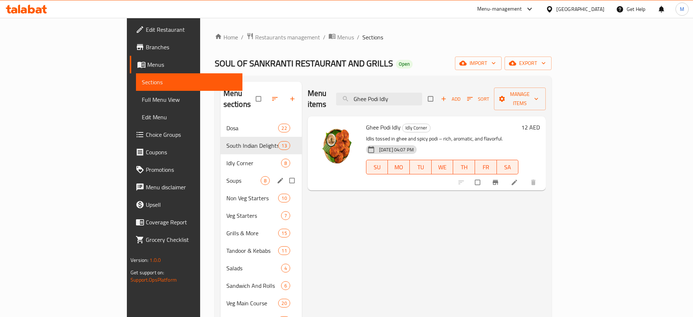
paste input "search"
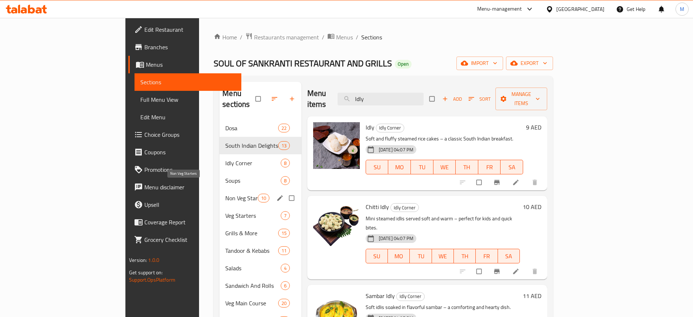
paste input "Kodi [PERSON_NAME]"
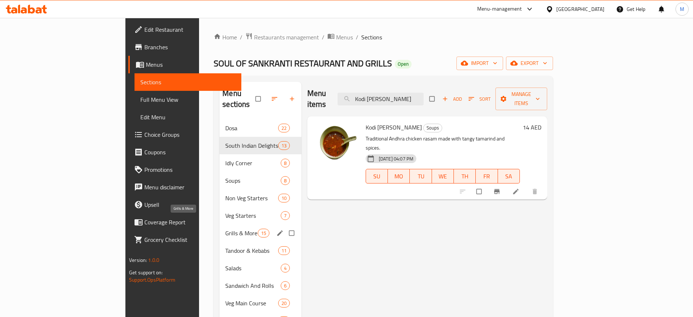
paste input "Lemon Coriander Soup"
paste input "[PERSON_NAME]"
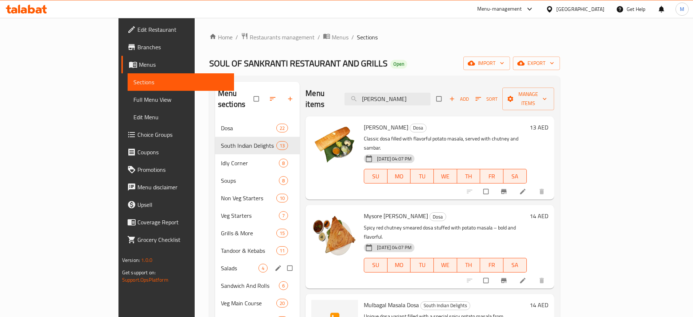
paste input "Pesarattu"
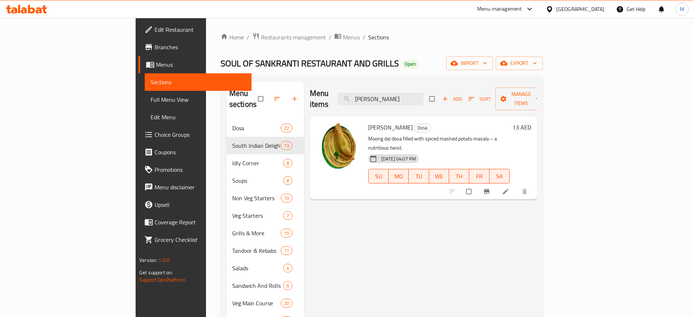
paste input "Rava Dosa"
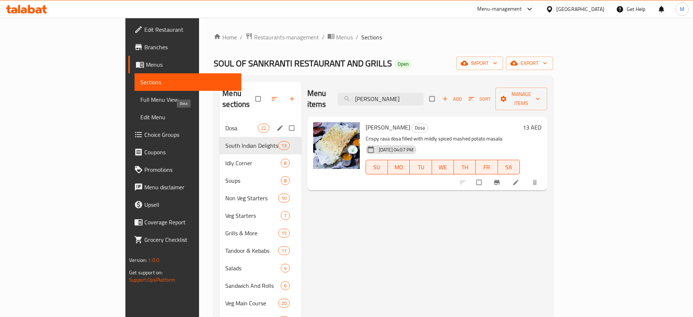
paste input "ysore Masal"
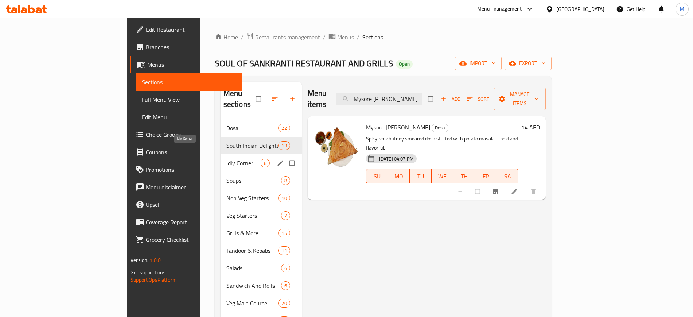
paste input "Onion"
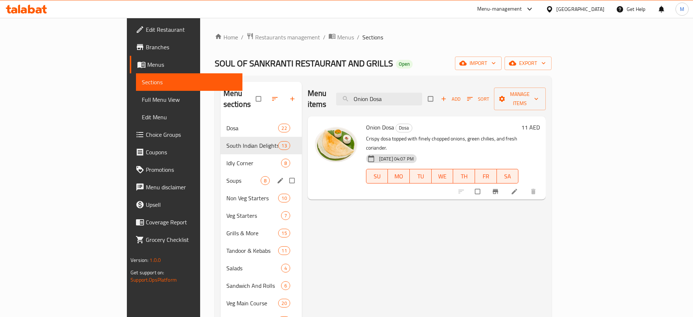
paste input "Pesarattu"
paste input "Rava Dosa"
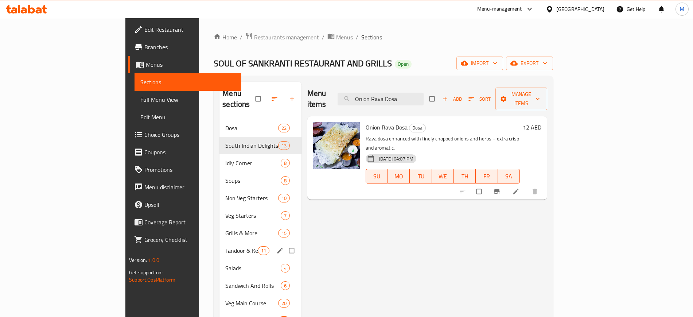
paste input "Uttapam"
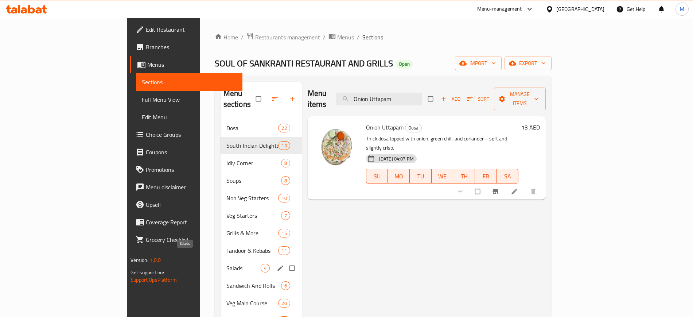
paste input "Plain Dosa"
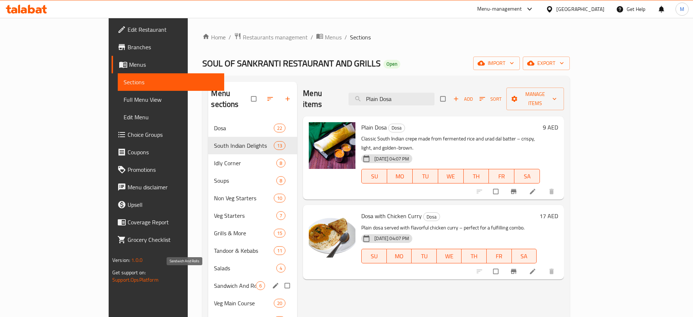
paste input "odi"
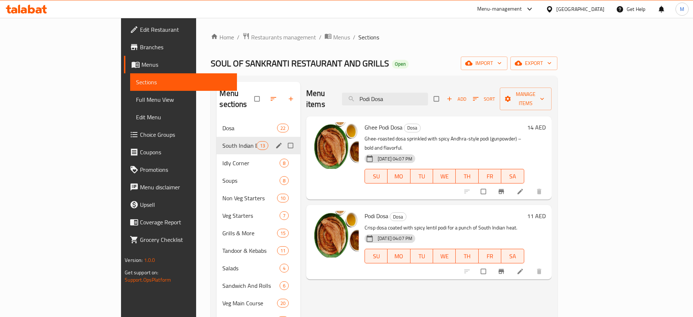
paste input "Idly"
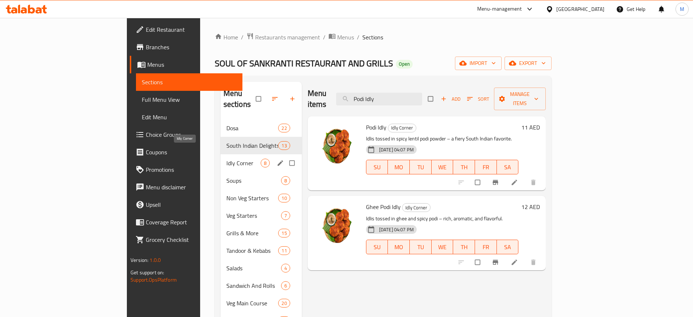
paste input "ngal"
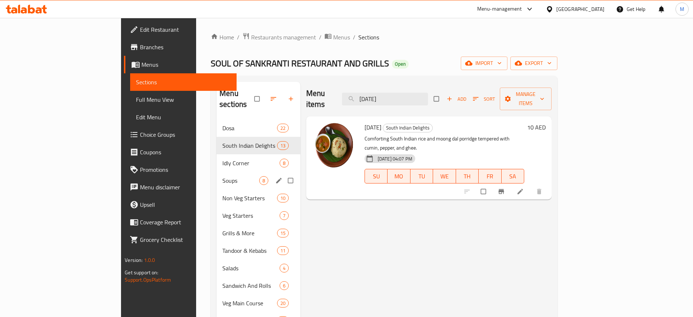
paste input "ori with [PERSON_NAME]"
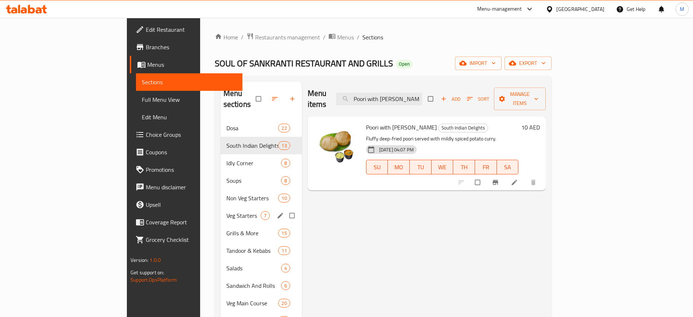
paste input "Chicken"
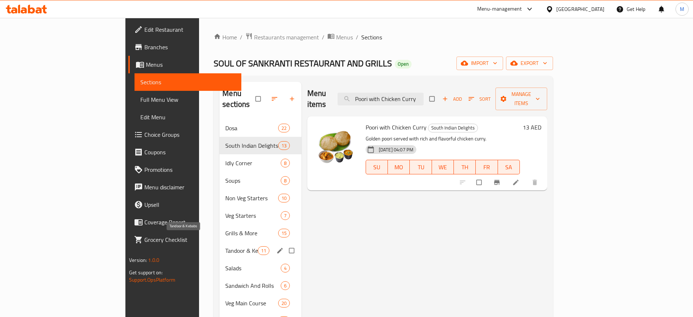
paste input "Rava Dosa"
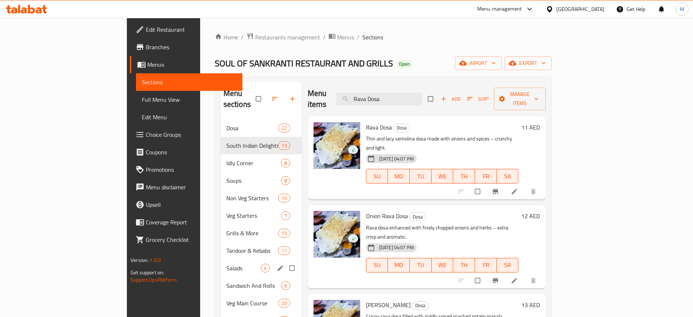
paste input "Sambar Idly"
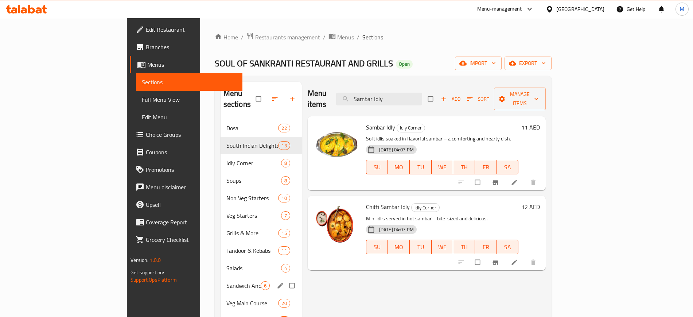
paste input "OS Pesarattu"
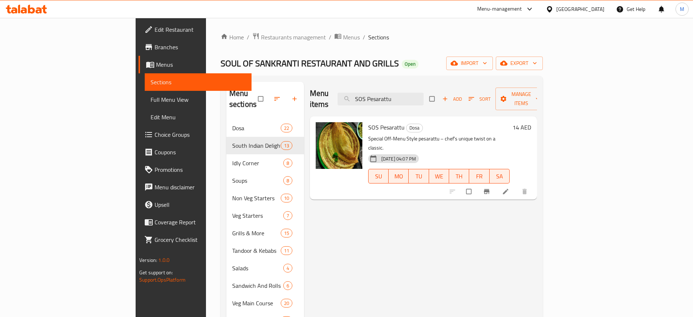
paste input "Tawa Idly"
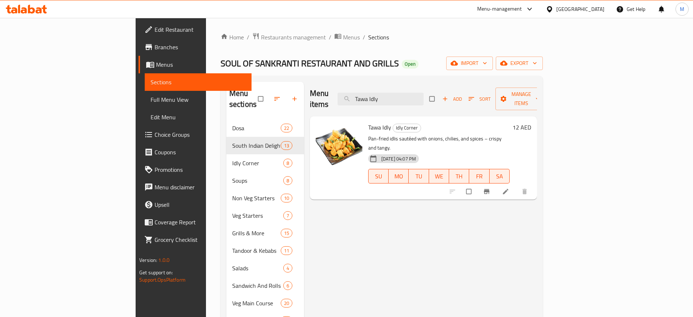
paste input "[PERSON_NAME] Rasam"
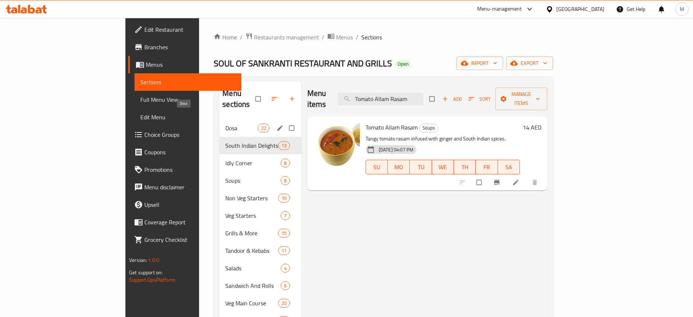
paste input "Upma Dosa"
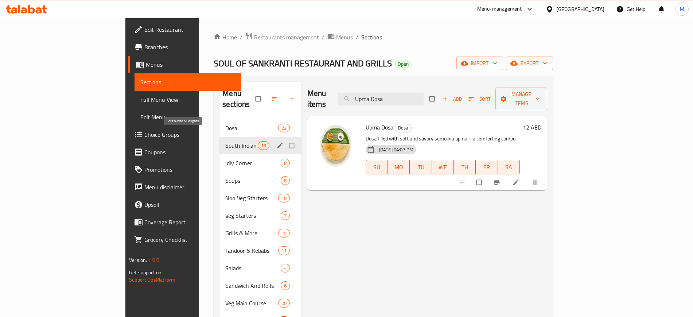
paste input "Pesarattu"
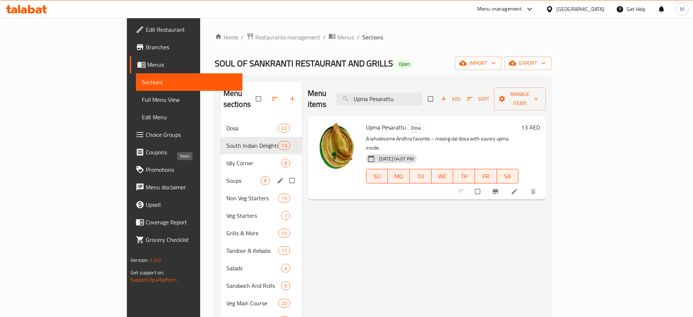
paste input "Wheat Upma"
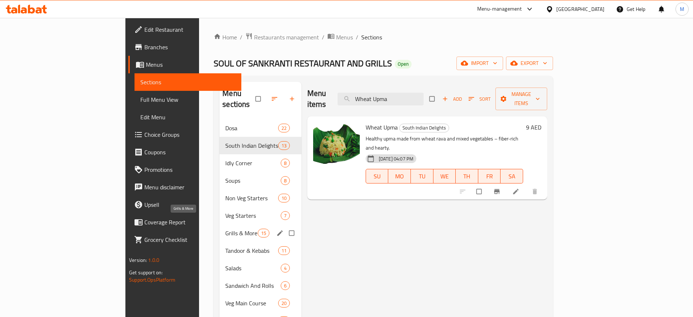
paste input "Set / Kal Dosa with Chicken Curry (3 Pcs)"
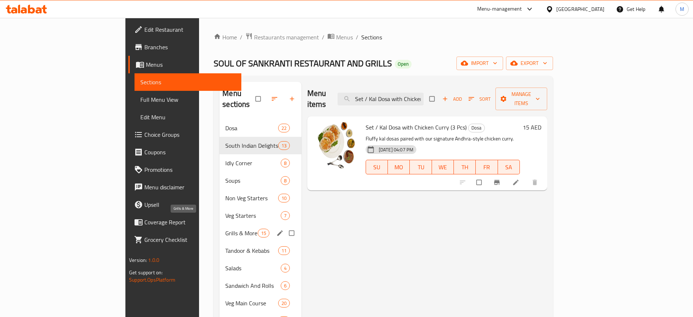
paste input "Manchow Soup (Veg"
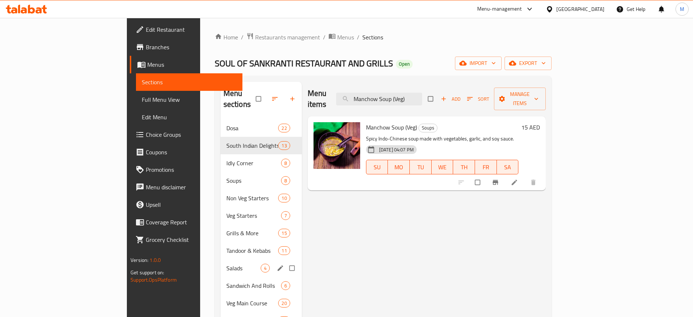
paste input "Vegetable Upma"
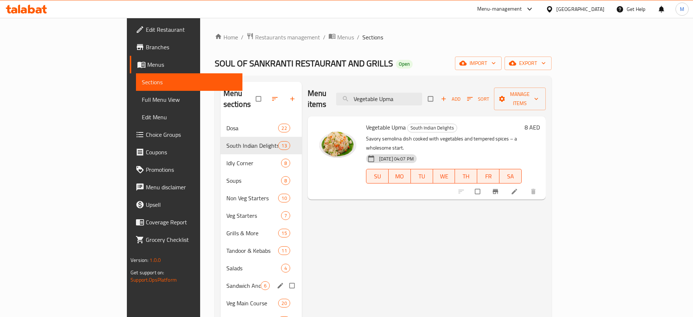
paste input "Set / Kal Dosa with Veg Curry (3 Pcs)"
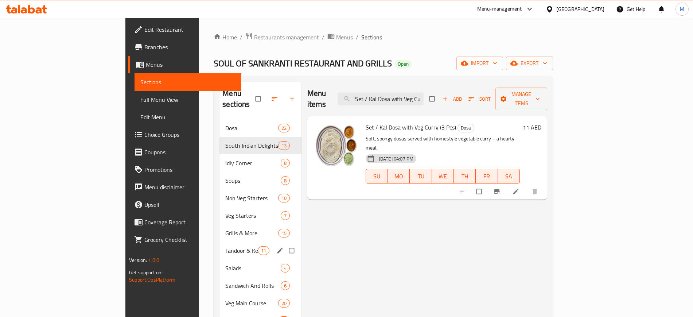
paste input "Chicken Pakoda (Bone"
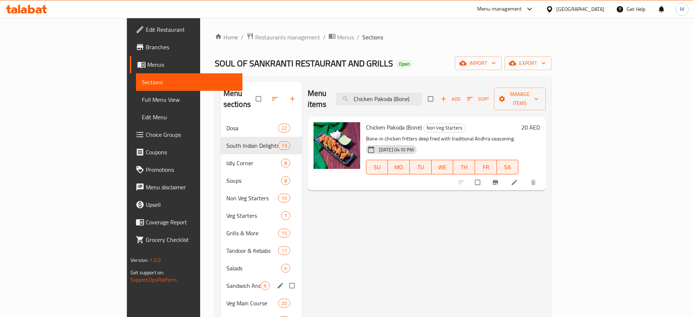
paste input "Manchow Soup (Chicken"
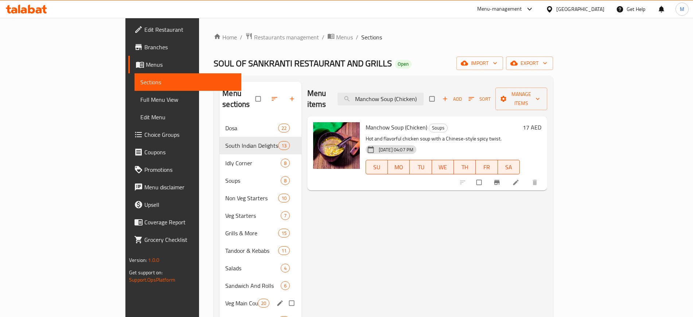
paste input "Omlette (Cheese/Butter/Masala"
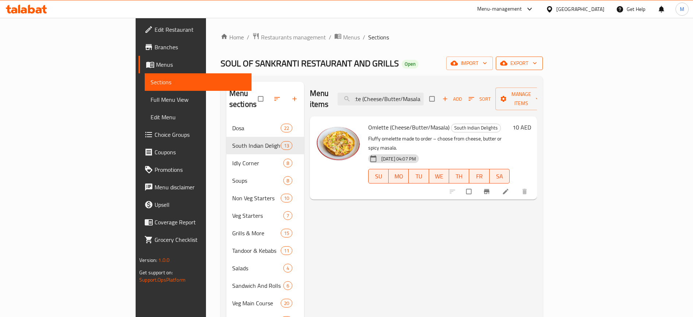
type input "Omlette (Cheese/Butter/Masala)"
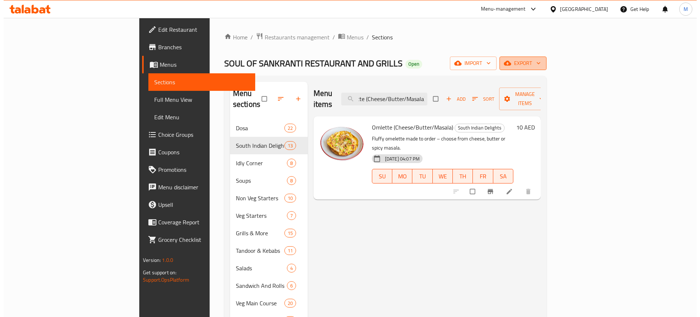
scroll to position [0, 0]
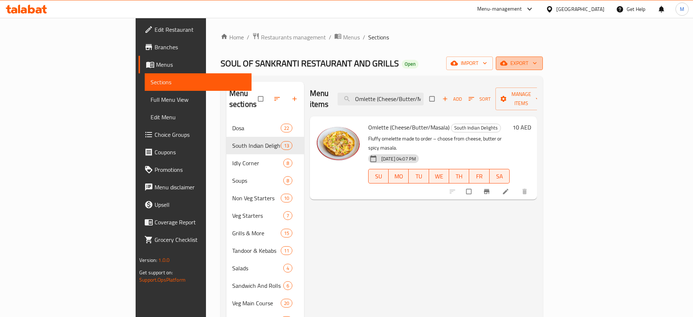
click at [537, 62] on span "export" at bounding box center [519, 63] width 35 height 9
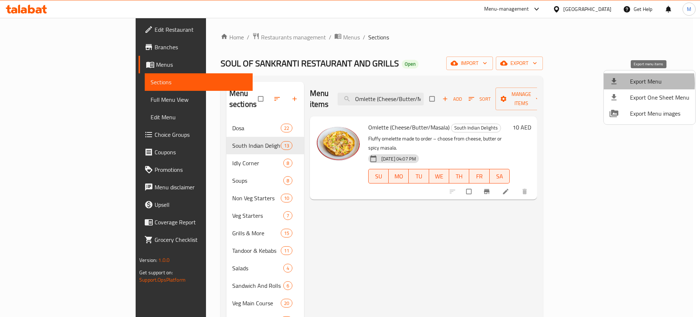
click at [627, 83] on div at bounding box center [620, 81] width 20 height 9
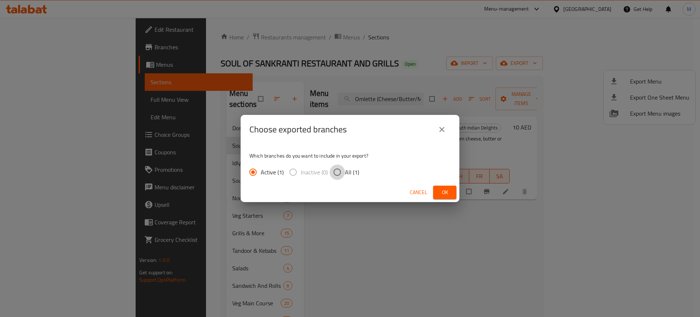
click at [341, 179] on input "All (1)" at bounding box center [337, 171] width 15 height 15
radio input "true"
click at [444, 188] on span "Ok" at bounding box center [445, 192] width 12 height 9
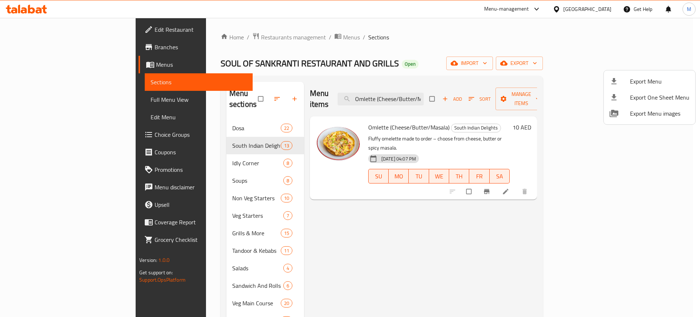
click at [252, 40] on div at bounding box center [350, 158] width 700 height 317
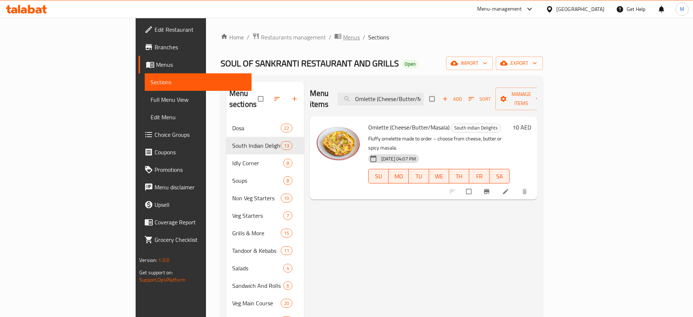
click at [343, 39] on span "Menus" at bounding box center [351, 37] width 17 height 9
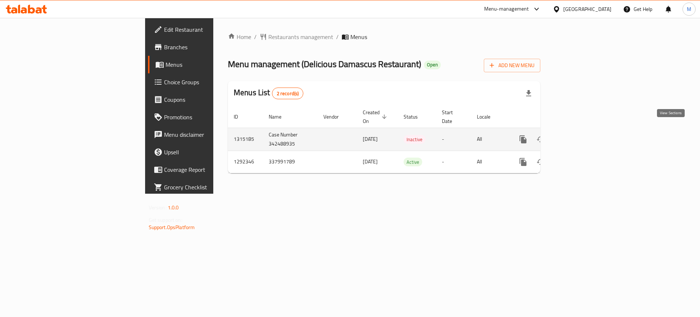
click at [580, 135] on icon "enhanced table" at bounding box center [575, 139] width 9 height 9
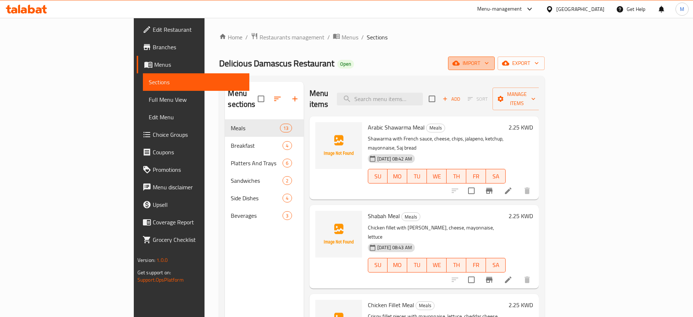
click at [460, 63] on icon "button" at bounding box center [455, 63] width 7 height 5
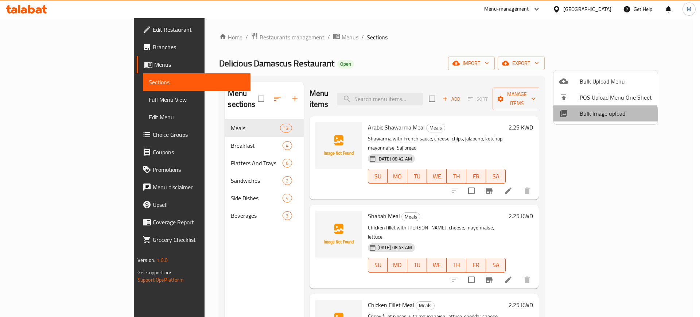
click at [593, 116] on span "Bulk Image upload" at bounding box center [616, 113] width 72 height 9
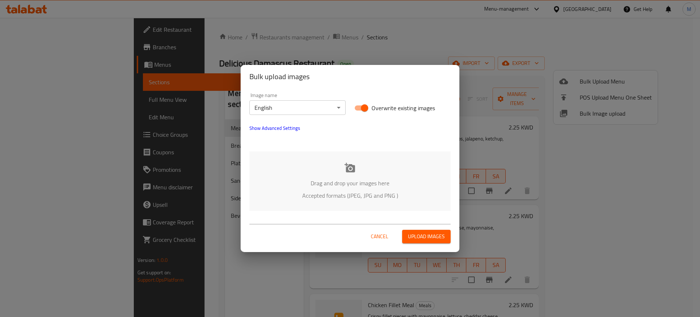
click at [377, 212] on div "Image name English ​ Overwrite existing images Show Advanced Settings Drag and …" at bounding box center [350, 151] width 219 height 127
click at [322, 200] on p "Accepted formats (JPEG, JPG and PNG )" at bounding box center [349, 195] width 179 height 9
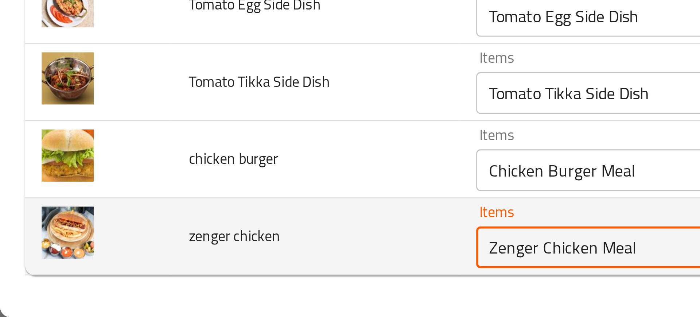
click at [182, 296] on chicken "Zenger Chicken Meal" at bounding box center [260, 292] width 182 height 10
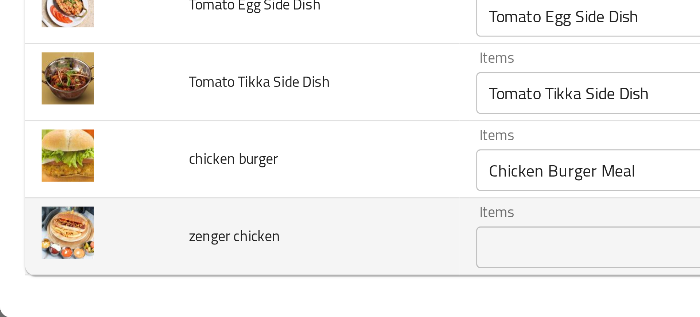
click at [75, 292] on span "zenger chicken" at bounding box center [82, 288] width 32 height 9
copy span "zenger chicken"
click at [126, 282] on td "zenger chicken" at bounding box center [110, 288] width 101 height 27
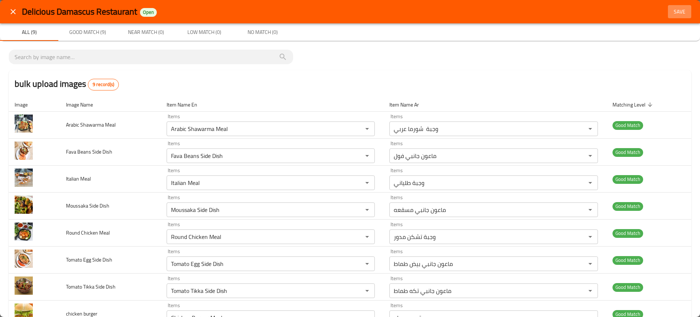
click at [679, 13] on span "Save" at bounding box center [680, 11] width 18 height 9
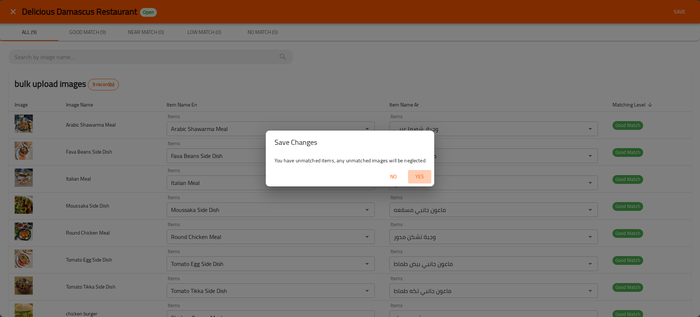
click at [423, 176] on span "Yes" at bounding box center [420, 176] width 18 height 9
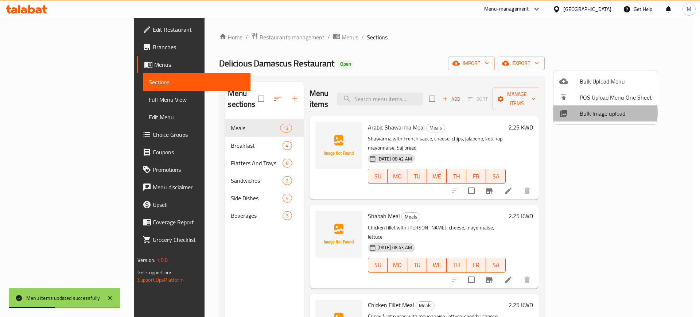
click at [593, 112] on span "Bulk Image upload" at bounding box center [616, 113] width 72 height 9
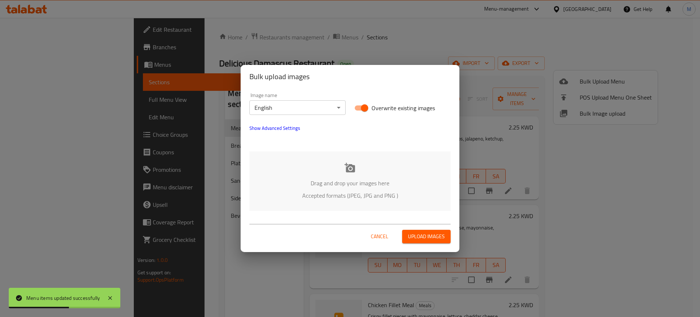
click at [364, 197] on p "Accepted formats (JPEG, JPG and PNG )" at bounding box center [349, 195] width 179 height 9
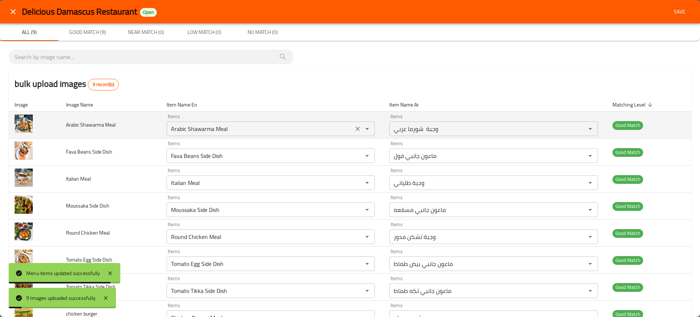
click at [172, 131] on Meal "Arabic Shawarma Meal" at bounding box center [260, 129] width 182 height 10
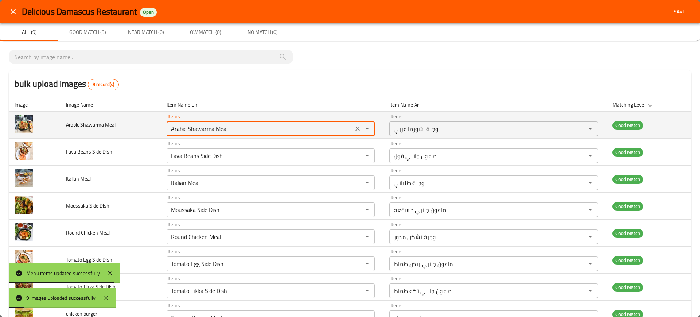
click at [172, 131] on Meal "Arabic Shawarma Meal" at bounding box center [260, 129] width 182 height 10
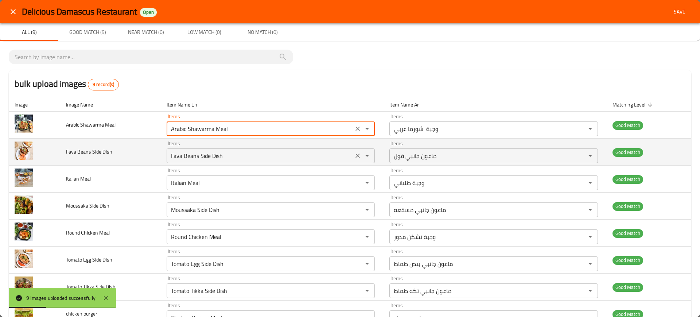
click at [254, 149] on div "Fava Beans Side Dish Items" at bounding box center [271, 155] width 208 height 15
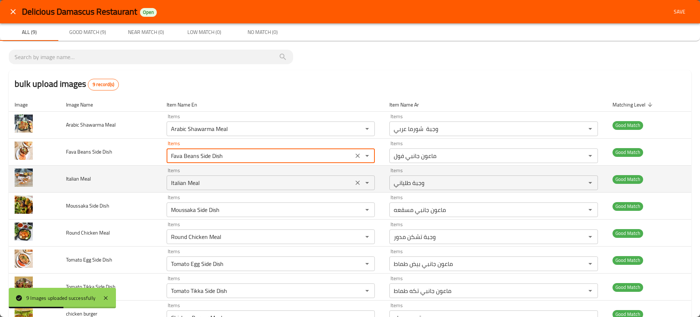
click at [209, 180] on Meal "Italian Meal" at bounding box center [260, 183] width 182 height 10
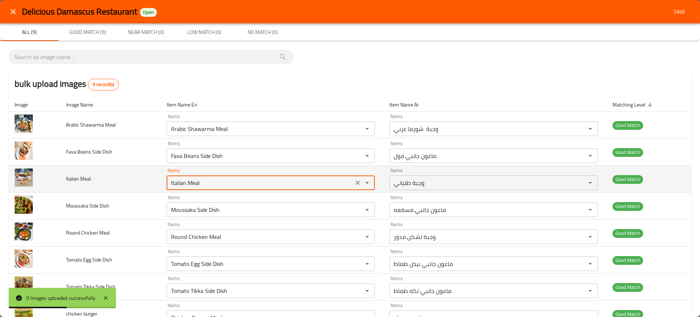
click at [209, 180] on Meal "Italian Meal" at bounding box center [260, 183] width 182 height 10
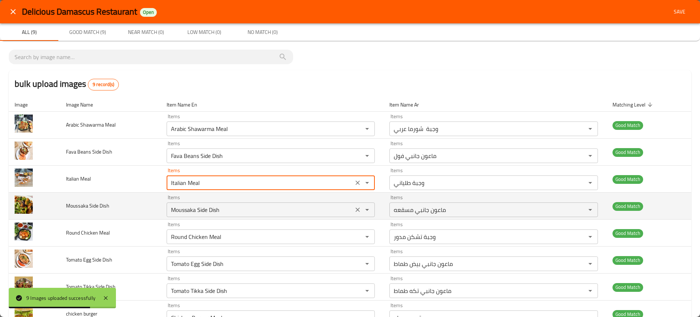
click at [228, 211] on Dish "Moussaka Side Dish" at bounding box center [260, 210] width 182 height 10
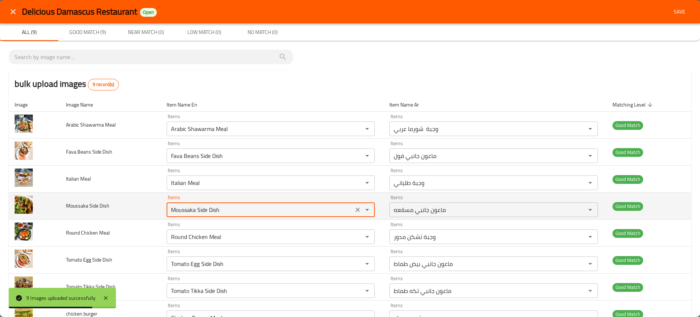
click at [228, 211] on Dish "Moussaka Side Dish" at bounding box center [260, 210] width 182 height 10
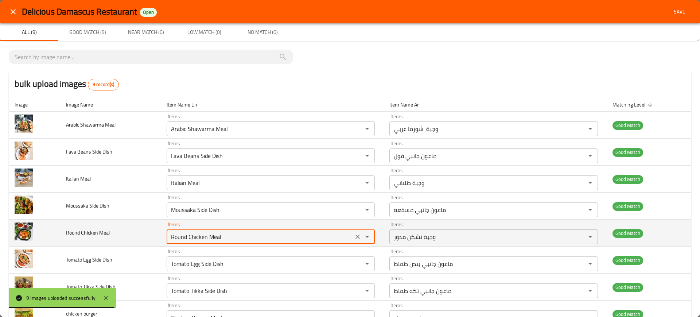
click at [220, 234] on Meal "Round Chicken Meal" at bounding box center [260, 237] width 182 height 10
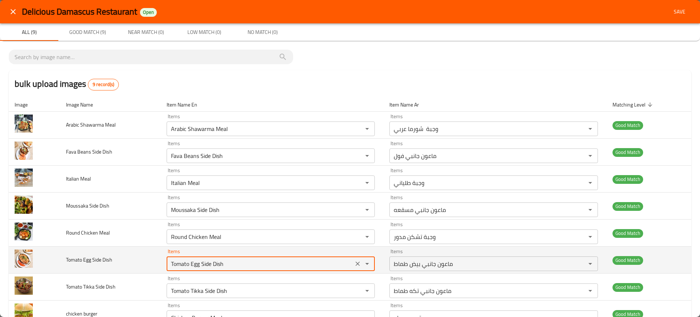
click at [227, 261] on Dish "Tomato Egg Side Dish" at bounding box center [260, 263] width 182 height 10
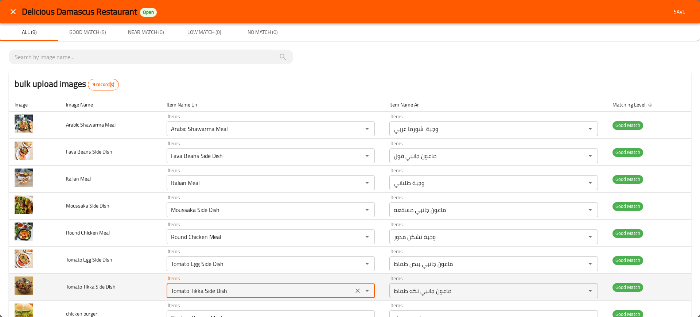
click at [231, 291] on Dish "Tomato Tikka Side Dish" at bounding box center [260, 290] width 182 height 10
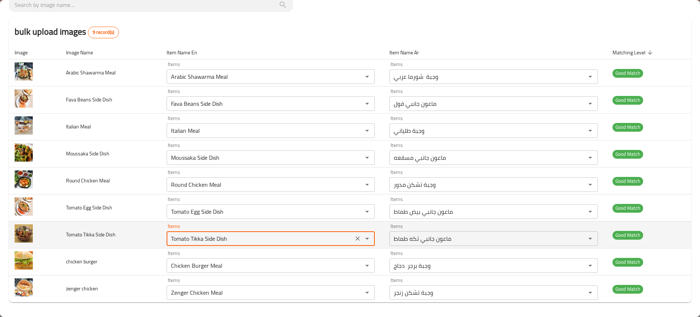
scroll to position [52, 0]
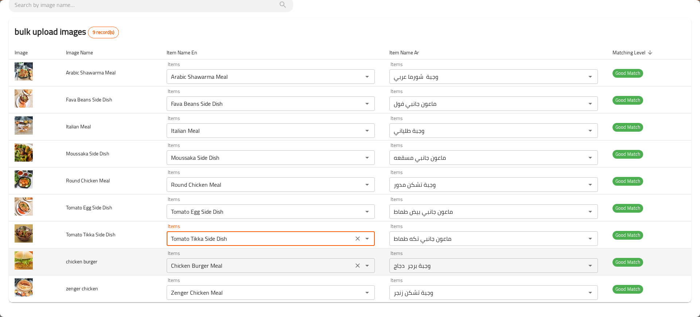
click at [227, 271] on div "Chicken Burger Meal Items" at bounding box center [271, 265] width 208 height 15
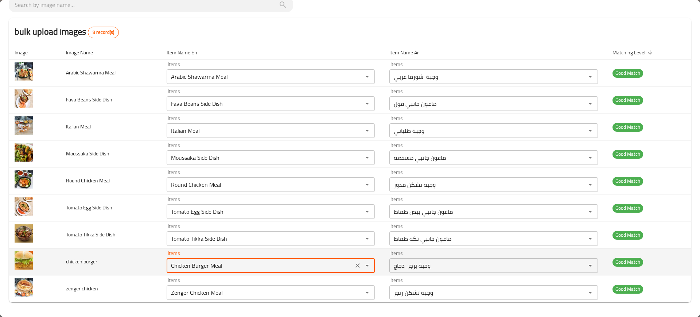
click at [227, 271] on div "Chicken Burger Meal Items" at bounding box center [271, 265] width 208 height 15
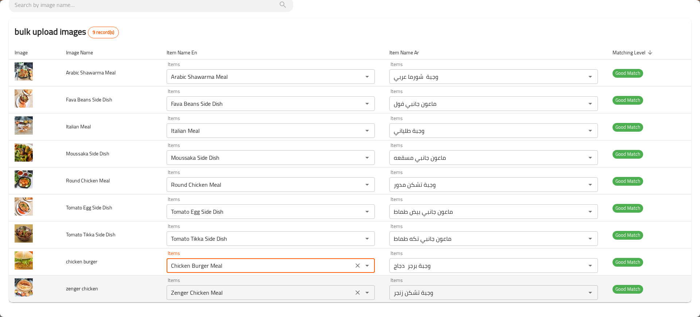
click at [199, 292] on chicken "Zenger Chicken Meal" at bounding box center [260, 292] width 182 height 10
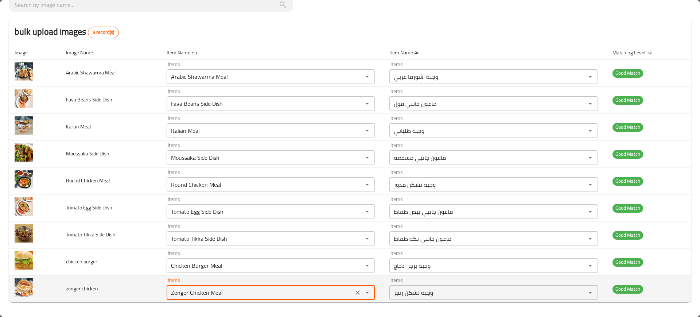
click at [199, 292] on chicken "Zenger Chicken Meal" at bounding box center [260, 292] width 182 height 10
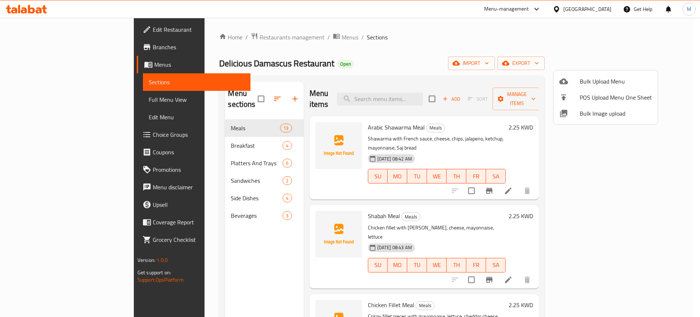
click at [599, 8] on div at bounding box center [350, 158] width 700 height 317
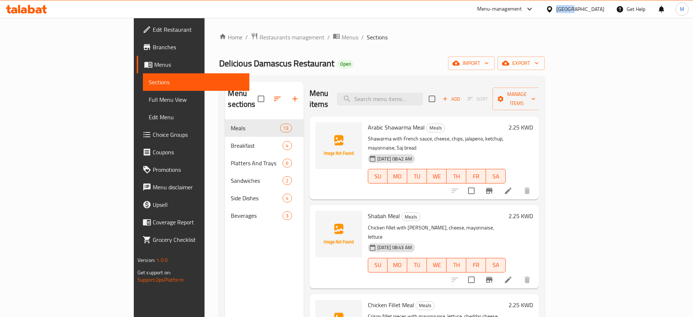
click at [599, 8] on div "Kuwait" at bounding box center [580, 9] width 48 height 8
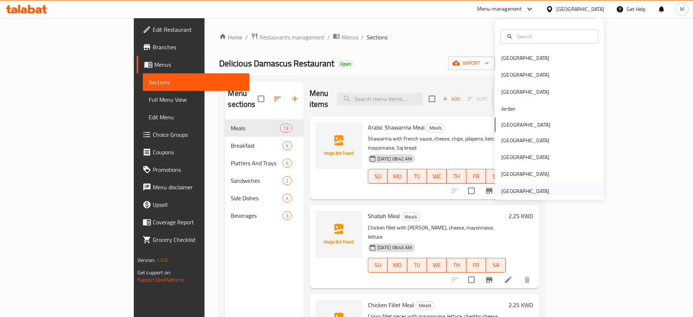
click at [510, 195] on div "[GEOGRAPHIC_DATA]" at bounding box center [525, 191] width 48 height 8
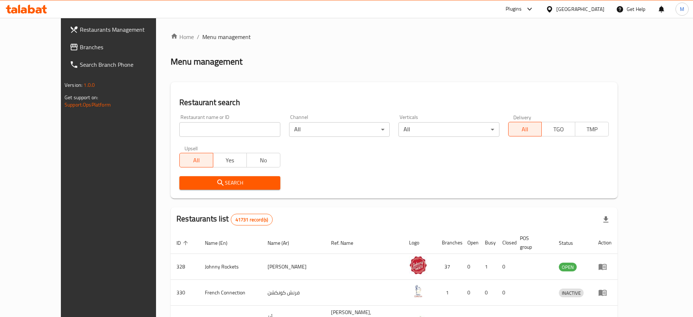
click at [182, 125] on input "search" at bounding box center [229, 129] width 101 height 15
paste input "Ayaam al rawi resturant"
type input "Ayaam al rawi resturant"
click button "Search" at bounding box center [229, 182] width 101 height 13
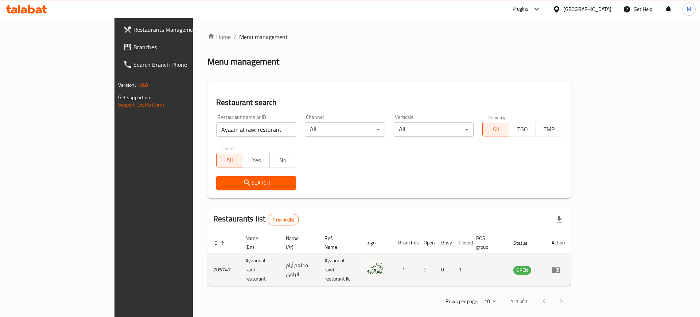
click at [571, 263] on td "enhanced table" at bounding box center [558, 270] width 25 height 32
click at [560, 265] on icon "enhanced table" at bounding box center [556, 269] width 9 height 9
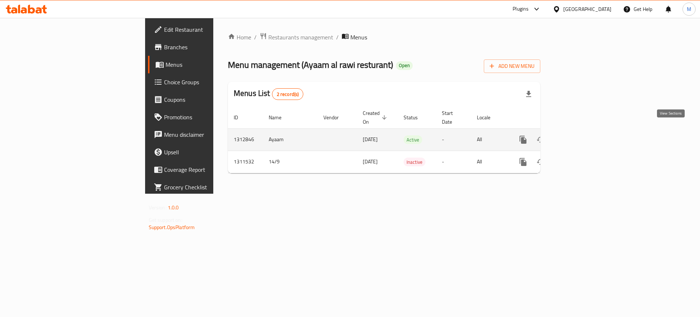
click at [584, 131] on link "enhanced table" at bounding box center [576, 140] width 18 height 18
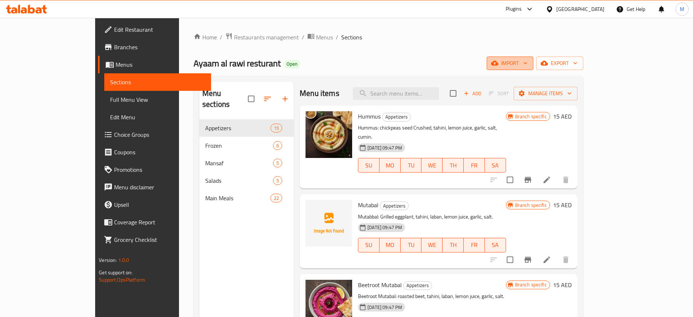
click at [528, 62] on span "import" at bounding box center [510, 63] width 35 height 9
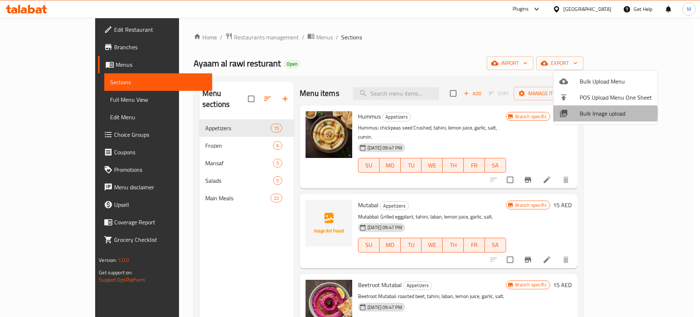
click at [593, 113] on span "Bulk Image upload" at bounding box center [616, 113] width 72 height 9
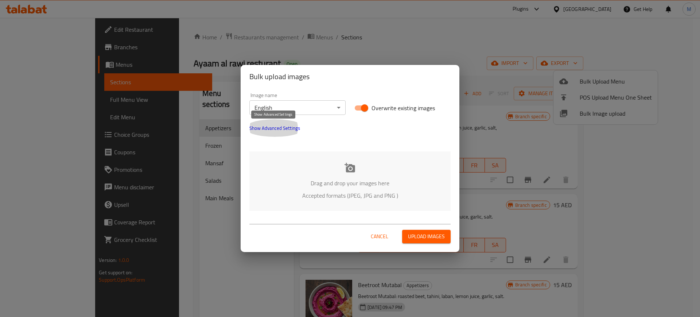
click at [281, 130] on span "Show Advanced Settings" at bounding box center [274, 128] width 51 height 9
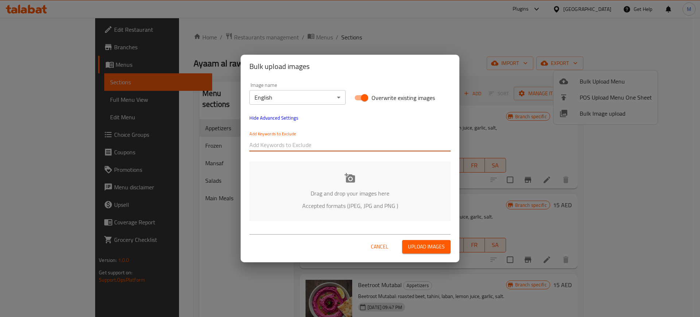
click at [289, 140] on input "text" at bounding box center [349, 145] width 201 height 12
paste input "_Subham-0000-"
type input "_Subham-0000-"
click at [307, 152] on div at bounding box center [377, 144] width 147 height 15
click at [324, 146] on input "text" at bounding box center [377, 145] width 147 height 12
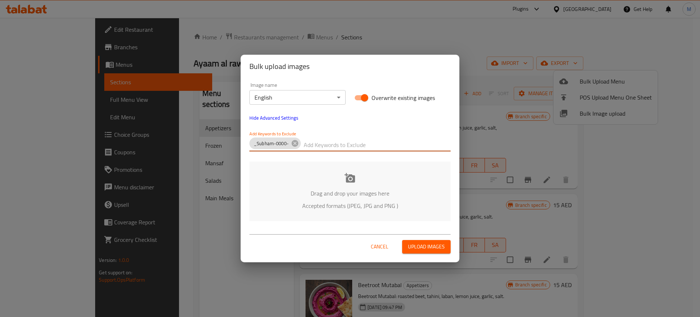
paste input "AyaamAlRawl_"
type input "AyaamAlRawl_"
click at [403, 131] on div "Add Keywords to Exclude _Subham-0000- AyaamAlRawl_" at bounding box center [349, 141] width 201 height 20
click at [406, 148] on input "text" at bounding box center [403, 145] width 96 height 12
paste input "_Subham-0000-"
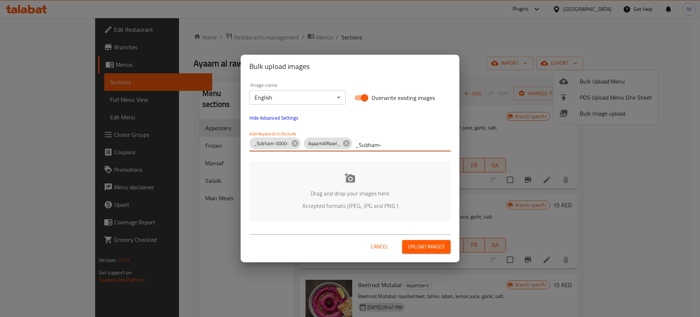
type input "_Subham-"
click at [320, 208] on p "Accepted formats (JPEG, JPG and PNG )" at bounding box center [349, 205] width 179 height 9
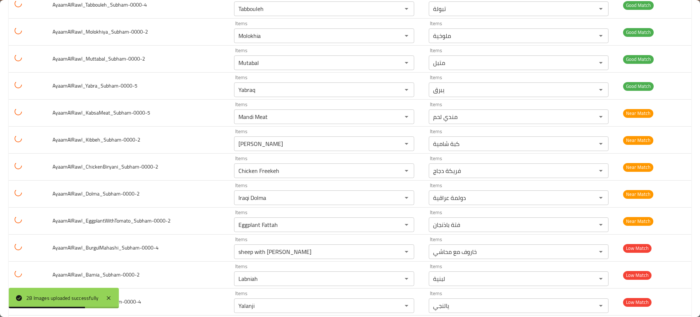
scroll to position [565, 0]
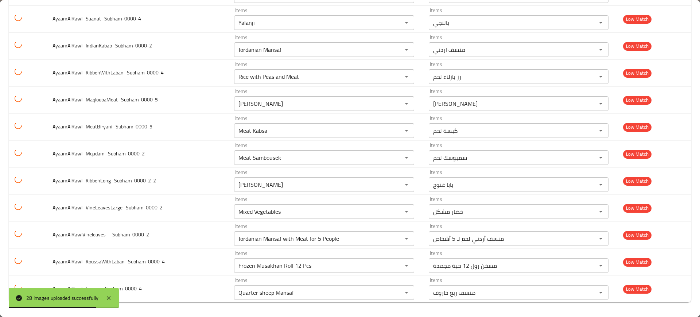
click at [114, 299] on div "28 Images uploaded successfully" at bounding box center [64, 298] width 110 height 20
click at [110, 298] on icon at bounding box center [108, 297] width 9 height 9
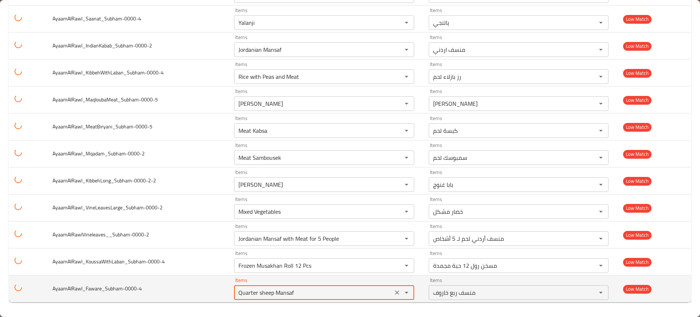
click at [299, 289] on input "Quarter sheep Mansaf" at bounding box center [313, 292] width 154 height 10
type input "faw"
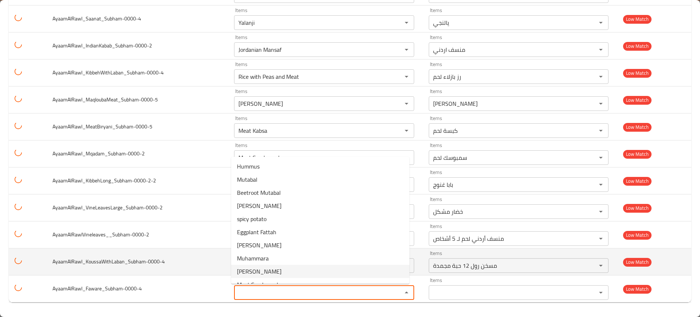
click at [204, 264] on td "AyaamAlRawl_KoussaWithLaban_Subham-0000-4" at bounding box center [138, 261] width 182 height 27
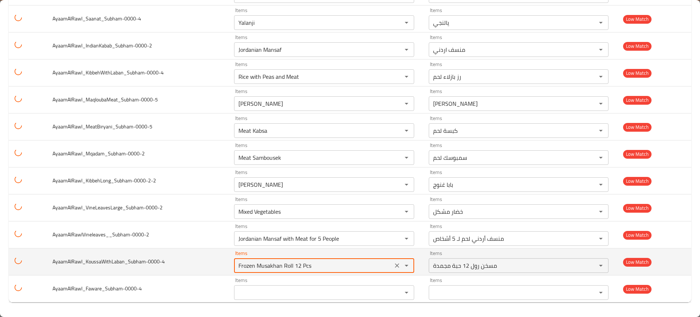
click at [238, 268] on input "Frozen Musakhan Roll 12 Pcs" at bounding box center [313, 265] width 154 height 10
type input "l"
type input "kou"
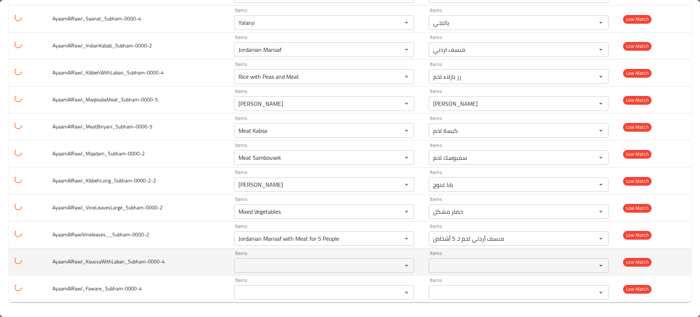
click at [221, 264] on td "AyaamAlRawl_KoussaWithLaban_Subham-0000-4" at bounding box center [138, 261] width 182 height 27
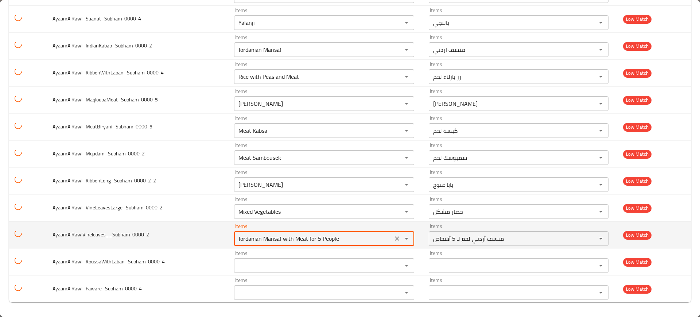
click at [278, 234] on input "Jordanian Mansaf with Meat for 5 People" at bounding box center [313, 238] width 154 height 10
type input "vin"
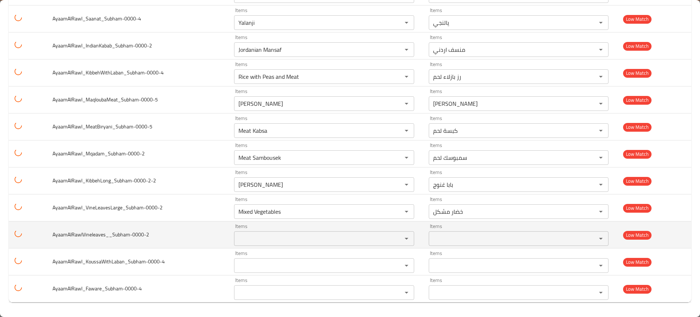
click at [184, 232] on td "AyaamAlRawlVineleaves__Subham-0000-2" at bounding box center [138, 234] width 182 height 27
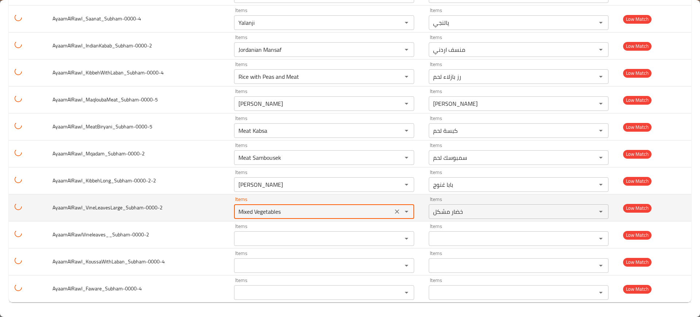
click at [265, 208] on input "Mixed Vegetables" at bounding box center [313, 211] width 154 height 10
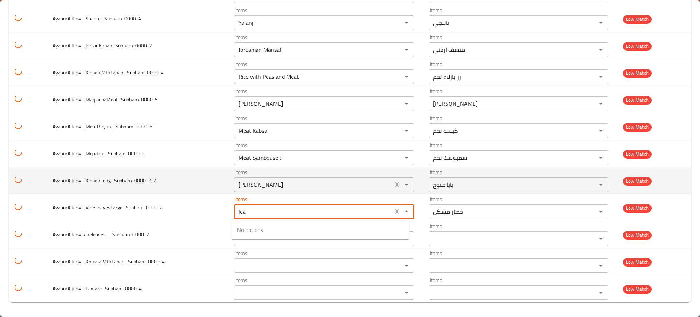
type input "Mixed Vegetables"
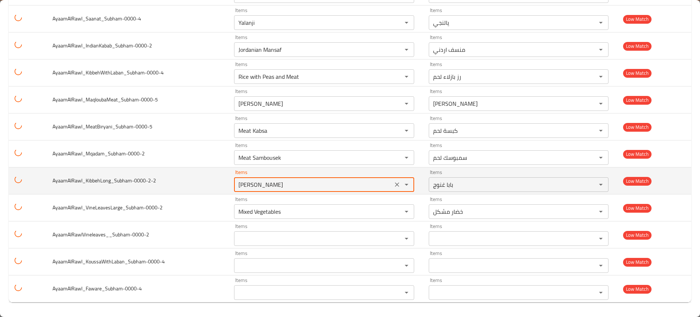
click at [261, 187] on input "[PERSON_NAME]" at bounding box center [313, 184] width 154 height 10
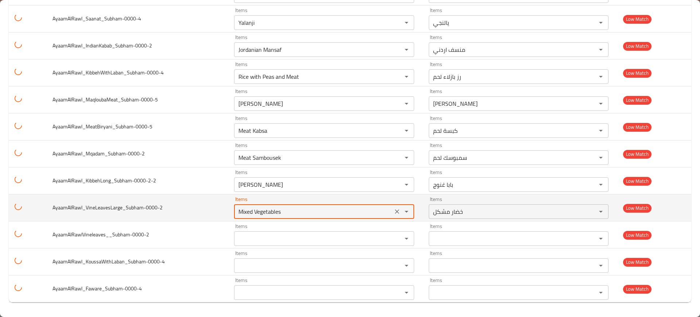
click at [282, 211] on input "Mixed Vegetables" at bounding box center [313, 211] width 154 height 10
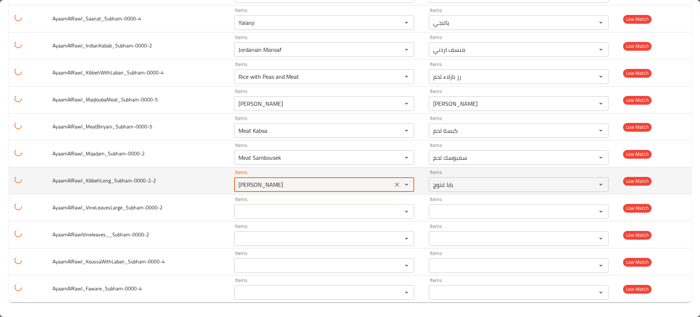
click at [260, 181] on input "[PERSON_NAME]" at bounding box center [313, 184] width 154 height 10
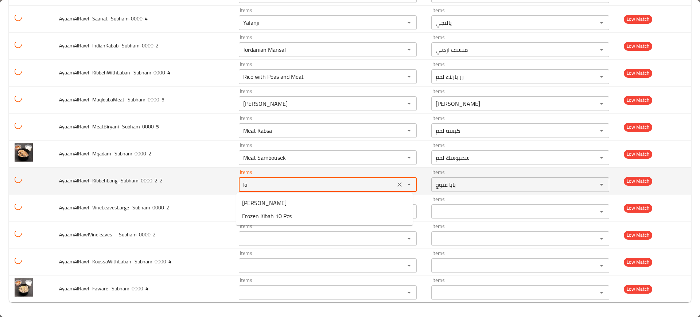
type input "k"
type input "kebb"
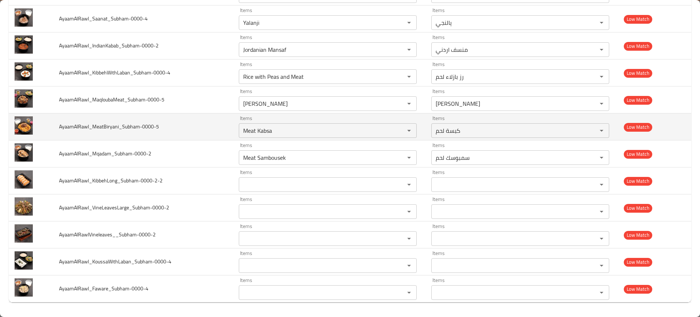
click at [148, 138] on td "AyaamAlRawl_MeatBiryani_Subham-0000-5" at bounding box center [143, 126] width 180 height 27
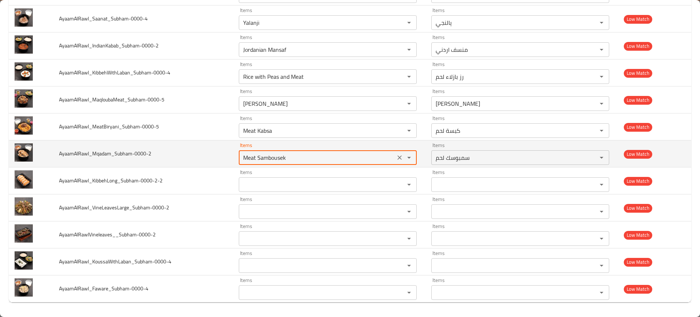
click at [243, 159] on input "Meat Sambousek" at bounding box center [317, 157] width 152 height 10
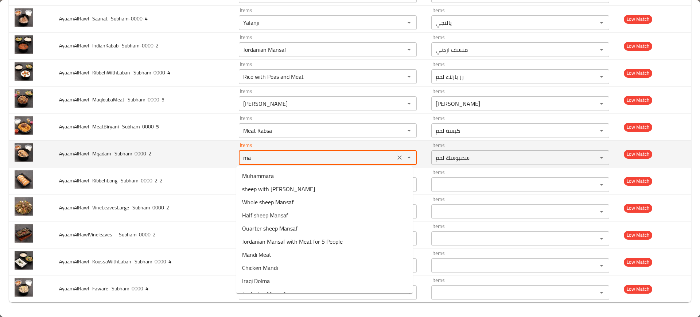
type input "mak"
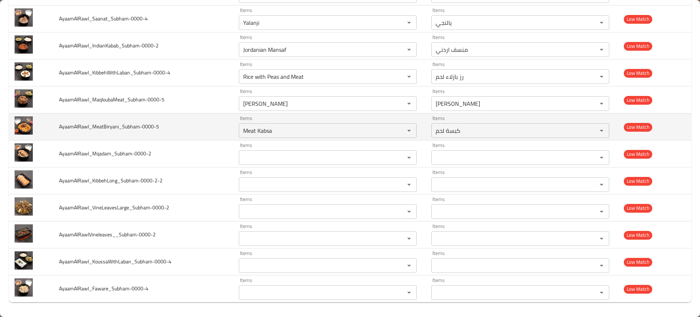
click at [215, 139] on td "AyaamAlRawl_MeatBiryani_Subham-0000-5" at bounding box center [143, 126] width 180 height 27
click at [278, 135] on input "Meat Kabsa" at bounding box center [317, 130] width 152 height 10
type input "bir"
click at [206, 122] on td "AyaamAlRawl_MeatBiryani_Subham-0000-5" at bounding box center [143, 126] width 180 height 27
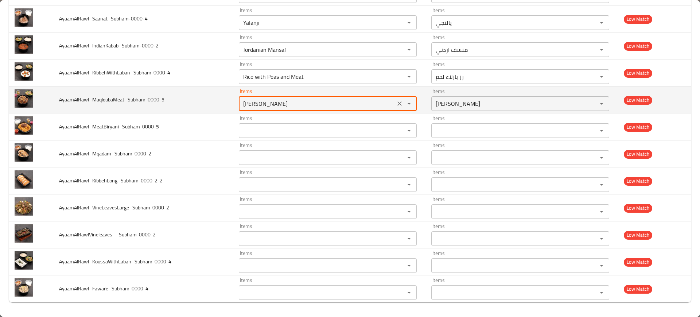
click at [261, 107] on input "[PERSON_NAME]" at bounding box center [317, 103] width 152 height 10
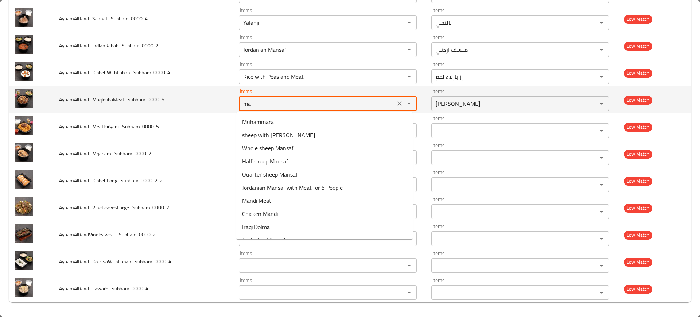
type input "maq"
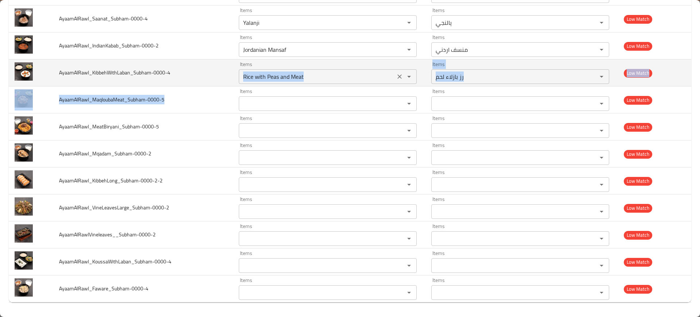
drag, startPoint x: 199, startPoint y: 92, endPoint x: 265, endPoint y: 71, distance: 68.9
click at [265, 71] on div "Rice with Peas and Meat Items" at bounding box center [328, 76] width 178 height 15
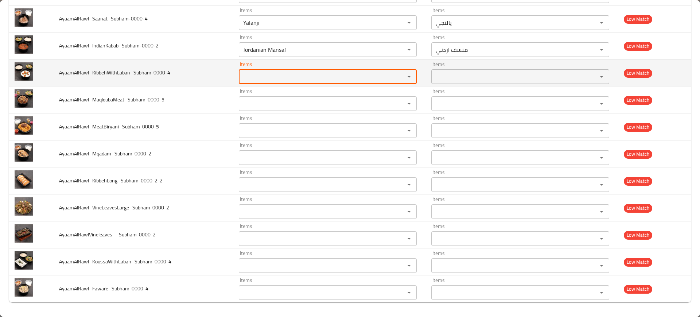
click at [203, 78] on td "AyaamAlRawl_KibbehWithLaban_Subham-0000-4" at bounding box center [143, 72] width 180 height 27
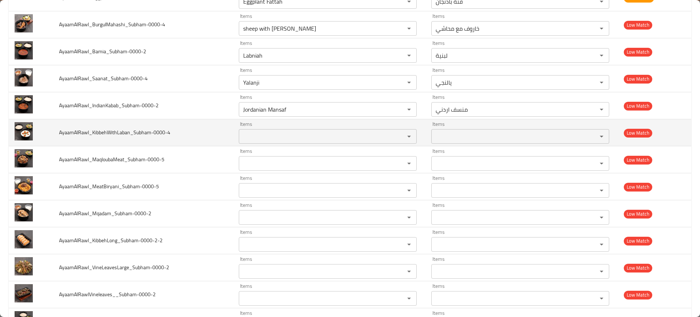
scroll to position [505, 0]
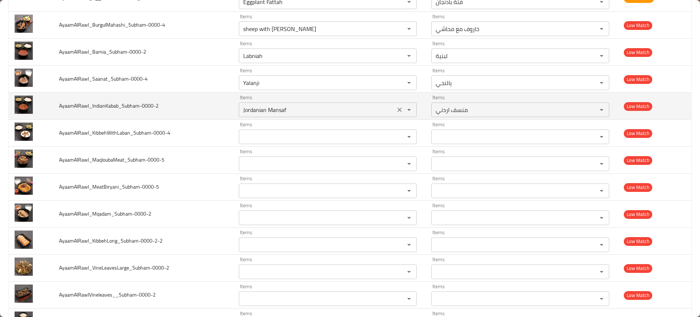
click at [246, 102] on div "Jordanian Mansaf Items" at bounding box center [328, 109] width 178 height 15
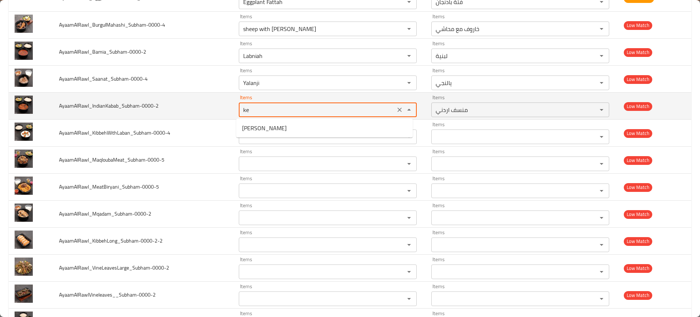
type input "k"
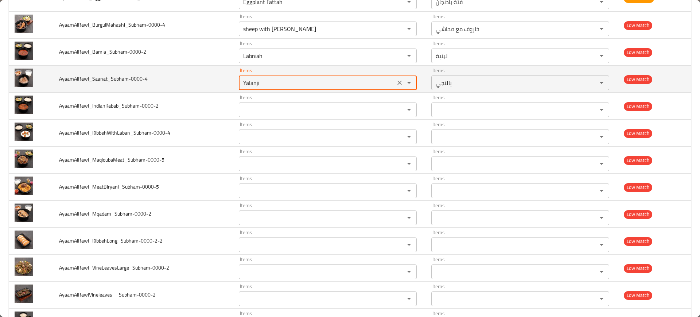
click at [248, 83] on input "Yalanji" at bounding box center [317, 83] width 152 height 10
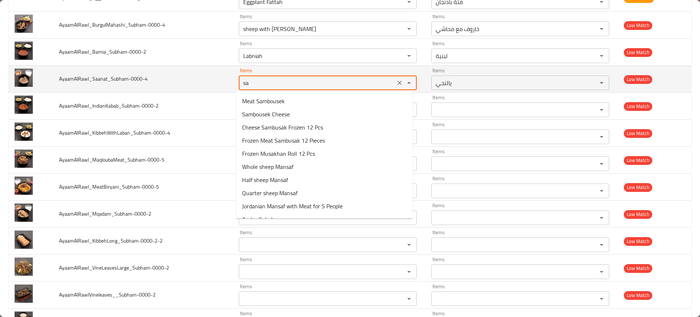
type input "s"
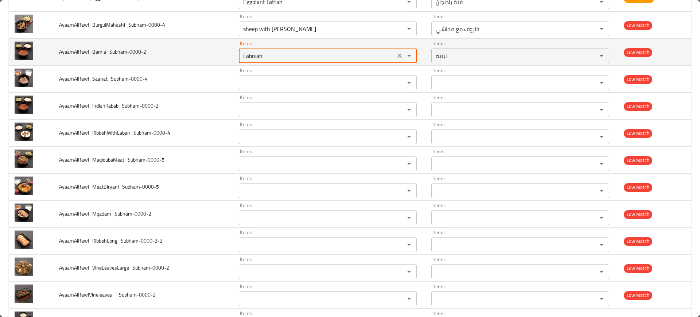
click at [259, 58] on input "Labniah" at bounding box center [317, 56] width 152 height 10
type input "i"
type input "o"
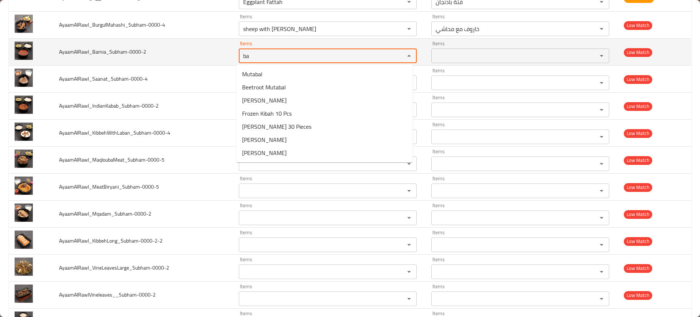
type input "bam"
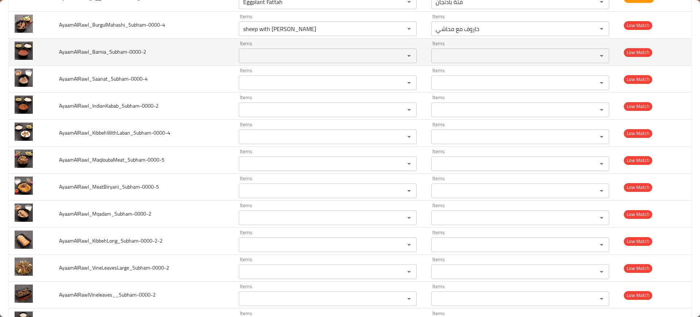
click at [185, 62] on td "AyaamAlRawl_Bamia_Subham-0000-2" at bounding box center [143, 52] width 180 height 27
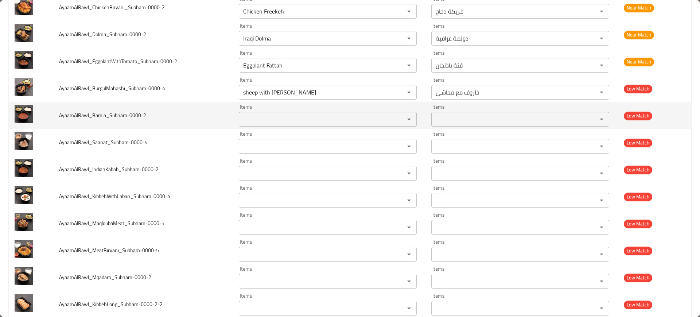
scroll to position [408, 0]
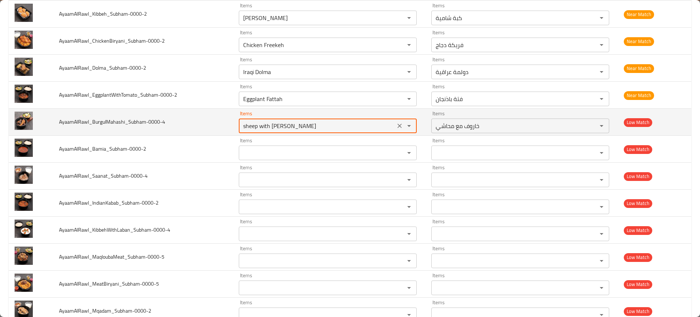
click at [257, 127] on input "sheep with [PERSON_NAME]" at bounding box center [317, 126] width 152 height 10
type input "bur"
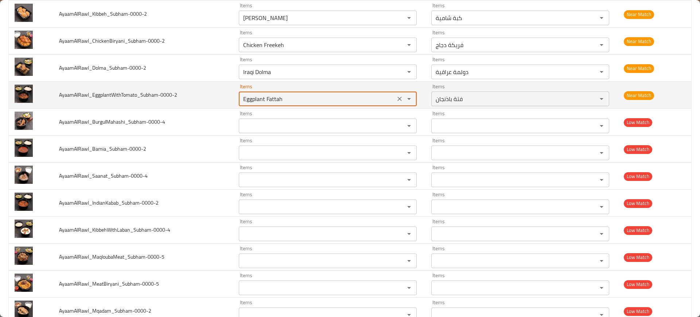
click at [277, 104] on input "Eggplant Fattah" at bounding box center [317, 99] width 152 height 10
type input "egg"
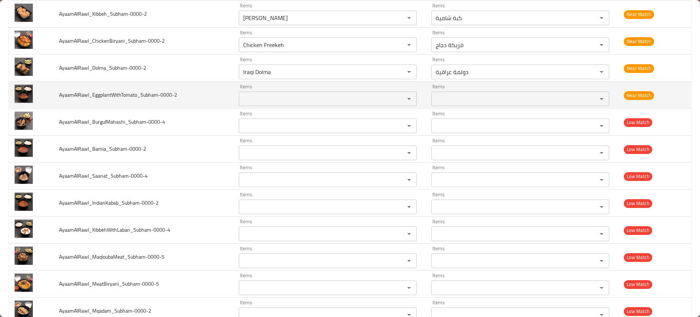
click at [213, 105] on td "AyaamAlRawl_EggplantWithTomato_Subham-0000-2" at bounding box center [143, 95] width 180 height 27
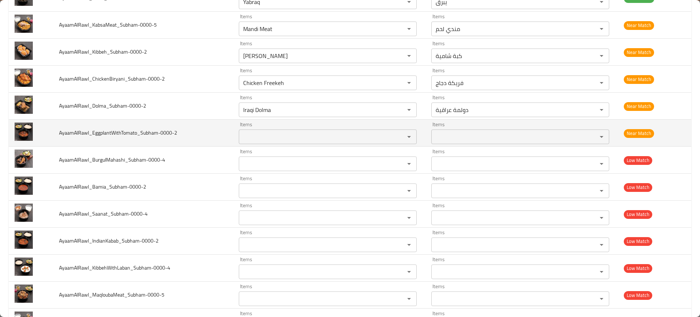
scroll to position [369, 0]
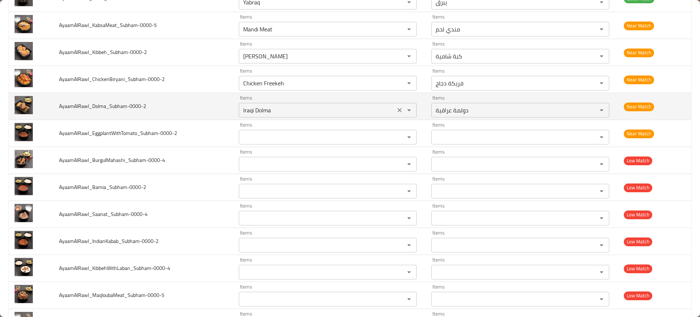
click at [260, 98] on div "Items Iraqi Dolma Items" at bounding box center [328, 106] width 178 height 22
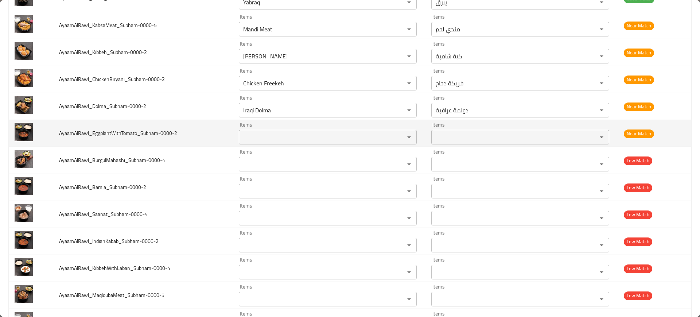
click at [214, 120] on td "AyaamAlRawl_EggplantWithTomato_Subham-0000-2" at bounding box center [143, 133] width 180 height 27
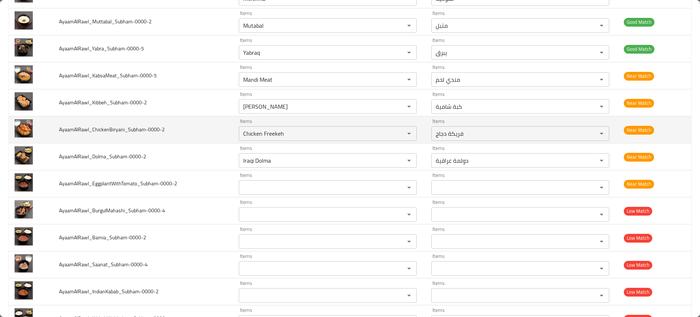
scroll to position [308, 0]
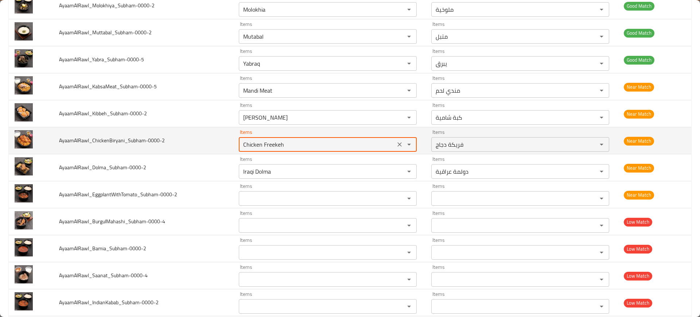
click at [250, 142] on input "Chicken Freekeh" at bounding box center [317, 144] width 152 height 10
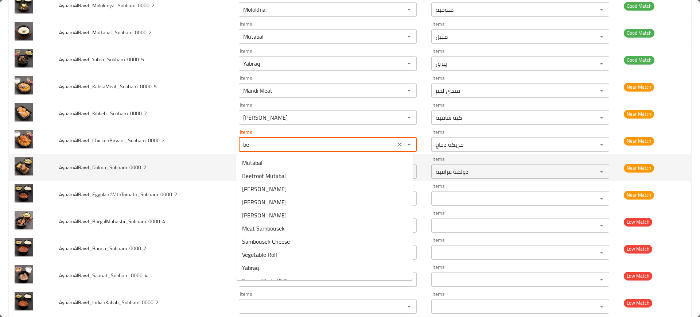
type input "b"
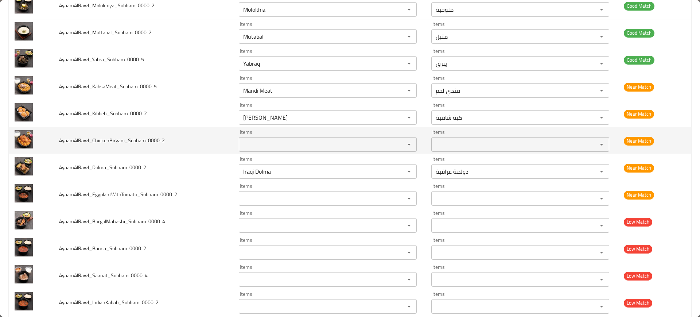
click at [212, 138] on td "AyaamAlRawl_ChickenBiryani_Subham-0000-2" at bounding box center [143, 140] width 180 height 27
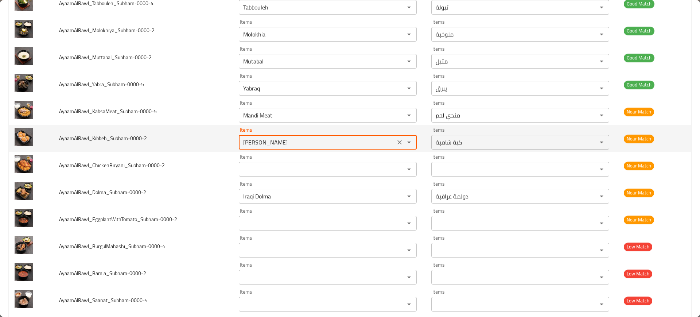
click at [263, 144] on input "[PERSON_NAME]" at bounding box center [317, 142] width 152 height 10
paste input "enhanced table"
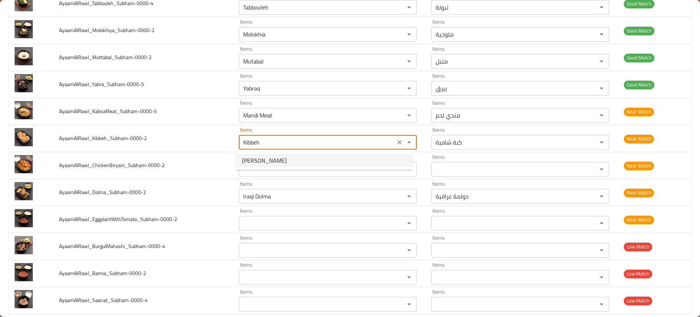
click at [241, 161] on li "[PERSON_NAME]" at bounding box center [324, 160] width 176 height 13
type input "[PERSON_NAME]"
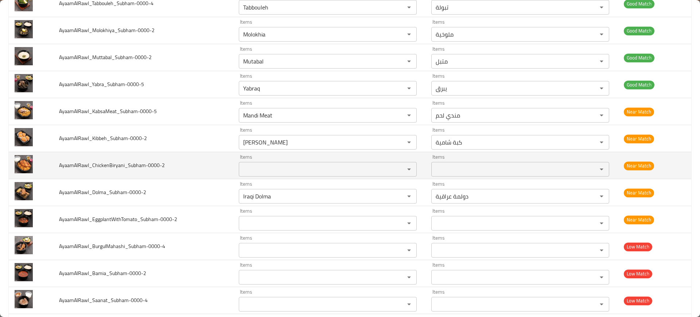
click at [192, 166] on td "AyaamAlRawl_ChickenBiryani_Subham-0000-2" at bounding box center [143, 165] width 180 height 27
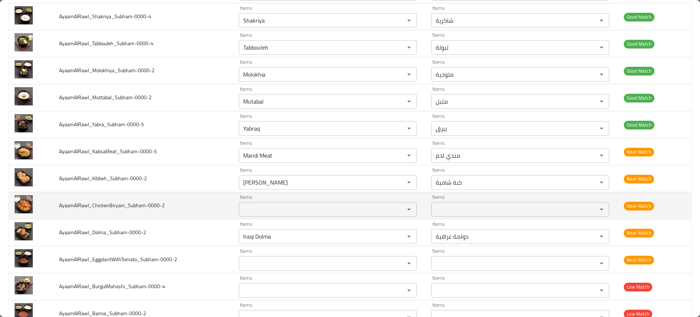
scroll to position [243, 0]
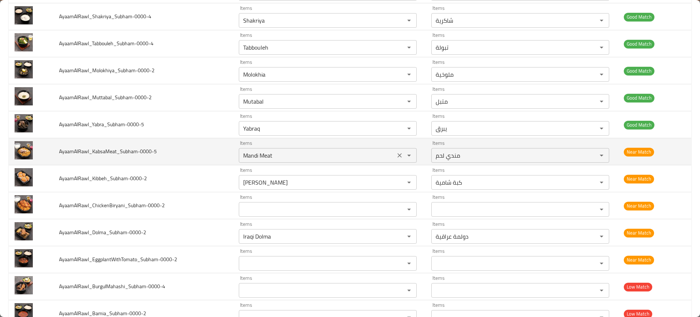
click at [254, 158] on input "Mandi Meat" at bounding box center [317, 155] width 152 height 10
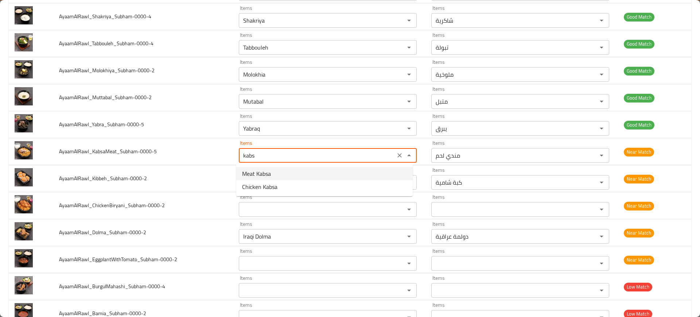
click at [254, 172] on span "Meat Kabsa" at bounding box center [256, 173] width 29 height 9
type input "Meat Kabsa"
type input "كبسة لحم"
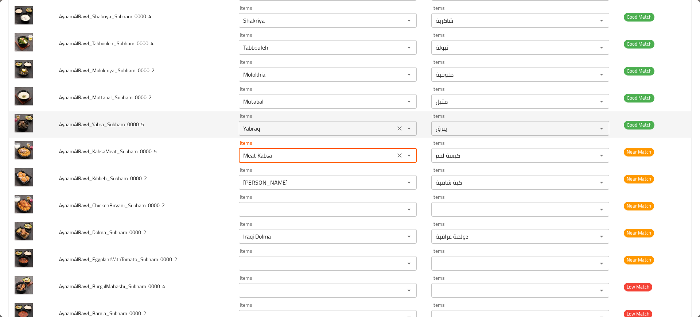
type input "Meat Kabsa"
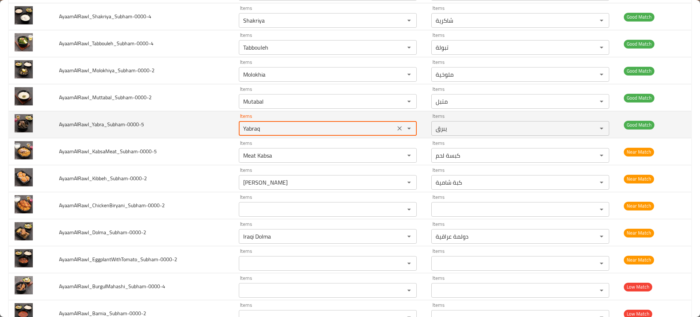
click at [255, 129] on input "Yabraq" at bounding box center [317, 128] width 152 height 10
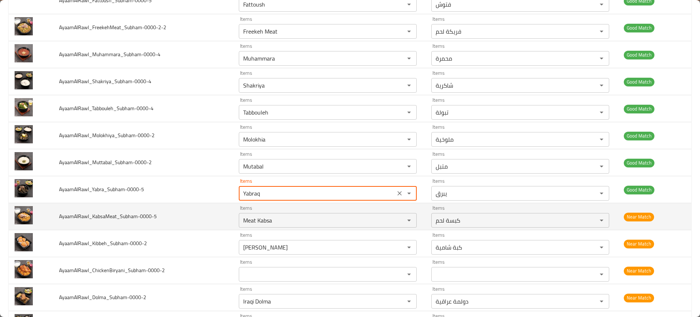
scroll to position [176, 0]
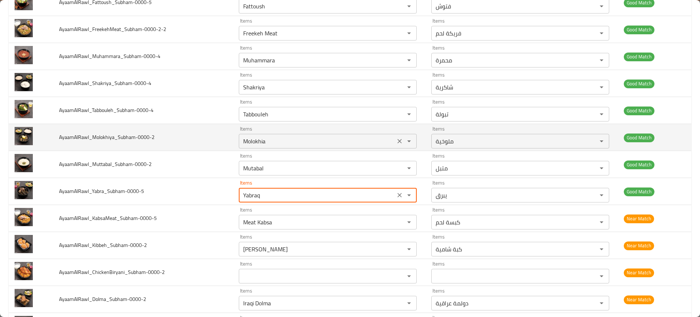
click at [263, 141] on input "Molokhia" at bounding box center [317, 141] width 152 height 10
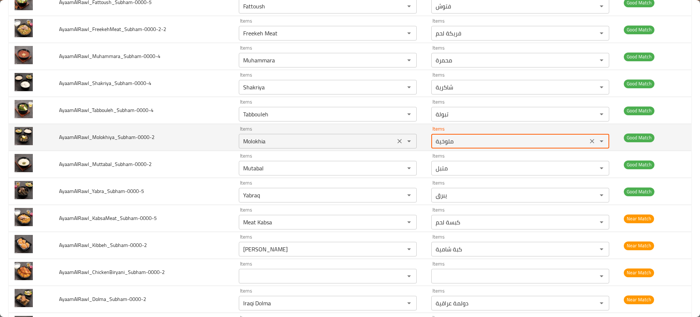
click at [263, 147] on div "Molokhia Items" at bounding box center [328, 141] width 178 height 15
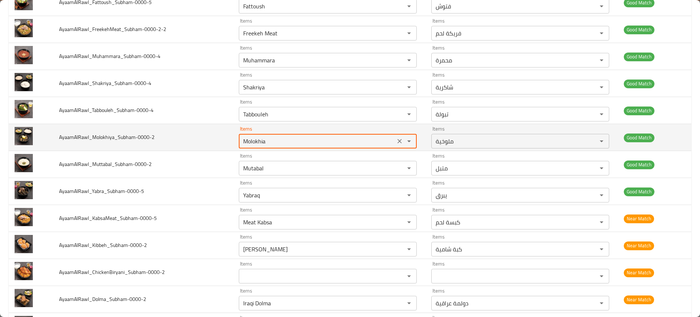
click at [263, 147] on div "Molokhia Items" at bounding box center [328, 141] width 178 height 15
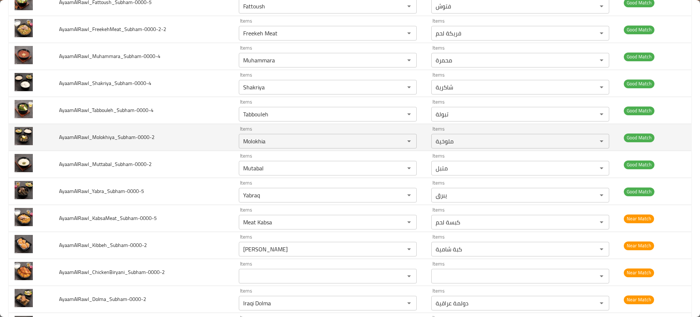
click at [131, 145] on td "AyaamAlRawl_Molokhiya_Subham-0000-2" at bounding box center [143, 137] width 180 height 27
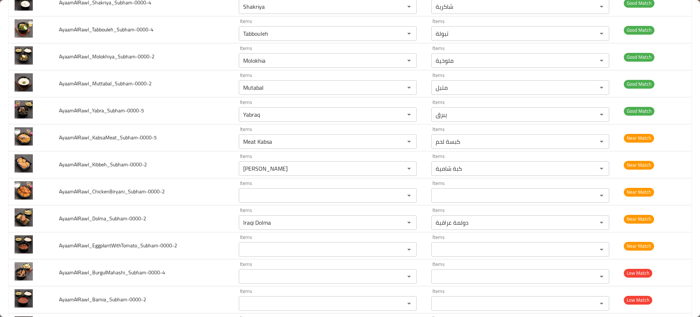
scroll to position [256, 0]
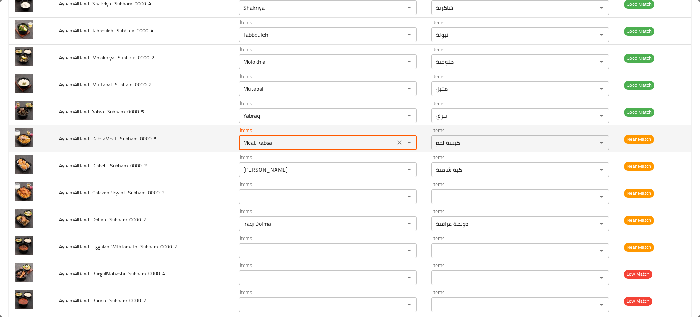
click at [349, 143] on input "Meat Kabsa" at bounding box center [317, 142] width 152 height 10
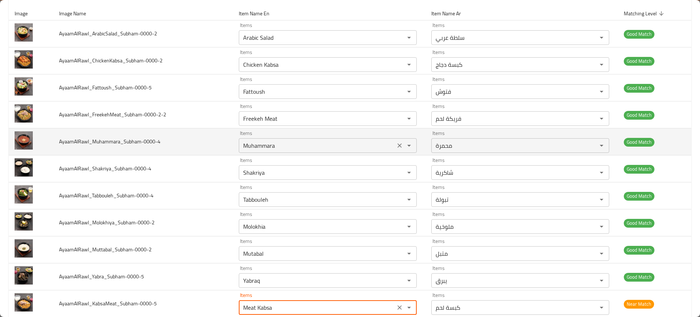
scroll to position [0, 0]
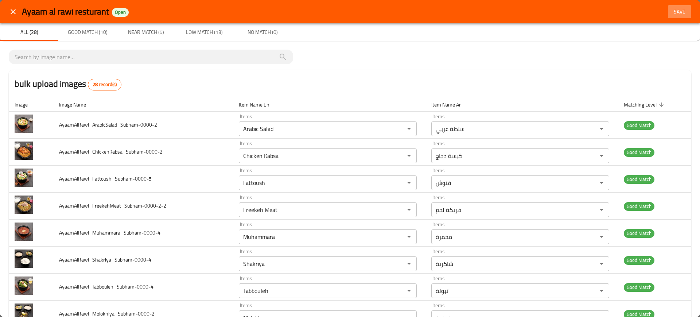
click at [677, 16] on button "Save" at bounding box center [679, 11] width 23 height 13
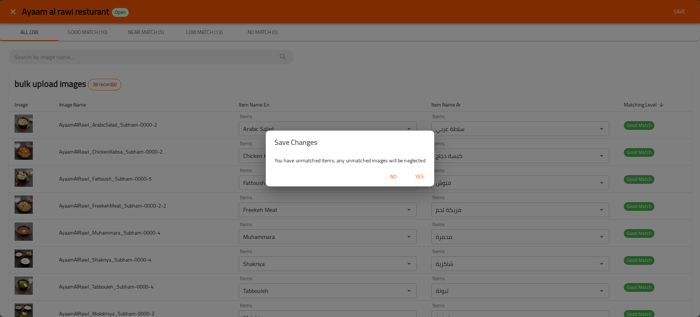
click at [422, 173] on span "Yes" at bounding box center [420, 176] width 18 height 9
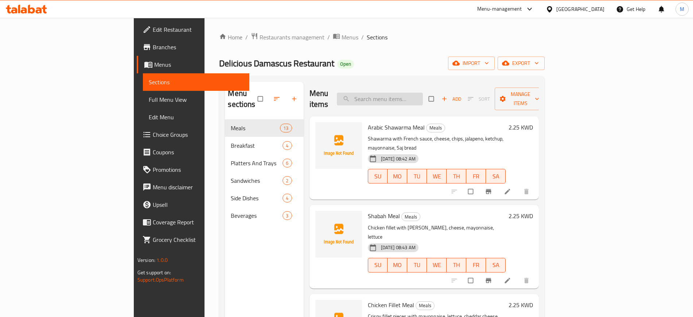
click at [410, 97] on input "search" at bounding box center [380, 99] width 86 height 13
paste input "Zenger Chicken Meal"
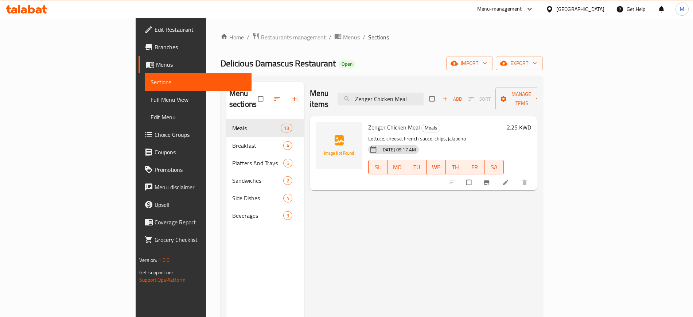
type input "Zenger Chicken Meal"
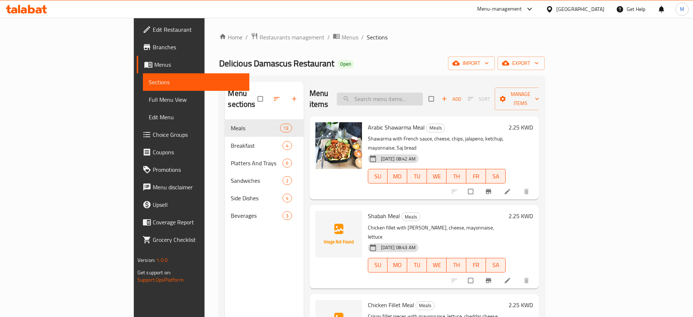
click at [413, 97] on input "search" at bounding box center [380, 99] width 86 height 13
paste input "Arabic Shawarma Meal"
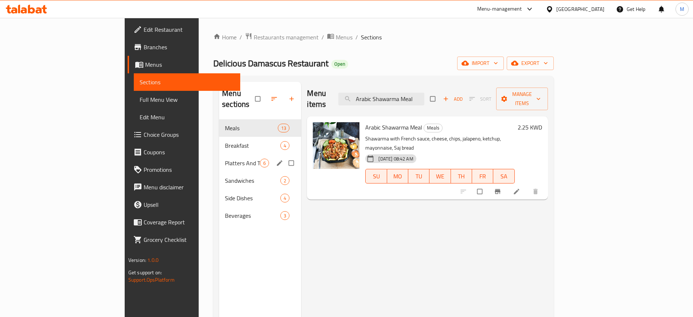
paste input "Fava Beans Side Dish"
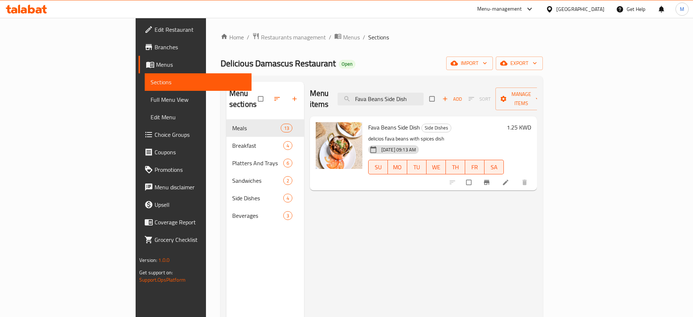
paste input "Italian Meal"
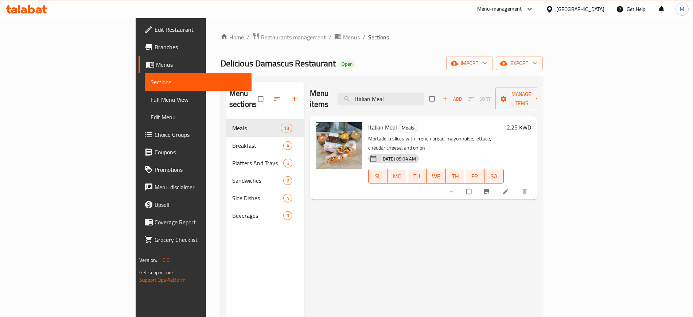
paste input "Moussaka Side Dish"
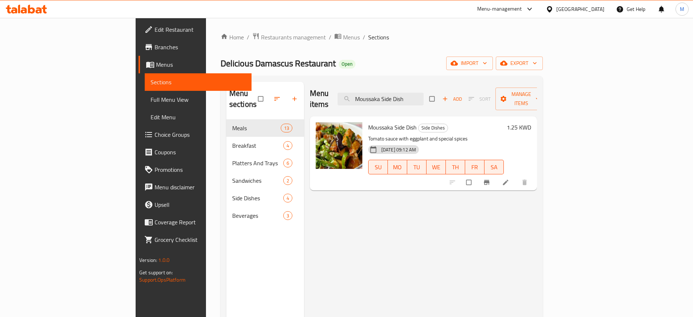
paste input "Round Chicken Meal"
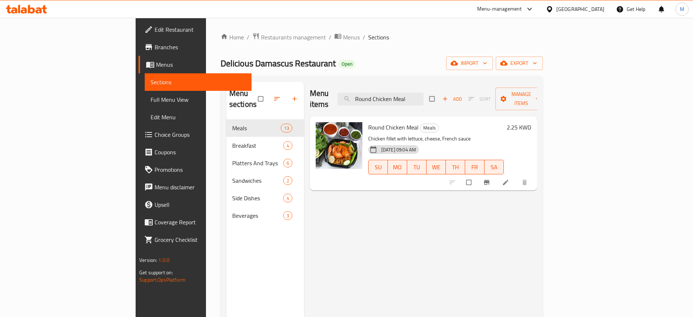
paste input "Tomato Egg Side Dish"
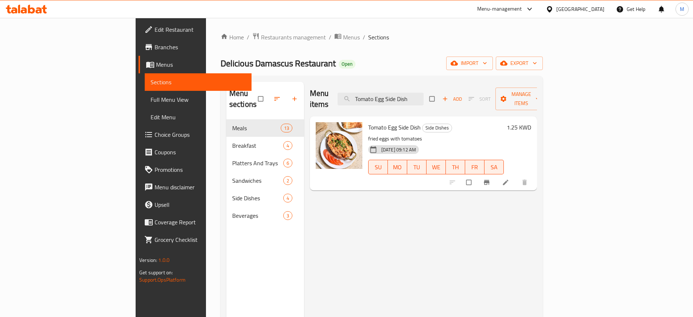
paste input "Tikka"
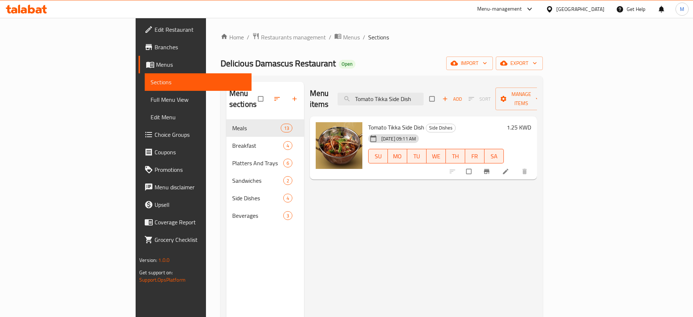
paste input "Chicken Burger Meal"
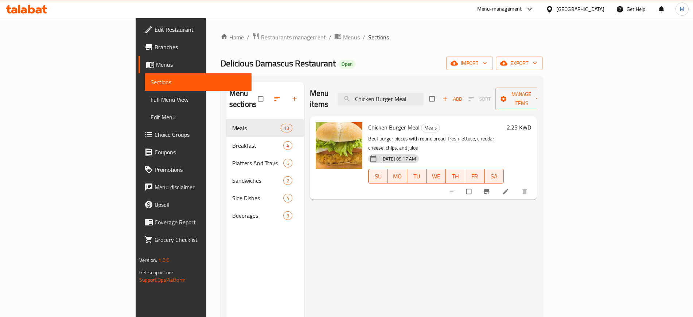
paste input "Zenger Chicken"
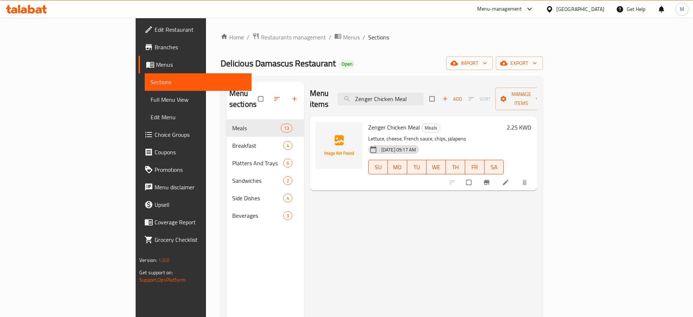
type input "Zenger Chicken Meal"
click at [151, 97] on span "Full Menu View" at bounding box center [198, 99] width 95 height 9
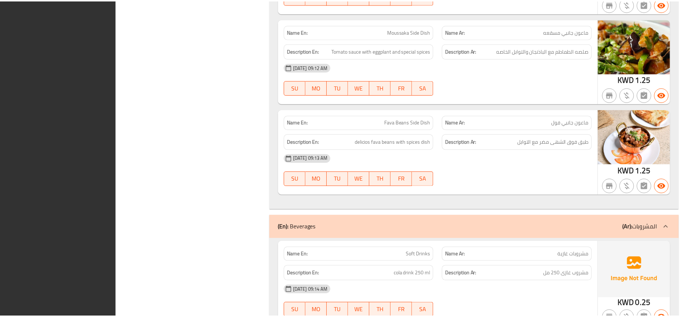
scroll to position [3118, 0]
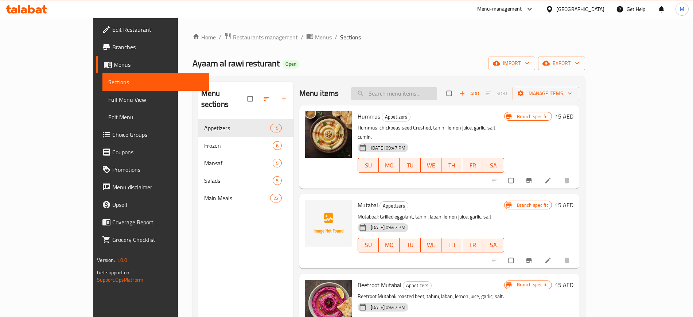
click at [420, 88] on input "search" at bounding box center [394, 93] width 86 height 13
paste input "Molokhia"
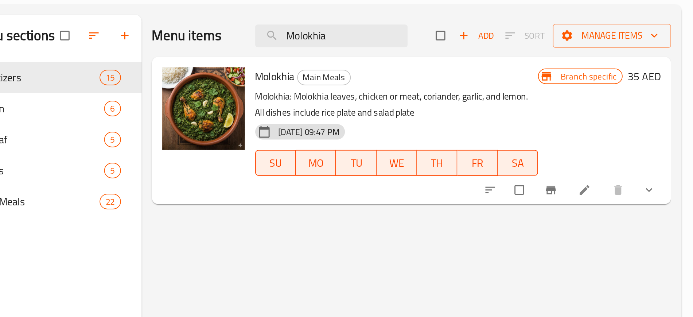
type input "Molokhia"
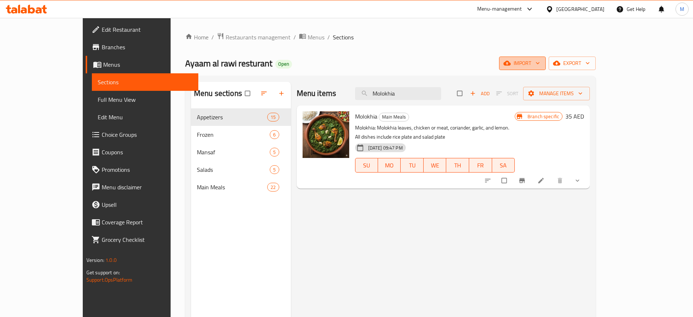
click at [540, 67] on span "import" at bounding box center [522, 63] width 35 height 9
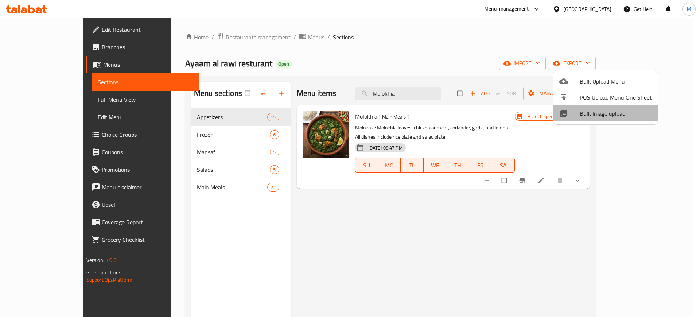
click at [610, 118] on span "Bulk Image upload" at bounding box center [616, 113] width 72 height 9
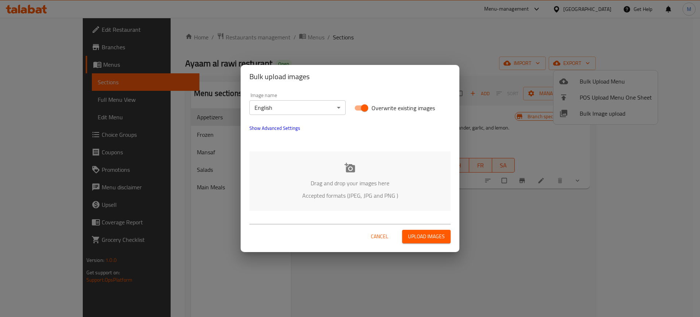
click at [401, 184] on p "Drag and drop your images here" at bounding box center [349, 183] width 179 height 9
click at [292, 133] on button "Show Advanced Settings" at bounding box center [274, 128] width 59 height 18
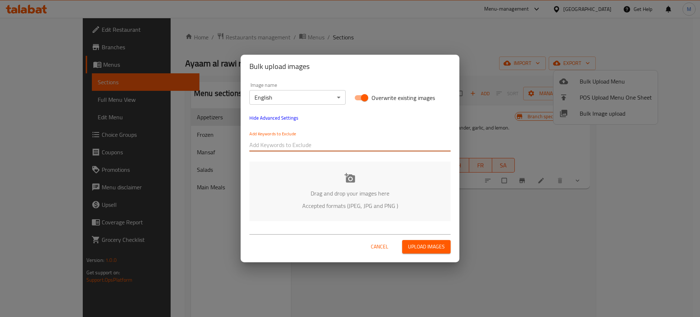
click at [305, 146] on input "text" at bounding box center [349, 145] width 201 height 12
paste input "AyaamAlRawl_"
type input "AyaamAlRawl_"
click at [351, 129] on div "Add Keywords to Exclude AyaamAlRawl_" at bounding box center [350, 141] width 210 height 29
click at [366, 146] on input "text" at bounding box center [376, 145] width 150 height 12
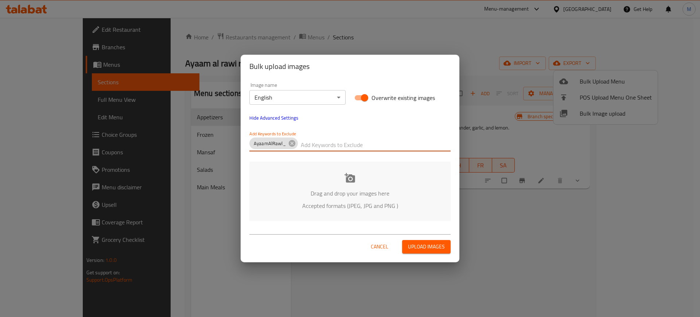
paste input "_Subham-0000-"
type input "_Subham-0000-"
click at [373, 135] on div "Add Keywords to Exclude AyaamAlRawl_ _Subham-0000-" at bounding box center [349, 141] width 201 height 20
click at [387, 148] on input "text" at bounding box center [403, 145] width 96 height 12
paste input "_Subham-0000-"
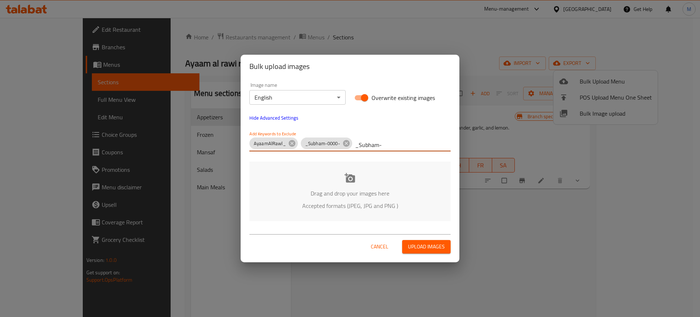
type input "_Subham-"
click at [364, 214] on div "Drag and drop your images here Accepted formats (JPEG, JPG and PNG )" at bounding box center [349, 191] width 201 height 59
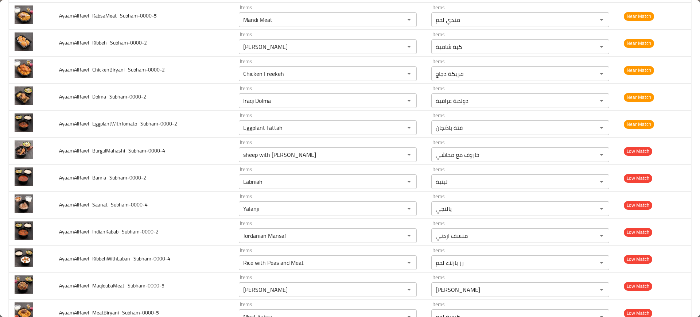
scroll to position [565, 0]
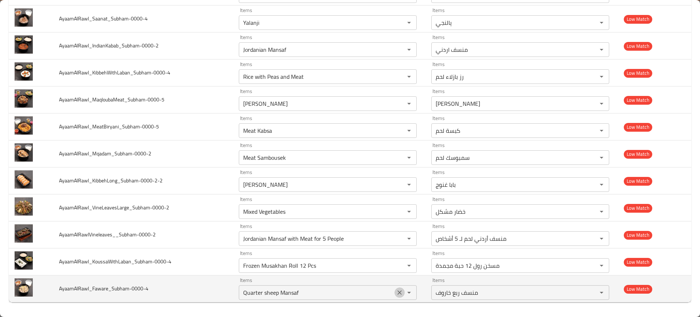
click at [397, 293] on icon "Clear" at bounding box center [399, 292] width 4 height 4
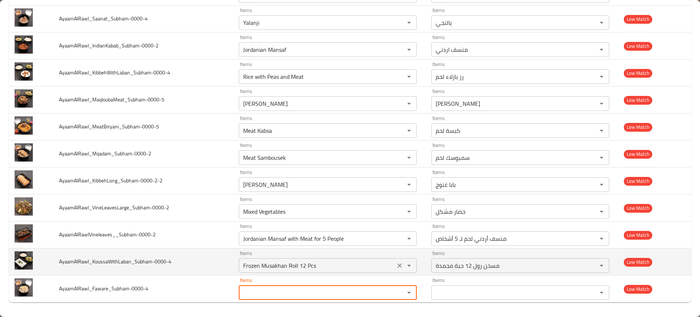
click at [394, 261] on div "enhanced table" at bounding box center [403, 265] width 19 height 10
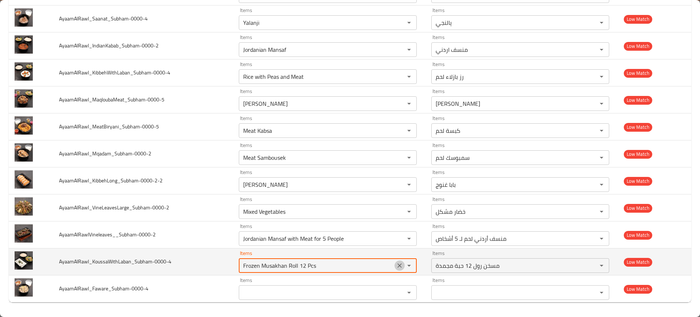
click at [396, 264] on icon "Clear" at bounding box center [399, 265] width 7 height 7
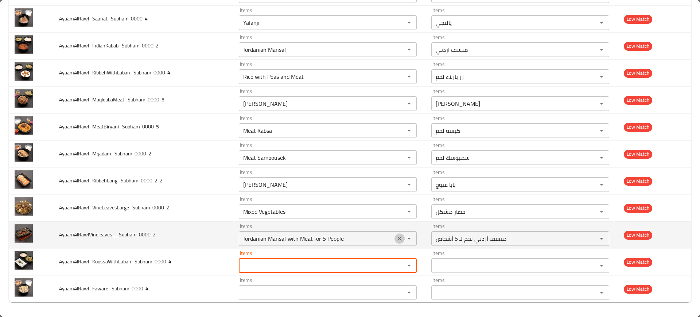
click at [397, 235] on icon "Clear" at bounding box center [399, 238] width 7 height 7
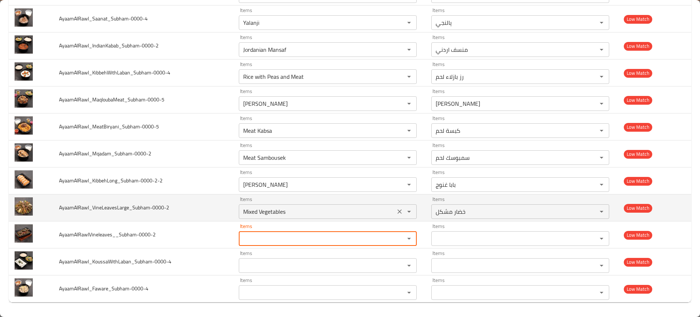
click at [396, 206] on div "Mixed Vegetables Items" at bounding box center [328, 211] width 178 height 15
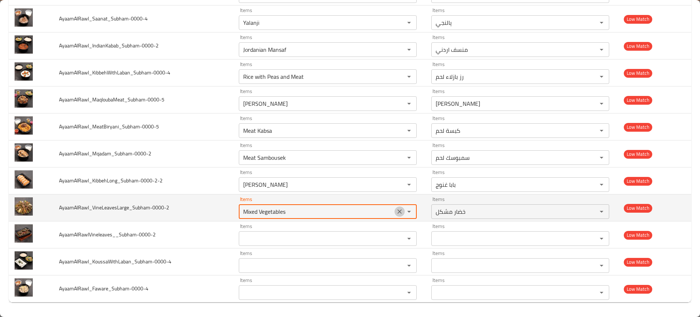
click at [397, 212] on icon "Clear" at bounding box center [399, 211] width 4 height 4
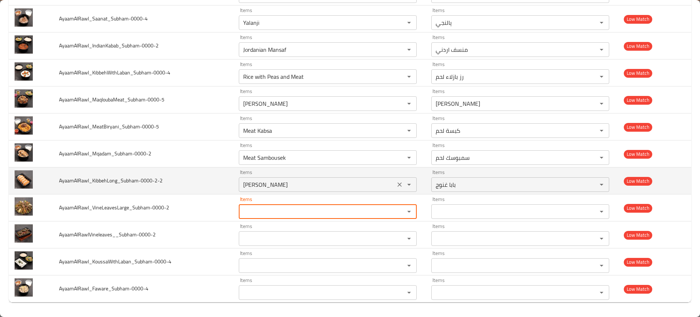
click at [396, 184] on icon "Clear" at bounding box center [399, 184] width 7 height 7
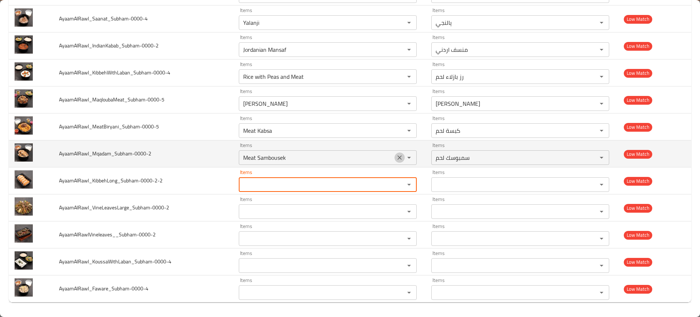
click at [396, 157] on icon "Clear" at bounding box center [399, 157] width 7 height 7
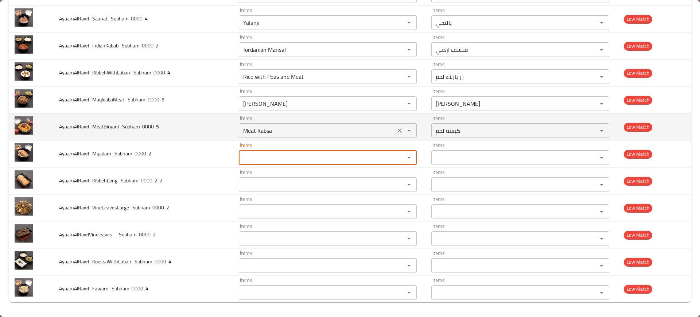
click at [397, 132] on icon "Clear" at bounding box center [399, 130] width 4 height 4
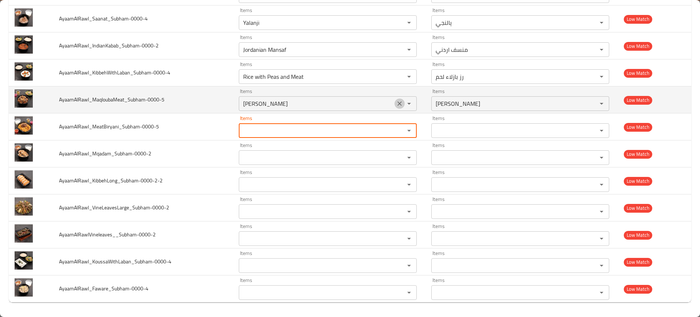
click at [396, 105] on icon "Clear" at bounding box center [399, 103] width 7 height 7
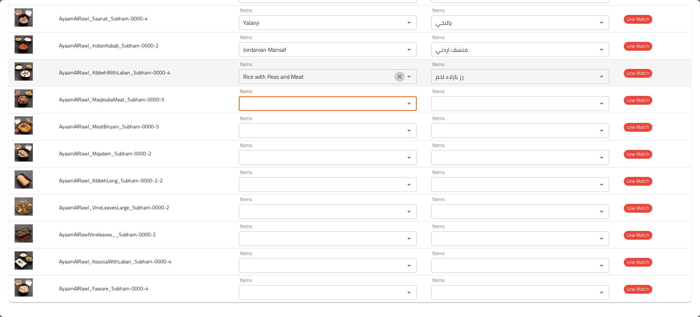
click at [396, 79] on icon "Clear" at bounding box center [399, 76] width 7 height 7
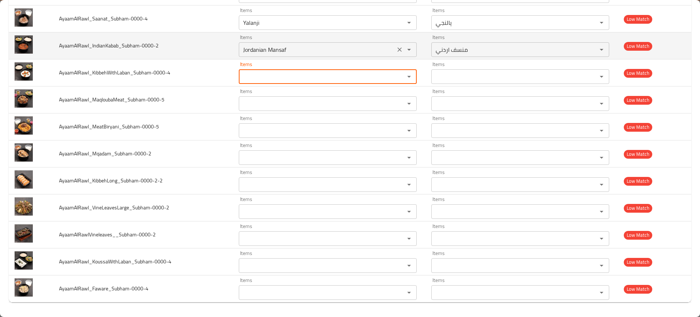
click at [396, 55] on div "Jordanian Mansaf Items" at bounding box center [328, 49] width 178 height 15
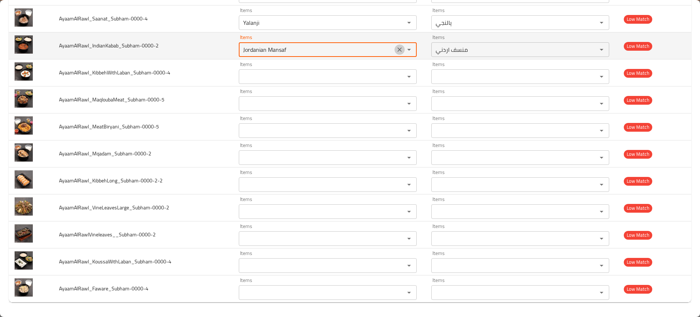
click at [396, 47] on icon "Clear" at bounding box center [399, 49] width 7 height 7
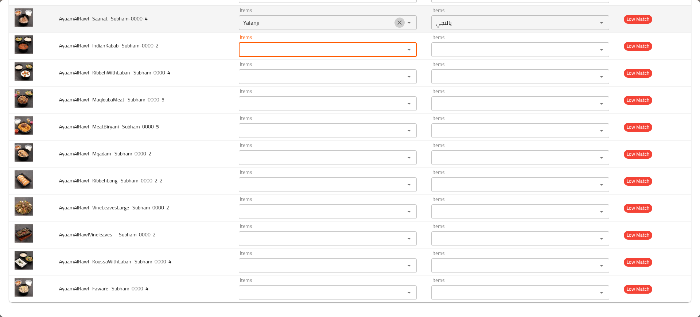
click at [397, 23] on icon "Clear" at bounding box center [399, 22] width 4 height 4
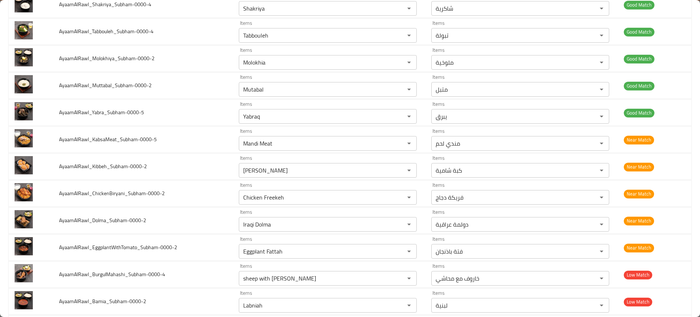
scroll to position [256, 0]
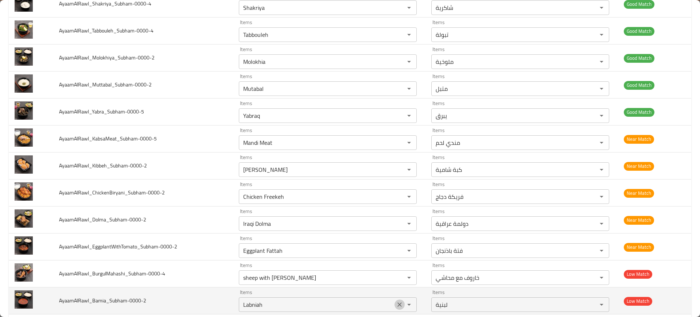
click at [399, 301] on icon "Clear" at bounding box center [399, 304] width 7 height 7
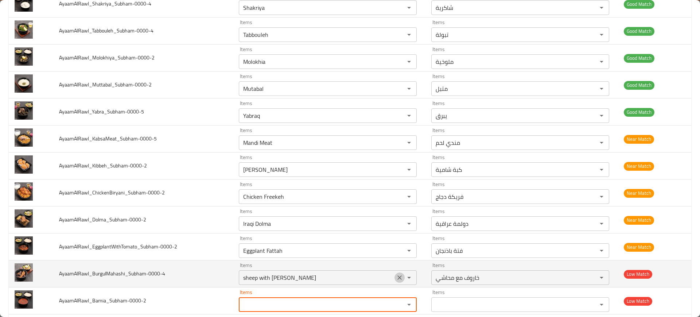
click at [397, 278] on icon "Clear" at bounding box center [399, 277] width 4 height 4
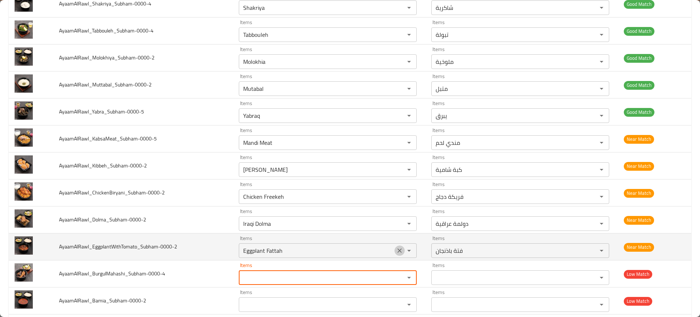
click at [397, 250] on icon "Clear" at bounding box center [399, 250] width 4 height 4
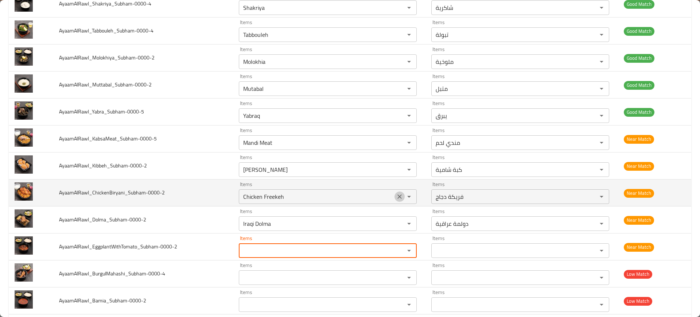
click at [396, 198] on icon "Clear" at bounding box center [399, 196] width 7 height 7
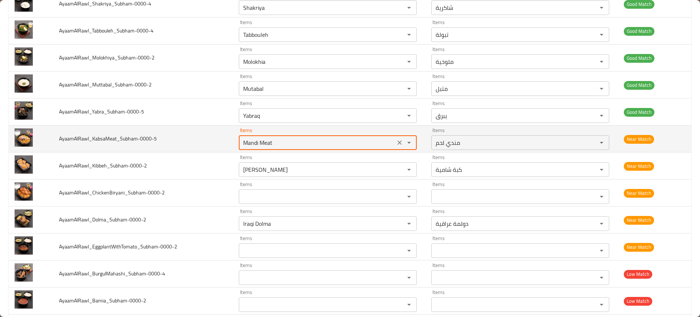
click at [349, 143] on input "Mandi Meat" at bounding box center [317, 142] width 152 height 10
paste input "eat Kabsa"
type input "Meat Kabsa"
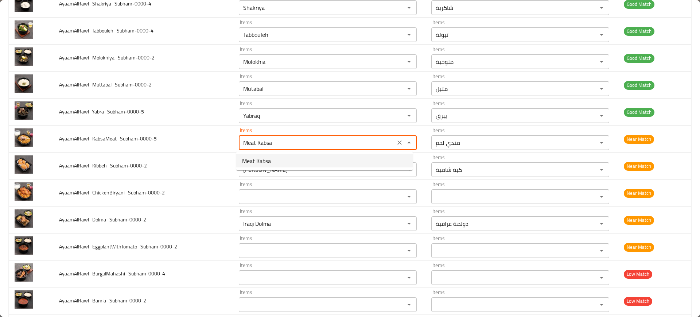
click at [308, 160] on li "Meat Kabsa" at bounding box center [324, 160] width 176 height 13
type input "كبسة لحم"
type input "Meat Kabsa"
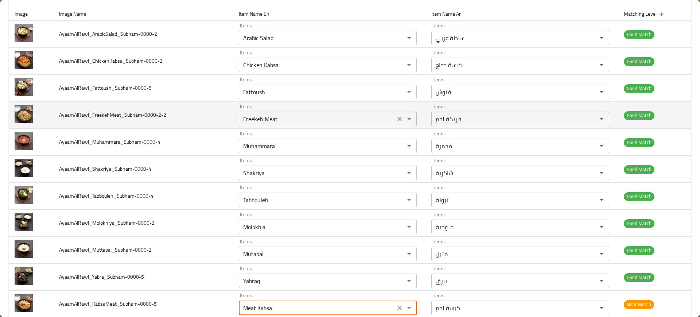
scroll to position [0, 0]
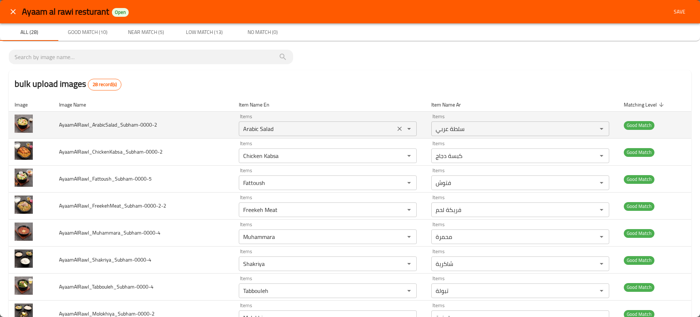
click at [271, 127] on input "Arabic Salad" at bounding box center [317, 129] width 152 height 10
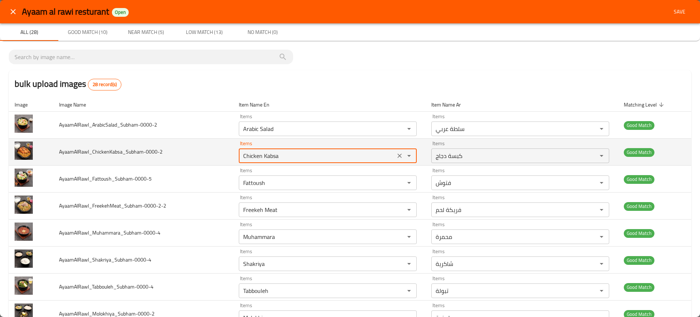
click at [280, 159] on input "Chicken Kabsa" at bounding box center [317, 156] width 152 height 10
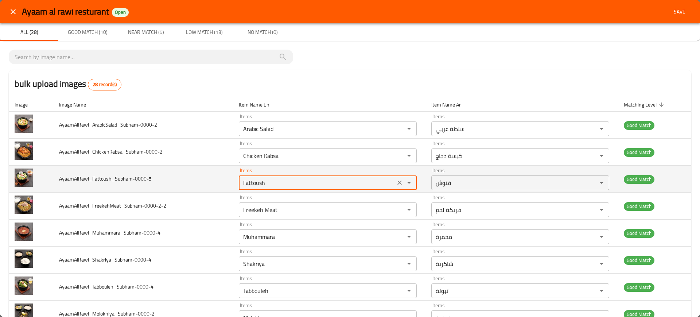
click at [264, 182] on input "Fattoush" at bounding box center [317, 183] width 152 height 10
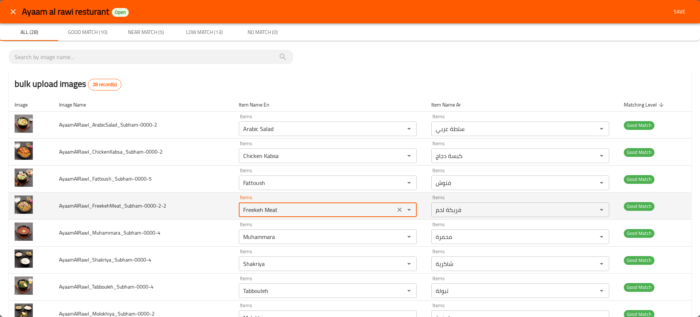
click at [260, 205] on input "Freekeh Meat" at bounding box center [317, 210] width 152 height 10
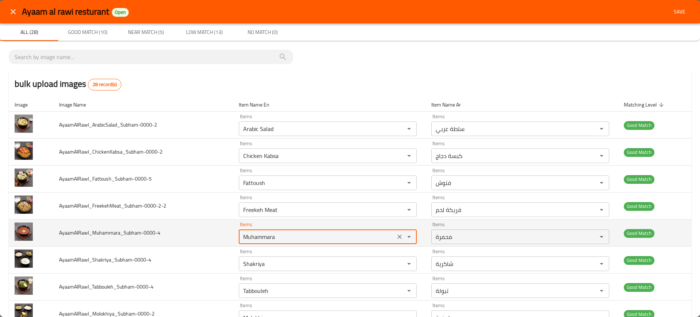
click at [266, 236] on input "Muhammara" at bounding box center [317, 237] width 152 height 10
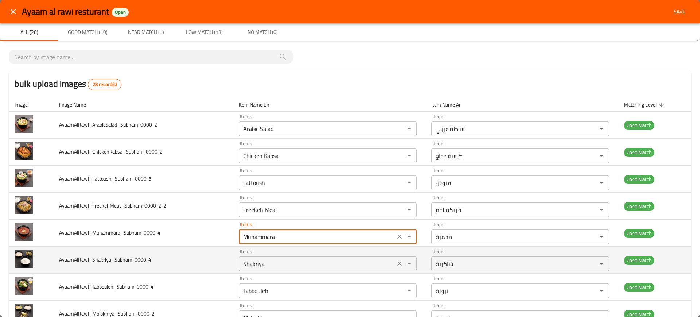
click at [274, 262] on input "Shakriya" at bounding box center [317, 263] width 152 height 10
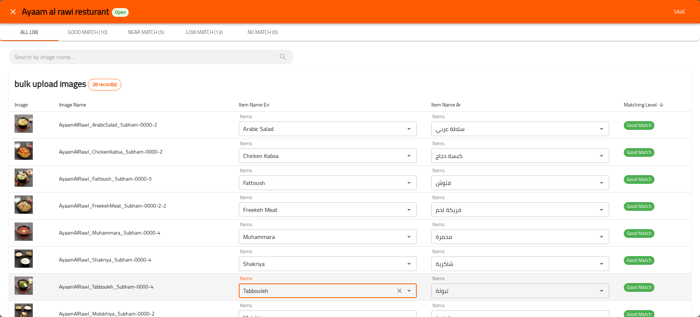
click at [281, 287] on input "Tabbouleh" at bounding box center [317, 290] width 152 height 10
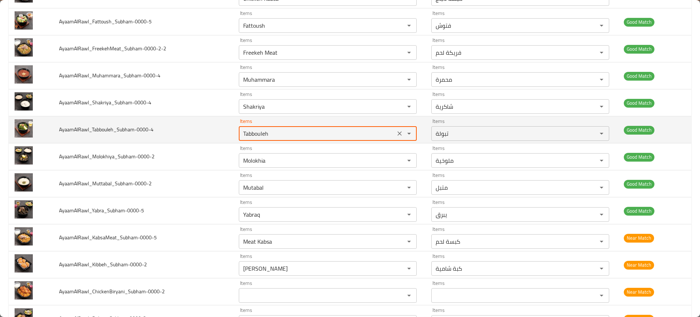
scroll to position [158, 0]
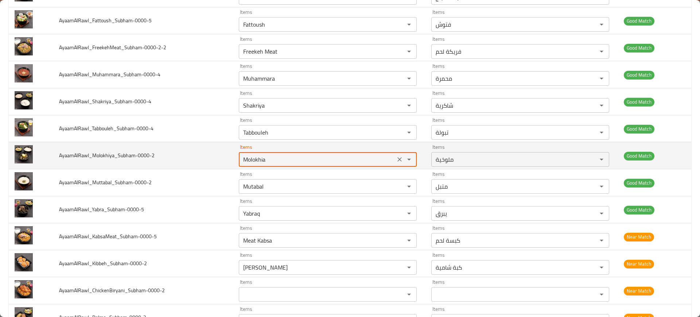
click at [259, 162] on input "Molokhia" at bounding box center [317, 159] width 152 height 10
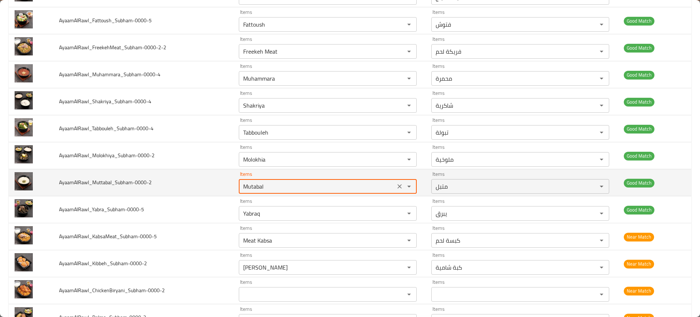
click at [254, 186] on input "Mutabal" at bounding box center [317, 186] width 152 height 10
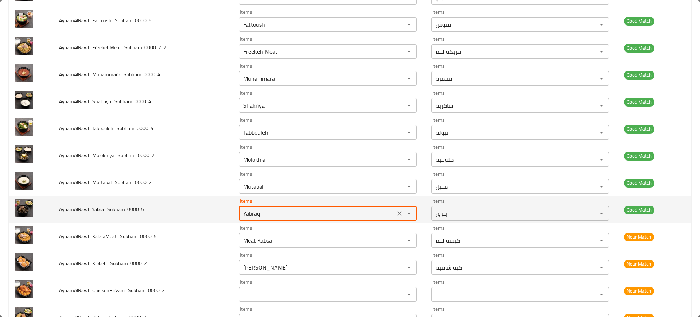
click at [265, 214] on input "Yabraq" at bounding box center [317, 213] width 152 height 10
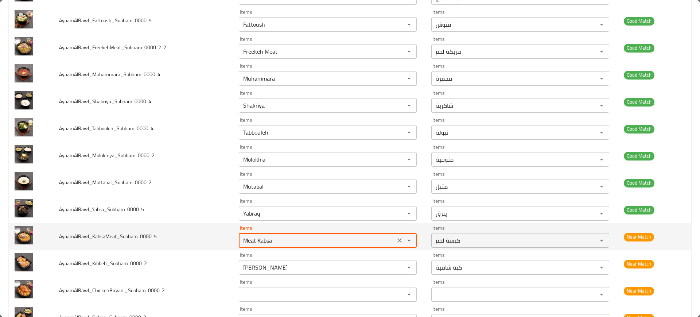
click at [272, 236] on input "Meat Kabsa" at bounding box center [317, 240] width 152 height 10
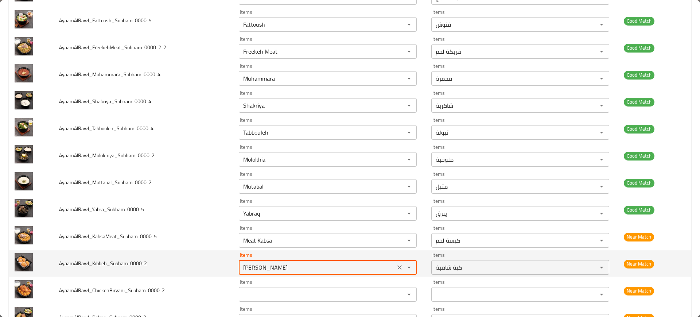
click at [269, 268] on input "[PERSON_NAME]" at bounding box center [317, 267] width 152 height 10
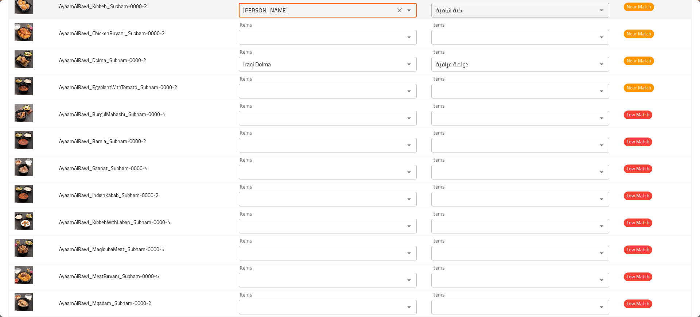
scroll to position [415, 0]
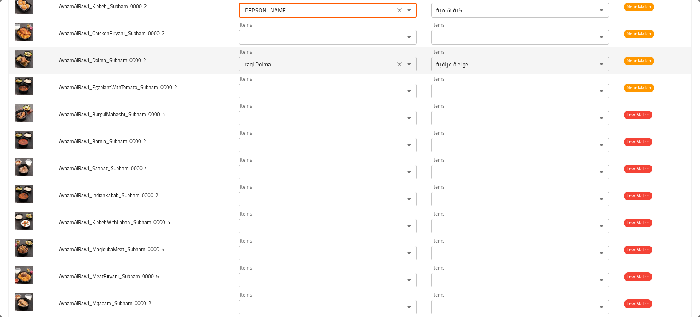
click at [284, 63] on input "Iraqi Dolma" at bounding box center [317, 64] width 152 height 10
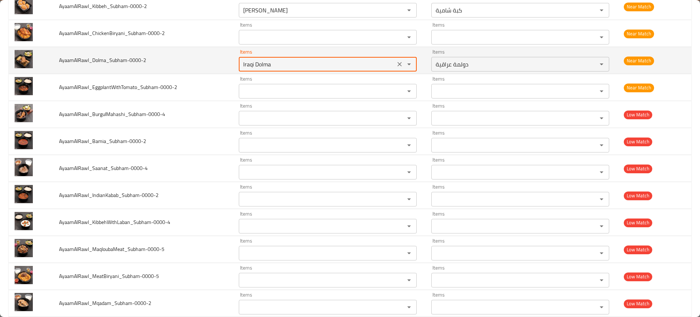
click at [284, 63] on input "Iraqi Dolma" at bounding box center [317, 64] width 152 height 10
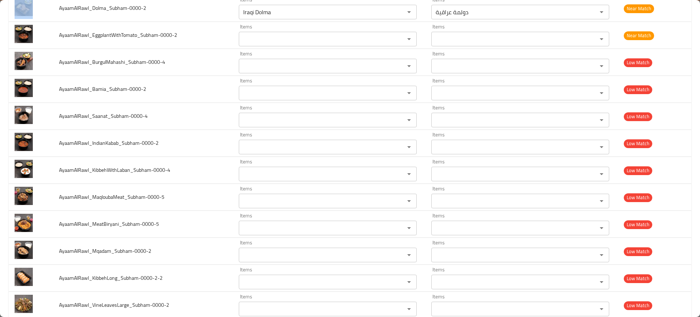
scroll to position [565, 0]
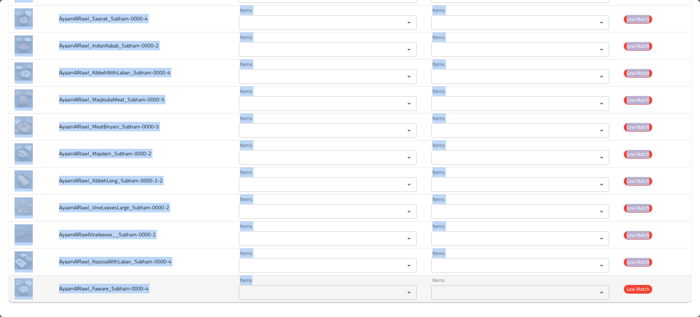
drag, startPoint x: 58, startPoint y: 7, endPoint x: 301, endPoint y: 293, distance: 375.3
copy tbody "AyaamAlRawl_Dolma_Subham-0000-2 Items Items Items Items Near Match AyaamAlRawl_…"
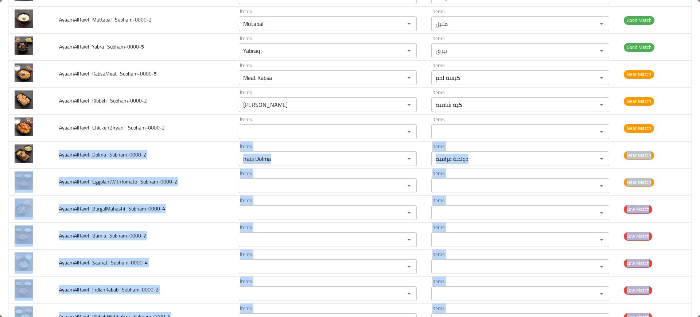
scroll to position [254, 0]
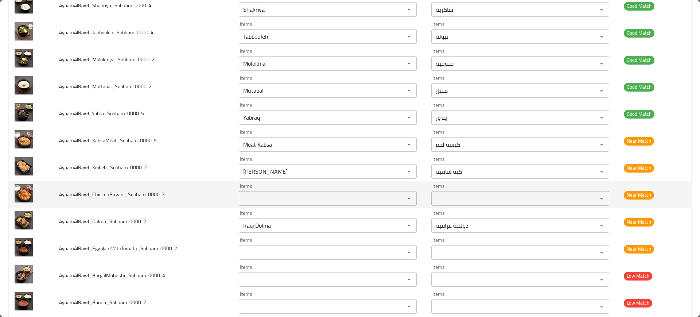
click at [109, 194] on span "AyaamAlRawl_ChickenBiryani_Subham-0000-2" at bounding box center [112, 194] width 106 height 9
copy span "AyaamAlRawl_ChickenBiryani_Subham-0000-2"
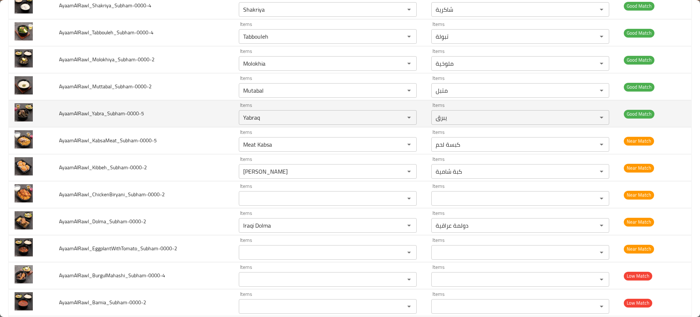
click at [169, 125] on td "AyaamAlRawl_Yabra_Subham-0000-5" at bounding box center [143, 113] width 180 height 27
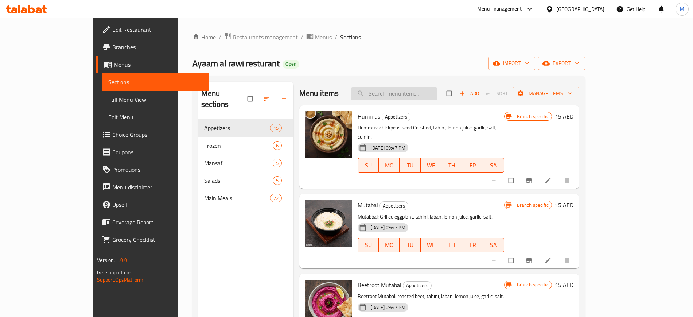
click at [419, 92] on input "search" at bounding box center [394, 93] width 86 height 13
paste input "Arabic Salad"
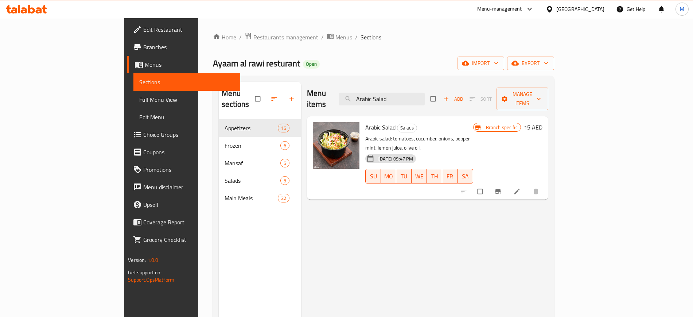
paste input "Chicken Kabsa"
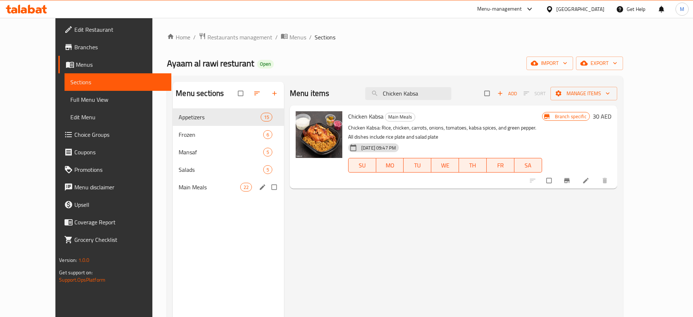
paste input "Fattoush"
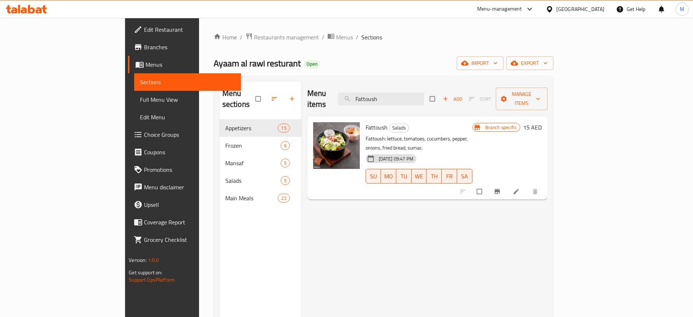
paste input "reekeh Meat"
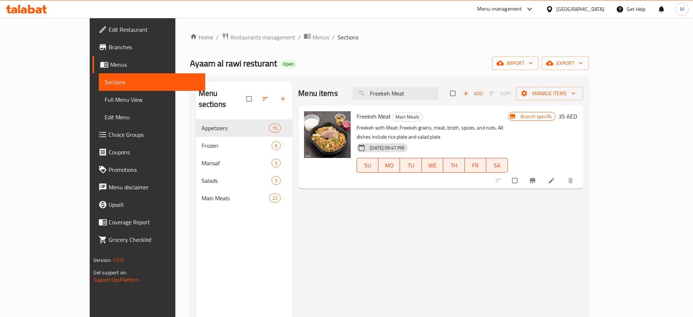
paste input "Muhammara"
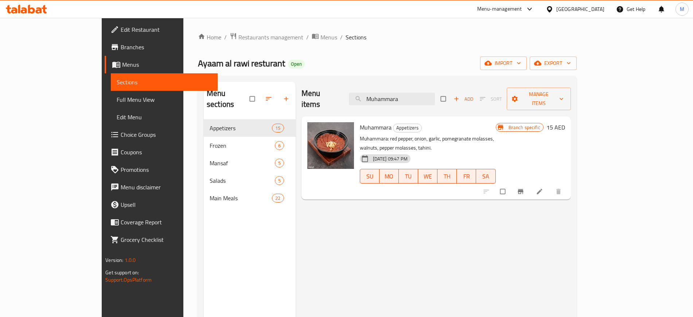
paste input "Shakriy"
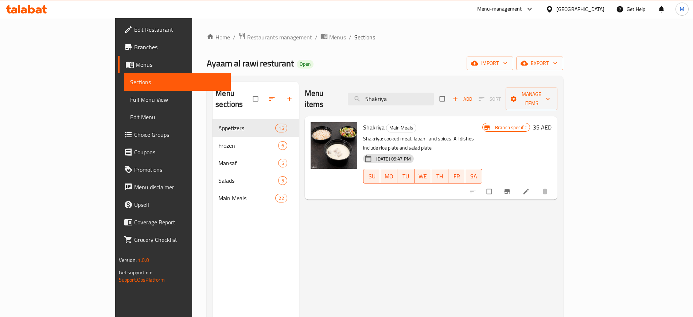
paste input "Tabbouleh"
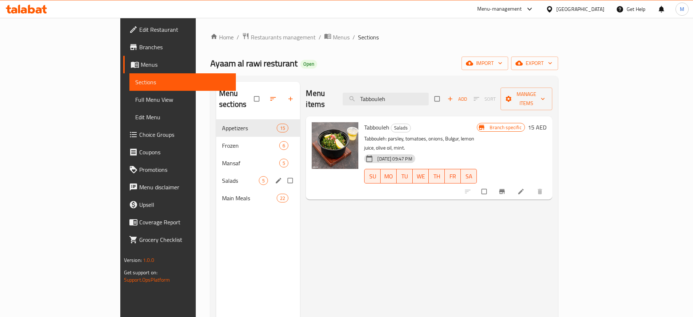
paste input "Molokhia"
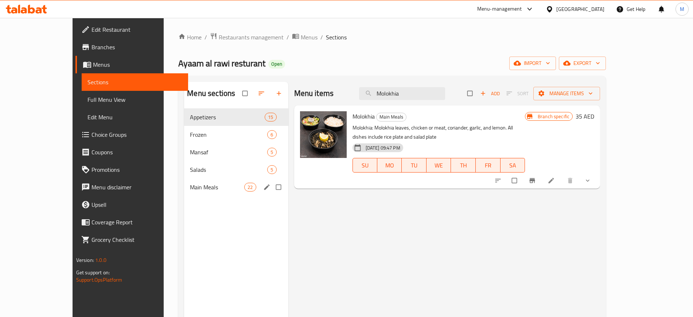
paste input "utabal"
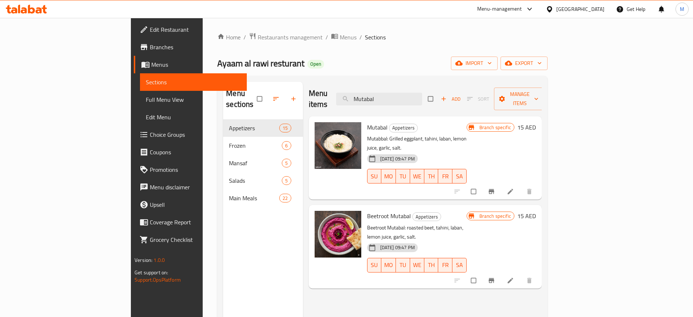
paste input "Yabraq"
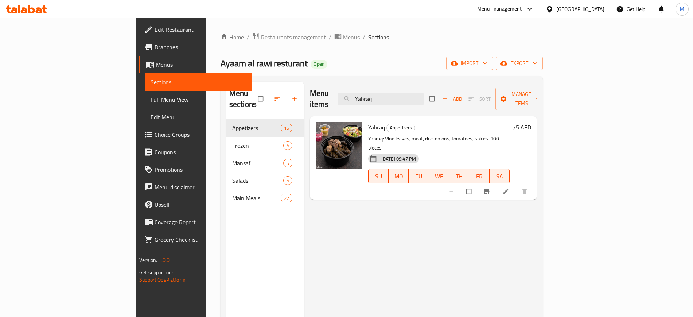
paste input "Meat Kabsa"
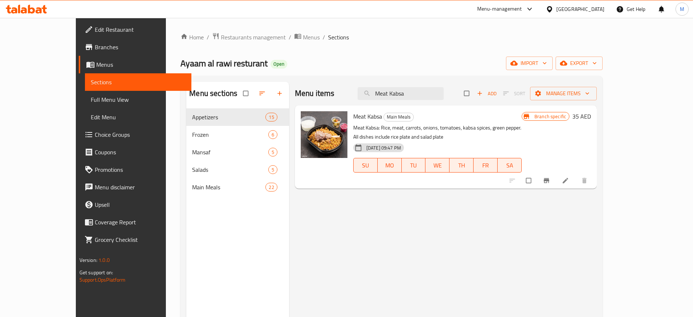
paste input "[PERSON_NAME]"
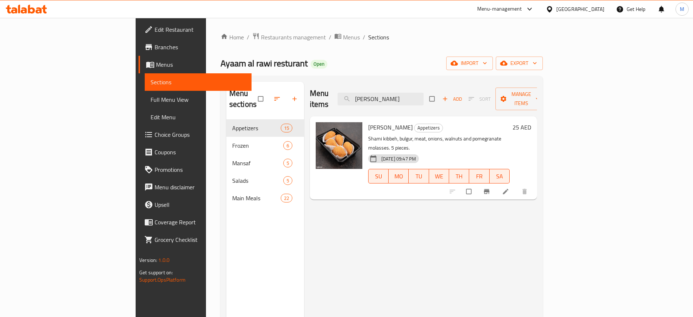
paste input "Iraqi Dolma"
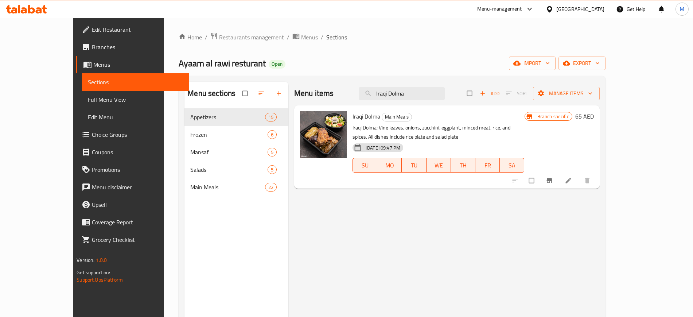
type input "Iraqi Dolma"
click at [88, 95] on span "Full Menu View" at bounding box center [135, 99] width 95 height 9
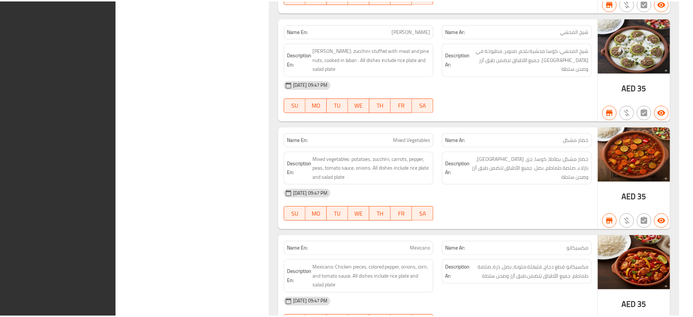
scroll to position [5365, 0]
